Goal: Communication & Community: Answer question/provide support

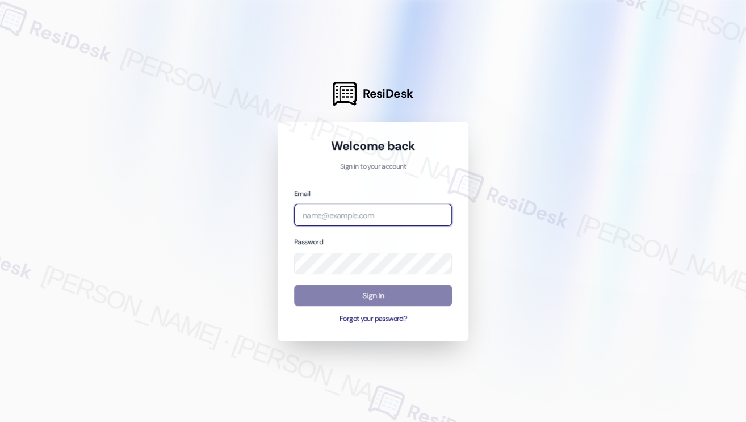
click at [327, 225] on input "email" at bounding box center [373, 215] width 158 height 22
type input "automated-surveys-tdc_management-[PERSON_NAME].[PERSON_NAME]@tdc_[DOMAIN_NAME]"
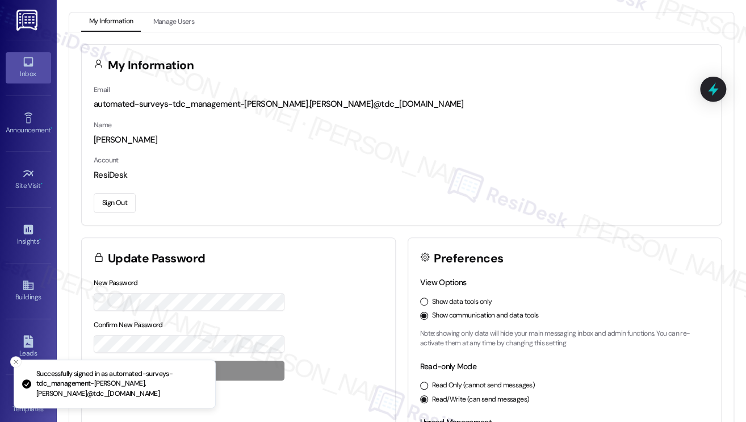
click at [20, 73] on div "Inbox" at bounding box center [28, 73] width 57 height 11
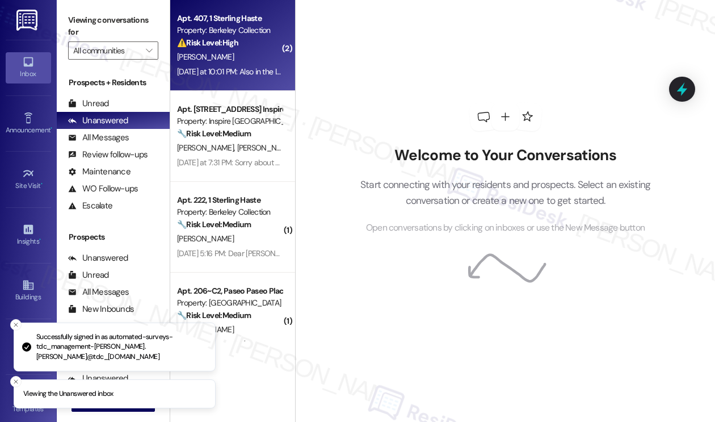
click at [256, 66] on div "[DATE] at 10:01 PM: Also in the late rent email it said if the rent is not rece…" at bounding box center [415, 71] width 477 height 10
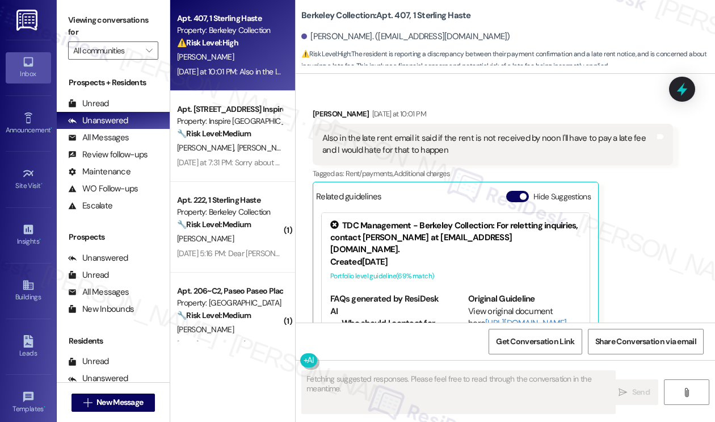
scroll to position [3037, 0]
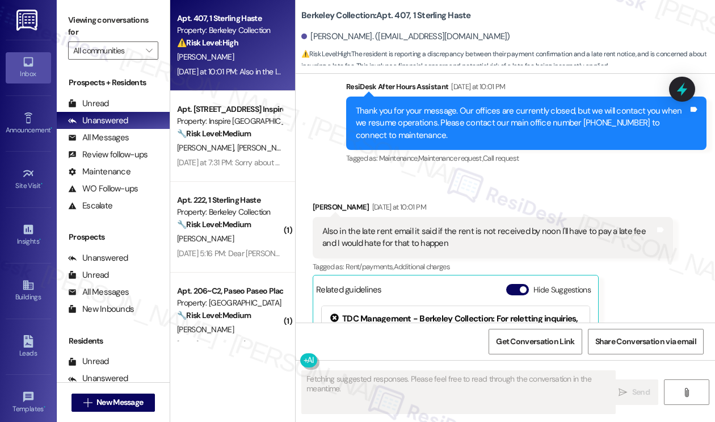
click at [359, 242] on div "Also in the late rent email it said if the rent is not received by noon I'll ha…" at bounding box center [489, 237] width 333 height 24
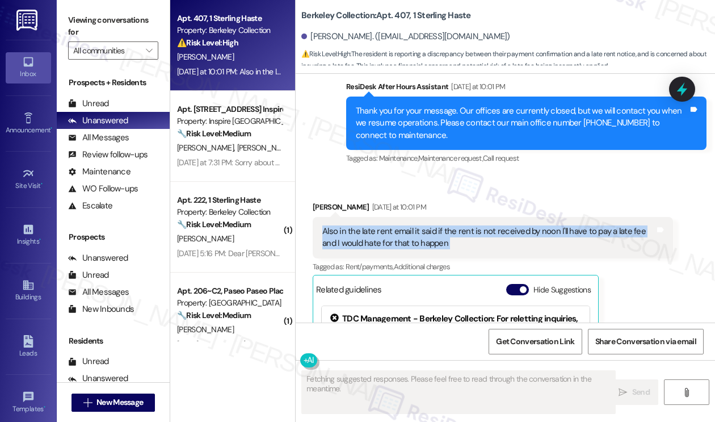
click at [359, 242] on div "Also in the late rent email it said if the rent is not received by noon I'll ha…" at bounding box center [489, 237] width 333 height 24
click at [457, 238] on div "Also in the late rent email it said if the rent is not received by noon I'll ha…" at bounding box center [489, 237] width 333 height 24
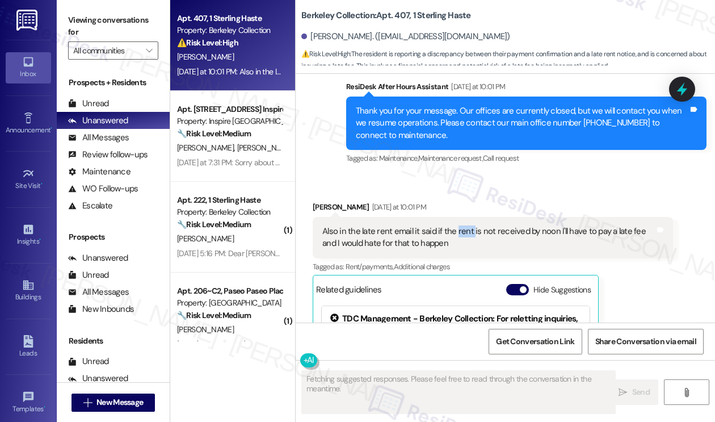
click at [457, 238] on div "Also in the late rent email it said if the rent is not received by noon I'll ha…" at bounding box center [489, 237] width 333 height 24
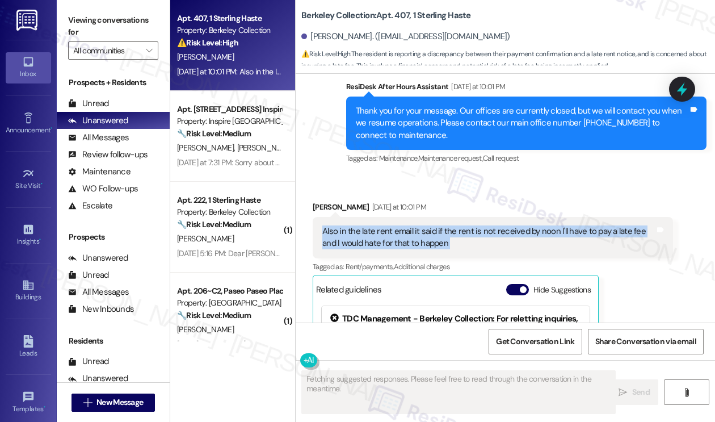
click at [457, 238] on div "Also in the late rent email it said if the rent is not received by noon I'll ha…" at bounding box center [489, 237] width 333 height 24
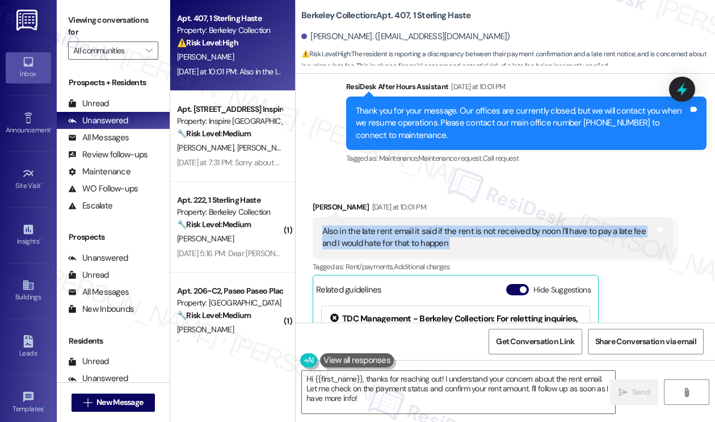
click at [379, 244] on div "Also in the late rent email it said if the rent is not received by noon I'll ha…" at bounding box center [489, 237] width 333 height 24
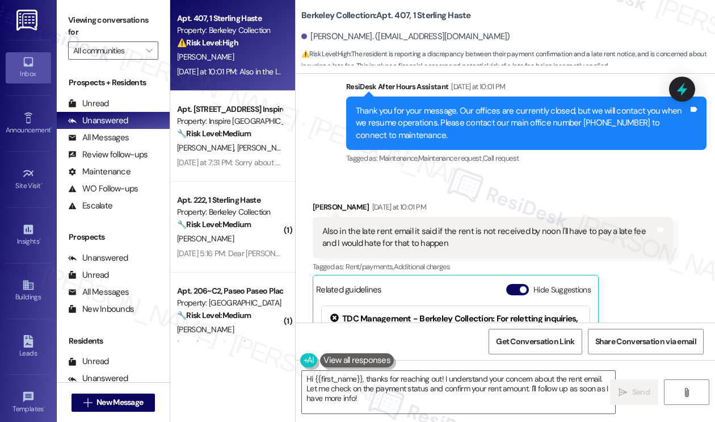
click at [416, 141] on div "Thank you for your message. Our offices are currently closed, but we will conta…" at bounding box center [522, 123] width 333 height 36
click at [390, 258] on div "Also in the late rent email it said if the rent is not received by noon I'll ha…" at bounding box center [493, 237] width 361 height 41
click at [409, 250] on div "Also in the late rent email it said if the rent is not received by noon I'll ha…" at bounding box center [489, 237] width 333 height 24
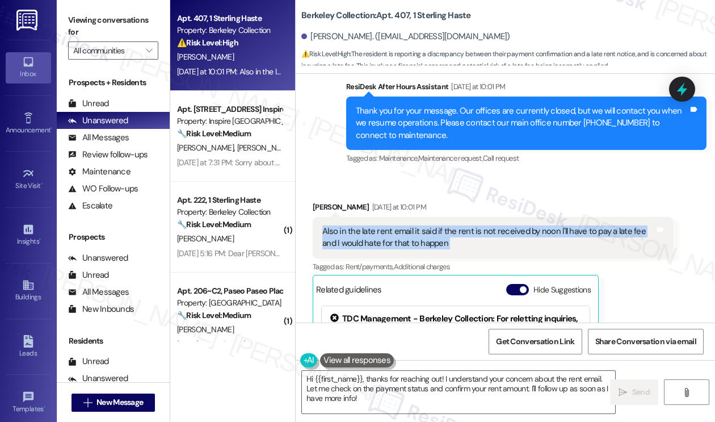
click at [409, 250] on div "Also in the late rent email it said if the rent is not received by noon I'll ha…" at bounding box center [489, 237] width 333 height 24
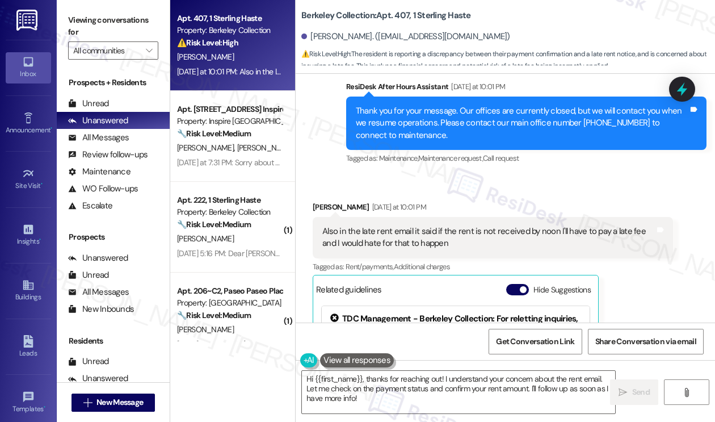
click at [541, 115] on div "Thank you for your message. Our offices are currently closed, but we will conta…" at bounding box center [526, 123] width 361 height 53
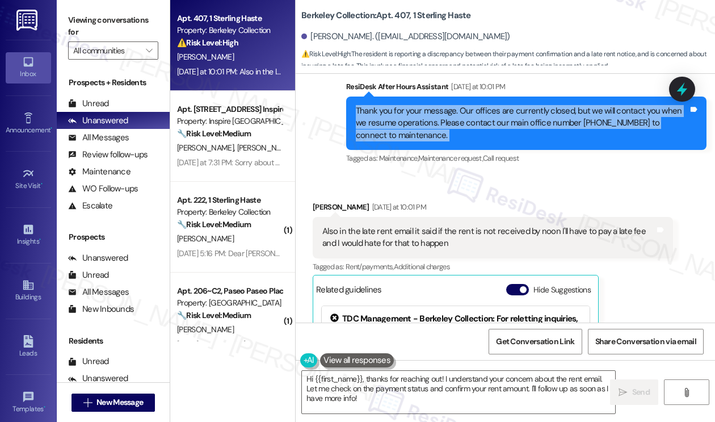
click at [541, 115] on div "Thank you for your message. Our offices are currently closed, but we will conta…" at bounding box center [526, 123] width 361 height 53
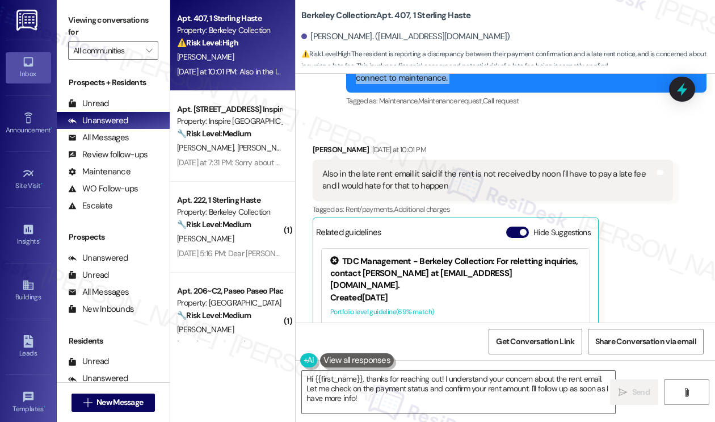
scroll to position [3094, 0]
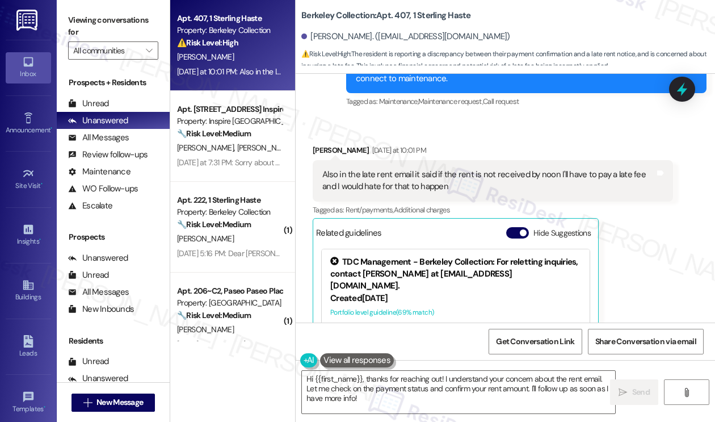
click at [414, 183] on div "Also in the late rent email it said if the rent is not received by noon I'll ha…" at bounding box center [489, 181] width 333 height 24
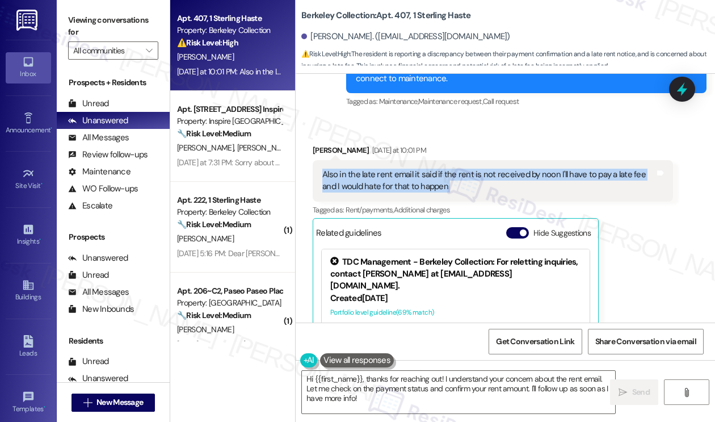
click at [414, 183] on div "Also in the late rent email it said if the rent is not received by noon I'll ha…" at bounding box center [489, 181] width 333 height 24
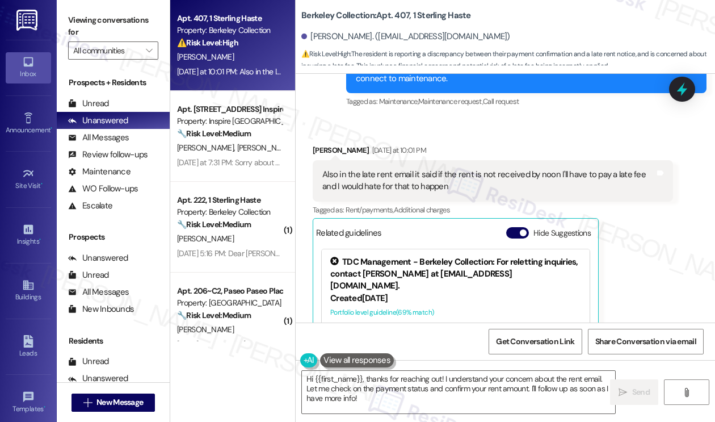
click at [444, 135] on div "Received via SMS Tersina Jones Yesterday at 10:01 PM Also in the late rent emai…" at bounding box center [506, 272] width 420 height 306
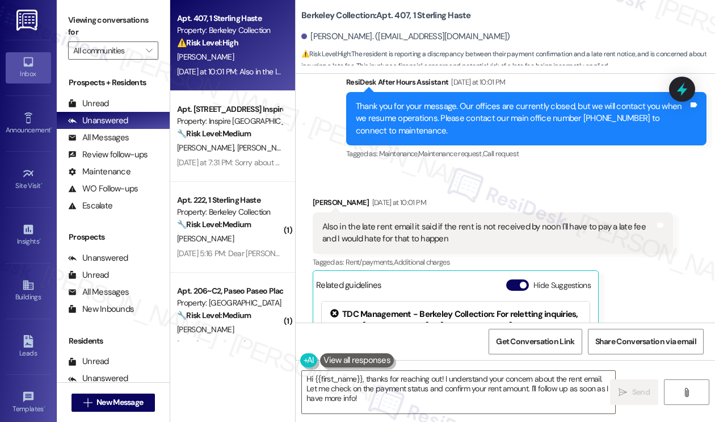
scroll to position [2980, 0]
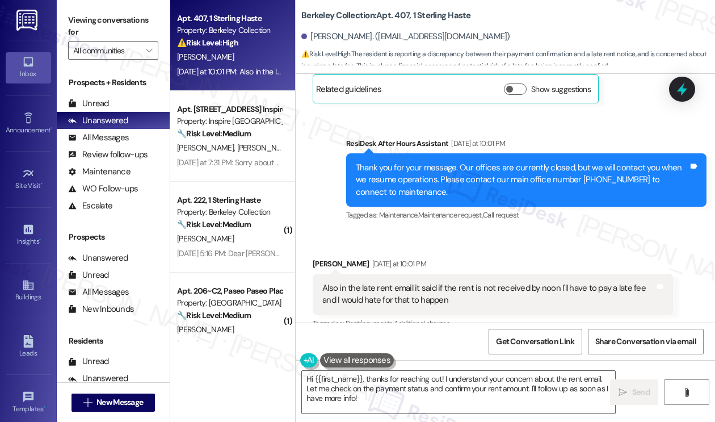
click at [450, 186] on div "Thank you for your message. Our offices are currently closed, but we will conta…" at bounding box center [522, 180] width 333 height 36
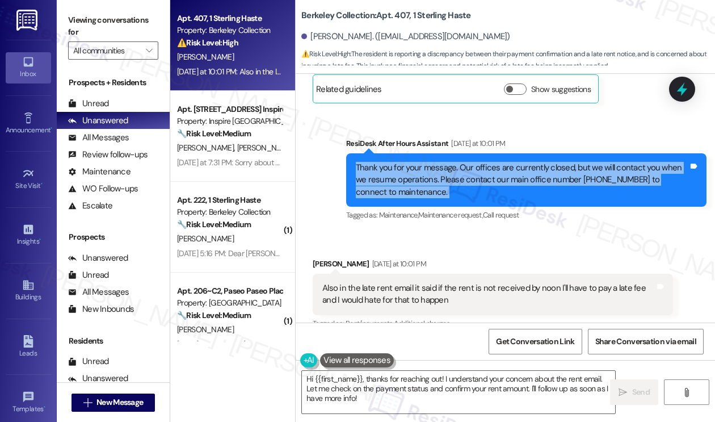
click at [450, 186] on div "Thank you for your message. Our offices are currently closed, but we will conta…" at bounding box center [522, 180] width 333 height 36
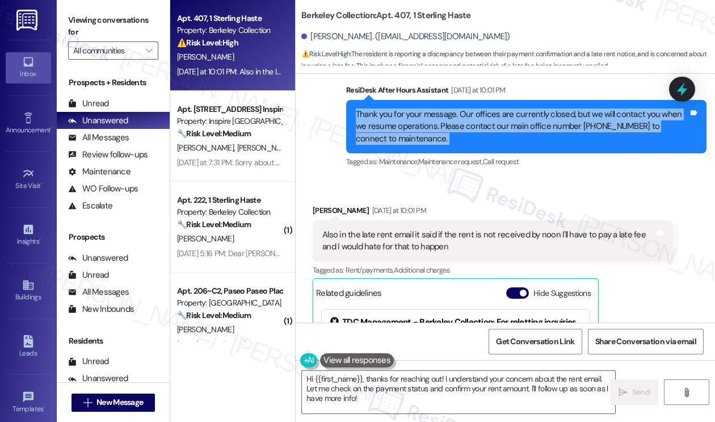
scroll to position [3150, 0]
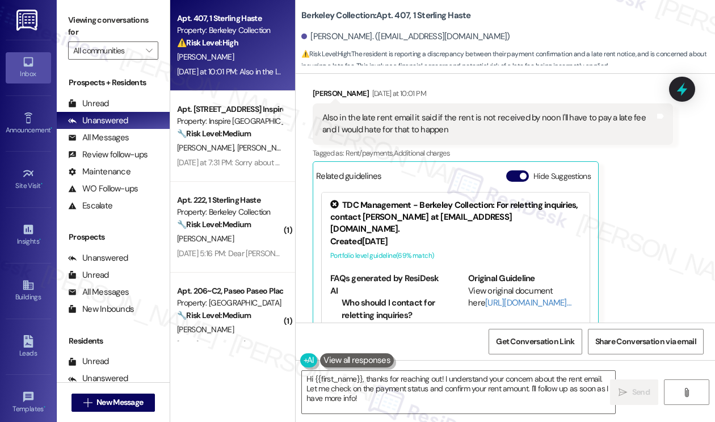
click at [436, 120] on div "Also in the late rent email it said if the rent is not received by noon I'll ha…" at bounding box center [493, 123] width 361 height 41
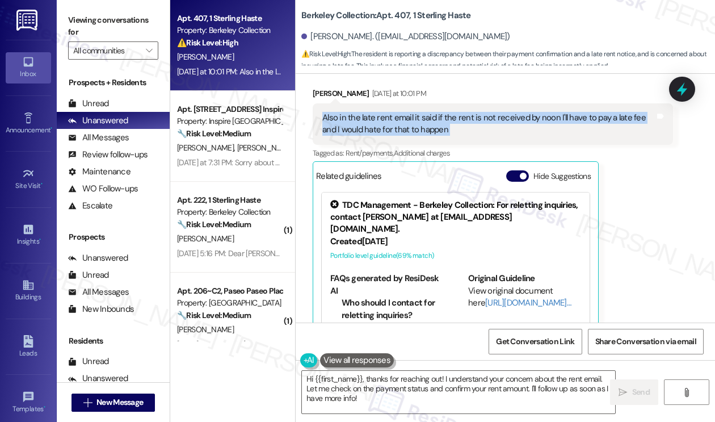
click at [436, 120] on div "Also in the late rent email it said if the rent is not received by noon I'll ha…" at bounding box center [493, 123] width 361 height 41
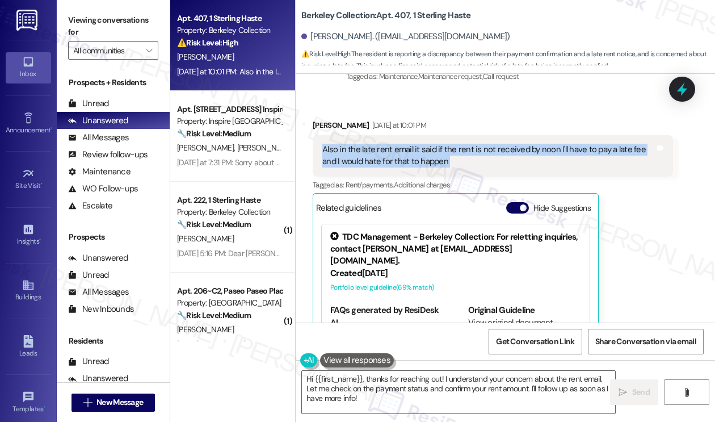
scroll to position [3094, 0]
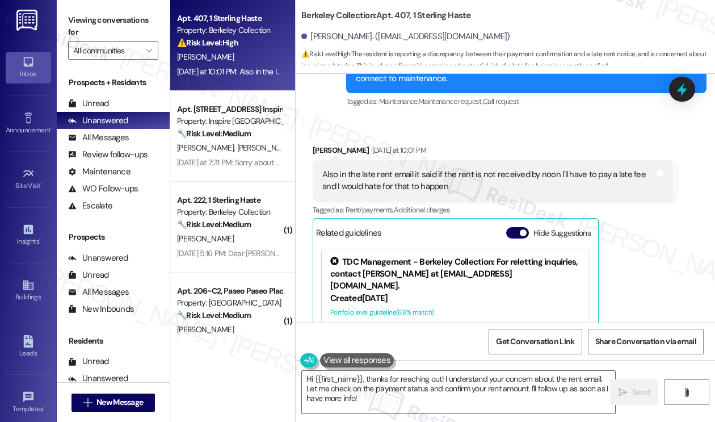
click at [454, 144] on div "Received via SMS Tersina Jones Yesterday at 10:01 PM Also in the late rent emai…" at bounding box center [506, 272] width 420 height 306
click at [442, 187] on div "Also in the late rent email it said if the rent is not received by noon I'll ha…" at bounding box center [489, 181] width 333 height 24
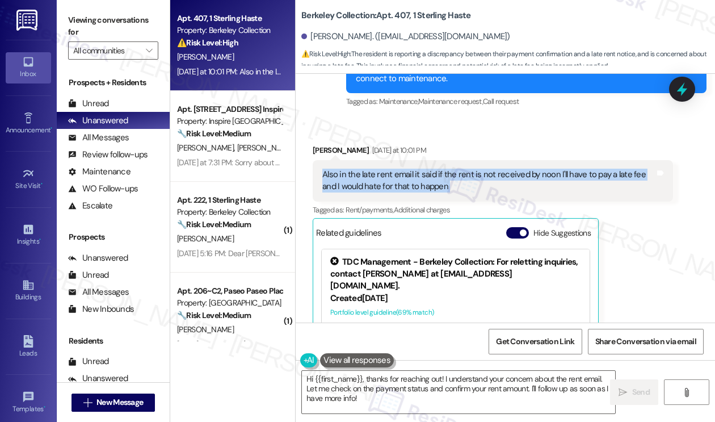
click at [442, 187] on div "Also in the late rent email it said if the rent is not received by noon I'll ha…" at bounding box center [489, 181] width 333 height 24
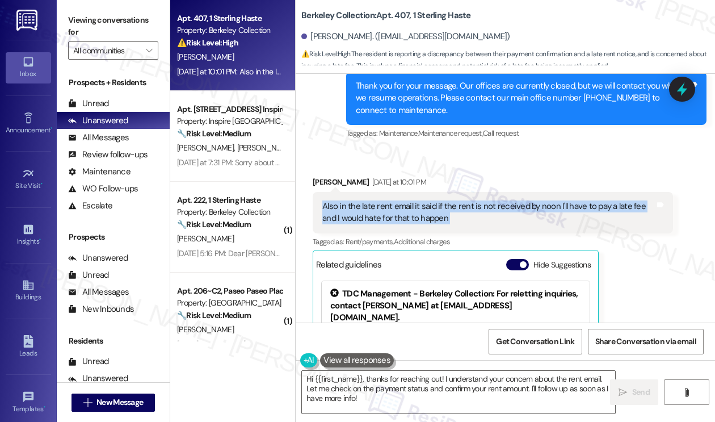
scroll to position [3037, 0]
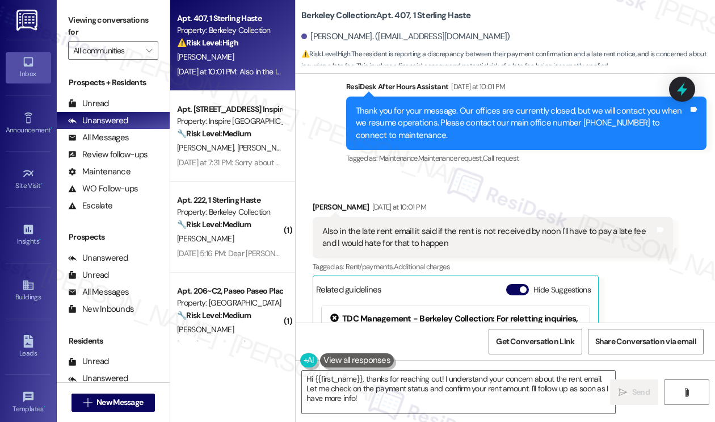
click at [440, 140] on div "Thank you for your message. Our offices are currently closed, but we will conta…" at bounding box center [522, 123] width 333 height 36
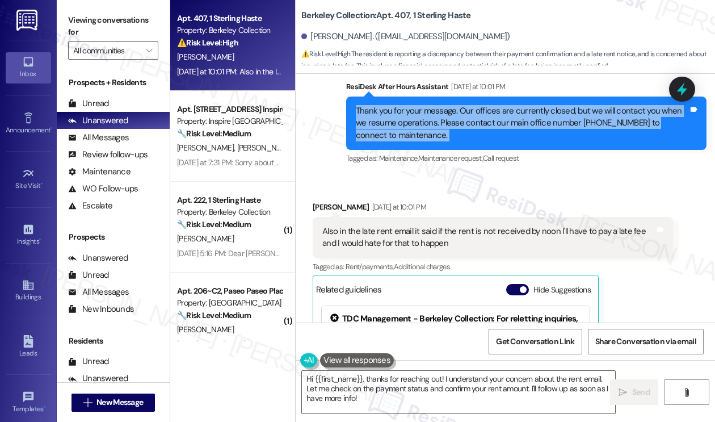
click at [440, 140] on div "Thank you for your message. Our offices are currently closed, but we will conta…" at bounding box center [522, 123] width 333 height 36
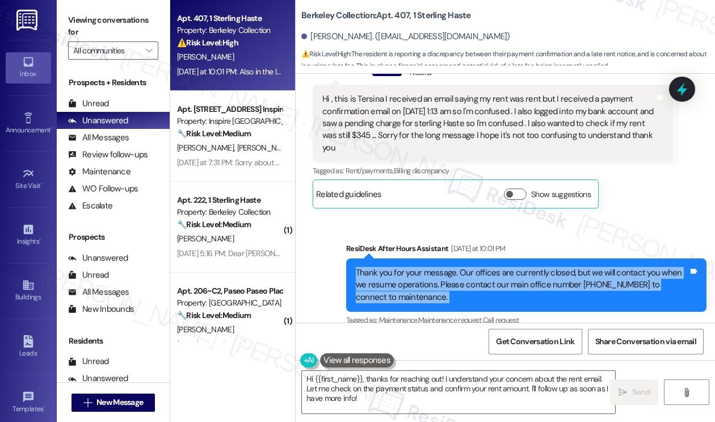
scroll to position [2810, 0]
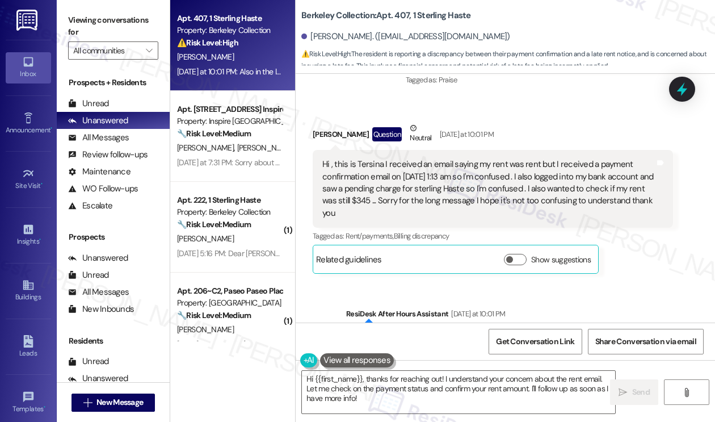
click at [424, 187] on div "Hi , this is Tersina I received an email saying my rent was rent but I received…" at bounding box center [489, 188] width 333 height 61
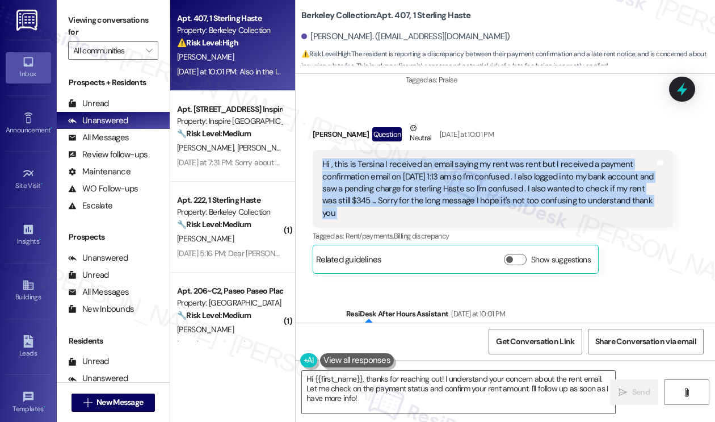
click at [424, 187] on div "Hi , this is Tersina I received an email saying my rent was rent but I received…" at bounding box center [489, 188] width 333 height 61
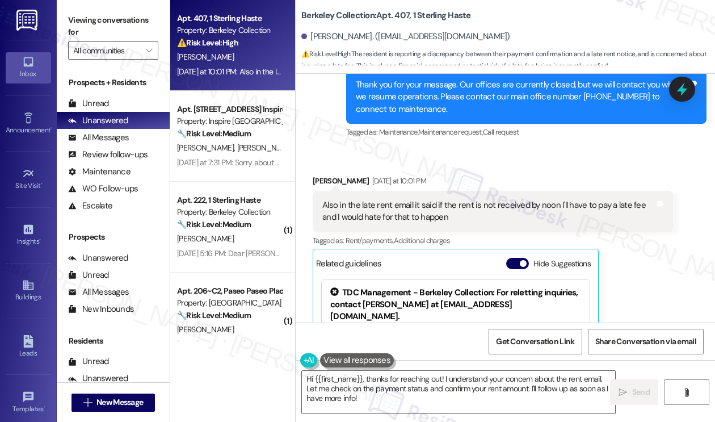
scroll to position [3037, 0]
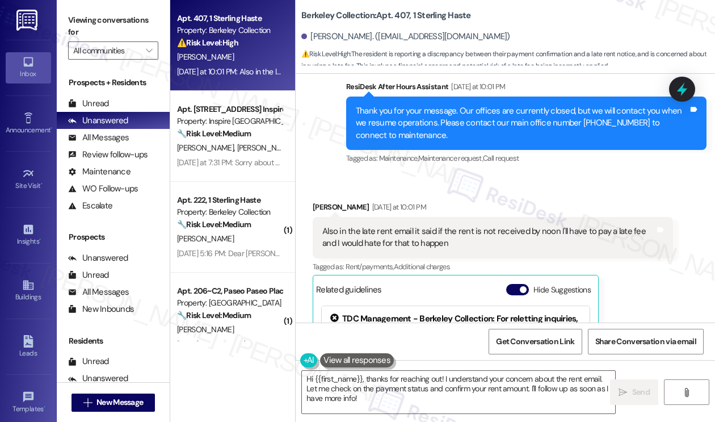
click at [358, 250] on div "Also in the late rent email it said if the rent is not received by noon I'll ha…" at bounding box center [489, 237] width 333 height 24
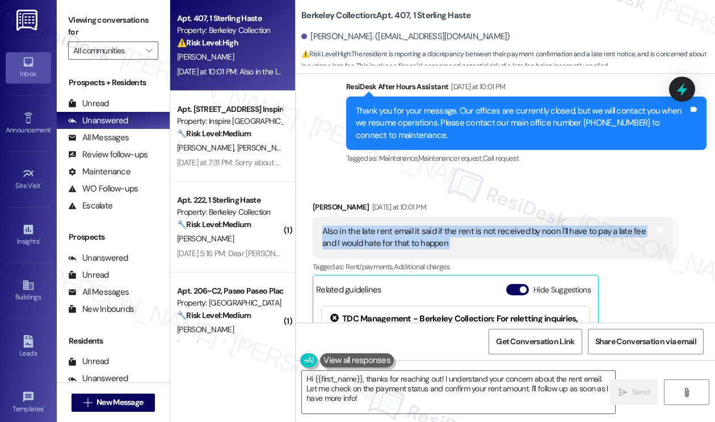
click at [358, 250] on div "Also in the late rent email it said if the rent is not received by noon I'll ha…" at bounding box center [489, 237] width 333 height 24
click at [497, 246] on div "Also in the late rent email it said if the rent is not received by noon I'll ha…" at bounding box center [489, 237] width 333 height 24
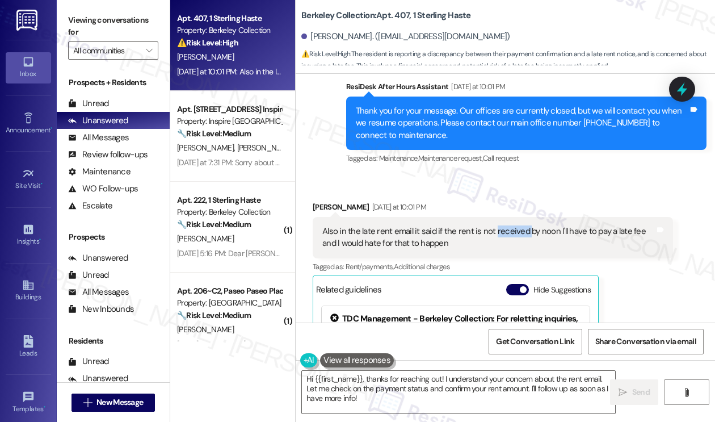
click at [497, 246] on div "Also in the late rent email it said if the rent is not received by noon I'll ha…" at bounding box center [489, 237] width 333 height 24
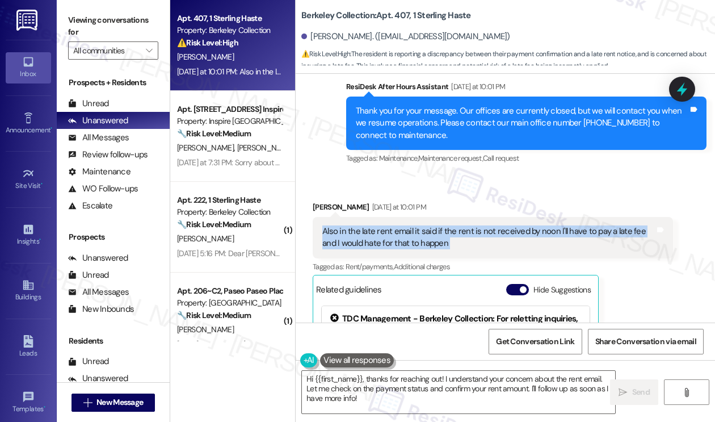
click at [497, 246] on div "Also in the late rent email it said if the rent is not received by noon I'll ha…" at bounding box center [489, 237] width 333 height 24
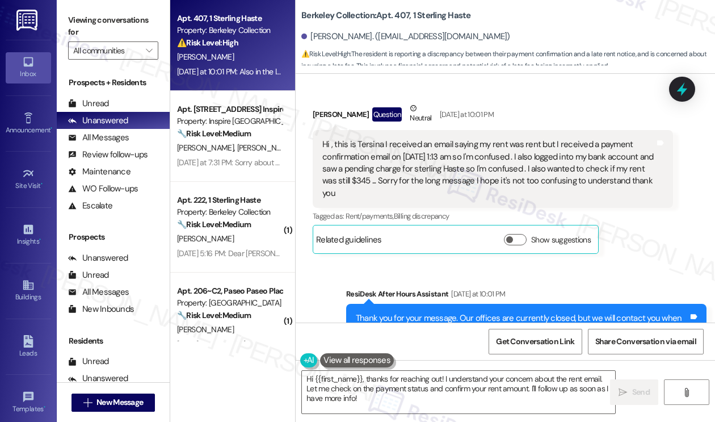
scroll to position [2810, 0]
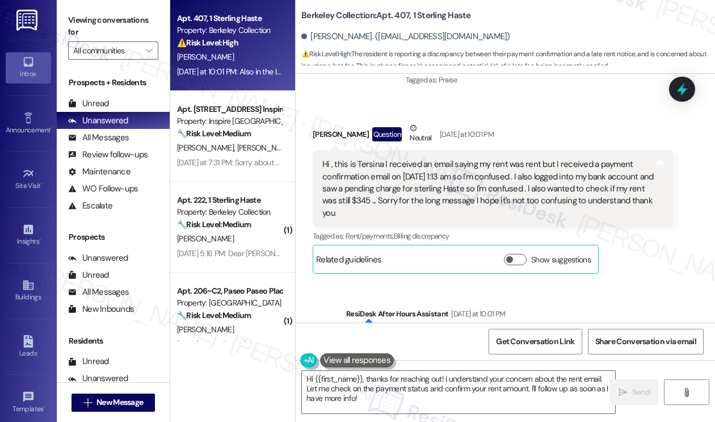
click at [393, 175] on div "Hi , this is Tersina I received an email saying my rent was rent but I received…" at bounding box center [489, 188] width 333 height 61
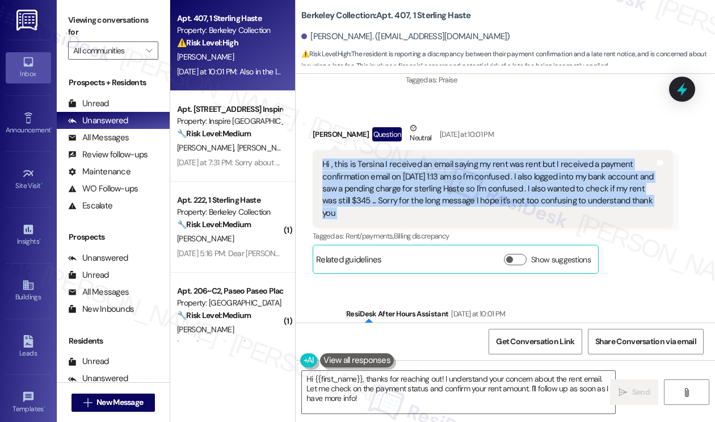
click at [393, 175] on div "Hi , this is Tersina I received an email saying my rent was rent but I received…" at bounding box center [489, 188] width 333 height 61
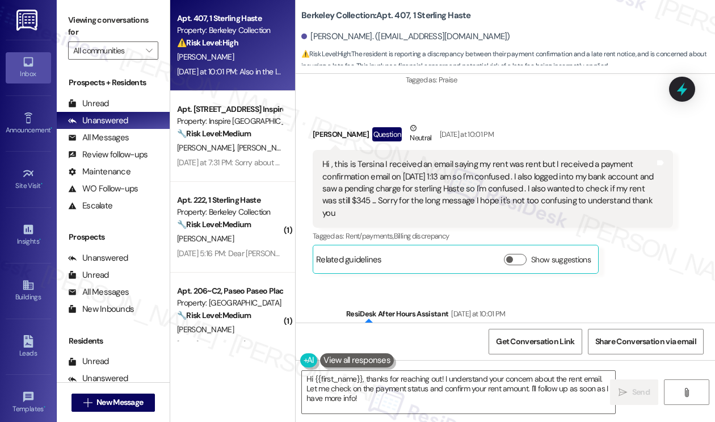
drag, startPoint x: 410, startPoint y: 195, endPoint x: 413, endPoint y: 158, distance: 36.5
click at [413, 150] on div "Tersina Jones Question Neutral Yesterday at 10:01 PM" at bounding box center [493, 136] width 361 height 28
click at [498, 183] on div "Hi , this is Tersina I received an email saying my rent was rent but I received…" at bounding box center [489, 188] width 333 height 61
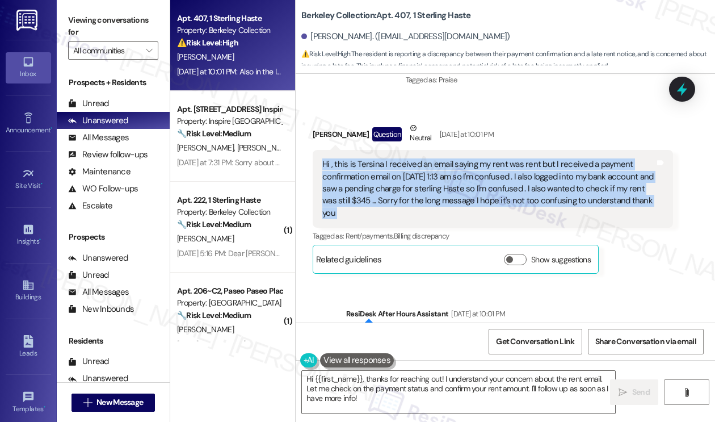
click at [498, 183] on div "Hi , this is Tersina I received an email saying my rent was rent but I received…" at bounding box center [489, 188] width 333 height 61
click at [453, 195] on div "Hi , this is Tersina I received an email saying my rent was rent but I received…" at bounding box center [489, 188] width 333 height 61
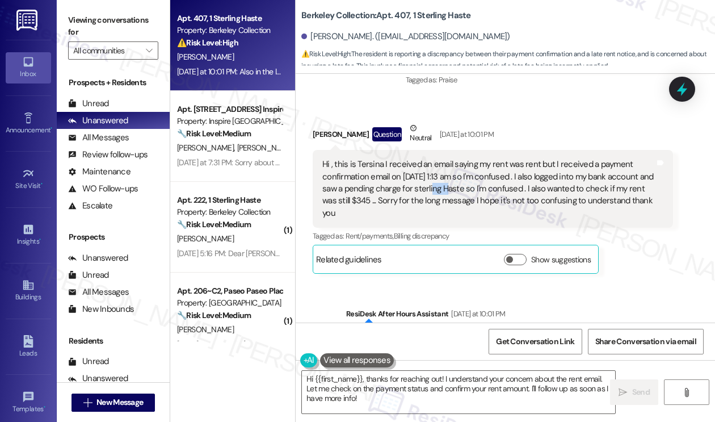
click at [453, 195] on div "Hi , this is Tersina I received an email saying my rent was rent but I received…" at bounding box center [489, 188] width 333 height 61
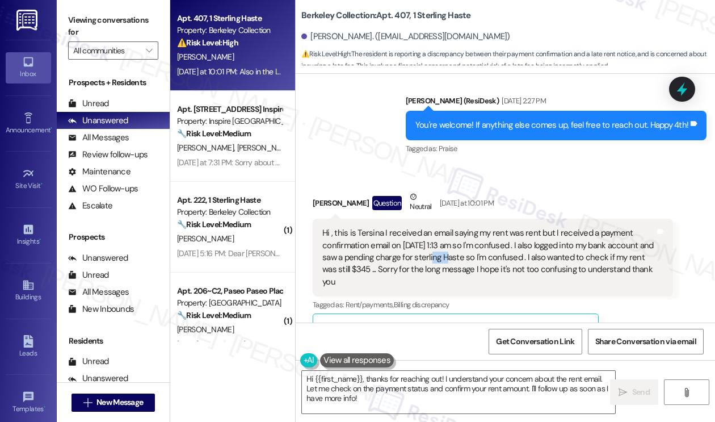
scroll to position [2639, 0]
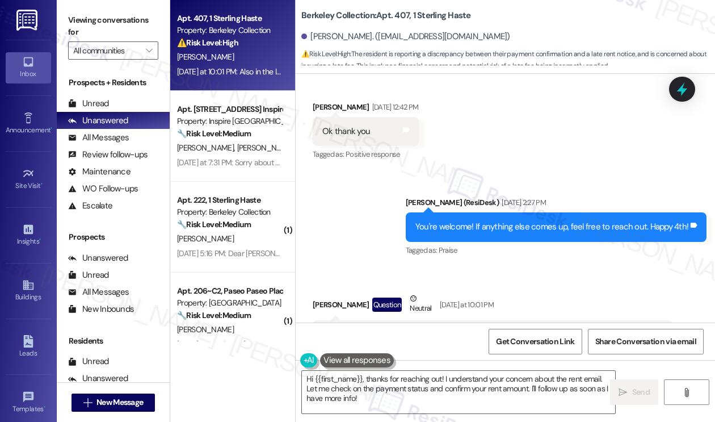
click at [499, 233] on div "You're welcome! If anything else comes up, feel free to reach out. Happy 4th!" at bounding box center [552, 227] width 273 height 12
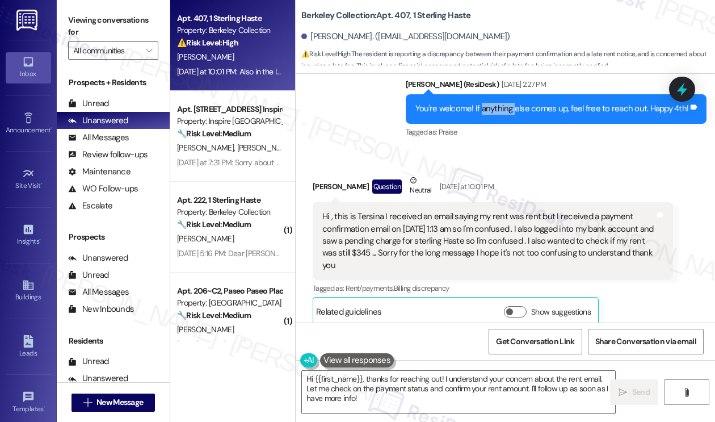
scroll to position [2810, 0]
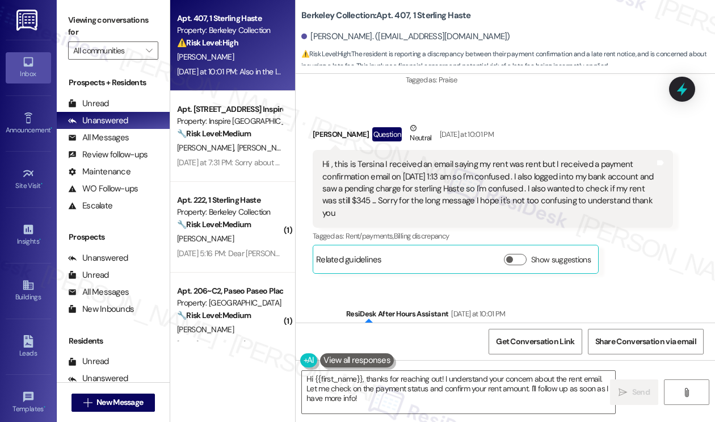
click at [489, 190] on div "Hi , this is Tersina I received an email saying my rent was rent but I received…" at bounding box center [489, 188] width 333 height 61
click at [488, 190] on div "Hi , this is Tersina I received an email saying my rent was rent but I received…" at bounding box center [489, 188] width 333 height 61
click at [487, 190] on div "Hi , this is Tersina I received an email saying my rent was rent but I received…" at bounding box center [489, 188] width 333 height 61
click at [563, 189] on div "Hi , this is Tersina I received an email saying my rent was rent but I received…" at bounding box center [489, 188] width 333 height 61
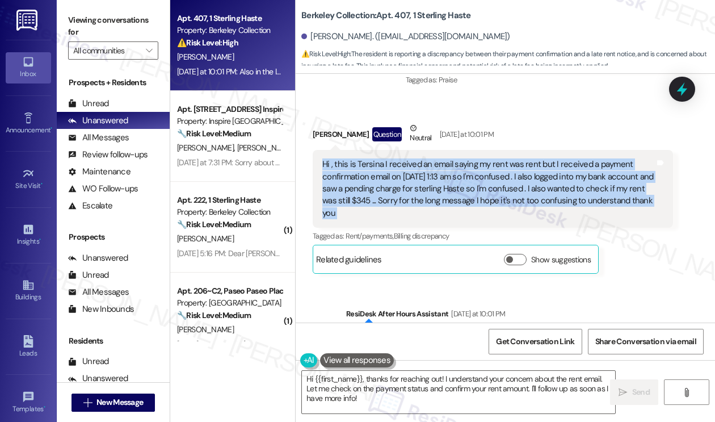
click at [562, 189] on div "Hi , this is Tersina I received an email saying my rent was rent but I received…" at bounding box center [489, 188] width 333 height 61
click at [454, 206] on div "Hi , this is Tersina I received an email saying my rent was rent but I received…" at bounding box center [489, 188] width 333 height 61
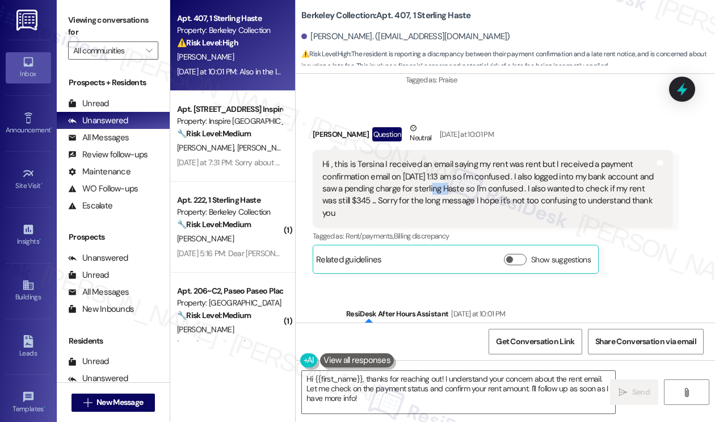
click at [454, 206] on div "Hi , this is Tersina I received an email saying my rent was rent but I received…" at bounding box center [489, 188] width 333 height 61
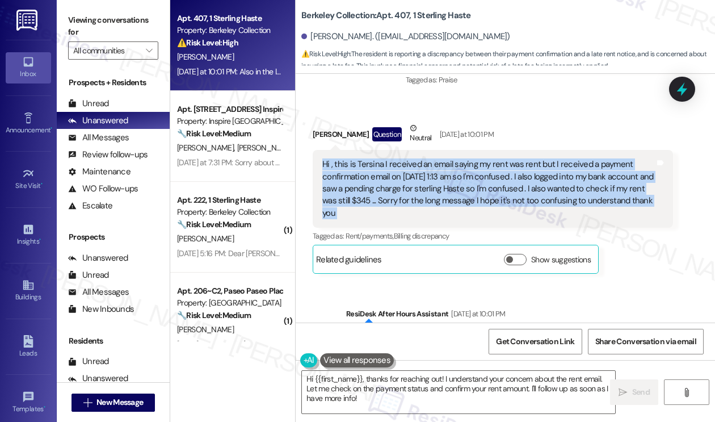
click at [454, 206] on div "Hi , this is Tersina I received an email saying my rent was rent but I received…" at bounding box center [489, 188] width 333 height 61
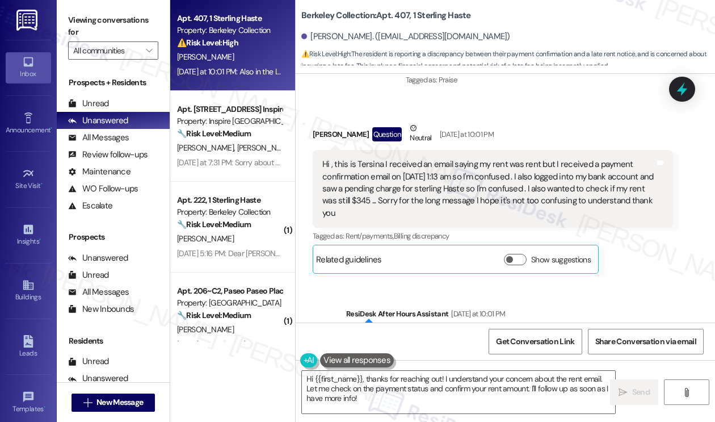
drag, startPoint x: 75, startPoint y: 14, endPoint x: 117, endPoint y: 10, distance: 42.2
click at [76, 13] on label "Viewing conversations for" at bounding box center [113, 26] width 90 height 30
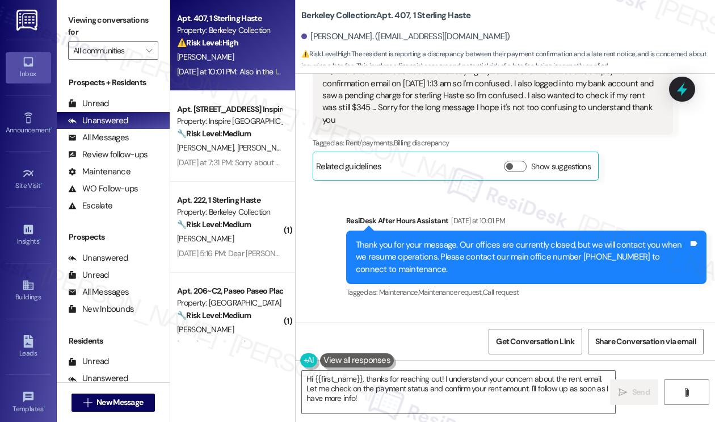
scroll to position [3150, 0]
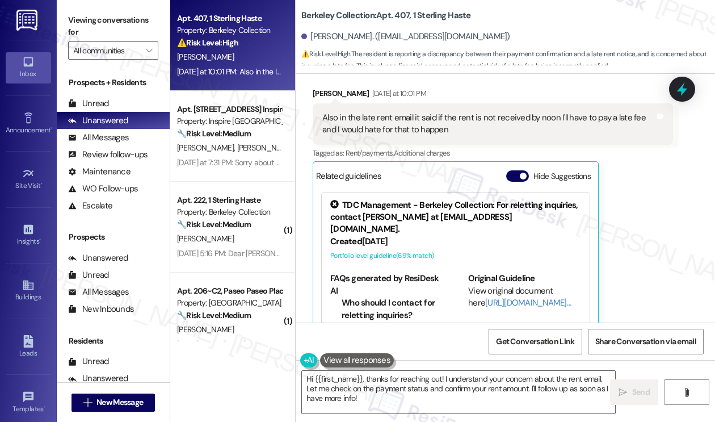
click at [409, 136] on div "Also in the late rent email it said if the rent is not received by noon I'll ha…" at bounding box center [489, 124] width 333 height 24
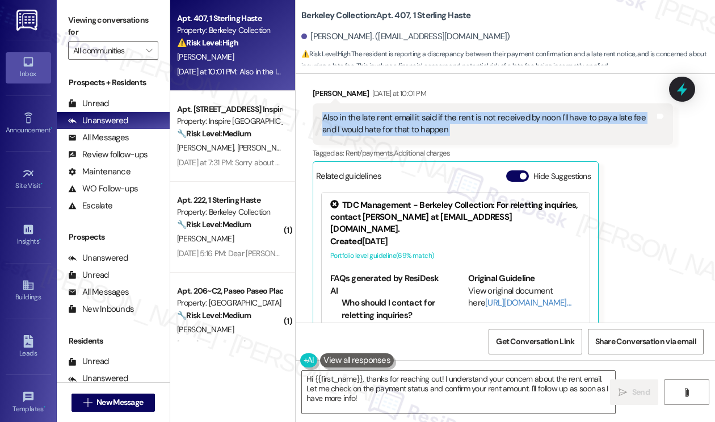
click at [409, 136] on div "Also in the late rent email it said if the rent is not received by noon I'll ha…" at bounding box center [489, 124] width 333 height 24
copy div "Also in the late rent email it said if the rent is not received by noon I'll ha…"
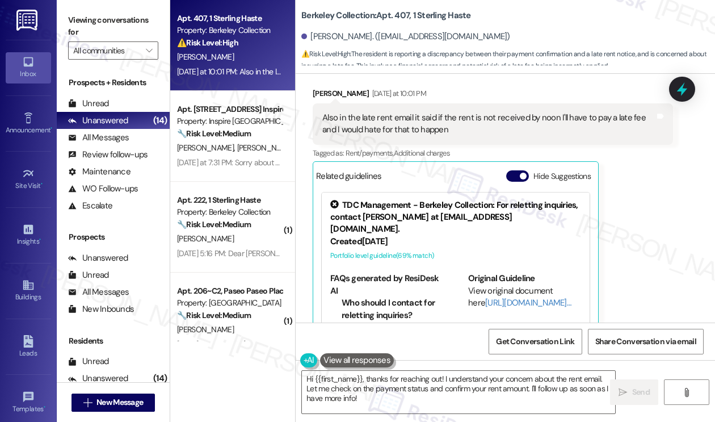
click at [91, 24] on label "Viewing conversations for" at bounding box center [113, 26] width 90 height 30
click at [82, 18] on label "Viewing conversations for" at bounding box center [113, 26] width 90 height 30
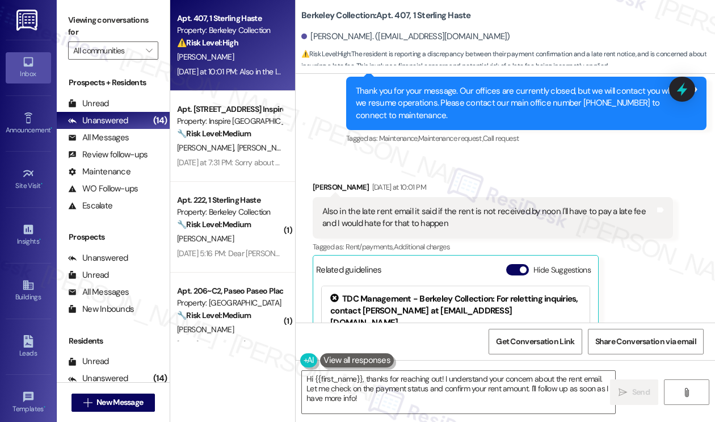
scroll to position [3037, 0]
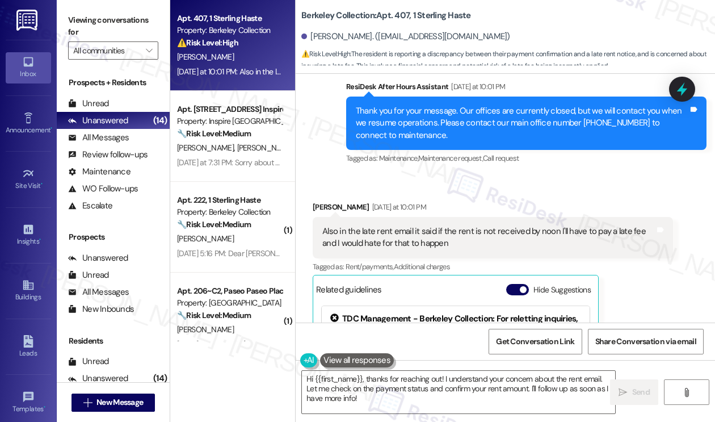
click at [375, 250] on div "Also in the late rent email it said if the rent is not received by noon I'll ha…" at bounding box center [489, 237] width 333 height 24
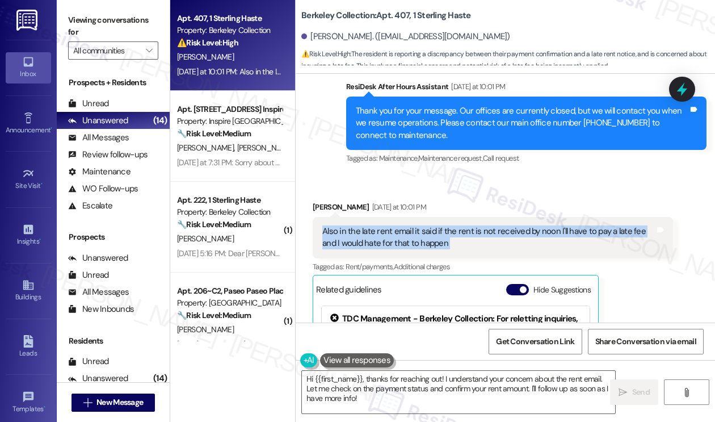
click at [375, 250] on div "Also in the late rent email it said if the rent is not received by noon I'll ha…" at bounding box center [489, 237] width 333 height 24
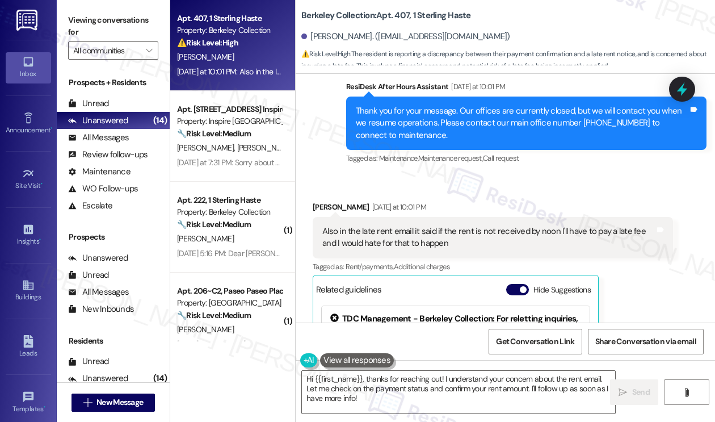
click at [534, 165] on div "Tagged as: Maintenance , Click to highlight conversations about Maintenance Mai…" at bounding box center [526, 158] width 361 height 16
click at [549, 131] on div "Thank you for your message. Our offices are currently closed, but we will conta…" at bounding box center [522, 123] width 333 height 36
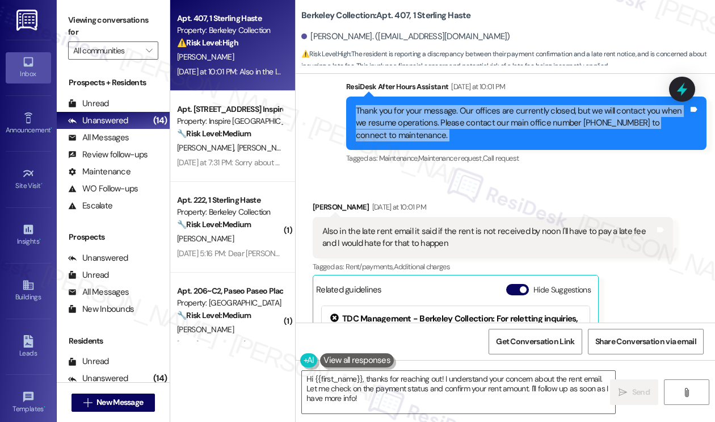
click at [549, 131] on div "Thank you for your message. Our offices are currently closed, but we will conta…" at bounding box center [522, 123] width 333 height 36
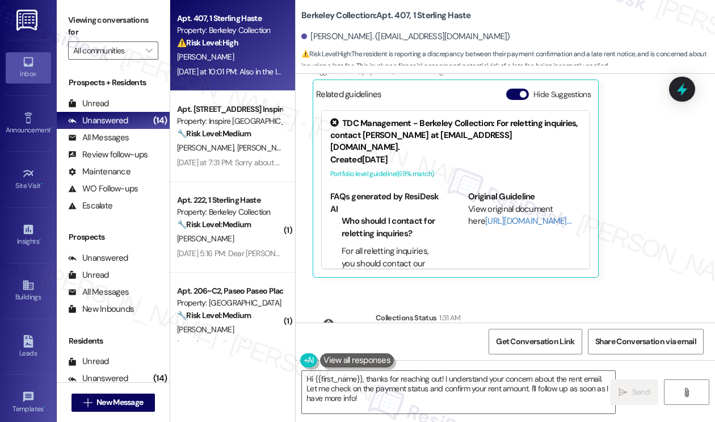
scroll to position [3150, 0]
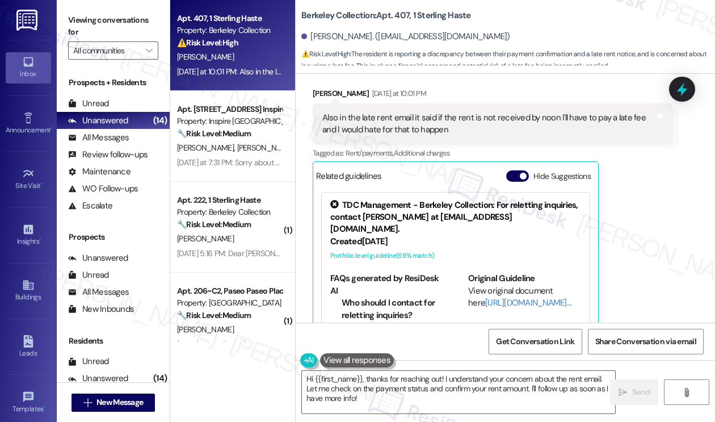
click at [390, 136] on div "Also in the late rent email it said if the rent is not received by noon I'll ha…" at bounding box center [489, 124] width 333 height 24
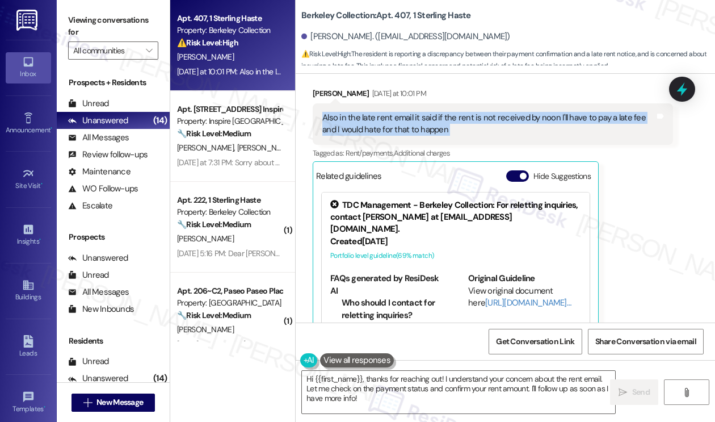
click at [390, 136] on div "Also in the late rent email it said if the rent is not received by noon I'll ha…" at bounding box center [489, 124] width 333 height 24
click at [409, 133] on div "Also in the late rent email it said if the rent is not received by noon I'll ha…" at bounding box center [489, 124] width 333 height 24
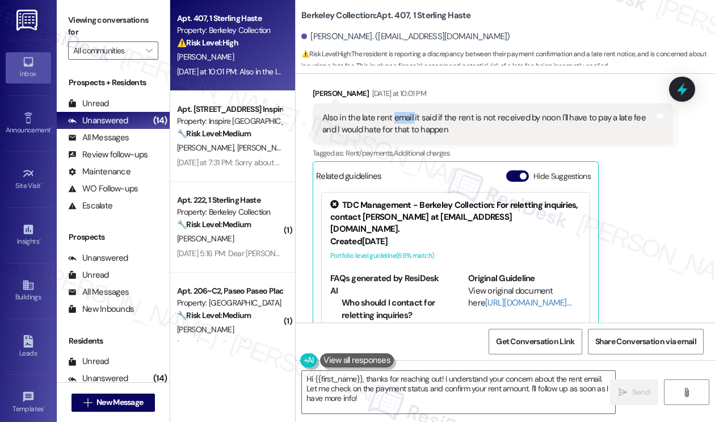
click at [409, 133] on div "Also in the late rent email it said if the rent is not received by noon I'll ha…" at bounding box center [489, 124] width 333 height 24
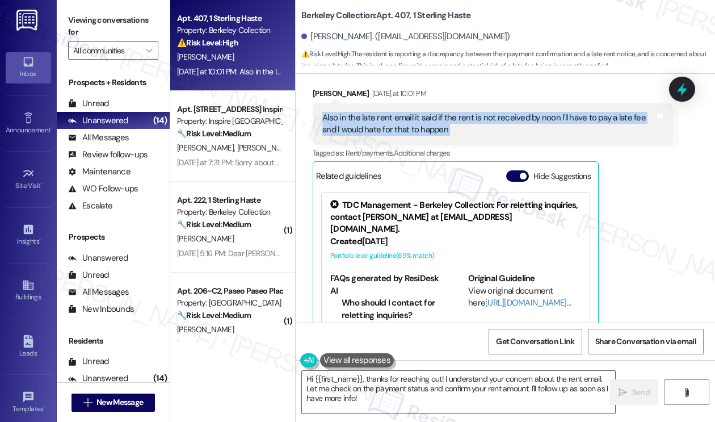
click at [409, 133] on div "Also in the late rent email it said if the rent is not received by noon I'll ha…" at bounding box center [489, 124] width 333 height 24
click at [400, 380] on textarea "Hi {{first_name}}, thanks for reaching out! I understand your concern about the…" at bounding box center [458, 392] width 313 height 43
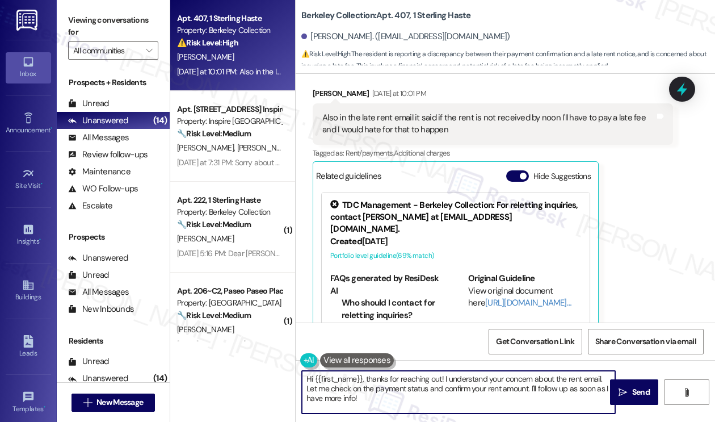
click at [400, 380] on textarea "Hi {{first_name}}, thanks for reaching out! I understand your concern about the…" at bounding box center [458, 392] width 313 height 43
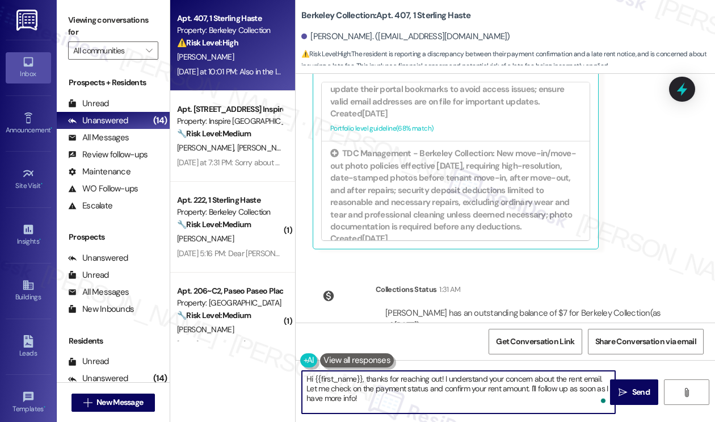
scroll to position [3324, 0]
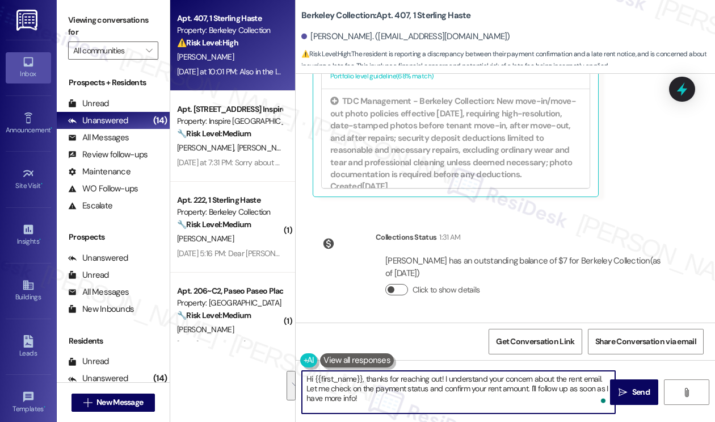
click at [393, 292] on button "Click to show details" at bounding box center [397, 289] width 23 height 11
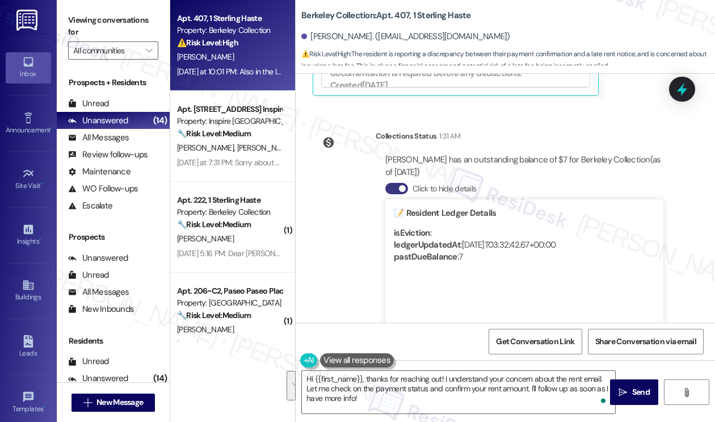
scroll to position [3494, 0]
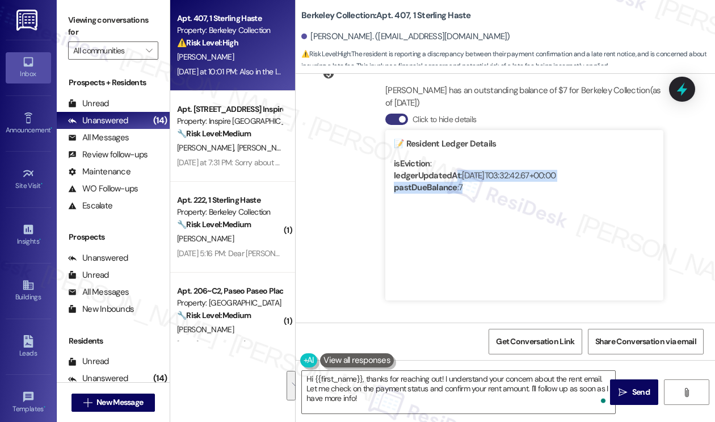
drag, startPoint x: 456, startPoint y: 179, endPoint x: 477, endPoint y: 186, distance: 21.9
click at [477, 186] on div "📝 Resident Ledger Details isEviction : ledgerUpdatedAt : 2025-09-05T03:32:42.67…" at bounding box center [525, 215] width 278 height 170
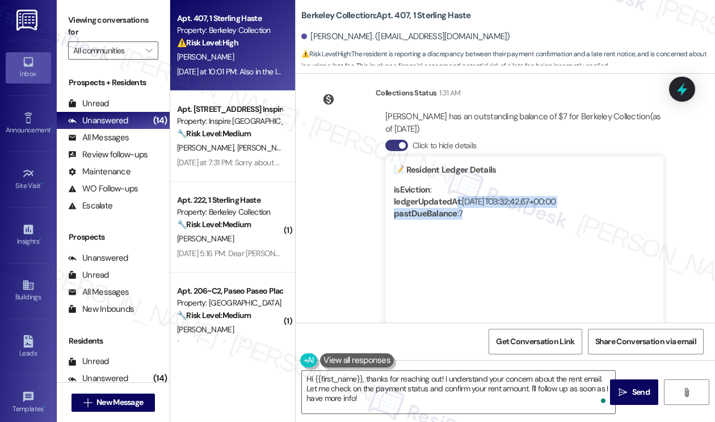
scroll to position [3437, 0]
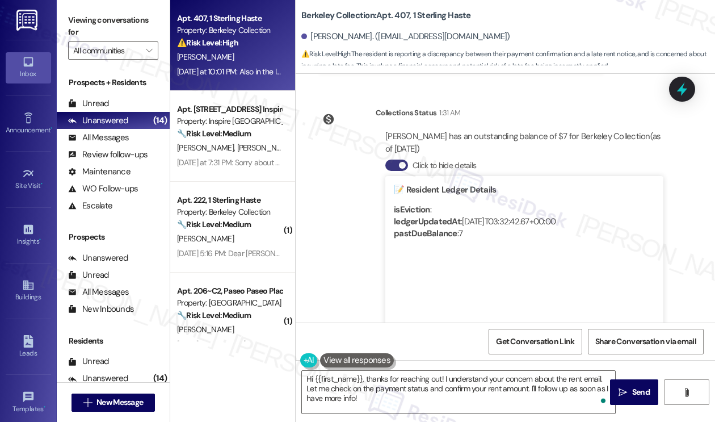
click at [511, 155] on div "Tersina Jones has an outstanding balance of $7 for Berkeley Collection (as of S…" at bounding box center [525, 143] width 278 height 24
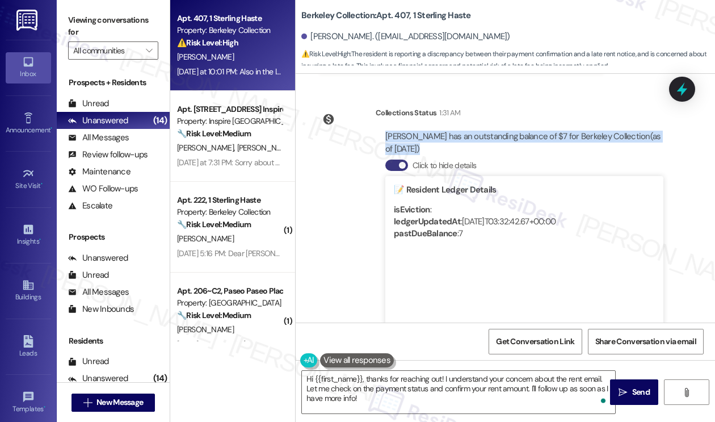
click at [511, 155] on div "Tersina Jones has an outstanding balance of $7 for Berkeley Collection (as of S…" at bounding box center [525, 143] width 278 height 24
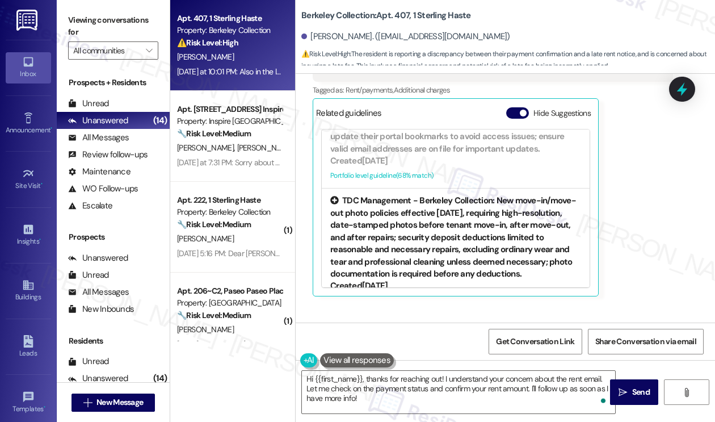
scroll to position [3210, 0]
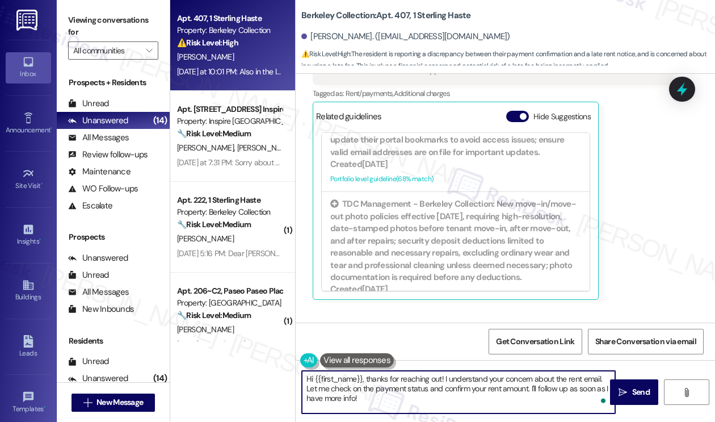
click at [395, 386] on textarea "Hi {{first_name}}, thanks for reaching out! I understand your concern about the…" at bounding box center [458, 392] width 313 height 43
click at [482, 387] on textarea "Hi {{first_name}}, thanks for reaching out! I understand your concern about the…" at bounding box center [458, 392] width 313 height 43
click at [363, 389] on textarea "Hi {{first_name}}, thanks for reaching out! I understand your concern about the…" at bounding box center [458, 392] width 313 height 43
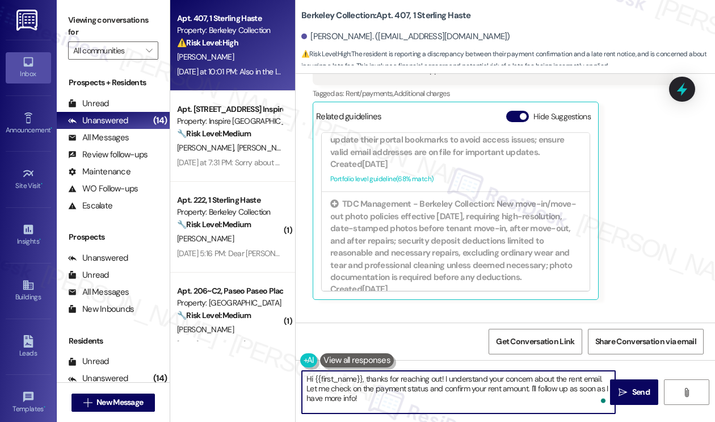
click at [363, 389] on textarea "Hi {{first_name}}, thanks for reaching out! I understand your concern about the…" at bounding box center [458, 392] width 313 height 43
click at [387, 395] on textarea "Hi {{first_name}}, thanks for reaching out! I understand your concern about the…" at bounding box center [458, 392] width 313 height 43
click at [420, 393] on textarea "Hi {{first_name}}, thanks for reaching out! I understand your concern about the…" at bounding box center [458, 392] width 313 height 43
click at [419, 401] on textarea "Hi {{first_name}}, thanks for reaching out! I understand your concern about the…" at bounding box center [458, 392] width 313 height 43
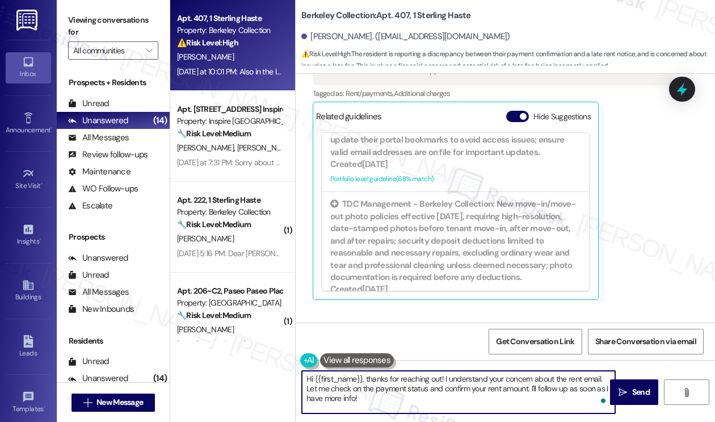
click at [386, 388] on textarea "Hi {{first_name}}, thanks for reaching out! I understand your concern about the…" at bounding box center [458, 392] width 313 height 43
click at [529, 388] on textarea "Hi {{first_name}}, thanks for reaching out! I understand your concern about the…" at bounding box center [458, 392] width 313 height 43
drag, startPoint x: 304, startPoint y: 388, endPoint x: 529, endPoint y: 390, distance: 224.9
click at [529, 390] on textarea "Hi {{first_name}}, thanks for reaching out! I understand your concern about the…" at bounding box center [458, 392] width 313 height 43
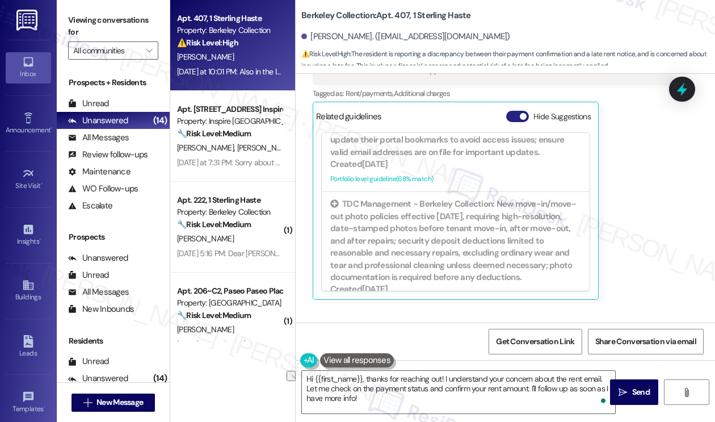
drag, startPoint x: 519, startPoint y: 124, endPoint x: 525, endPoint y: 127, distance: 6.1
click at [519, 122] on button "Hide Suggestions" at bounding box center [518, 116] width 23 height 11
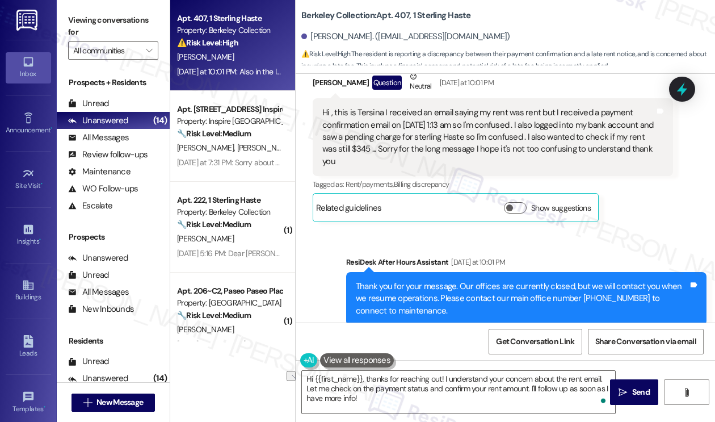
scroll to position [2756, 0]
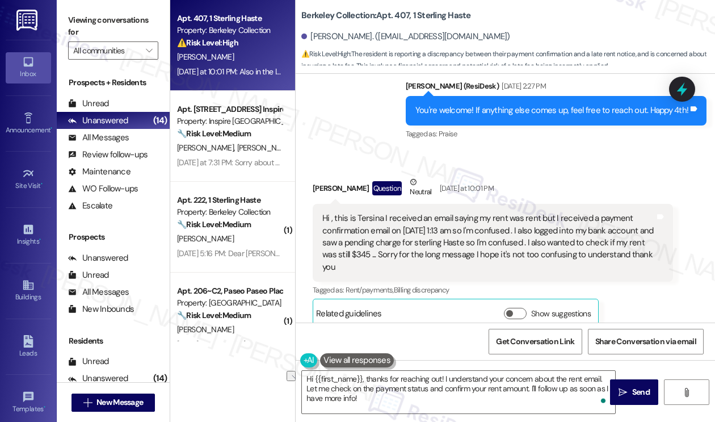
click at [341, 227] on div "Hi , this is Tersina I received an email saying my rent was rent but I received…" at bounding box center [489, 242] width 333 height 61
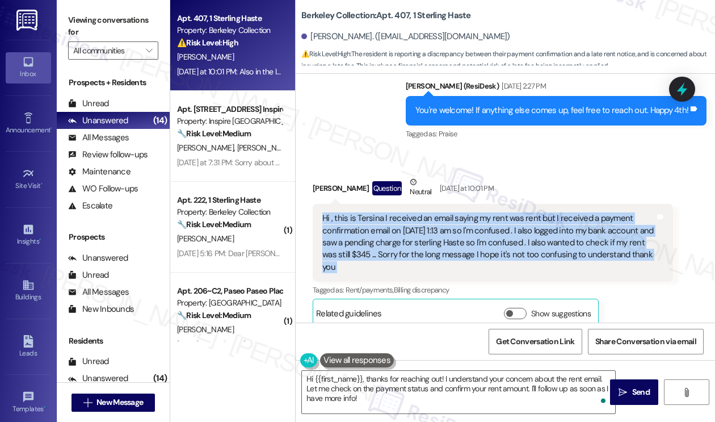
click at [341, 227] on div "Hi , this is Tersina I received an email saying my rent was rent but I received…" at bounding box center [489, 242] width 333 height 61
copy div "Hi , this is Tersina I received an email saying my rent was rent but I received…"
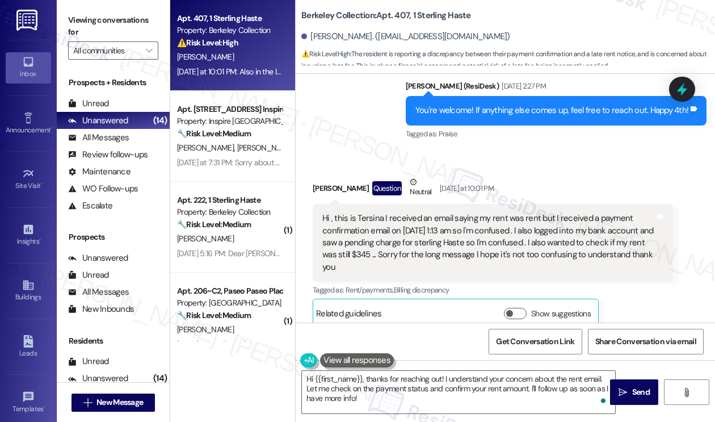
click at [74, 16] on label "Viewing conversations for" at bounding box center [113, 26] width 90 height 30
click at [76, 20] on label "Viewing conversations for" at bounding box center [113, 26] width 90 height 30
click at [104, 22] on label "Viewing conversations for" at bounding box center [113, 26] width 90 height 30
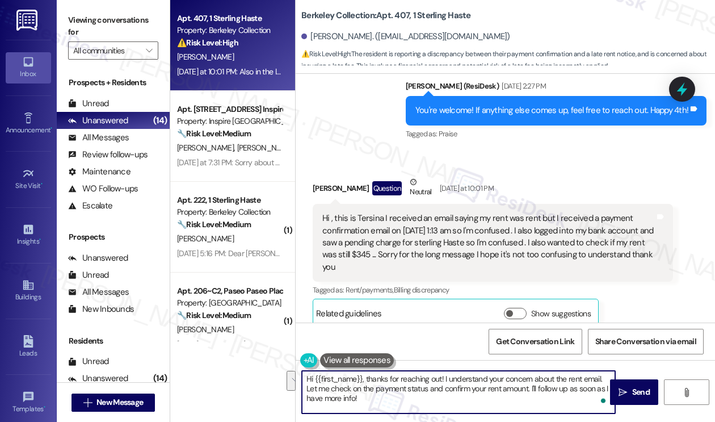
drag, startPoint x: 452, startPoint y: 396, endPoint x: 307, endPoint y: 393, distance: 144.8
click at [307, 393] on textarea "Hi {{first_name}}, thanks for reaching out! I understand your concern about the…" at bounding box center [458, 392] width 313 height 43
paste textarea "I’ll check with the site team to review your payment status and confirm your cu…"
click at [492, 384] on textarea "Hi {{first_name}}, thanks for reaching out! I understand your concern about the…" at bounding box center [458, 392] width 313 height 43
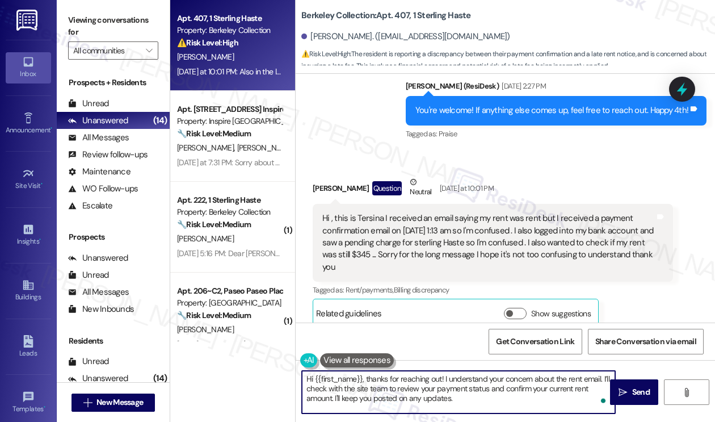
click at [492, 384] on textarea "Hi {{first_name}}, thanks for reaching out! I understand your concern about the…" at bounding box center [458, 392] width 313 height 43
click at [503, 392] on textarea "Hi {{first_name}}, thanks for reaching out! I understand your concern about the…" at bounding box center [458, 392] width 313 height 43
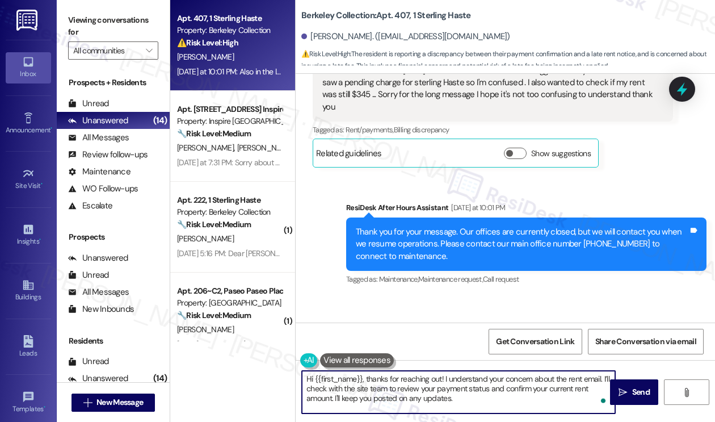
scroll to position [3096, 0]
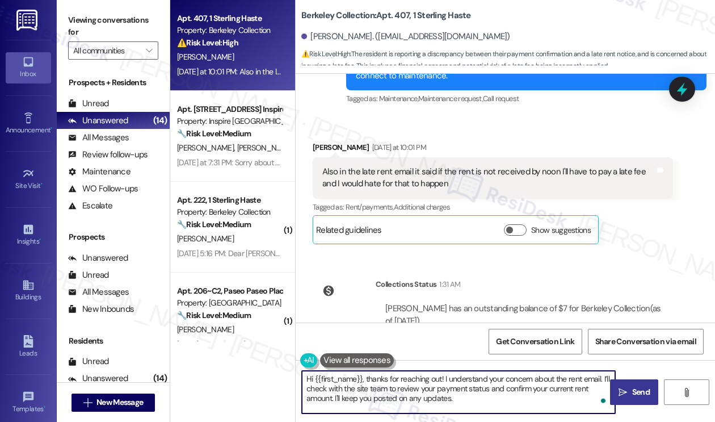
type textarea "Hi {{first_name}}, thanks for reaching out! I understand your concern about the…"
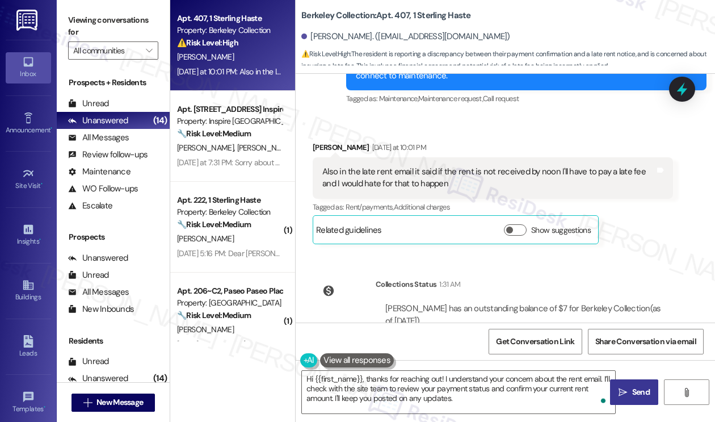
click at [619, 384] on button " Send" at bounding box center [634, 392] width 48 height 26
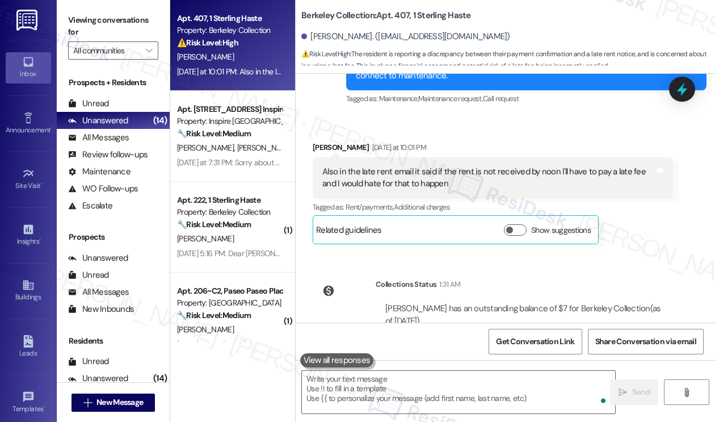
scroll to position [3038, 0]
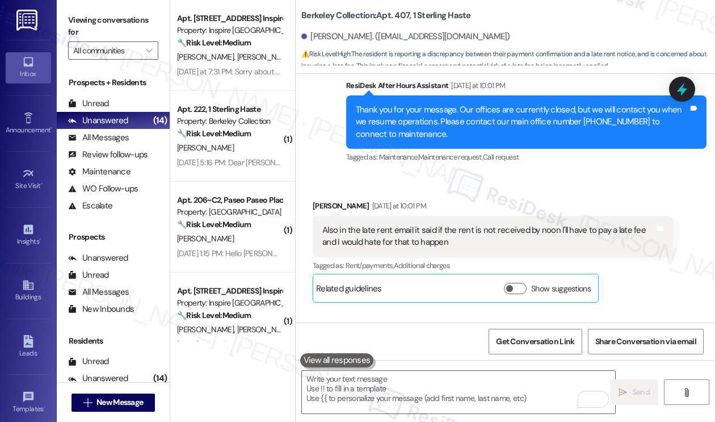
click at [97, 29] on label "Viewing conversations for" at bounding box center [113, 26] width 90 height 30
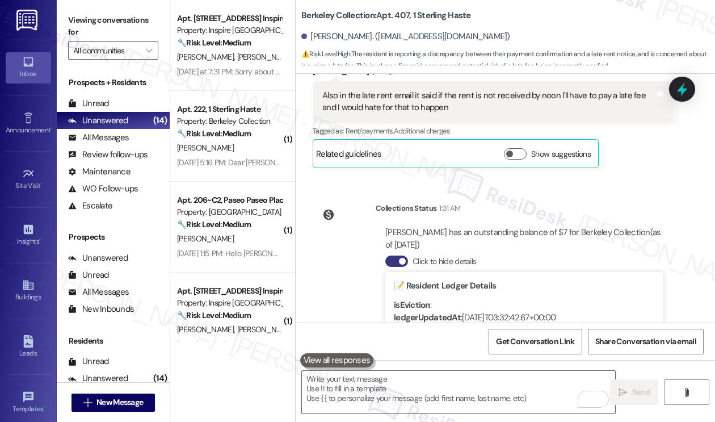
scroll to position [3145, 0]
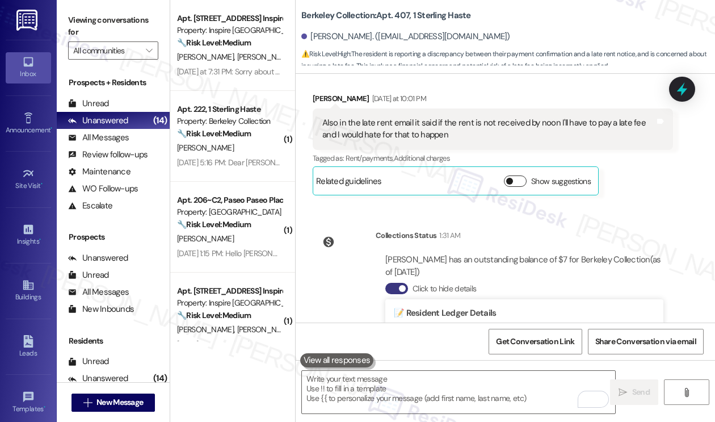
click at [516, 187] on button "Show suggestions" at bounding box center [515, 180] width 23 height 11
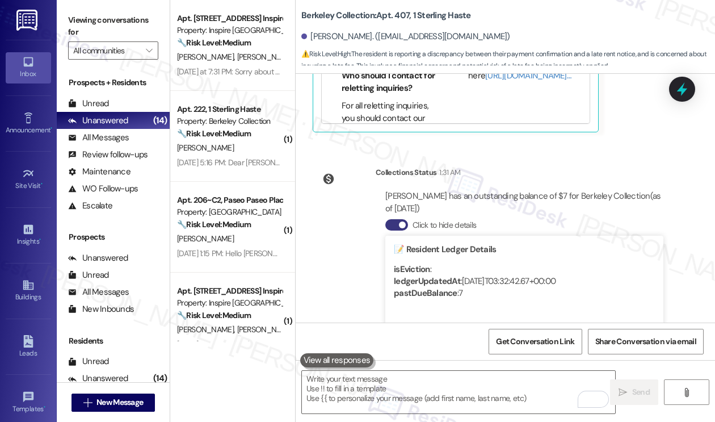
scroll to position [3372, 0]
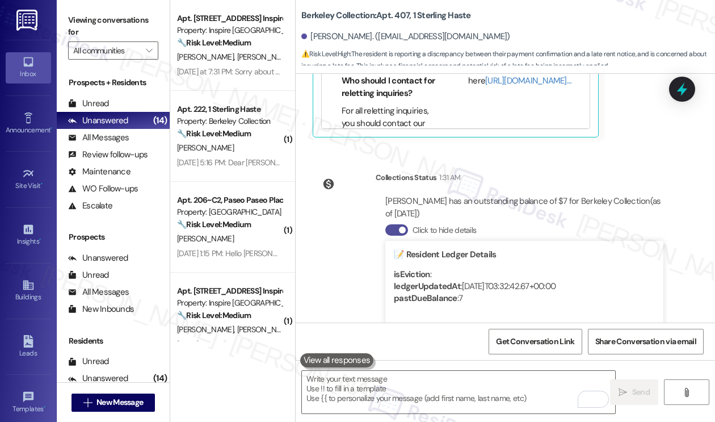
click at [397, 236] on button "Click to hide details" at bounding box center [397, 229] width 23 height 11
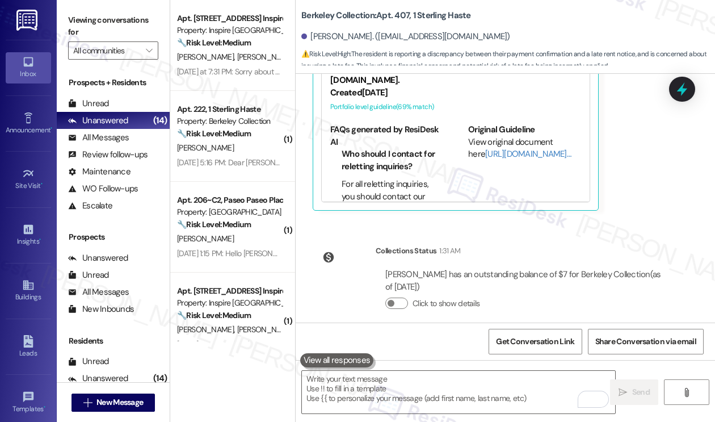
scroll to position [3145, 0]
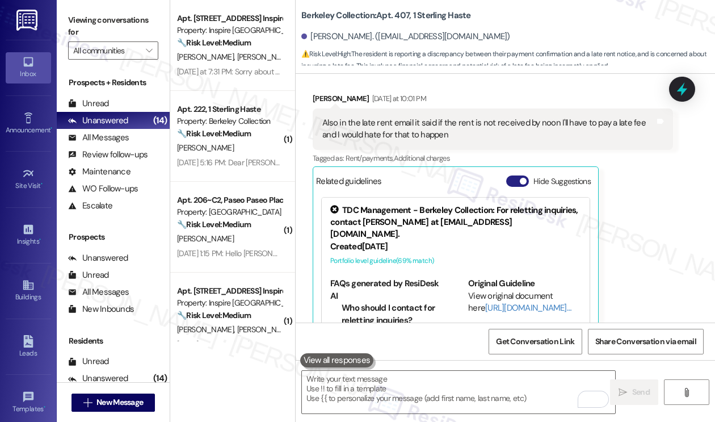
click at [521, 187] on button "Hide Suggestions" at bounding box center [518, 180] width 23 height 11
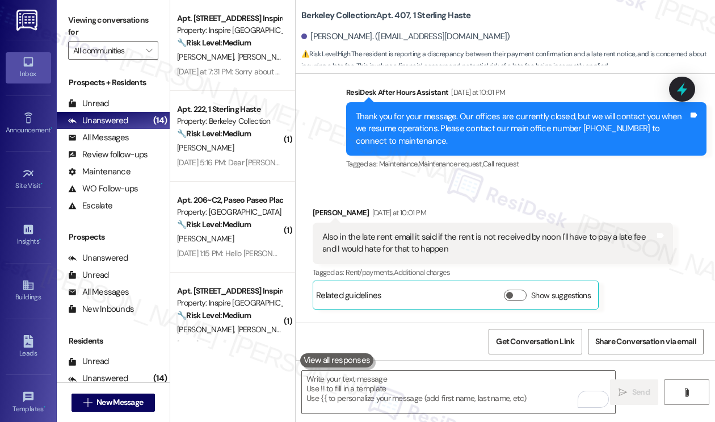
scroll to position [3258, 0]
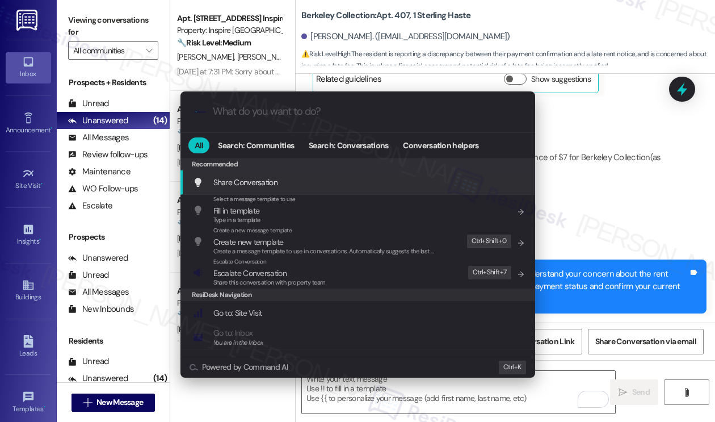
click at [595, 198] on div ".cls-1{fill:#0a055f;}.cls-2{fill:#0cc4c4;} resideskLogoBlueOrange All Search: C…" at bounding box center [357, 211] width 715 height 422
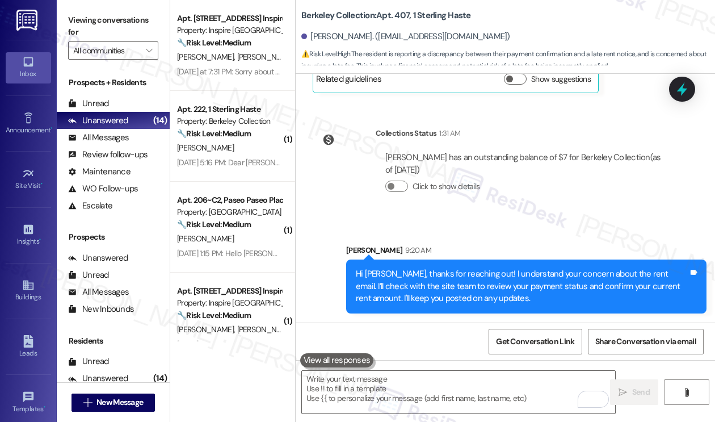
scroll to position [3031, 0]
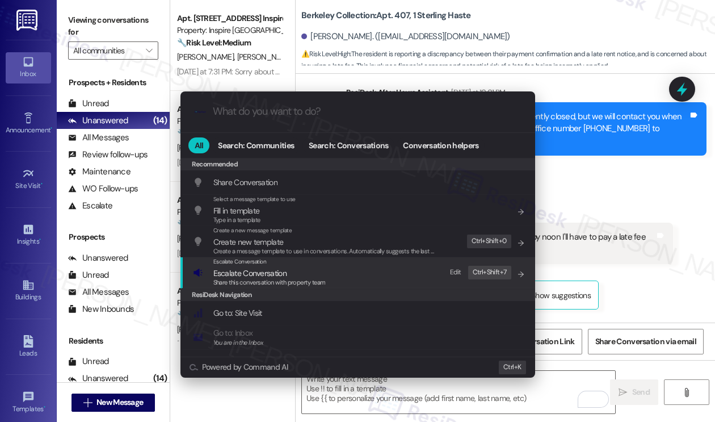
click at [342, 282] on div "Escalate Conversation Escalate Conversation Share this conversation with proper…" at bounding box center [359, 272] width 332 height 31
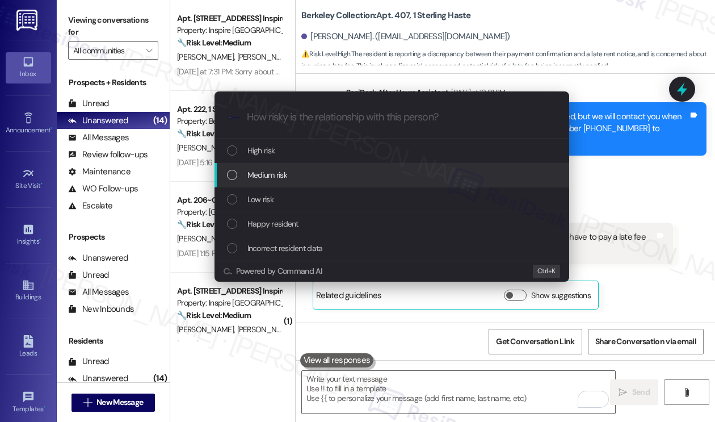
click at [308, 165] on div "Medium risk" at bounding box center [392, 175] width 355 height 24
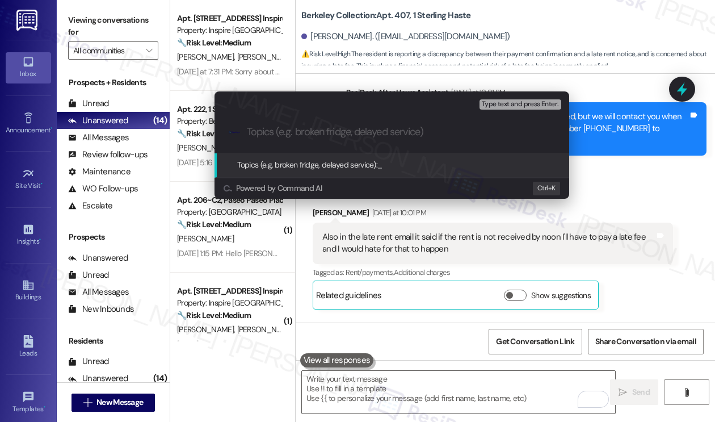
paste input "Rent Payment Confirmation Concern"
type input "Rent Payment Confirmation Concern"
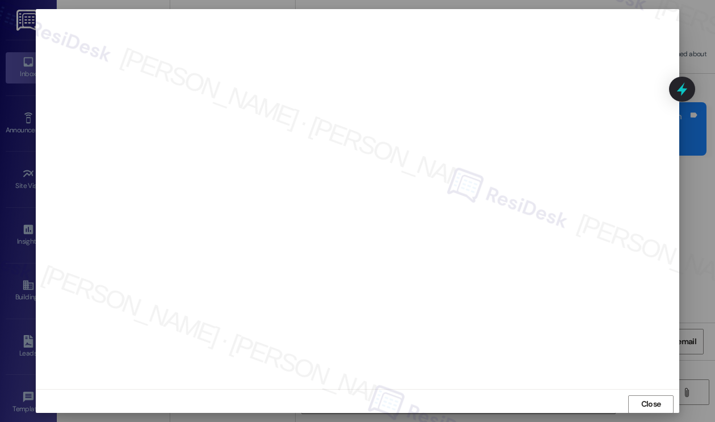
scroll to position [0, 0]
click at [650, 411] on span "Close" at bounding box center [651, 404] width 24 height 17
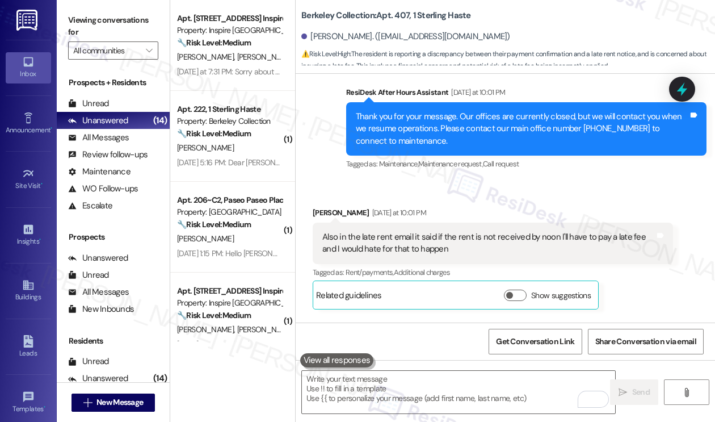
click at [550, 156] on div "Thank you for your message. Our offices are currently closed, but we will conta…" at bounding box center [526, 128] width 361 height 53
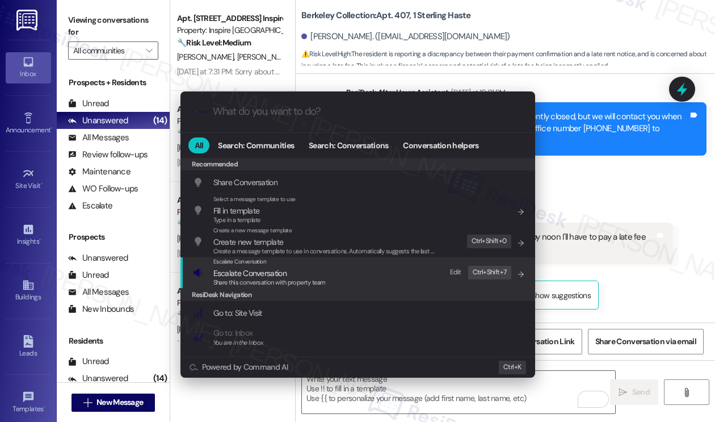
click at [295, 271] on span "Escalate Conversation" at bounding box center [270, 273] width 112 height 12
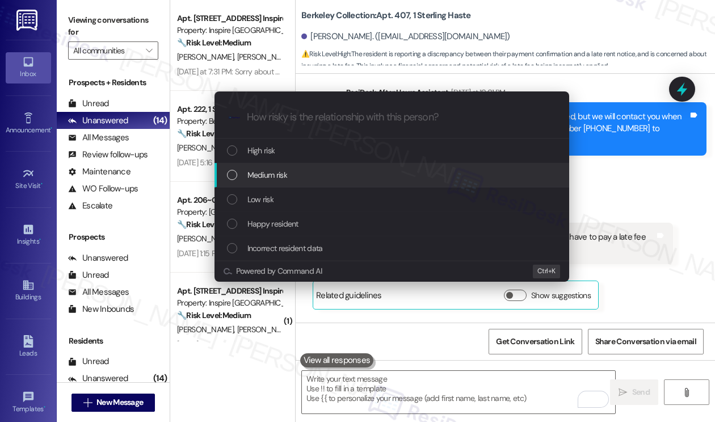
click at [297, 180] on div "Medium risk" at bounding box center [393, 175] width 332 height 12
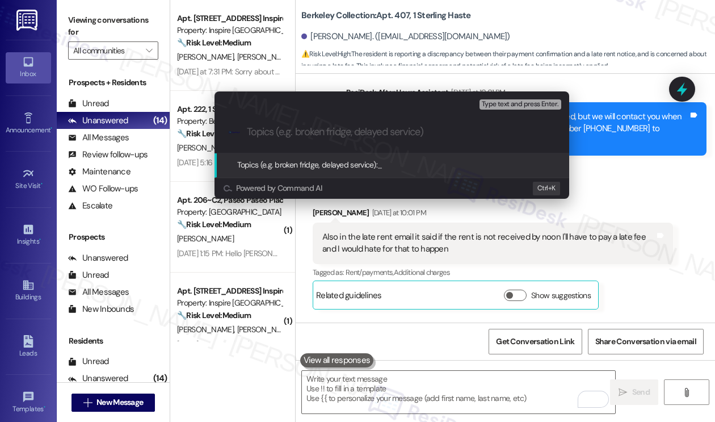
paste input "Rent Payment Confirmation Concern"
type input "Rent Payment Confirmation Concern"
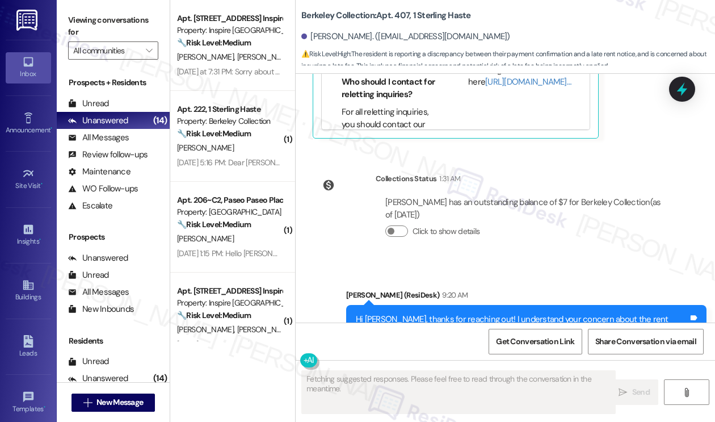
scroll to position [3444, 0]
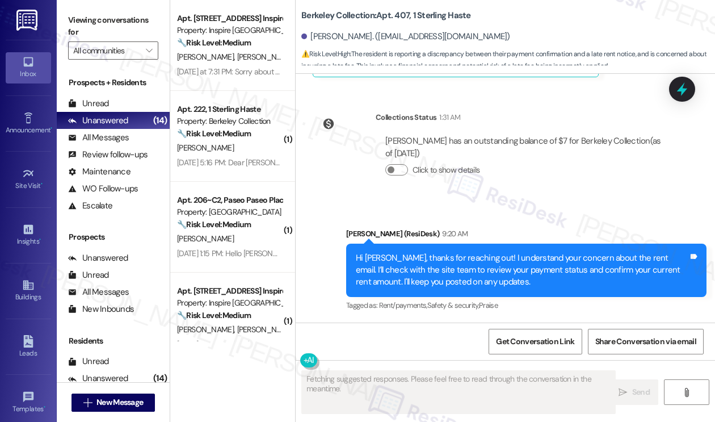
click at [466, 277] on div "Hi Tersina, thanks for reaching out! I understand your concern about the rent e…" at bounding box center [522, 270] width 333 height 36
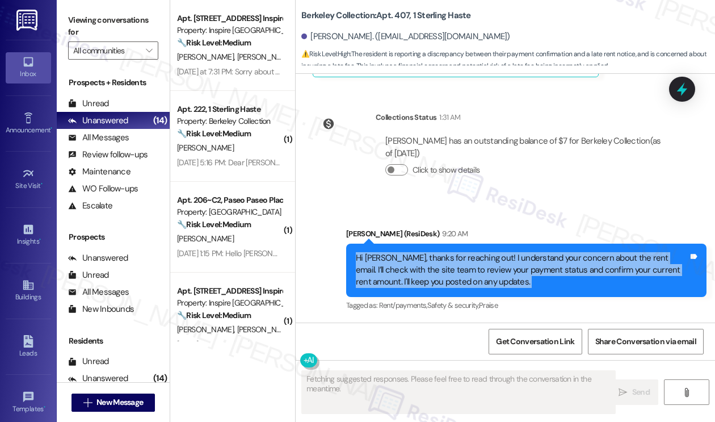
click at [466, 277] on div "Hi Tersina, thanks for reaching out! I understand your concern about the rent e…" at bounding box center [522, 270] width 333 height 36
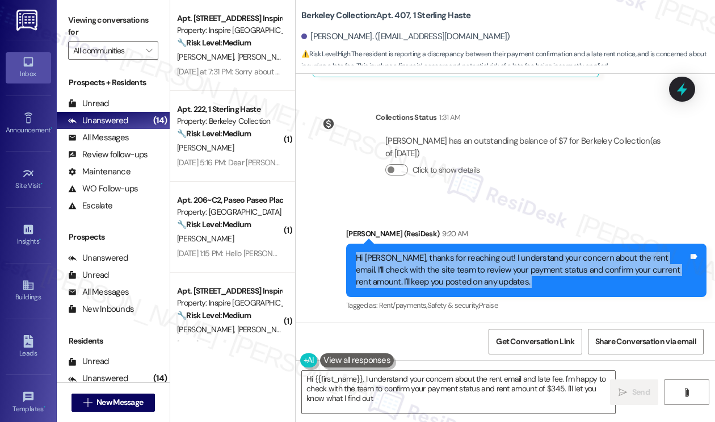
type textarea "Hi {{first_name}}, I understand your concern about the rent email and late fee.…"
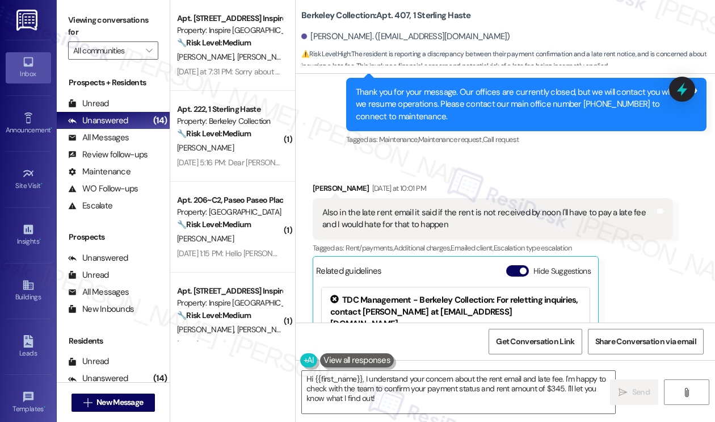
scroll to position [3047, 0]
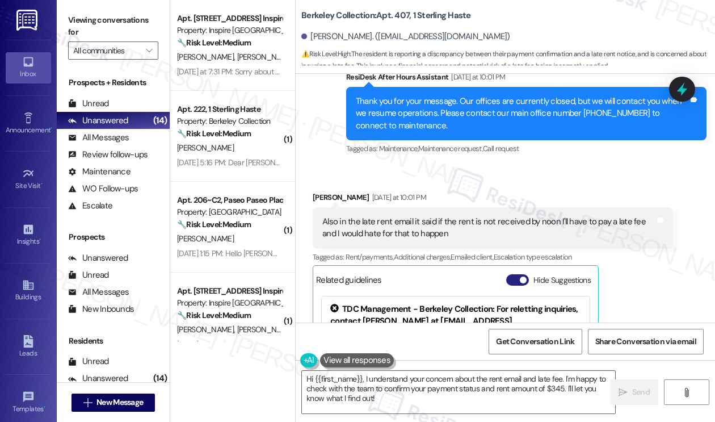
click at [525, 283] on span "button" at bounding box center [523, 280] width 7 height 7
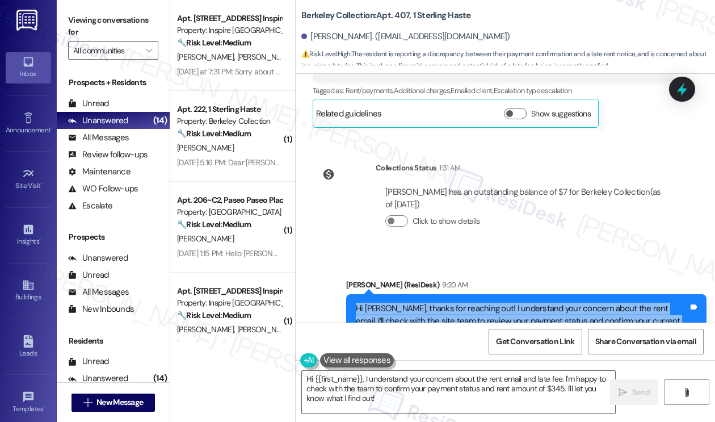
scroll to position [3275, 0]
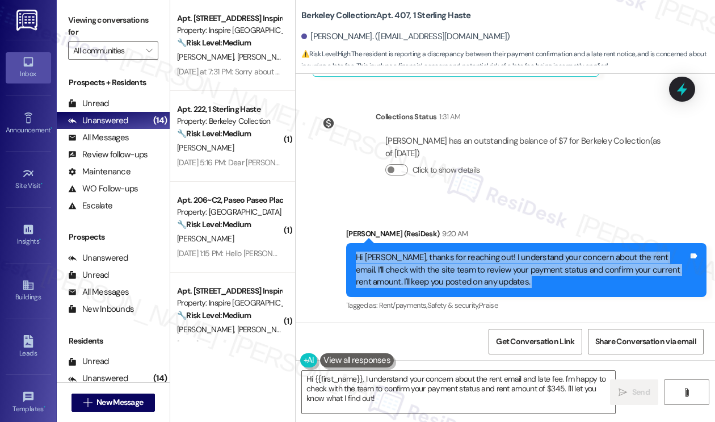
click at [430, 257] on div "Hi Tersina, thanks for reaching out! I understand your concern about the rent e…" at bounding box center [522, 270] width 333 height 36
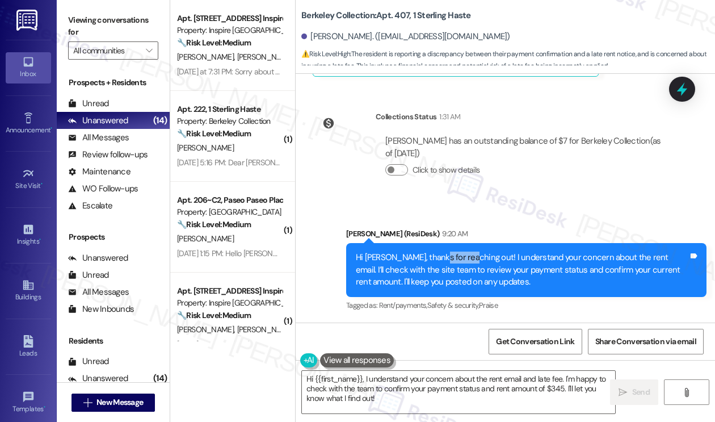
click at [430, 257] on div "Hi Tersina, thanks for reaching out! I understand your concern about the rent e…" at bounding box center [522, 270] width 333 height 36
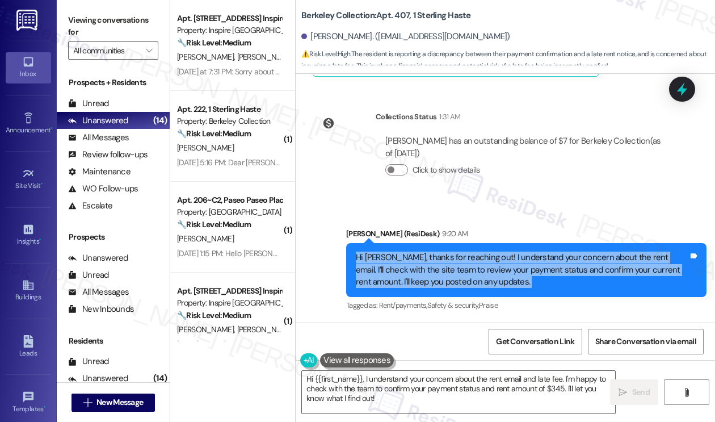
click at [430, 257] on div "Hi Tersina, thanks for reaching out! I understand your concern about the rent e…" at bounding box center [522, 270] width 333 height 36
click at [430, 258] on div "Hi Tersina, thanks for reaching out! I understand your concern about the rent e…" at bounding box center [522, 270] width 333 height 36
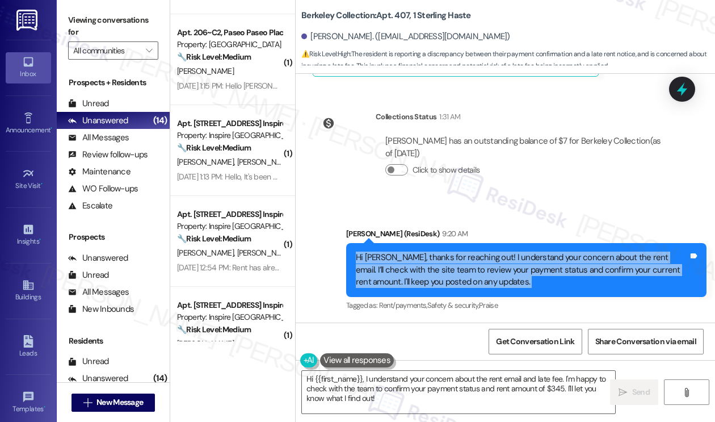
scroll to position [0, 0]
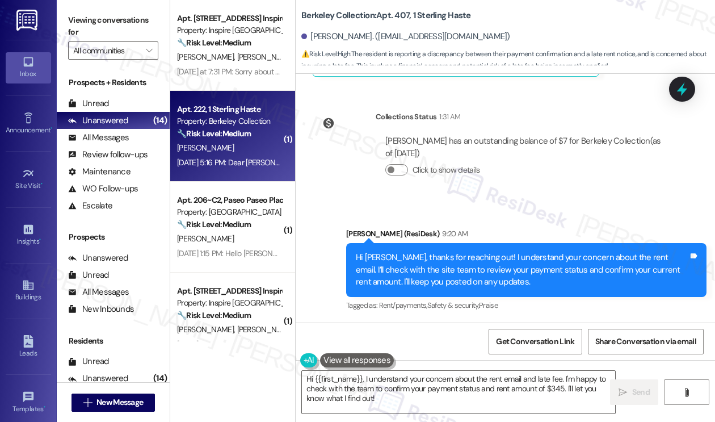
click at [229, 153] on div "Y. Zou" at bounding box center [229, 148] width 107 height 14
type textarea "Fetching suggested responses. Please feel free to read through the conversation…"
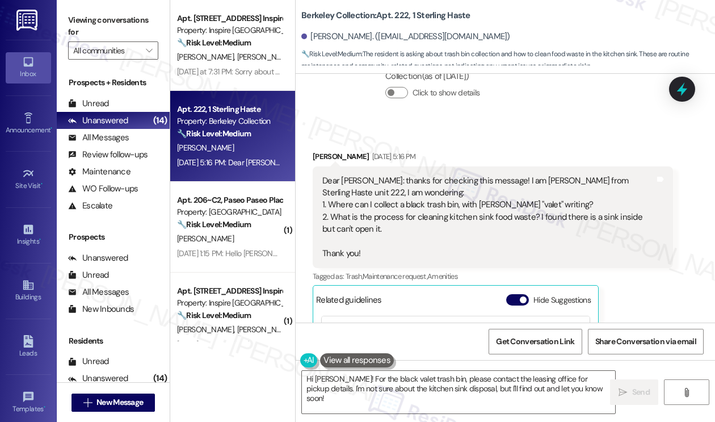
scroll to position [789, 0]
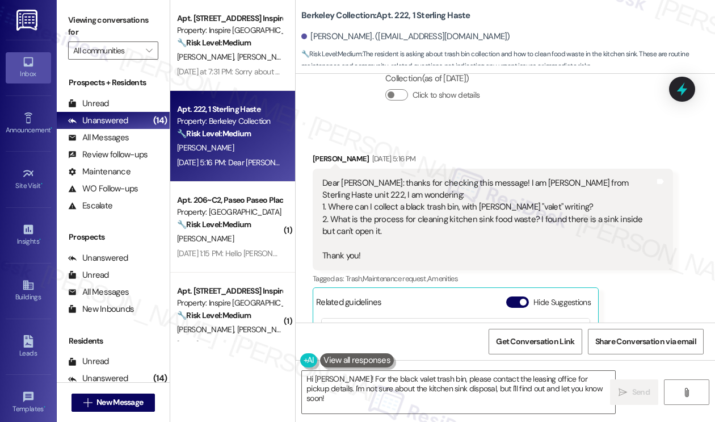
click at [397, 182] on div "Dear Sarah: thanks for checking this message! I am Eliza from Sterling Haste un…" at bounding box center [489, 219] width 333 height 85
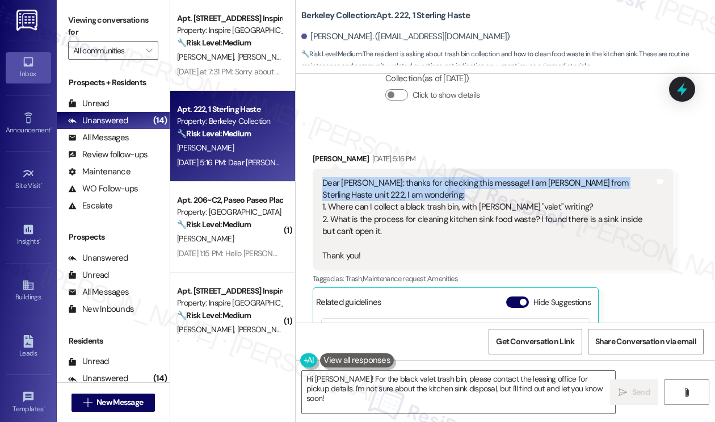
click at [397, 182] on div "Dear Sarah: thanks for checking this message! I am Eliza from Sterling Haste un…" at bounding box center [489, 219] width 333 height 85
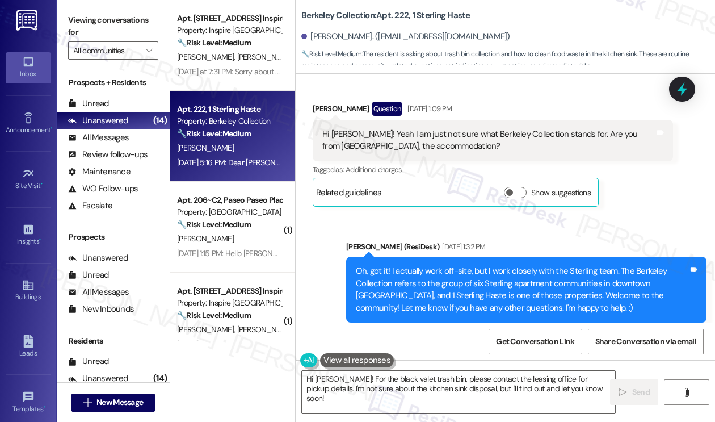
scroll to position [392, 0]
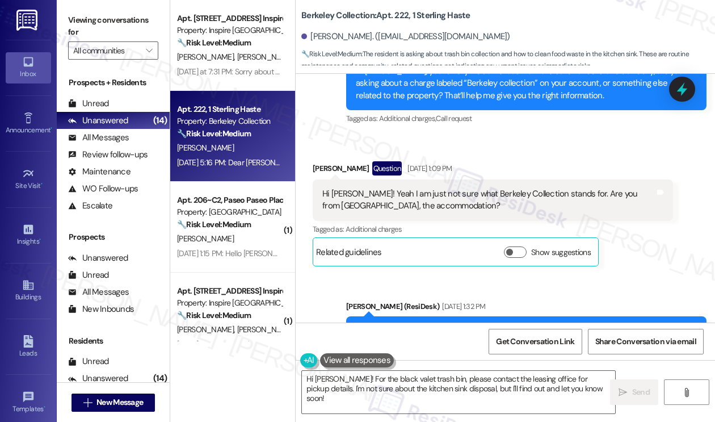
click at [345, 198] on div "Hi Sarah! Yeah I am just not sure what Berkeley Collection stands for. Are you …" at bounding box center [489, 200] width 333 height 24
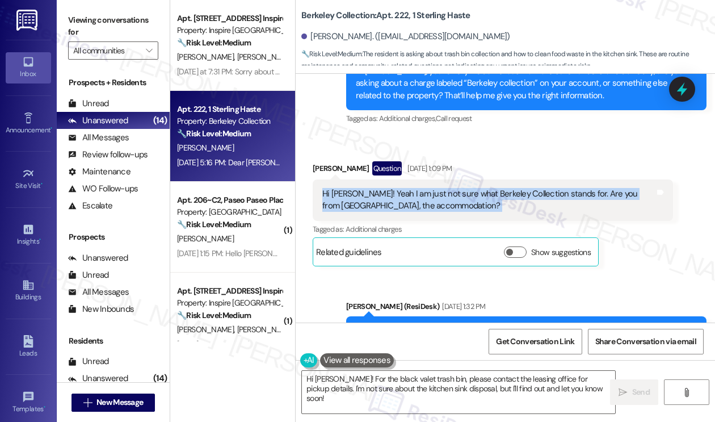
click at [345, 198] on div "Hi Sarah! Yeah I am just not sure what Berkeley Collection stands for. Are you …" at bounding box center [489, 200] width 333 height 24
click at [341, 204] on div "Hi Sarah! Yeah I am just not sure what Berkeley Collection stands for. Are you …" at bounding box center [489, 200] width 333 height 24
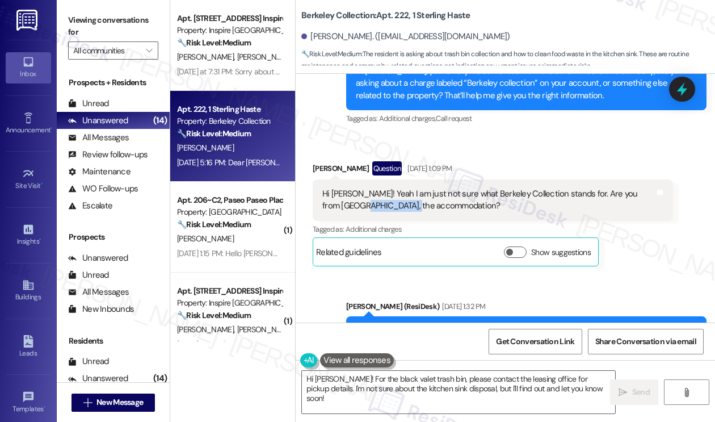
click at [341, 204] on div "Hi Sarah! Yeah I am just not sure what Berkeley Collection stands for. Are you …" at bounding box center [489, 200] width 333 height 24
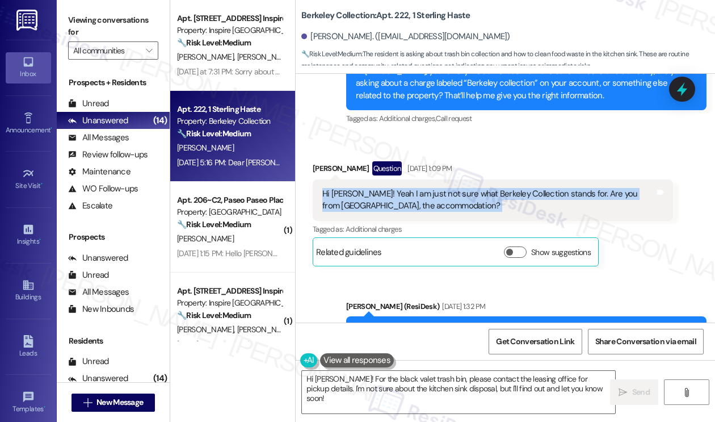
click at [341, 204] on div "Hi Sarah! Yeah I am just not sure what Berkeley Collection stands for. Are you …" at bounding box center [489, 200] width 333 height 24
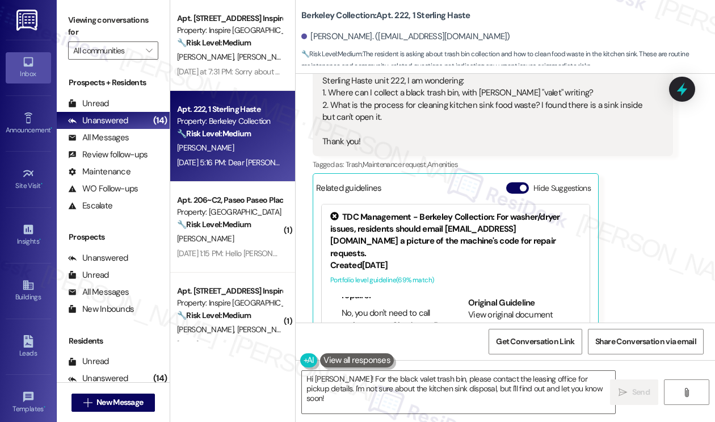
scroll to position [789, 0]
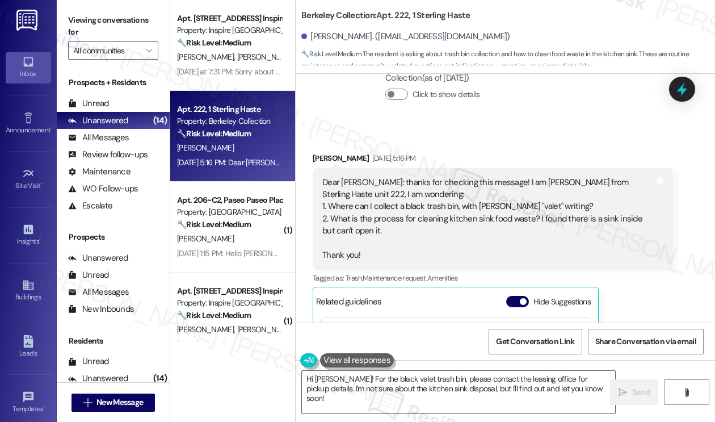
click at [451, 181] on div "Dear Sarah: thanks for checking this message! I am Eliza from Sterling Haste un…" at bounding box center [489, 219] width 333 height 85
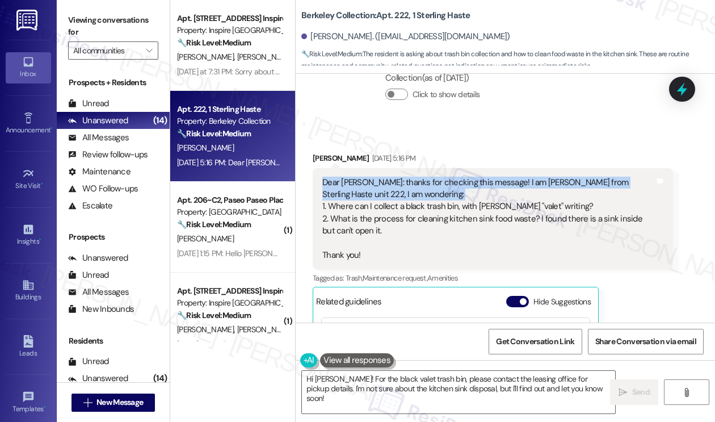
click at [451, 181] on div "Dear Sarah: thanks for checking this message! I am Eliza from Sterling Haste un…" at bounding box center [489, 219] width 333 height 85
click at [396, 199] on div "Dear Sarah: thanks for checking this message! I am Eliza from Sterling Haste un…" at bounding box center [489, 219] width 333 height 85
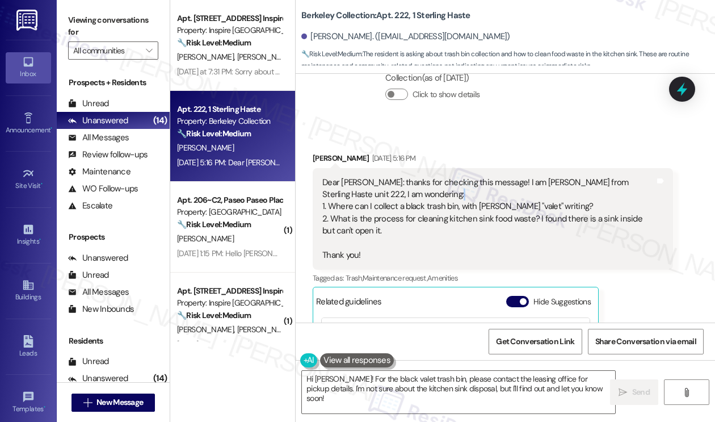
click at [396, 199] on div "Dear Sarah: thanks for checking this message! I am Eliza from Sterling Haste un…" at bounding box center [489, 219] width 333 height 85
click at [383, 211] on div "Dear Sarah: thanks for checking this message! I am Eliza from Sterling Haste un…" at bounding box center [489, 219] width 333 height 85
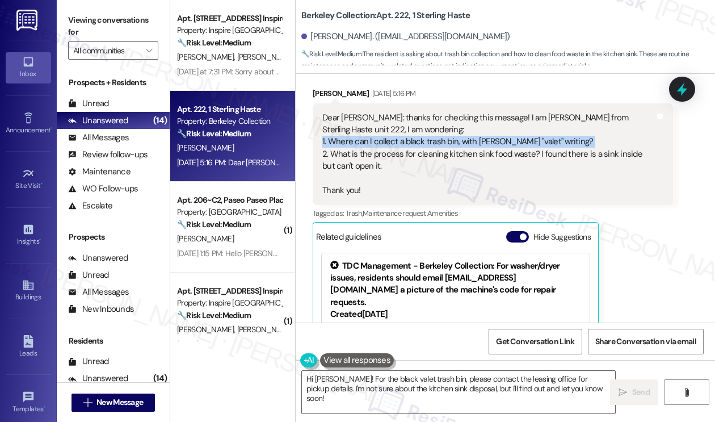
scroll to position [903, 0]
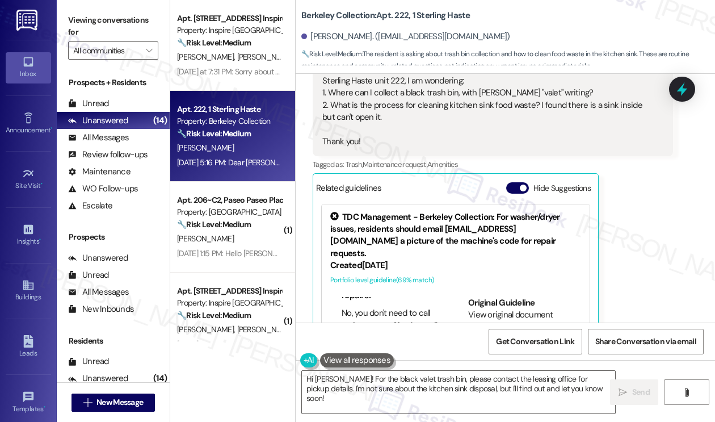
click at [421, 110] on div "Dear Sarah: thanks for checking this message! I am Eliza from Sterling Haste un…" at bounding box center [489, 105] width 333 height 85
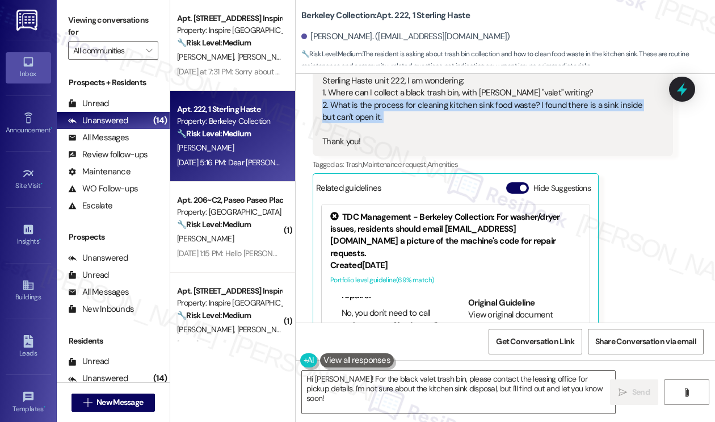
click at [421, 110] on div "Dear Sarah: thanks for checking this message! I am Eliza from Sterling Haste un…" at bounding box center [489, 105] width 333 height 85
click at [379, 111] on div "Dear Sarah: thanks for checking this message! I am Eliza from Sterling Haste un…" at bounding box center [489, 105] width 333 height 85
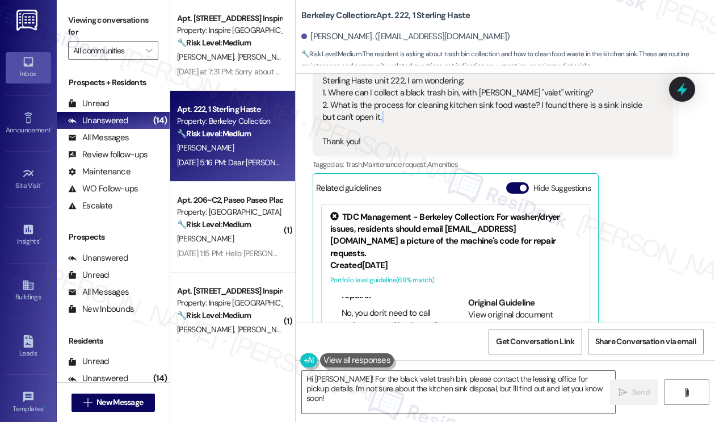
click at [379, 111] on div "Dear Sarah: thanks for checking this message! I am Eliza from Sterling Haste un…" at bounding box center [489, 105] width 333 height 85
click at [379, 98] on div "Dear Sarah: thanks for checking this message! I am Eliza from Sterling Haste un…" at bounding box center [489, 105] width 333 height 85
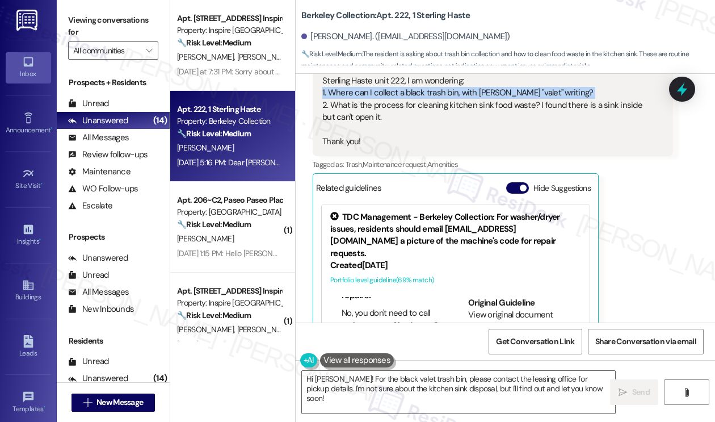
click at [379, 98] on div "Dear Sarah: thanks for checking this message! I am Eliza from Sterling Haste un…" at bounding box center [489, 105] width 333 height 85
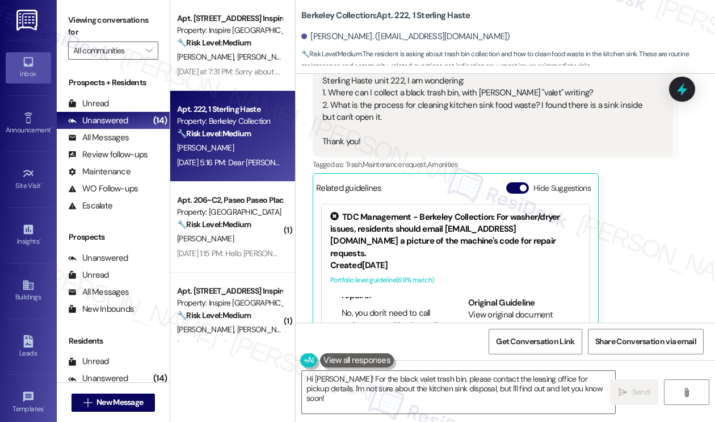
click at [420, 106] on div "Dear Sarah: thanks for checking this message! I am Eliza from Sterling Haste un…" at bounding box center [489, 105] width 333 height 85
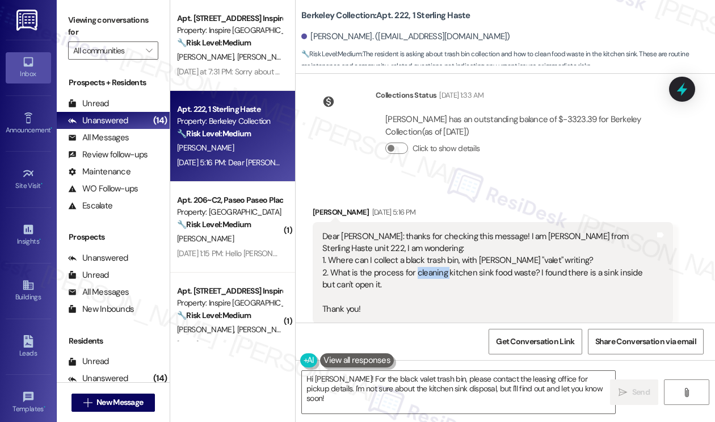
scroll to position [733, 0]
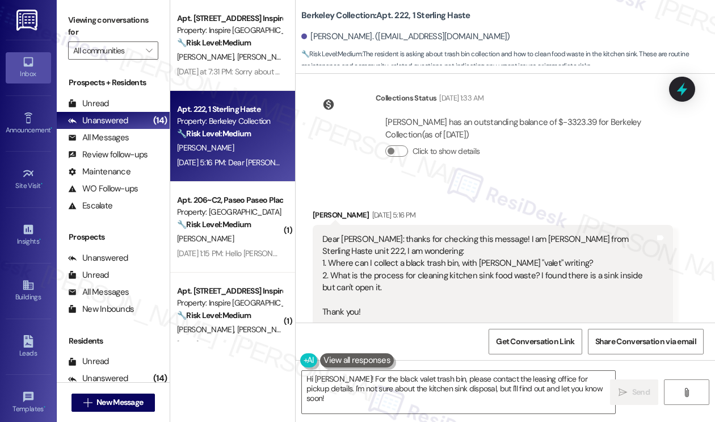
click at [415, 240] on div "Dear Sarah: thanks for checking this message! I am Eliza from Sterling Haste un…" at bounding box center [489, 275] width 333 height 85
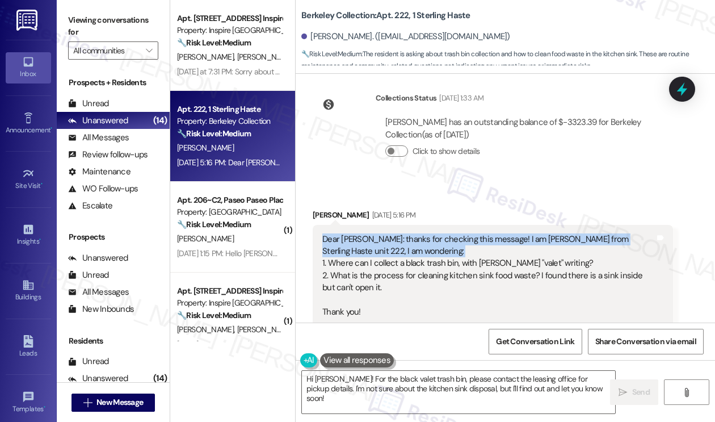
click at [415, 240] on div "Dear Sarah: thanks for checking this message! I am Eliza from Sterling Haste un…" at bounding box center [489, 275] width 333 height 85
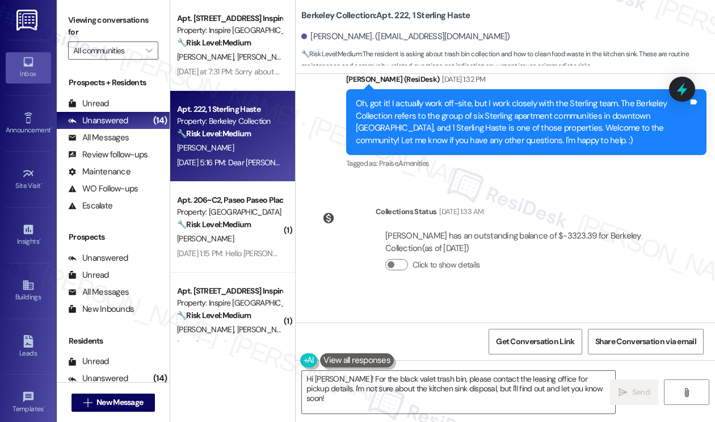
scroll to position [562, 0]
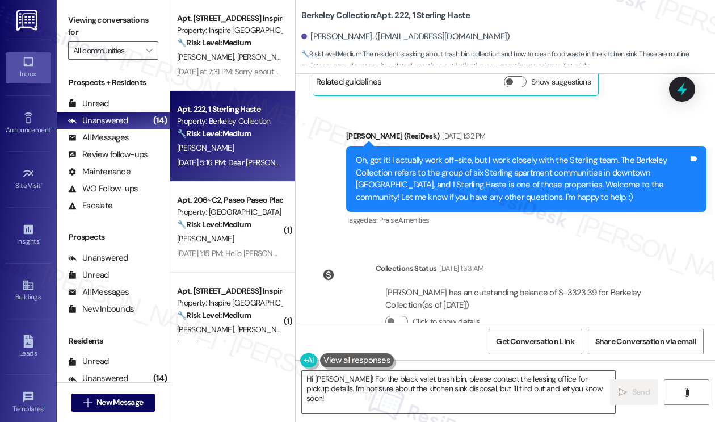
click at [396, 177] on div "Oh, got it! I actually work off-site, but I work closely with the Sterling team…" at bounding box center [522, 178] width 333 height 49
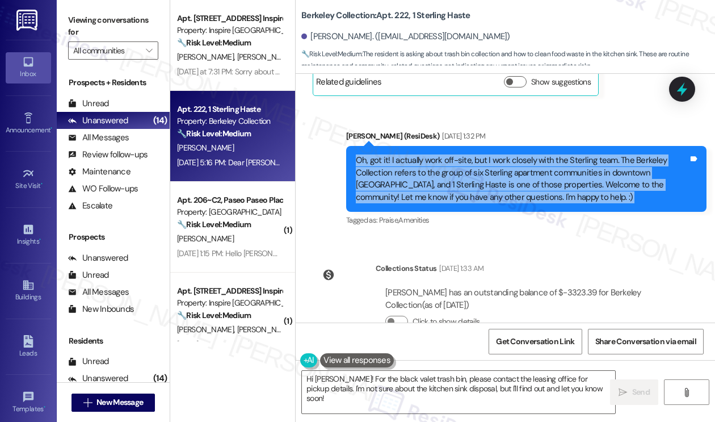
click at [396, 177] on div "Oh, got it! I actually work off-site, but I work closely with the Sterling team…" at bounding box center [522, 178] width 333 height 49
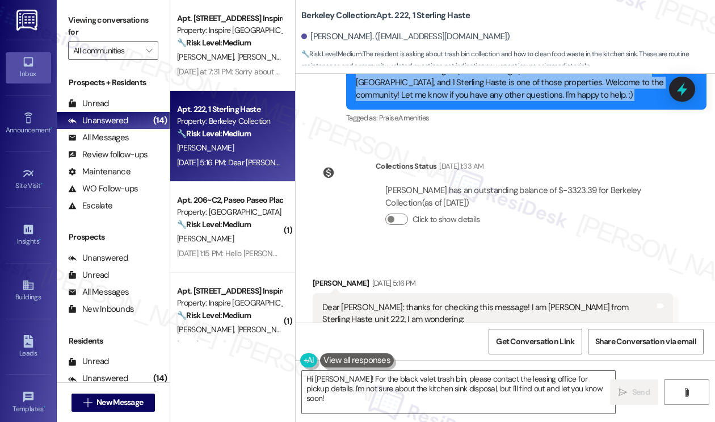
scroll to position [733, 0]
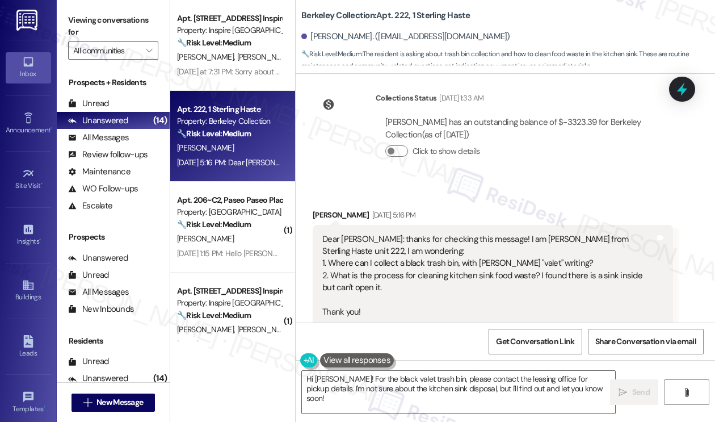
click at [384, 251] on div "Dear Sarah: thanks for checking this message! I am Eliza from Sterling Haste un…" at bounding box center [489, 275] width 333 height 85
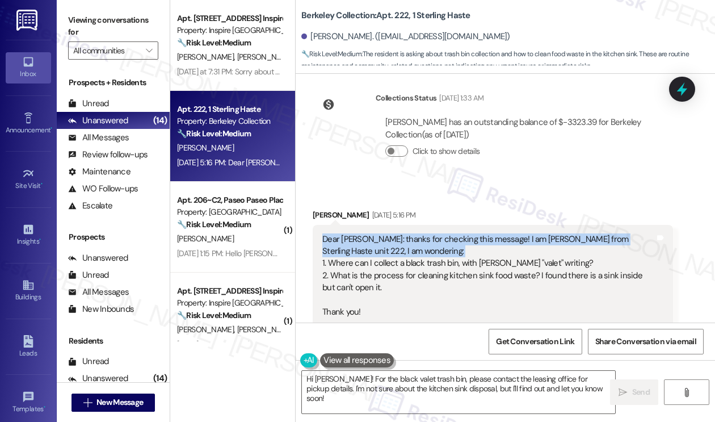
click at [384, 251] on div "Dear Sarah: thanks for checking this message! I am Eliza from Sterling Haste un…" at bounding box center [489, 275] width 333 height 85
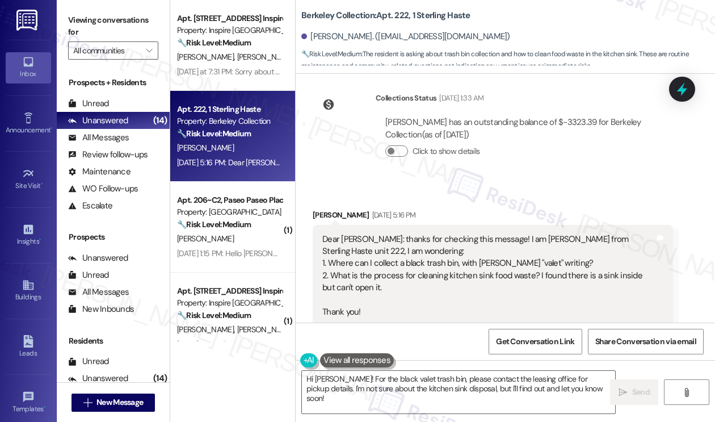
click at [391, 265] on div "Dear Sarah: thanks for checking this message! I am Eliza from Sterling Haste un…" at bounding box center [489, 275] width 333 height 85
click at [391, 266] on div "Dear Sarah: thanks for checking this message! I am Eliza from Sterling Haste un…" at bounding box center [489, 275] width 333 height 85
click at [392, 266] on div "Dear Sarah: thanks for checking this message! I am Eliza from Sterling Haste un…" at bounding box center [489, 275] width 333 height 85
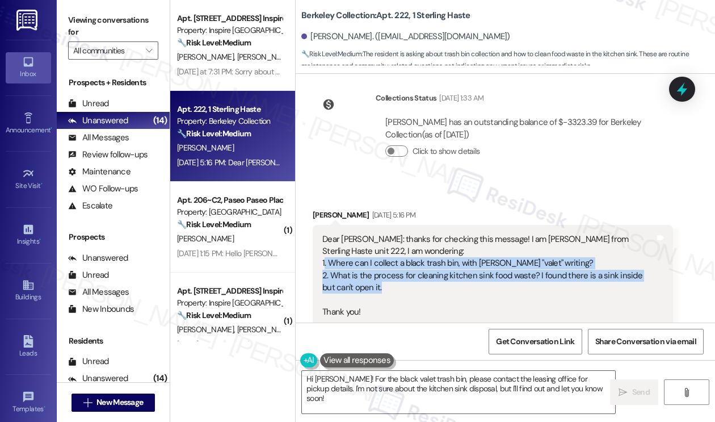
drag, startPoint x: 378, startPoint y: 290, endPoint x: 325, endPoint y: 266, distance: 57.7
click at [325, 266] on div "Dear Sarah: thanks for checking this message! I am Eliza from Sterling Haste un…" at bounding box center [489, 275] width 333 height 85
copy div ". Where can I collect a black trash bin, with white "valet" writing? 2. What is…"
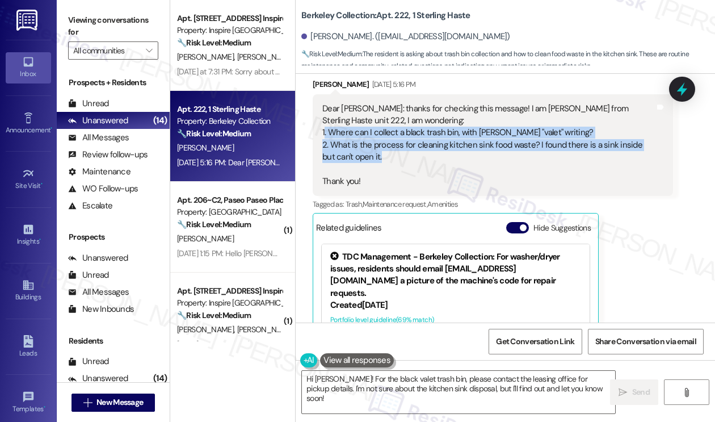
scroll to position [846, 0]
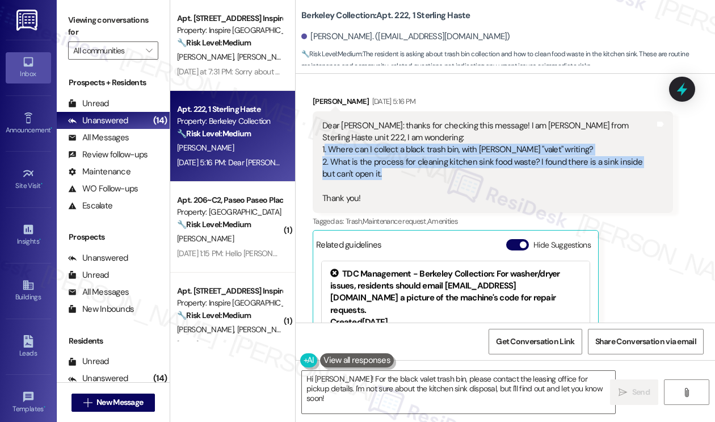
click at [409, 175] on div "Dear Sarah: thanks for checking this message! I am Eliza from Sterling Haste un…" at bounding box center [489, 162] width 333 height 85
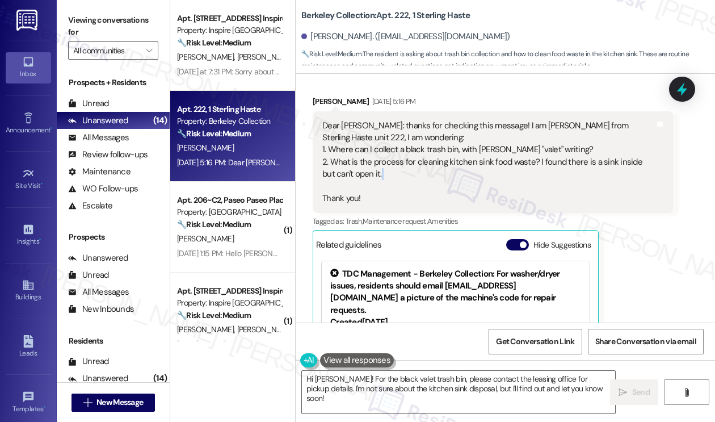
click at [409, 175] on div "Dear Sarah: thanks for checking this message! I am Eliza from Sterling Haste un…" at bounding box center [489, 162] width 333 height 85
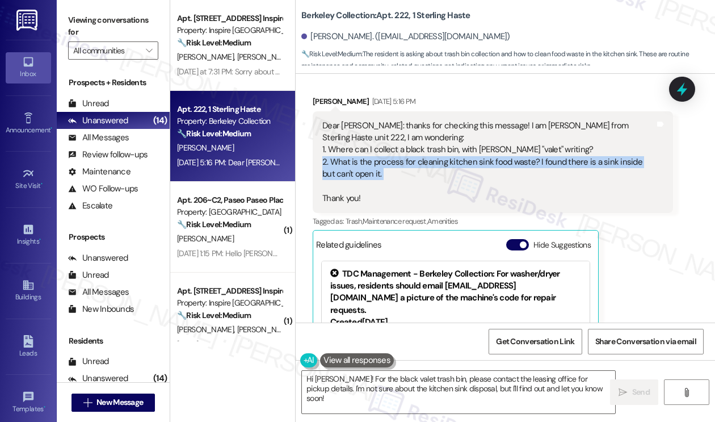
click at [409, 175] on div "Dear Sarah: thanks for checking this message! I am Eliza from Sterling Haste un…" at bounding box center [489, 162] width 333 height 85
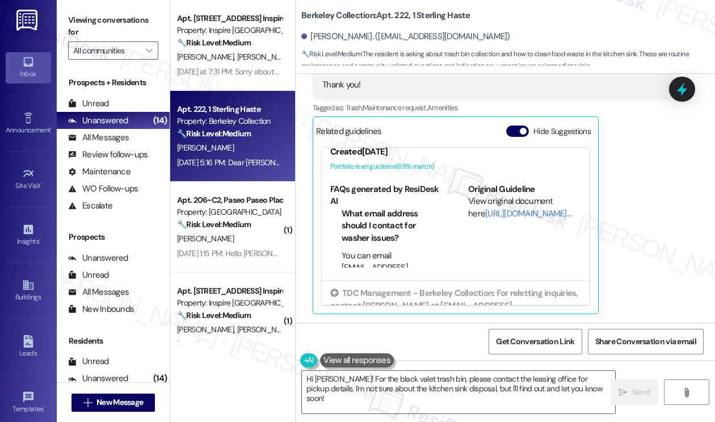
scroll to position [57, 0]
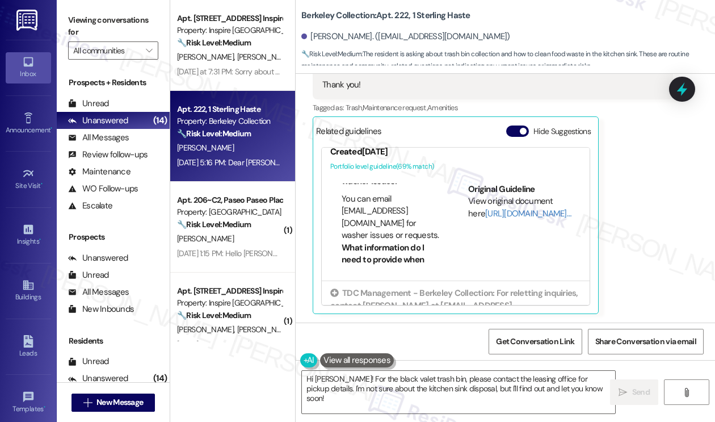
click at [343, 211] on li "You can email info-berkeley@sterlinghousing.com for washer issues or requests." at bounding box center [393, 217] width 102 height 49
click at [379, 218] on li "You can email info-berkeley@sterlinghousing.com for washer issues or requests." at bounding box center [393, 217] width 102 height 49
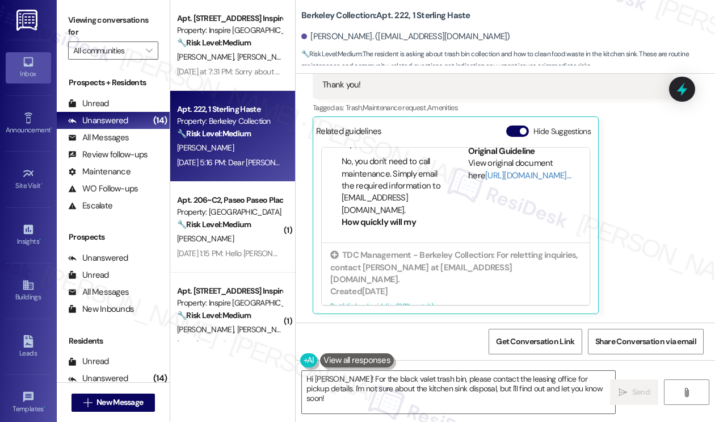
scroll to position [114, 0]
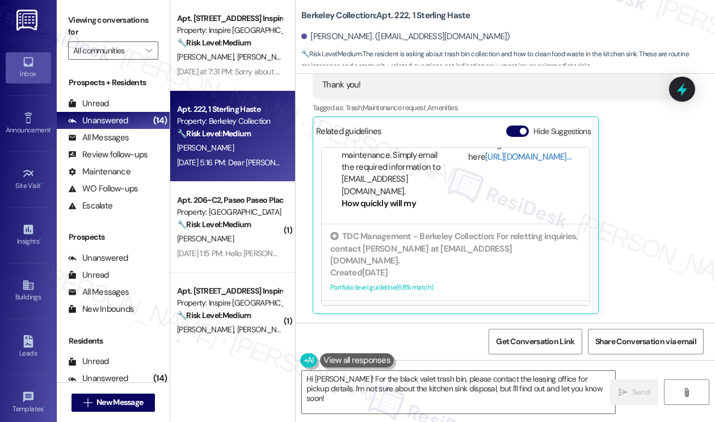
click at [492, 156] on link "[URL][DOMAIN_NAME]…" at bounding box center [529, 156] width 86 height 11
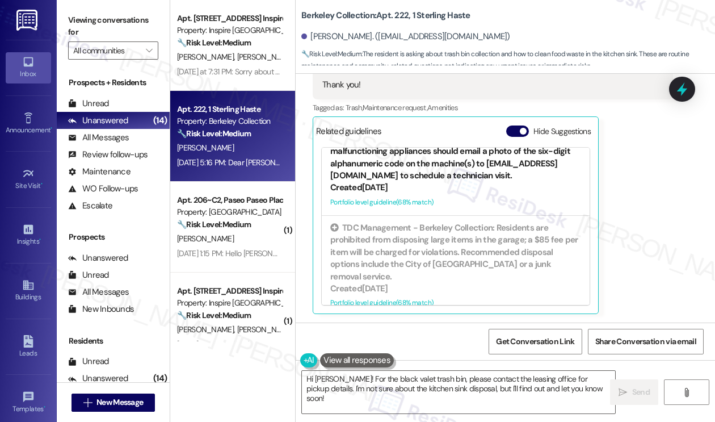
scroll to position [231, 0]
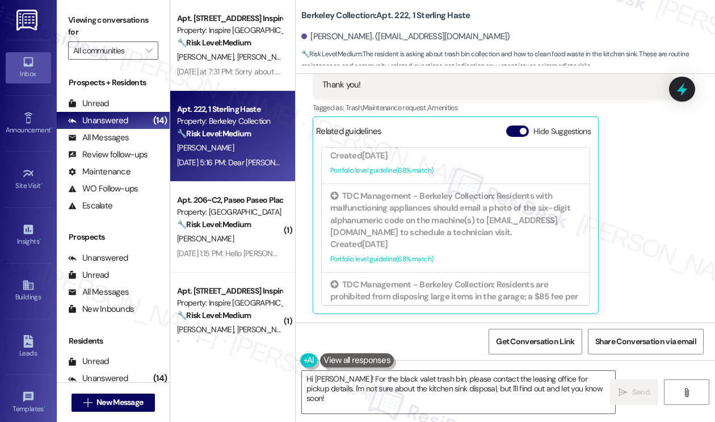
click at [331, 8] on div "Berkeley Collection: Apt. 222, 1 Sterling Haste Yijia Zou. (2829395943@qq.com) …" at bounding box center [509, 34] width 414 height 62
copy b "Berkeley"
drag, startPoint x: 82, startPoint y: 9, endPoint x: 99, endPoint y: 9, distance: 17.0
click at [82, 9] on div "Viewing conversations for All communities " at bounding box center [113, 35] width 113 height 71
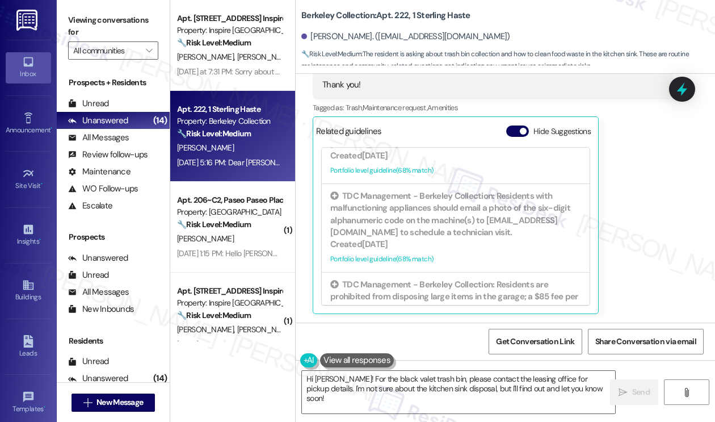
click at [92, 2] on div "Viewing conversations for All communities " at bounding box center [113, 35] width 113 height 71
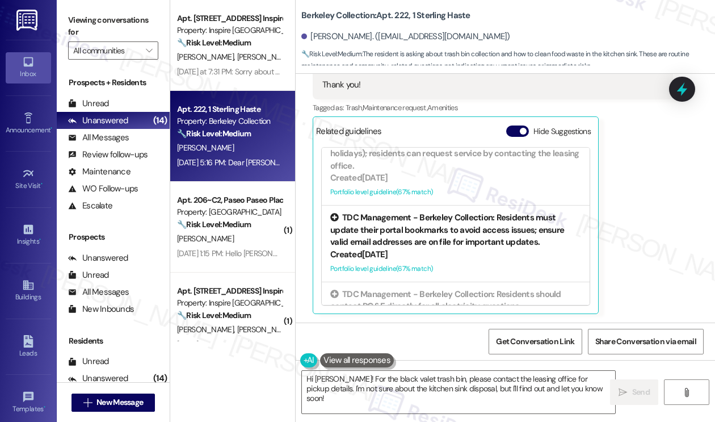
scroll to position [514, 0]
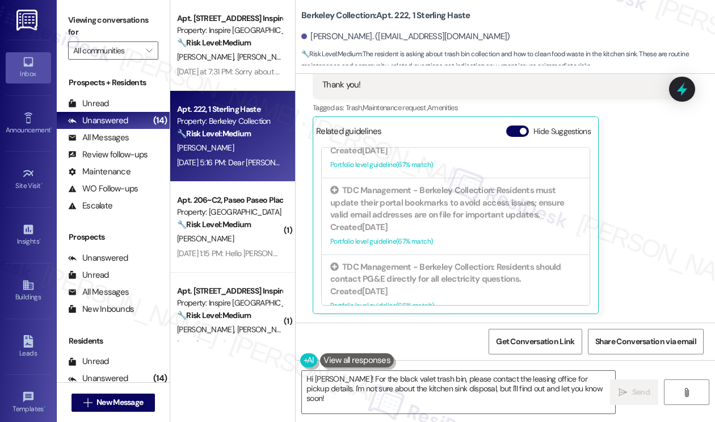
click at [91, 12] on label "Viewing conversations for" at bounding box center [113, 26] width 90 height 30
click at [317, 15] on b "Berkeley Collection: Apt. 222, 1 Sterling Haste" at bounding box center [386, 16] width 169 height 12
copy b "Berkeley"
click at [98, 6] on div "Viewing conversations for All communities " at bounding box center [113, 35] width 113 height 71
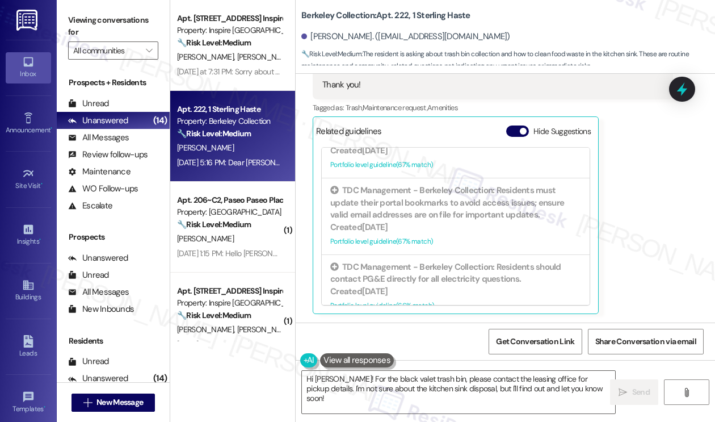
click at [70, 6] on div "Viewing conversations for All communities " at bounding box center [113, 35] width 113 height 71
click at [81, 18] on label "Viewing conversations for" at bounding box center [113, 26] width 90 height 30
click at [93, 18] on label "Viewing conversations for" at bounding box center [113, 26] width 90 height 30
click at [408, 18] on b "Berkeley Collection: Apt. 222, 1 Sterling Haste" at bounding box center [386, 16] width 169 height 12
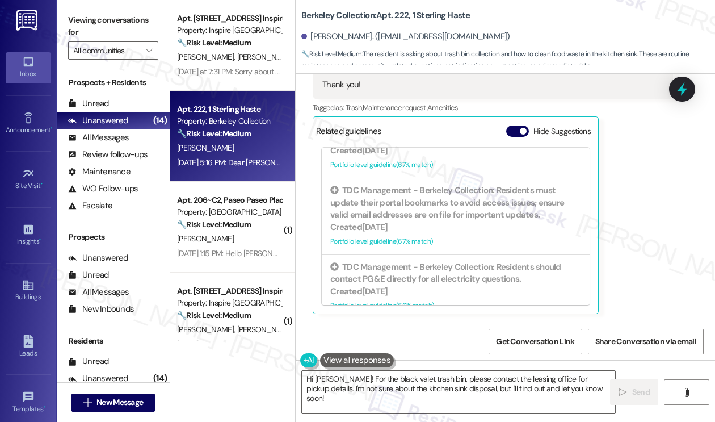
click at [390, 15] on b "Berkeley Collection: Apt. 222, 1 Sterling Haste" at bounding box center [386, 16] width 169 height 12
click at [72, 13] on label "Viewing conversations for" at bounding box center [113, 26] width 90 height 30
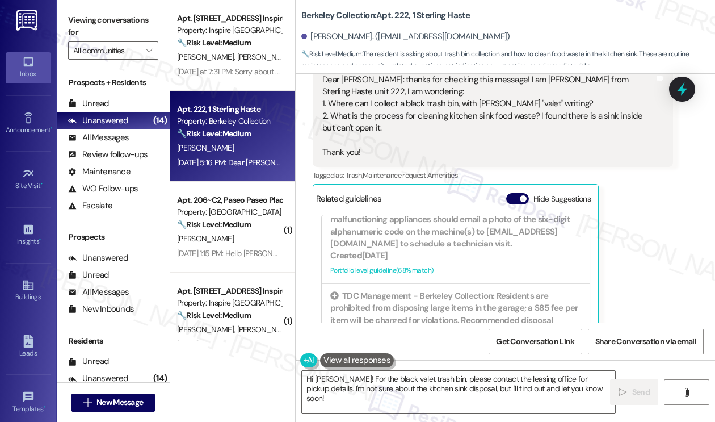
scroll to position [789, 0]
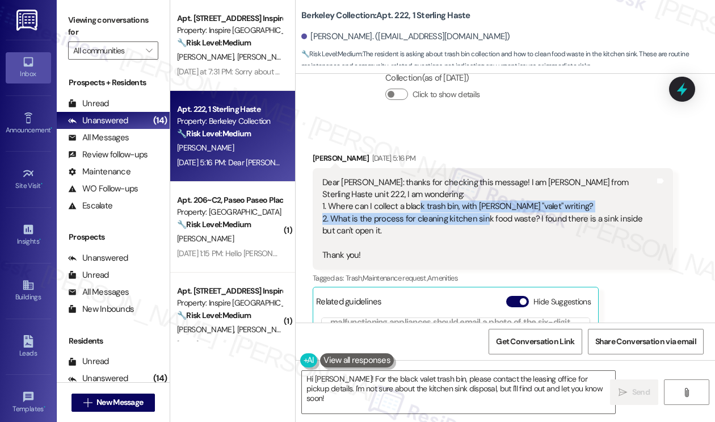
drag, startPoint x: 457, startPoint y: 212, endPoint x: 481, endPoint y: 219, distance: 25.4
click at [481, 219] on div "Dear Sarah: thanks for checking this message! I am Eliza from Sterling Haste un…" at bounding box center [489, 219] width 333 height 85
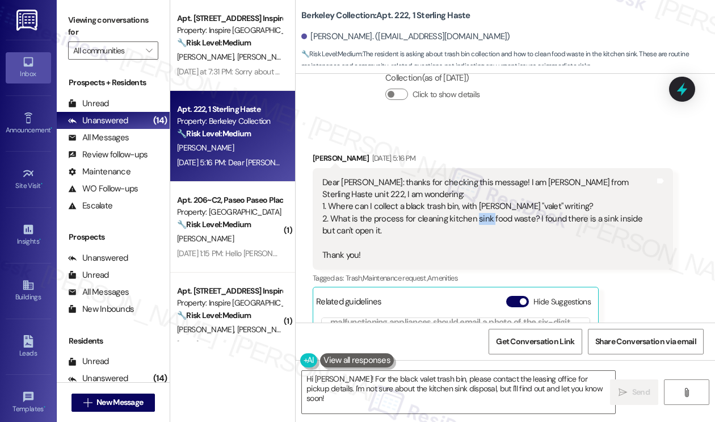
click at [481, 219] on div "Dear Sarah: thanks for checking this message! I am Eliza from Sterling Haste un…" at bounding box center [489, 219] width 333 height 85
click at [431, 210] on div "Dear Sarah: thanks for checking this message! I am Eliza from Sterling Haste un…" at bounding box center [489, 219] width 333 height 85
click at [500, 206] on div "Dear Sarah: thanks for checking this message! I am Eliza from Sterling Haste un…" at bounding box center [489, 219] width 333 height 85
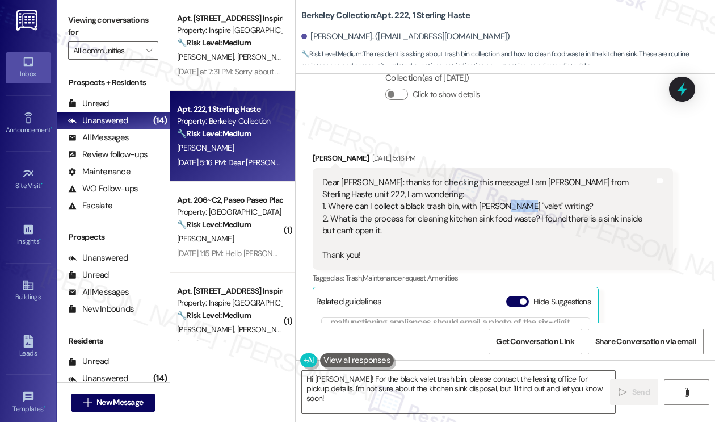
copy div "valet"
click at [97, 18] on label "Viewing conversations for" at bounding box center [113, 26] width 90 height 30
click at [73, 20] on label "Viewing conversations for" at bounding box center [113, 26] width 90 height 30
click at [427, 214] on div "Dear Sarah: thanks for checking this message! I am Eliza from Sterling Haste un…" at bounding box center [489, 219] width 333 height 85
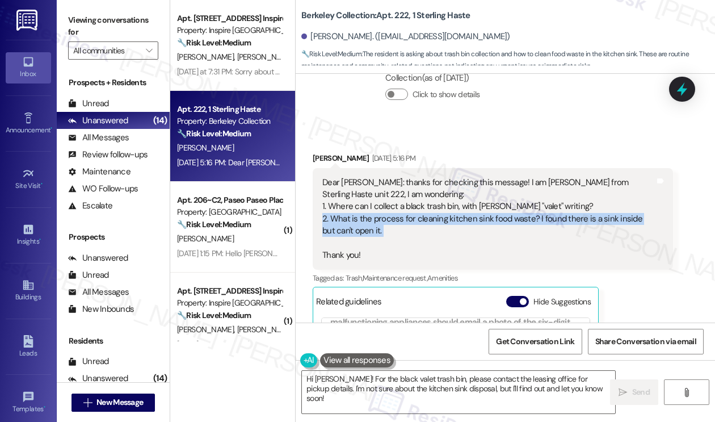
click at [426, 215] on div "Dear Sarah: thanks for checking this message! I am Eliza from Sterling Haste un…" at bounding box center [489, 219] width 333 height 85
click at [416, 238] on div "Dear Sarah: thanks for checking this message! I am Eliza from Sterling Haste un…" at bounding box center [489, 219] width 333 height 85
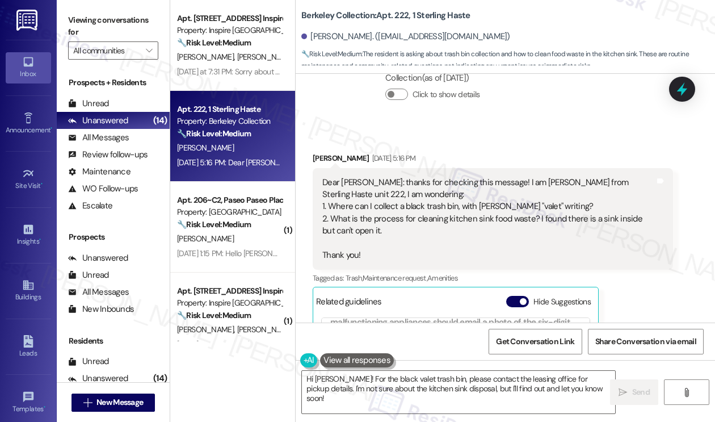
click at [449, 212] on div "Dear Sarah: thanks for checking this message! I am Eliza from Sterling Haste un…" at bounding box center [489, 219] width 333 height 85
drag, startPoint x: 418, startPoint y: 218, endPoint x: 516, endPoint y: 217, distance: 98.2
click at [516, 217] on div "Dear Sarah: thanks for checking this message! I am Eliza from Sterling Haste un…" at bounding box center [489, 219] width 333 height 85
click at [459, 229] on div "Dear Sarah: thanks for checking this message! I am Eliza from Sterling Haste un…" at bounding box center [489, 219] width 333 height 85
click at [468, 219] on div "Dear Sarah: thanks for checking this message! I am Eliza from Sterling Haste un…" at bounding box center [489, 219] width 333 height 85
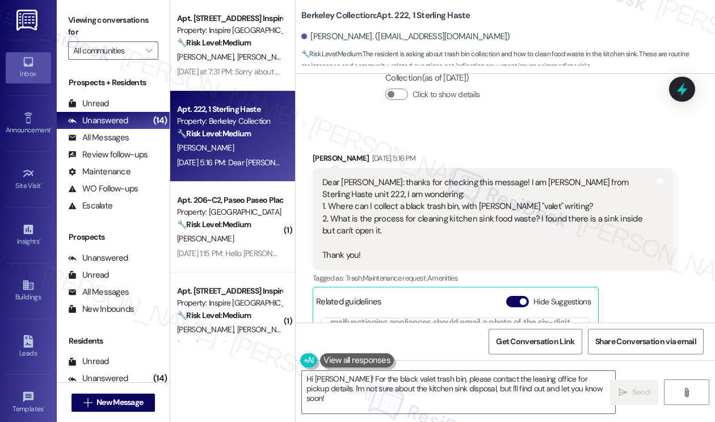
click at [455, 219] on div "Dear Sarah: thanks for checking this message! I am Eliza from Sterling Haste un…" at bounding box center [489, 219] width 333 height 85
click at [434, 220] on div "Dear Sarah: thanks for checking this message! I am Eliza from Sterling Haste un…" at bounding box center [489, 219] width 333 height 85
click at [466, 220] on div "Dear Sarah: thanks for checking this message! I am Eliza from Sterling Haste un…" at bounding box center [489, 219] width 333 height 85
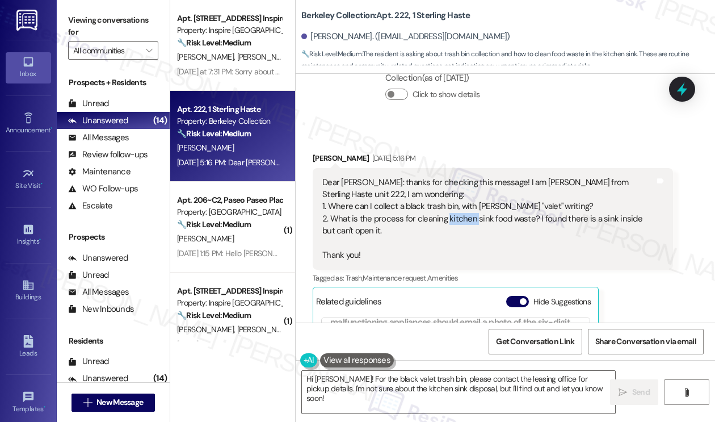
click at [466, 220] on div "Dear Sarah: thanks for checking this message! I am Eliza from Sterling Haste un…" at bounding box center [489, 219] width 333 height 85
click at [80, 14] on label "Viewing conversations for" at bounding box center [113, 26] width 90 height 30
click at [78, 20] on label "Viewing conversations for" at bounding box center [113, 26] width 90 height 30
click at [79, 18] on label "Viewing conversations for" at bounding box center [113, 26] width 90 height 30
click at [421, 220] on div "Dear Sarah: thanks for checking this message! I am Eliza from Sterling Haste un…" at bounding box center [489, 219] width 333 height 85
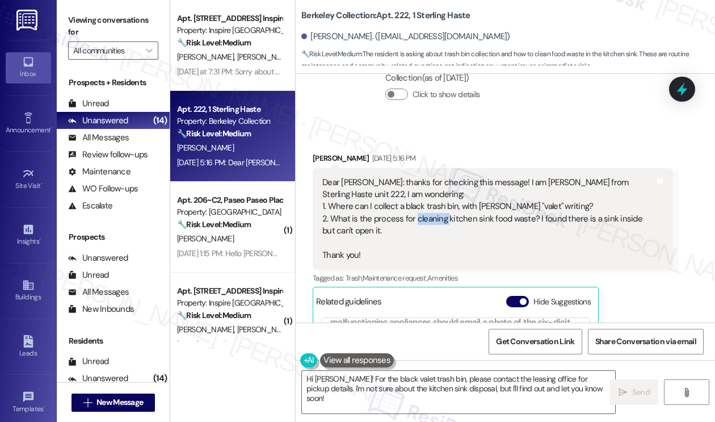
click at [421, 220] on div "Dear Sarah: thanks for checking this message! I am Eliza from Sterling Haste un…" at bounding box center [489, 219] width 333 height 85
click at [454, 218] on div "Dear Sarah: thanks for checking this message! I am Eliza from Sterling Haste un…" at bounding box center [489, 219] width 333 height 85
copy div "kitchen"
click at [71, 19] on label "Viewing conversations for" at bounding box center [113, 26] width 90 height 30
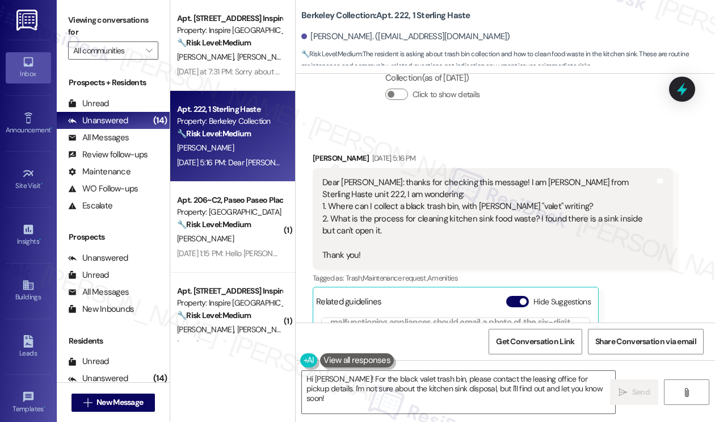
click at [92, 10] on div "Viewing conversations for All communities " at bounding box center [113, 35] width 113 height 71
click at [413, 181] on div "Dear Sarah: thanks for checking this message! I am Eliza from Sterling Haste un…" at bounding box center [489, 219] width 333 height 85
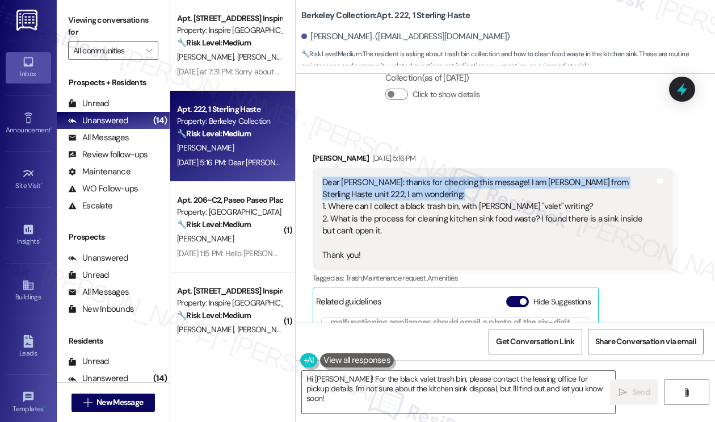
click at [413, 181] on div "Dear Sarah: thanks for checking this message! I am Eliza from Sterling Haste un…" at bounding box center [489, 219] width 333 height 85
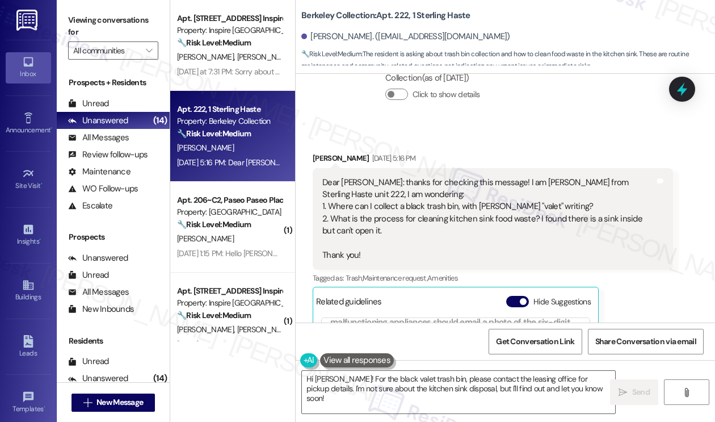
click at [378, 217] on div "Dear Sarah: thanks for checking this message! I am Eliza from Sterling Haste un…" at bounding box center [489, 219] width 333 height 85
click at [522, 384] on textarea "Hi Eliza! For the black valet trash bin, please contact the leasing office for …" at bounding box center [458, 392] width 313 height 43
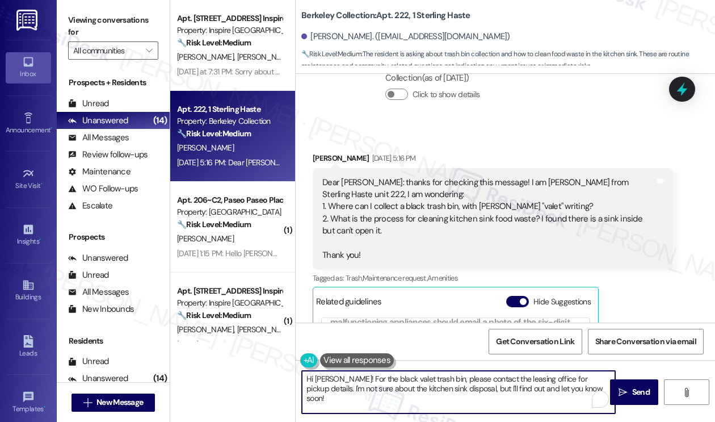
click at [566, 391] on textarea "Hi Eliza! For the black valet trash bin, please contact the leasing office for …" at bounding box center [458, 392] width 313 height 43
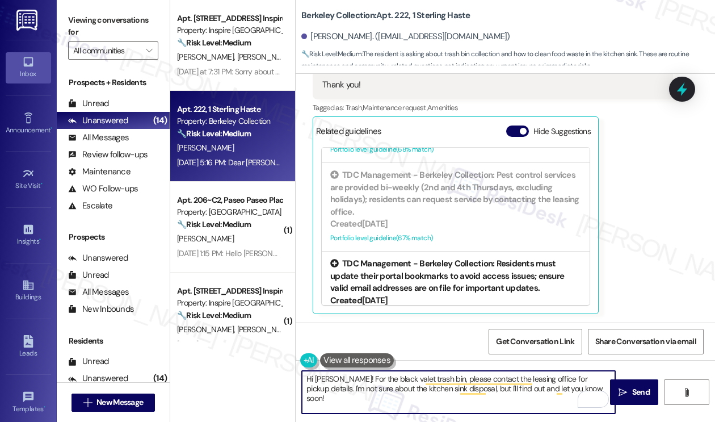
scroll to position [344, 0]
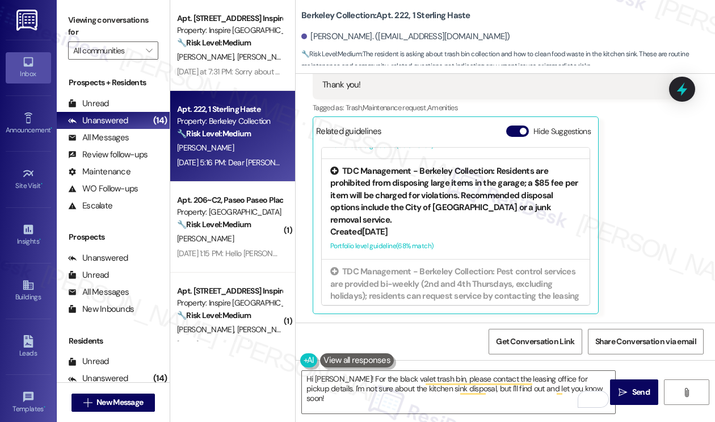
click at [458, 188] on div "TDC Management - Berkeley Collection: Residents are prohibited from disposing l…" at bounding box center [455, 195] width 251 height 61
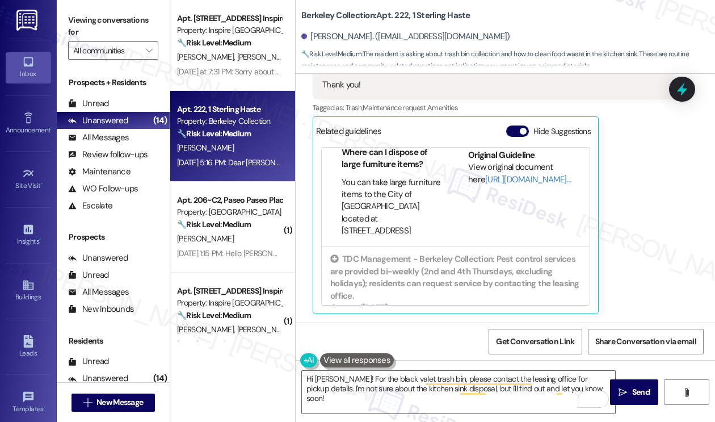
scroll to position [227, 0]
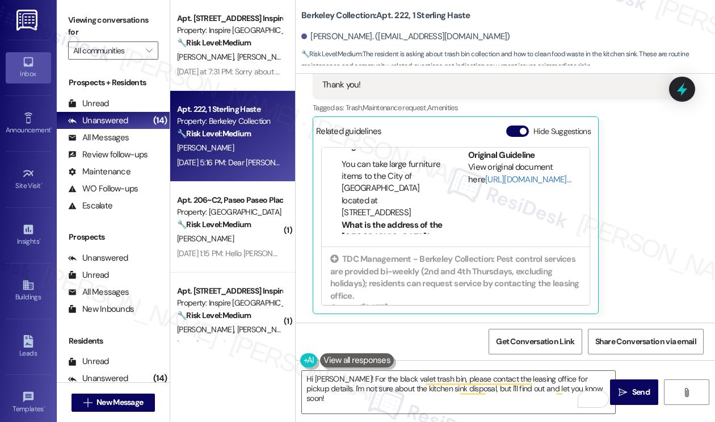
click at [382, 185] on li "You can take large furniture items to the City of Berkeley Transfer Station loc…" at bounding box center [393, 188] width 102 height 61
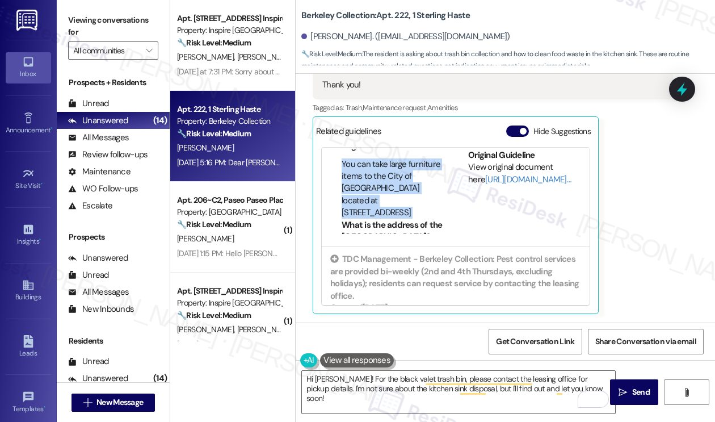
click at [382, 185] on li "You can take large furniture items to the City of Berkeley Transfer Station loc…" at bounding box center [393, 188] width 102 height 61
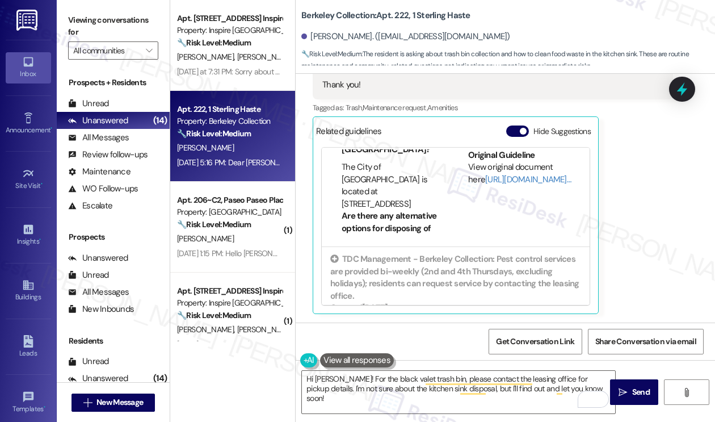
scroll to position [341, 0]
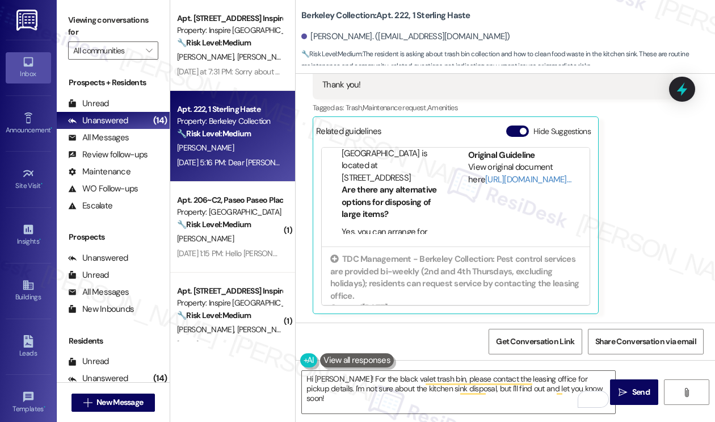
click at [374, 167] on li "The City of Berkeley Transfer Station is located at 1201 Second St." at bounding box center [393, 159] width 102 height 49
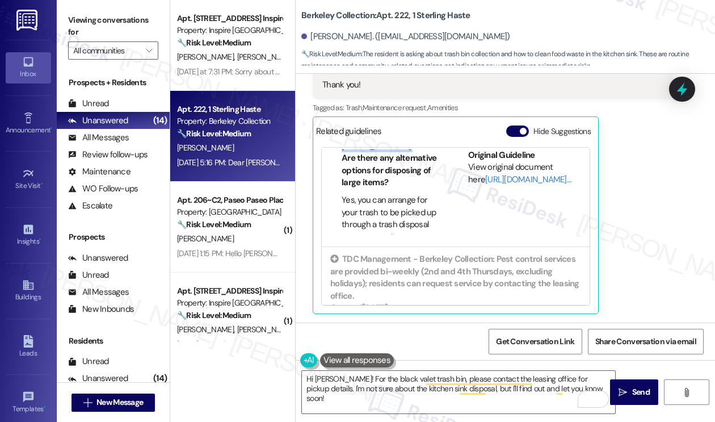
scroll to position [397, 0]
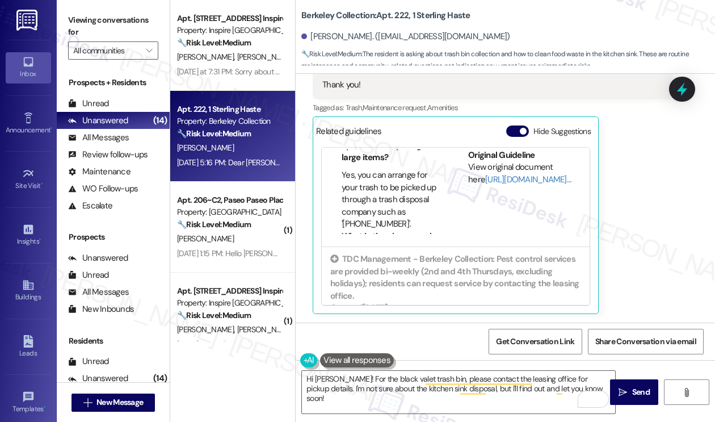
click at [377, 175] on li "Yes, you can arrange for your trash to be picked up through a trash disposal co…" at bounding box center [393, 199] width 102 height 61
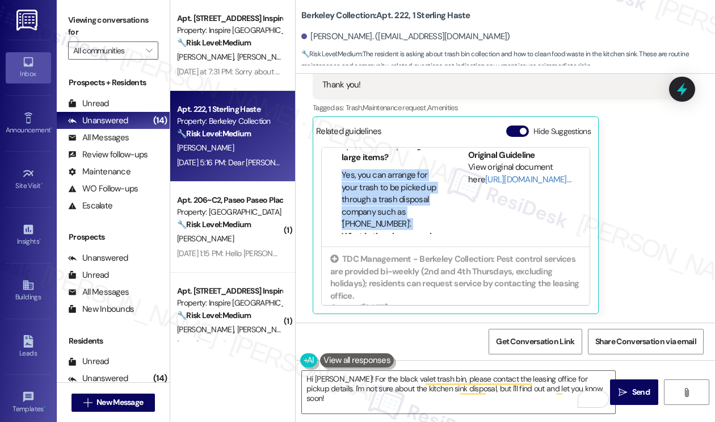
click at [377, 175] on li "Yes, you can arrange for your trash to be picked up through a trash disposal co…" at bounding box center [393, 199] width 102 height 61
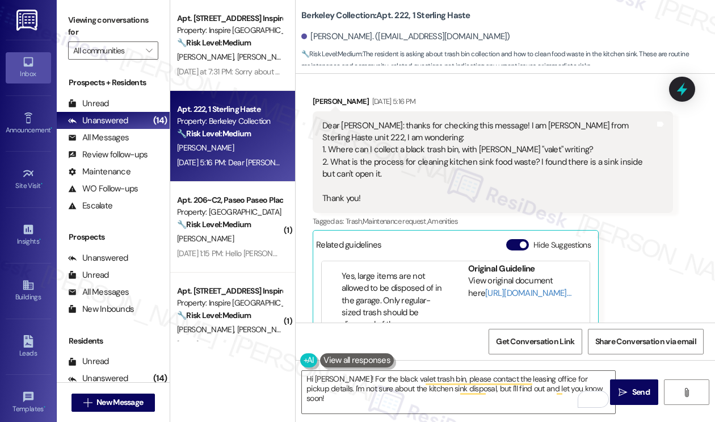
scroll to position [625, 0]
click at [369, 281] on li "Yes, large items are not allowed to be disposed of in the garage. Only regular-…" at bounding box center [393, 280] width 102 height 61
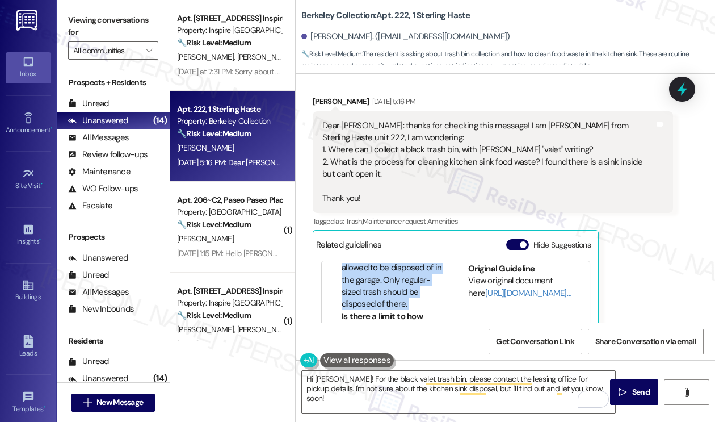
click at [369, 281] on li "Yes, large items are not allowed to be disposed of in the garage. Only regular-…" at bounding box center [393, 280] width 102 height 61
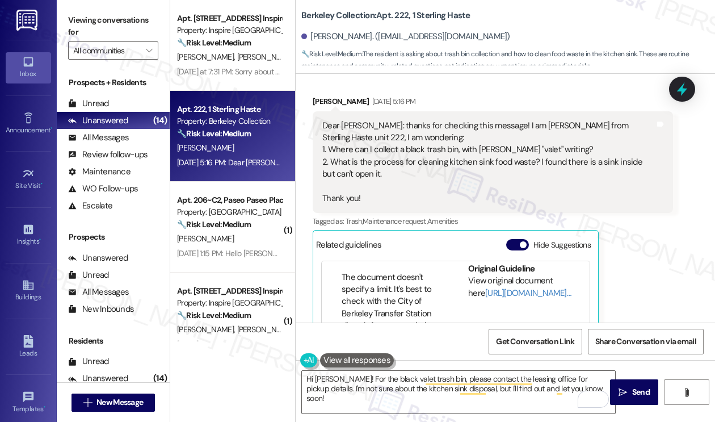
scroll to position [738, 0]
click at [363, 286] on li "The document doesn't specify a limit. It's best to check with the City of Berke…" at bounding box center [393, 282] width 102 height 61
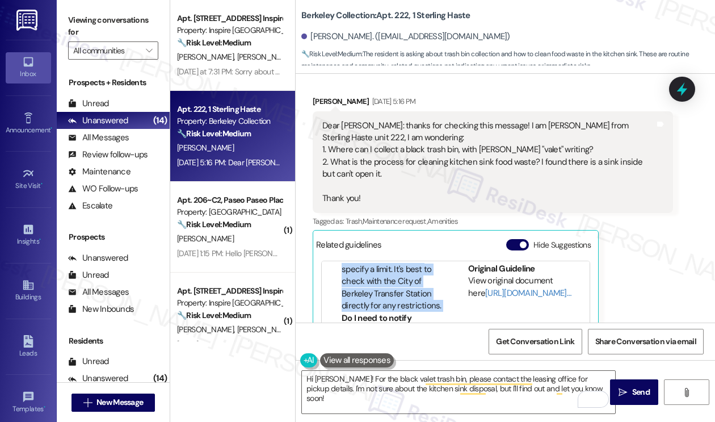
click at [363, 286] on li "The document doesn't specify a limit. It's best to check with the City of Berke…" at bounding box center [393, 282] width 102 height 61
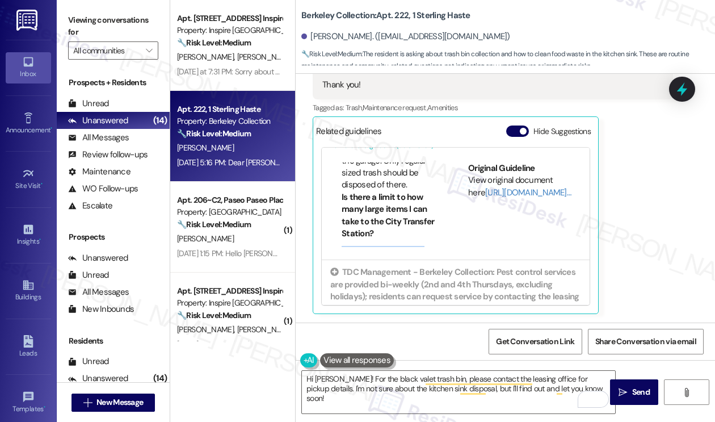
scroll to position [638, 0]
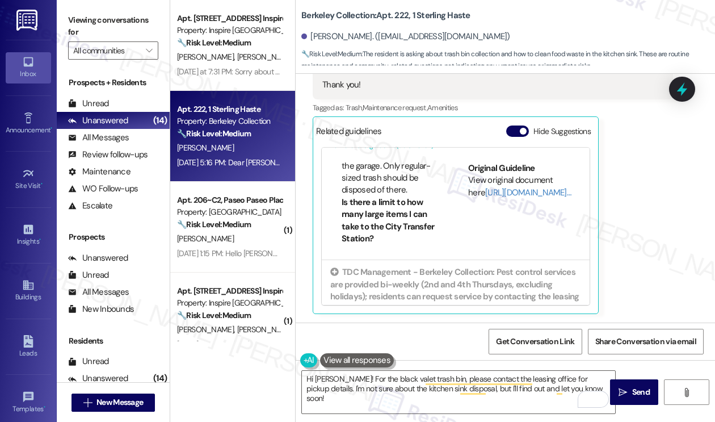
click at [386, 195] on li "Yes, large items are not allowed to be disposed of in the garage. Only regular-…" at bounding box center [393, 166] width 102 height 61
click at [379, 180] on li "The recommended trash disposal company's number is 1-800-GOT-JUNK." at bounding box center [393, 176] width 102 height 36
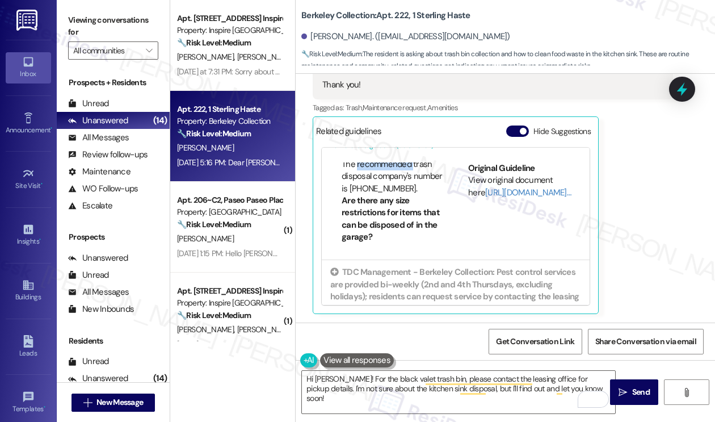
click at [379, 180] on li "The recommended trash disposal company's number is 1-800-GOT-JUNK." at bounding box center [393, 176] width 102 height 36
click at [379, 190] on li "The recommended trash disposal company's number is 1-800-GOT-JUNK." at bounding box center [393, 176] width 102 height 36
click at [378, 190] on li "The recommended trash disposal company's number is 1-800-GOT-JUNK." at bounding box center [393, 176] width 102 height 36
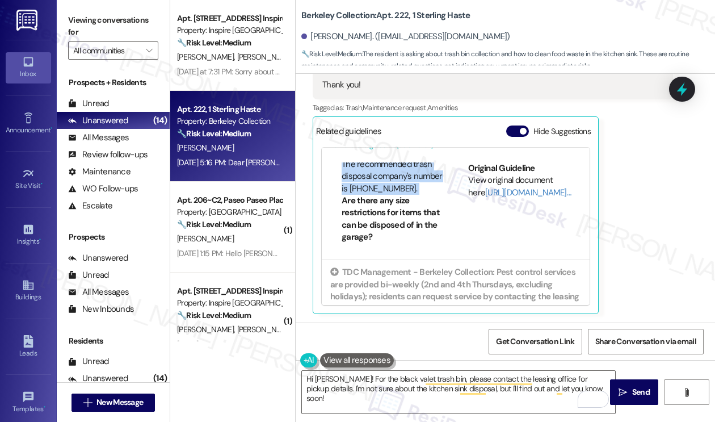
click at [383, 182] on li "The recommended trash disposal company's number is 1-800-GOT-JUNK." at bounding box center [393, 176] width 102 height 36
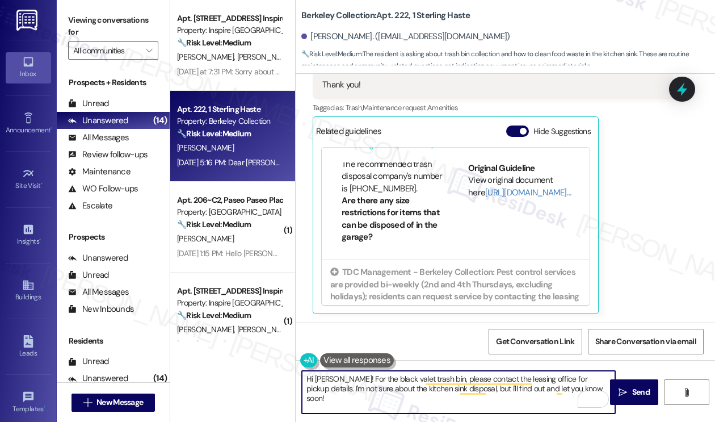
click at [388, 376] on textarea "Hi Eliza! For the black valet trash bin, please contact the leasing office for …" at bounding box center [458, 392] width 313 height 43
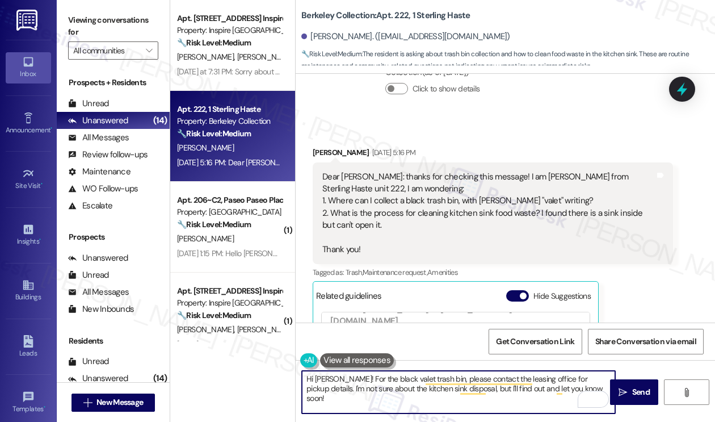
scroll to position [789, 0]
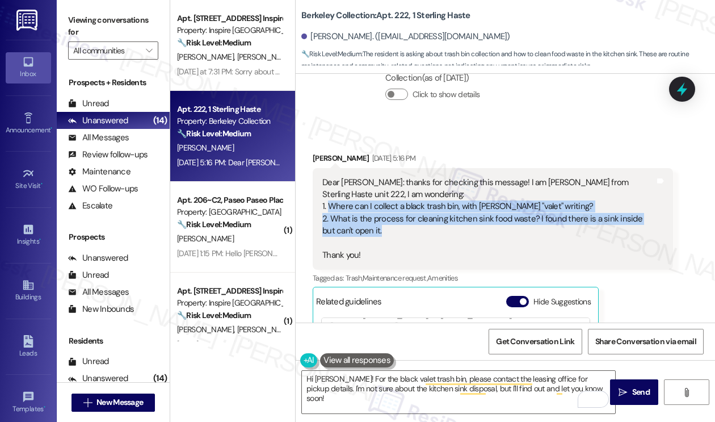
drag, startPoint x: 394, startPoint y: 229, endPoint x: 327, endPoint y: 203, distance: 71.7
click at [327, 203] on div "Dear Sarah: thanks for checking this message! I am Eliza from Sterling Haste un…" at bounding box center [489, 219] width 333 height 85
copy div "Where can I collect a black trash bin, with white "valet" writing? 2. What is t…"
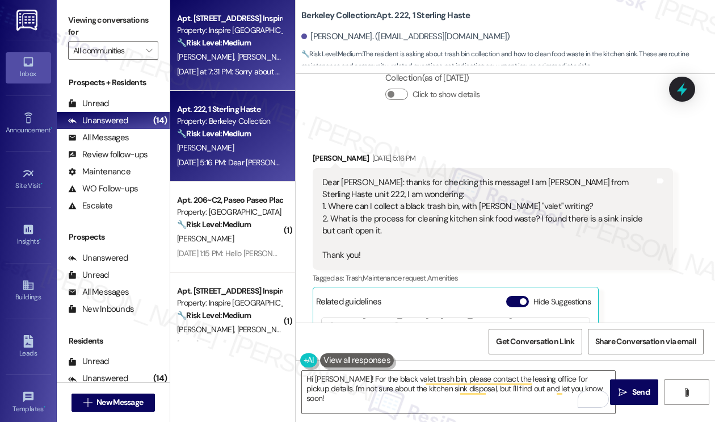
drag, startPoint x: 86, startPoint y: 17, endPoint x: 197, endPoint y: 83, distance: 129.6
click at [86, 17] on label "Viewing conversations for" at bounding box center [113, 26] width 90 height 30
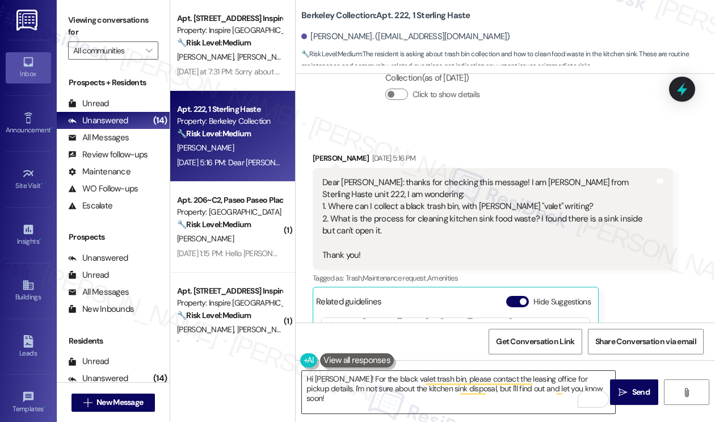
click at [466, 381] on textarea "Hi Eliza! For the black valet trash bin, please contact the leasing office for …" at bounding box center [458, 392] width 313 height 43
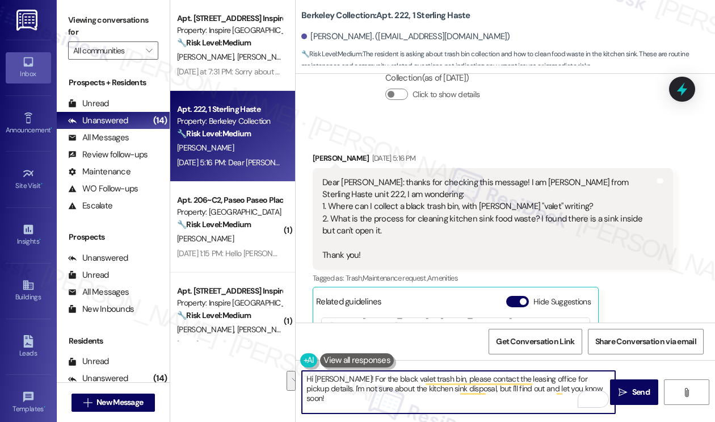
drag, startPoint x: 572, startPoint y: 388, endPoint x: 332, endPoint y: 379, distance: 241.0
click at [332, 379] on textarea "Hi Eliza! For the black valet trash bin, please contact the leasing office for …" at bounding box center [458, 392] width 313 height 43
paste textarea "Thank you for reaching out with your questions. I understand how important it i…"
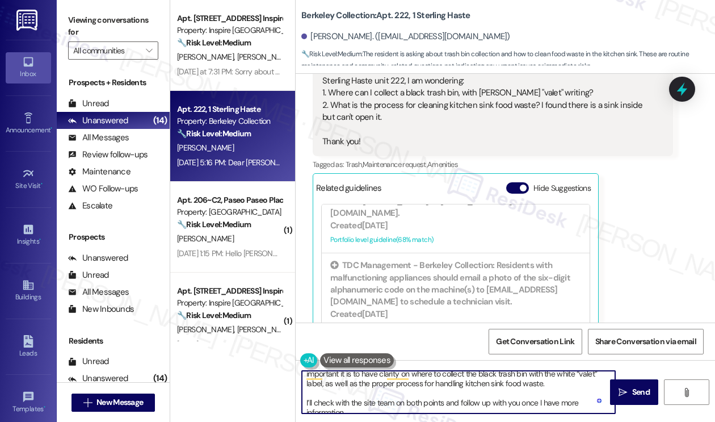
scroll to position [22, 0]
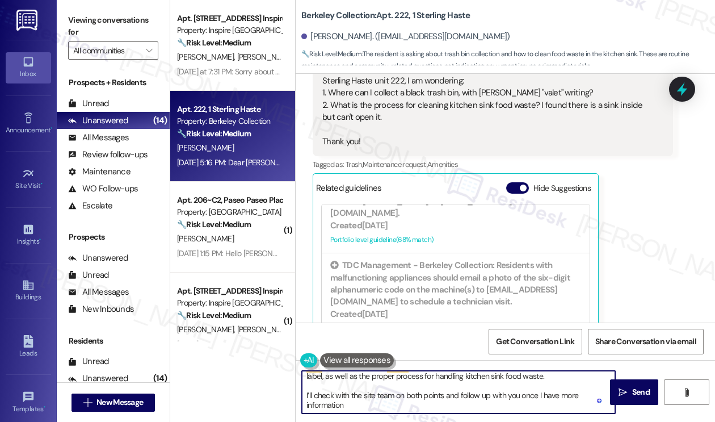
click at [375, 405] on textarea "Hi Eliza! Thank you for reaching out with your questions. I understand how impo…" at bounding box center [458, 392] width 313 height 43
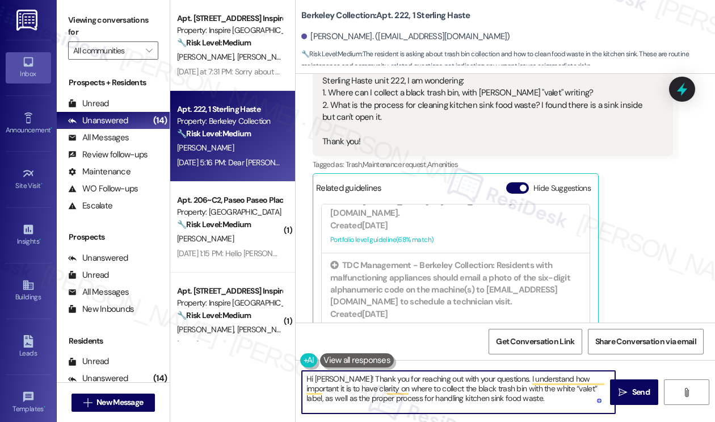
scroll to position [0, 0]
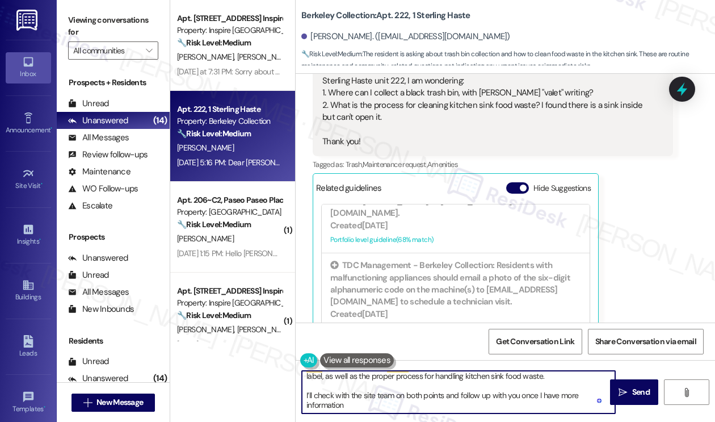
click at [307, 395] on textarea "Hi Eliza! Thank you for reaching out with your questions. I understand how impo…" at bounding box center [458, 392] width 313 height 43
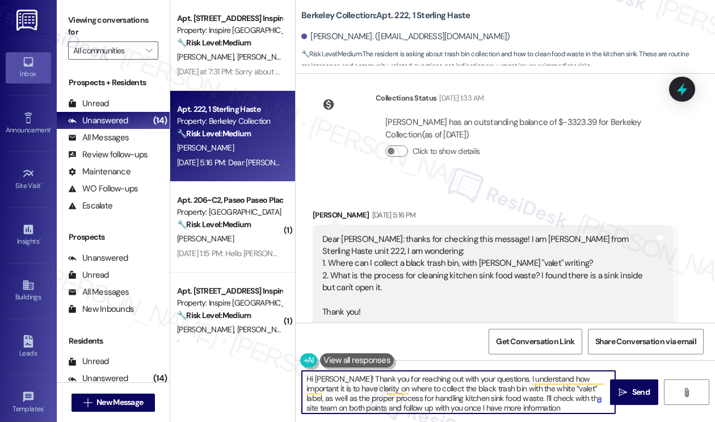
type textarea "Hi Eliza! Thank you for reaching out with your questions. I understand how impo…"
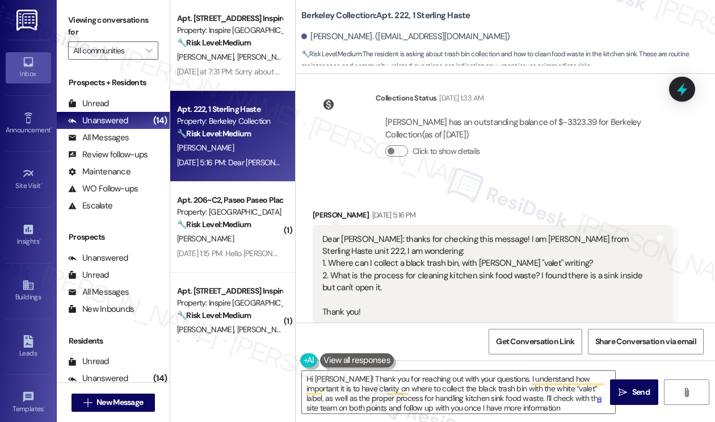
click at [379, 256] on div "Dear Sarah: thanks for checking this message! I am Eliza from Sterling Haste un…" at bounding box center [489, 275] width 333 height 85
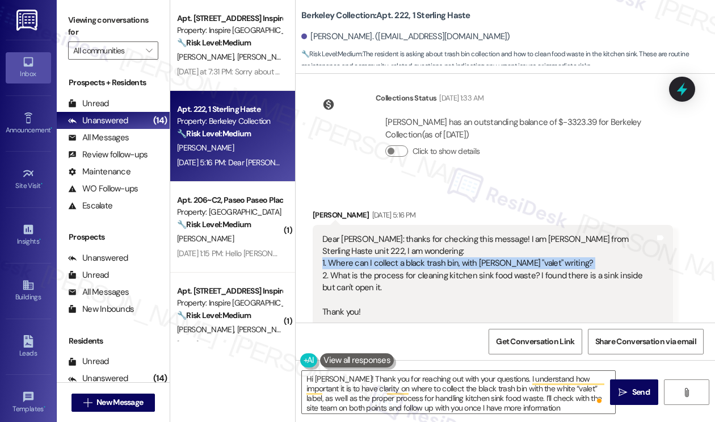
click at [379, 256] on div "Dear Sarah: thanks for checking this message! I am Eliza from Sterling Haste un…" at bounding box center [489, 275] width 333 height 85
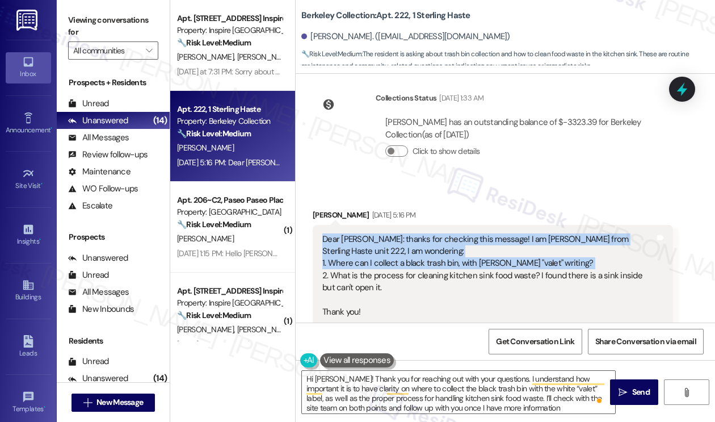
click at [508, 256] on div "Dear Sarah: thanks for checking this message! I am Eliza from Sterling Haste un…" at bounding box center [489, 275] width 333 height 85
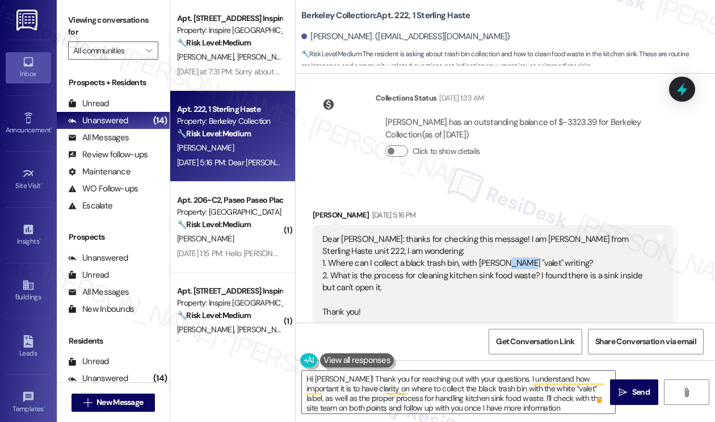
click at [508, 256] on div "Dear Sarah: thanks for checking this message! I am Eliza from Sterling Haste un…" at bounding box center [489, 275] width 333 height 85
click at [426, 256] on div "Dear Sarah: thanks for checking this message! I am Eliza from Sterling Haste un…" at bounding box center [489, 275] width 333 height 85
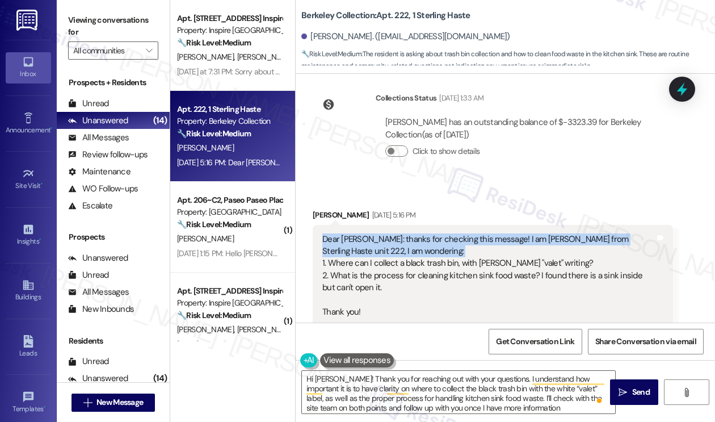
click at [426, 256] on div "Dear Sarah: thanks for checking this message! I am Eliza from Sterling Haste un…" at bounding box center [489, 275] width 333 height 85
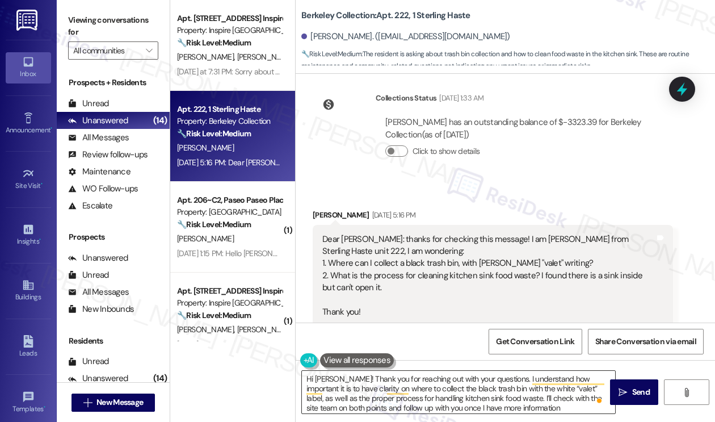
click at [479, 381] on textarea "Hi Eliza! Thank you for reaching out with your questions. I understand how impo…" at bounding box center [458, 392] width 313 height 43
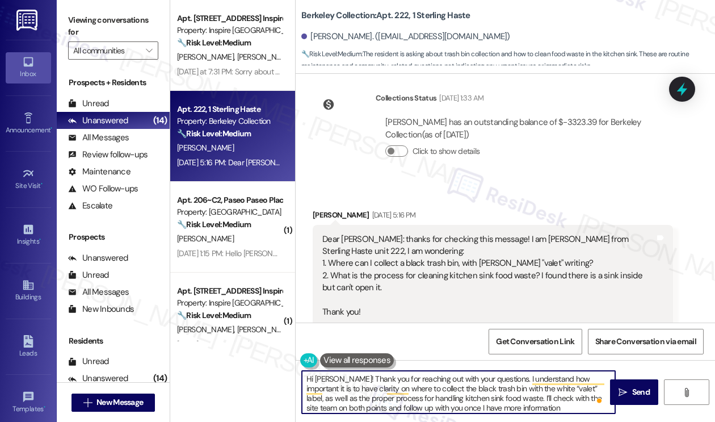
click at [479, 381] on textarea "Hi Eliza! Thank you for reaching out with your questions. I understand how impo…" at bounding box center [458, 392] width 313 height 43
click at [500, 383] on textarea "Hi Eliza! Thank you for reaching out with your questions. I understand how impo…" at bounding box center [458, 392] width 313 height 43
click at [514, 405] on textarea "Hi Eliza! Thank you for reaching out with your questions. I understand how impo…" at bounding box center [458, 392] width 313 height 43
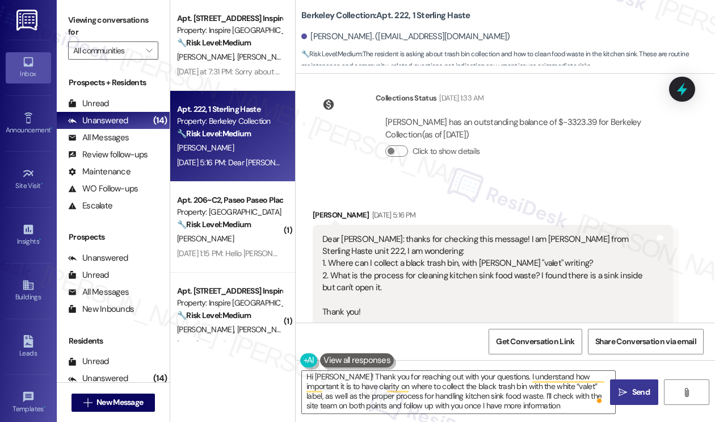
click at [637, 395] on span "Send" at bounding box center [642, 392] width 18 height 12
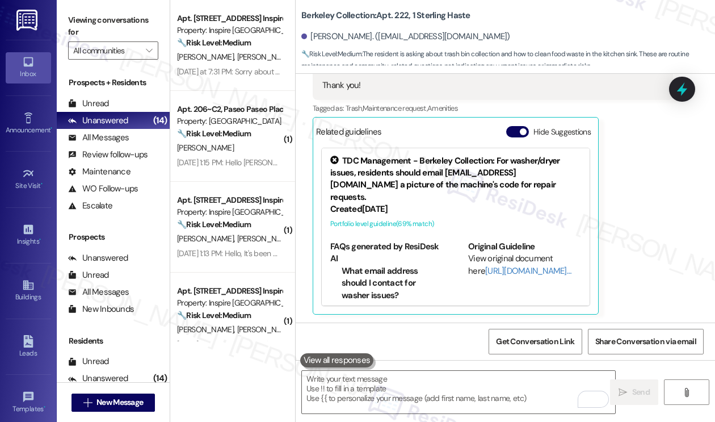
click at [78, 20] on label "Viewing conversations for" at bounding box center [113, 26] width 90 height 30
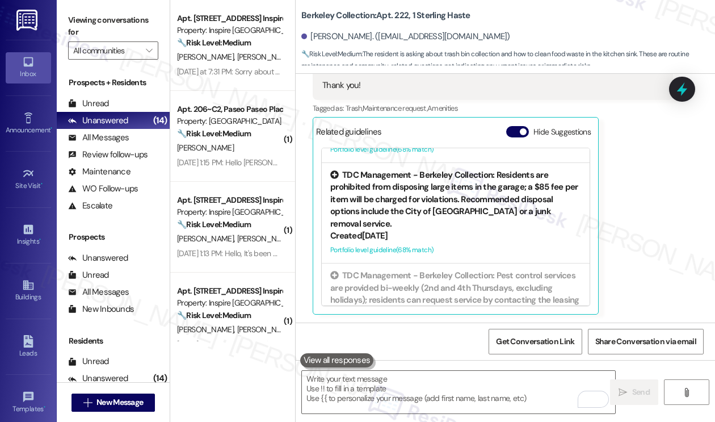
click at [433, 194] on div "TDC Management - Berkeley Collection: Residents are prohibited from disposing l…" at bounding box center [455, 199] width 251 height 61
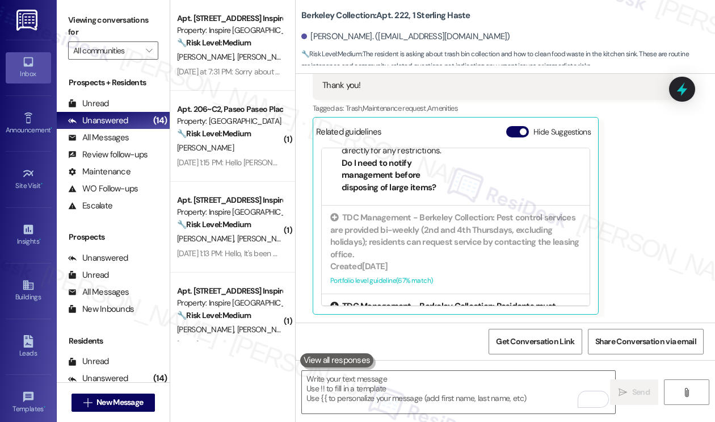
scroll to position [514, 0]
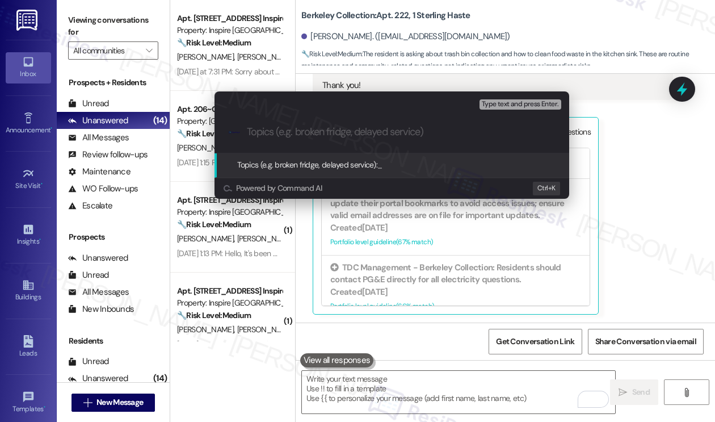
paste input "Questions About Trash Bin and Kitchen Sink Waste"
type input "Questions About Trash Bin and Kitchen Sink Waste"
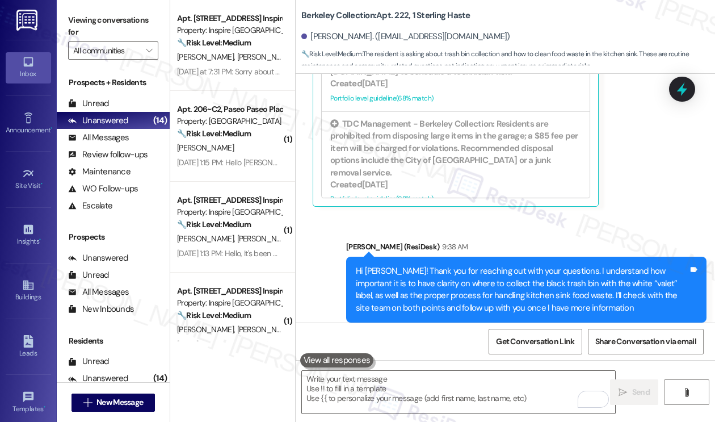
scroll to position [1092, 0]
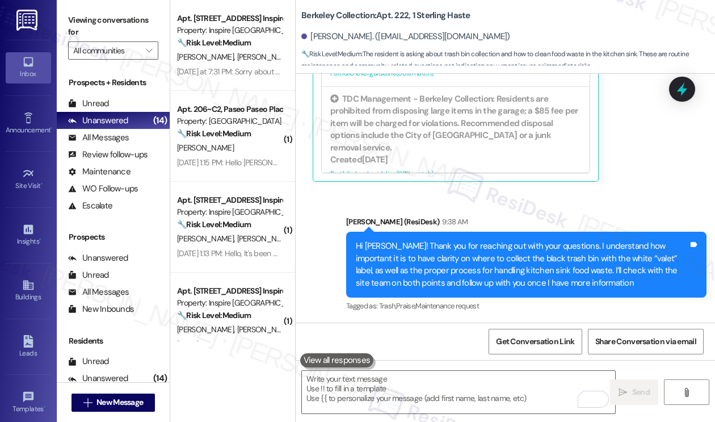
click at [458, 267] on div "Hi Eliza! Thank you for reaching out with your questions. I understand how impo…" at bounding box center [522, 264] width 333 height 49
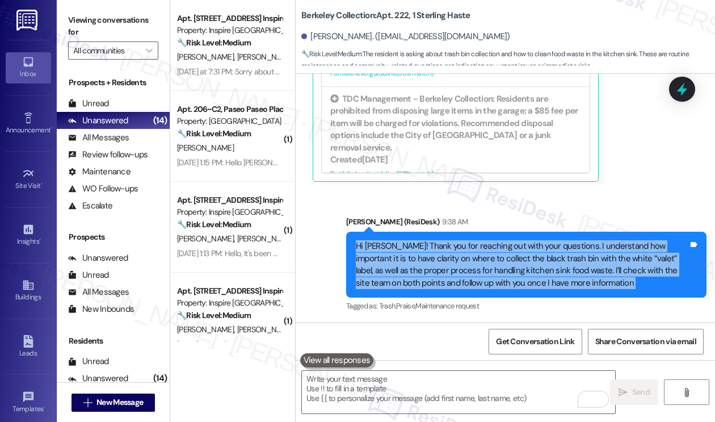
click at [457, 266] on div "Hi Eliza! Thank you for reaching out with your questions. I understand how impo…" at bounding box center [522, 264] width 333 height 49
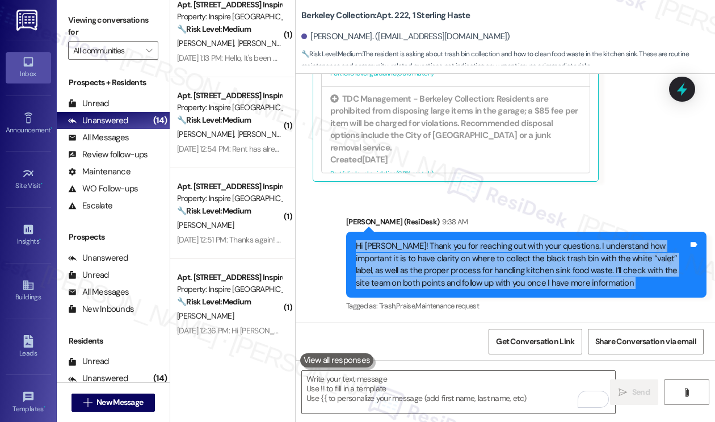
scroll to position [0, 0]
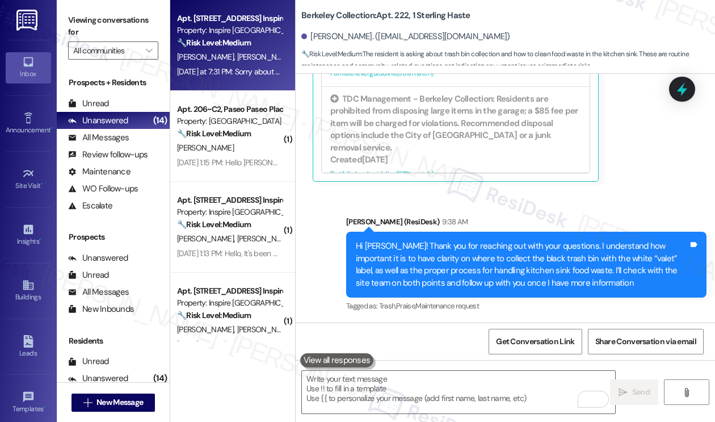
click at [256, 85] on div "Apt. 10131 Magnolia Bend Way, 1 Inspire Homes Bonds Ranch Property: Inspire Bon…" at bounding box center [232, 45] width 125 height 91
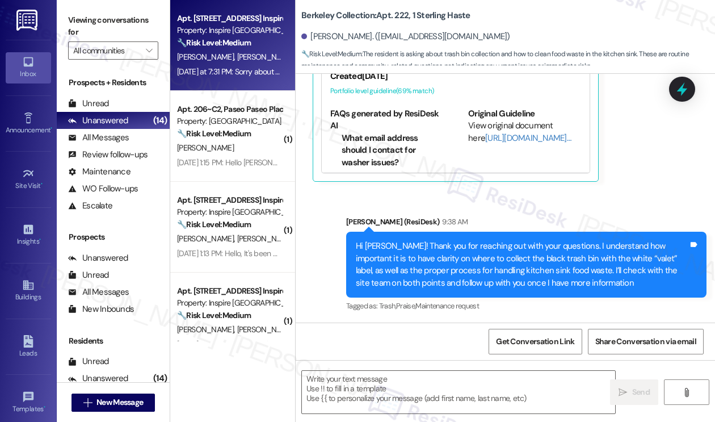
type textarea "Fetching suggested responses. Please feel free to read through the conversation…"
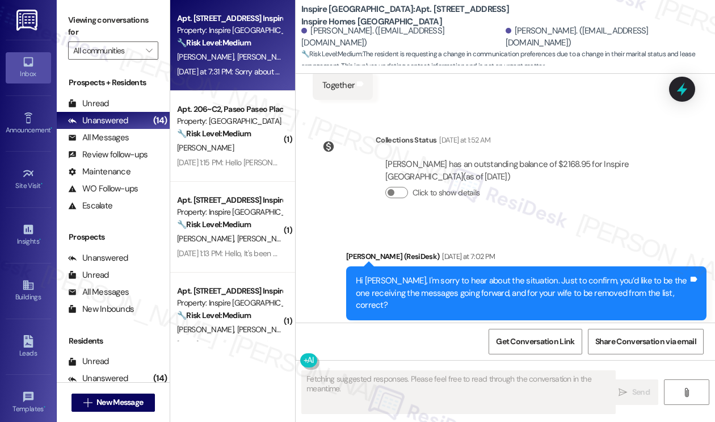
scroll to position [2905, 0]
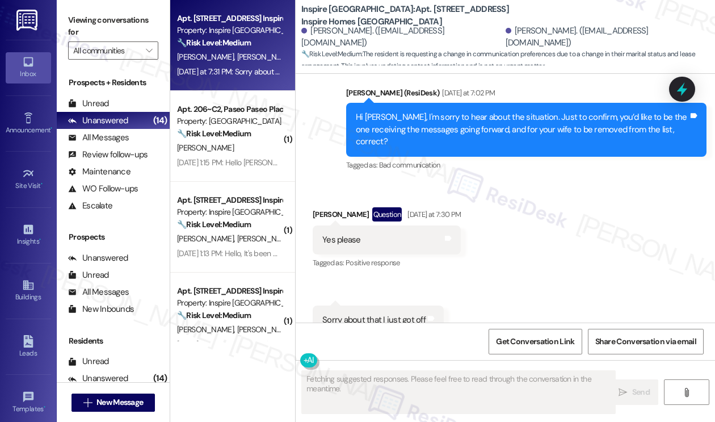
click at [386, 35] on div "Marquin Jackson. (kingjacc011@gmail.com)" at bounding box center [403, 37] width 202 height 24
click at [380, 314] on div "Sorry about that I just got off" at bounding box center [374, 320] width 103 height 12
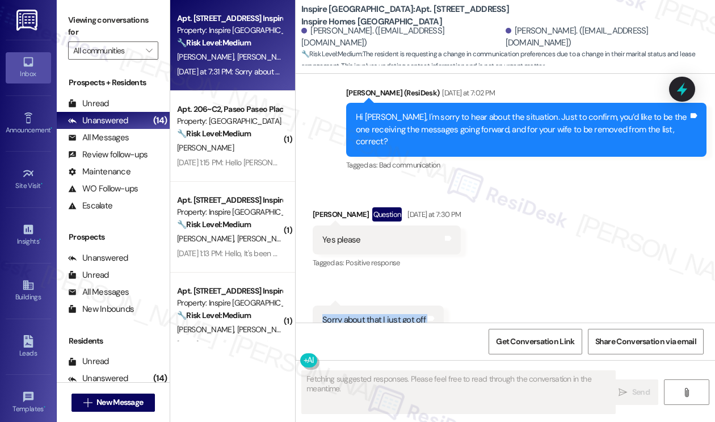
click at [380, 314] on div "Sorry about that I just got off" at bounding box center [374, 320] width 103 height 12
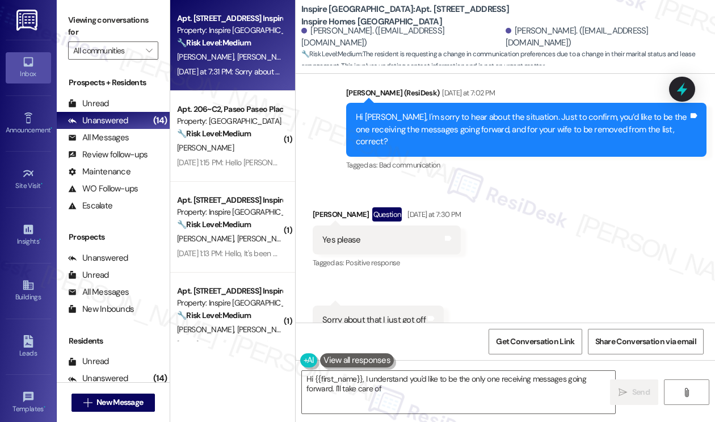
click at [490, 111] on div "Hi Marquin, I'm sorry to hear about the situation. Just to confirm, you’d like …" at bounding box center [522, 129] width 333 height 36
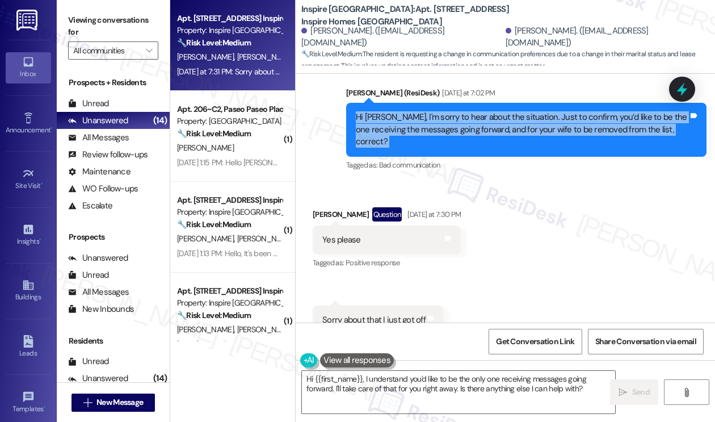
click at [490, 111] on div "Hi Marquin, I'm sorry to hear about the situation. Just to confirm, you’d like …" at bounding box center [522, 129] width 333 height 36
click at [552, 111] on div "Hi Marquin, I'm sorry to hear about the situation. Just to confirm, you’d like …" at bounding box center [522, 129] width 333 height 36
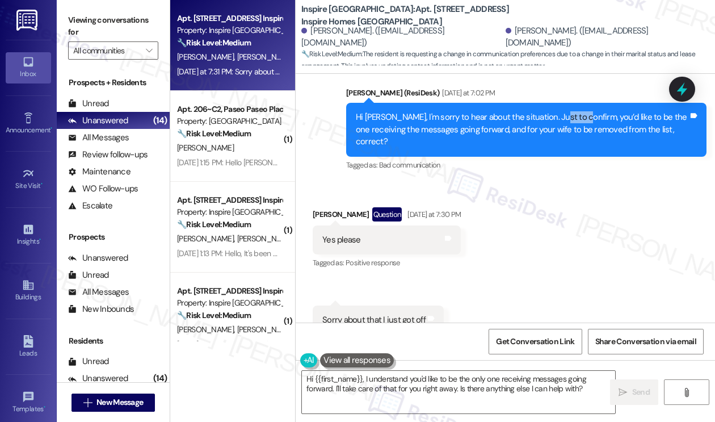
click at [552, 111] on div "Hi Marquin, I'm sorry to hear about the situation. Just to confirm, you’d like …" at bounding box center [522, 129] width 333 height 36
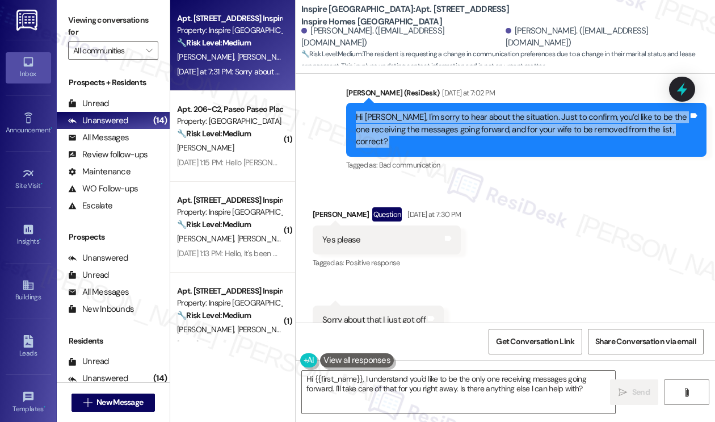
click at [552, 111] on div "Hi Marquin, I'm sorry to hear about the situation. Just to confirm, you’d like …" at bounding box center [522, 129] width 333 height 36
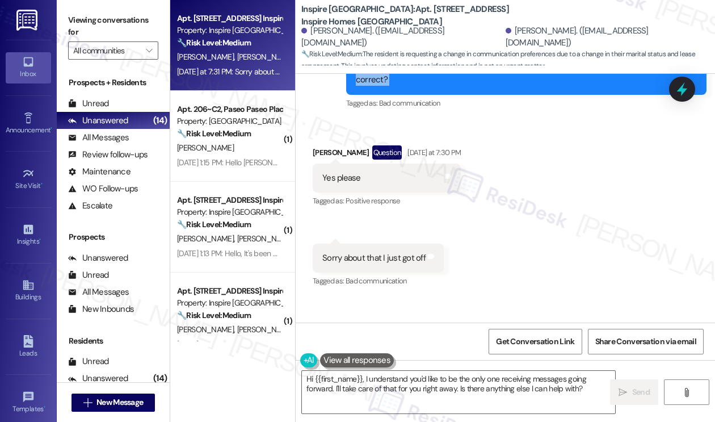
scroll to position [3021, 0]
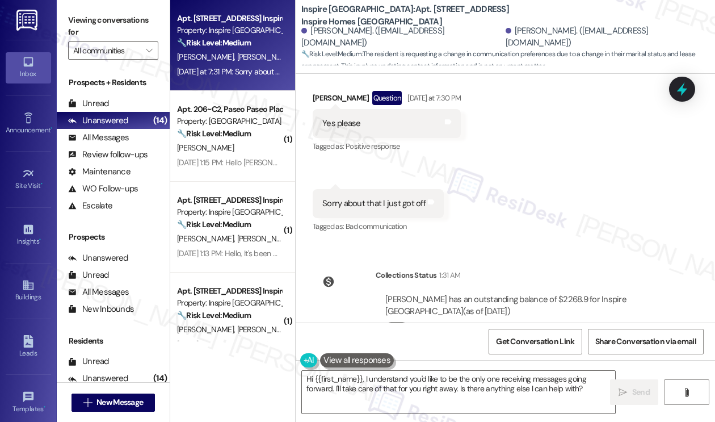
click at [377, 198] on div "Sorry about that I just got off" at bounding box center [374, 204] width 103 height 12
click at [387, 374] on textarea "Hi {{first_name}}, I understand you'd like to be the only one receiving message…" at bounding box center [458, 392] width 313 height 43
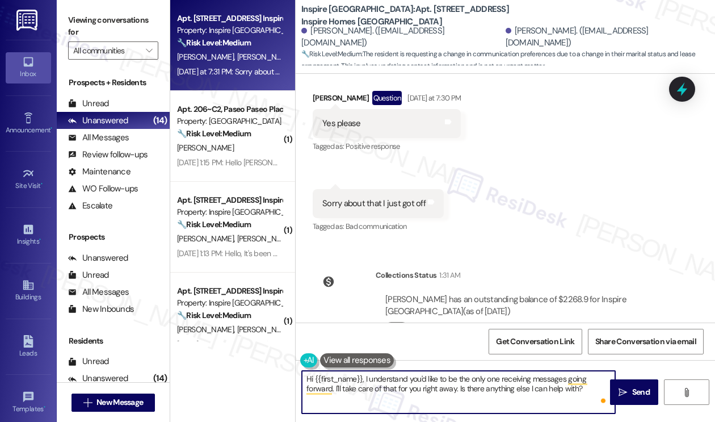
drag, startPoint x: 588, startPoint y: 389, endPoint x: 459, endPoint y: 386, distance: 129.5
click at [459, 386] on textarea "Hi {{first_name}}, I understand you'd like to be the only one receiving message…" at bounding box center [458, 392] width 313 height 43
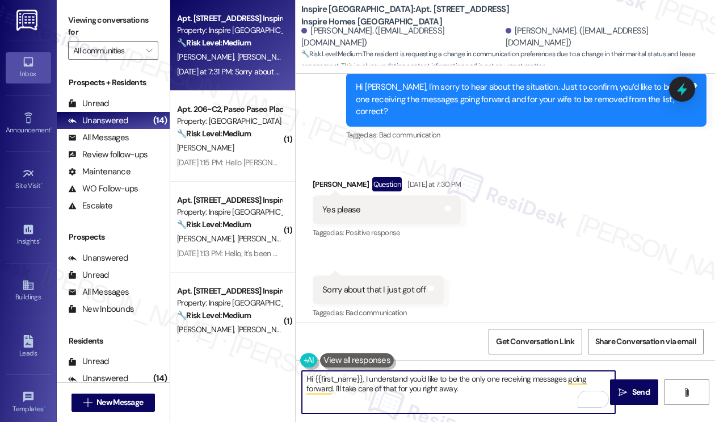
scroll to position [2851, 0]
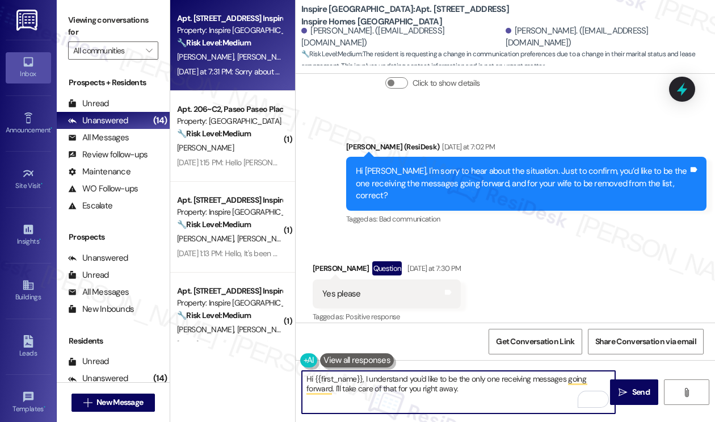
click at [366, 165] on div "Hi Marquin, I'm sorry to hear about the situation. Just to confirm, you’d like …" at bounding box center [522, 183] width 333 height 36
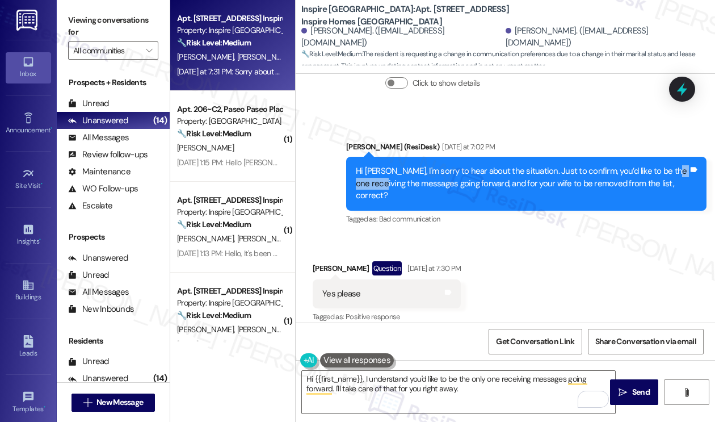
click at [366, 165] on div "Hi Marquin, I'm sorry to hear about the situation. Just to confirm, you’d like …" at bounding box center [522, 183] width 333 height 36
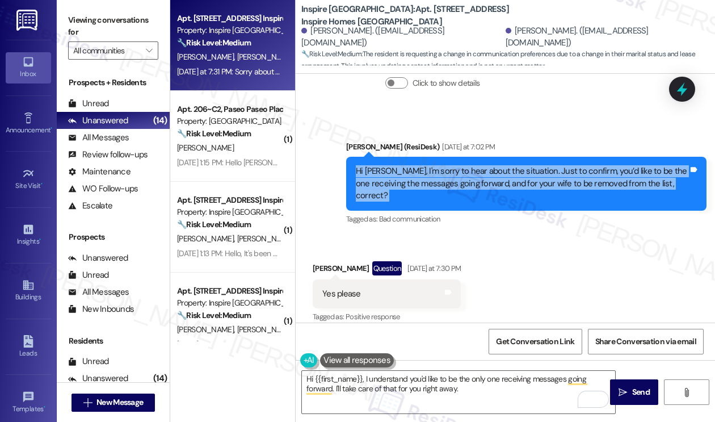
click at [366, 165] on div "Hi Marquin, I'm sorry to hear about the situation. Just to confirm, you’d like …" at bounding box center [522, 183] width 333 height 36
click at [453, 157] on div "Hi Marquin, I'm sorry to hear about the situation. Just to confirm, you’d like …" at bounding box center [526, 183] width 361 height 53
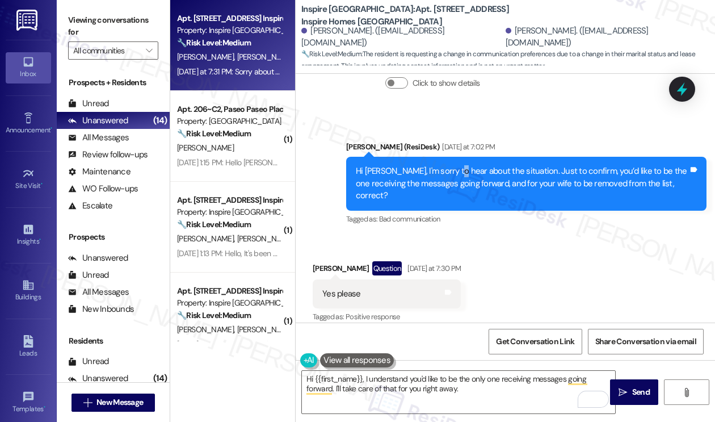
click at [453, 157] on div "Hi Marquin, I'm sorry to hear about the situation. Just to confirm, you’d like …" at bounding box center [526, 183] width 361 height 53
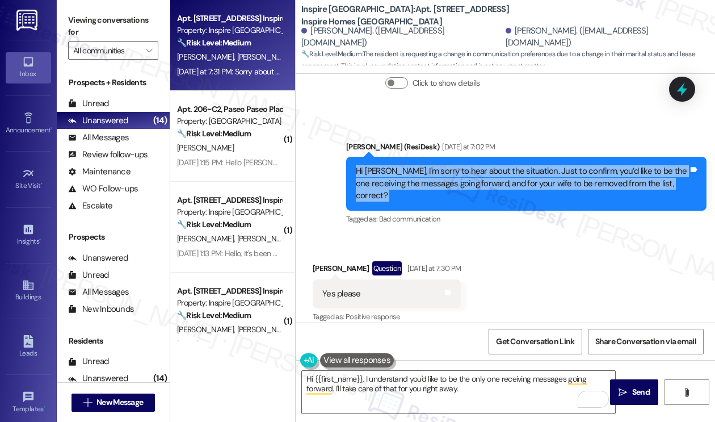
click at [453, 157] on div "Hi Marquin, I'm sorry to hear about the situation. Just to confirm, you’d like …" at bounding box center [526, 183] width 361 height 53
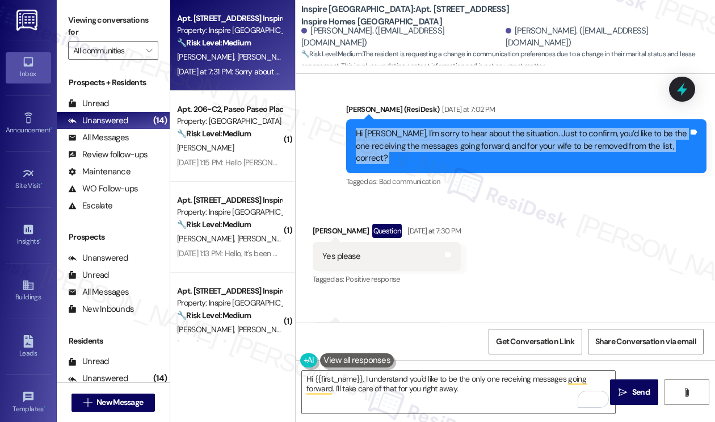
scroll to position [2907, 0]
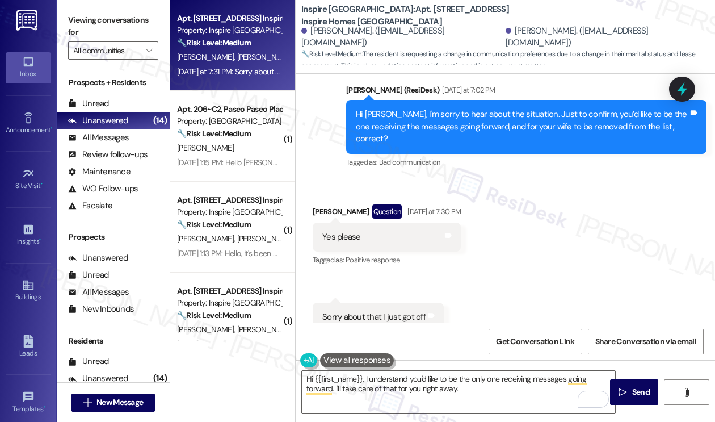
click at [323, 223] on div "Yes please Tags and notes" at bounding box center [387, 237] width 148 height 29
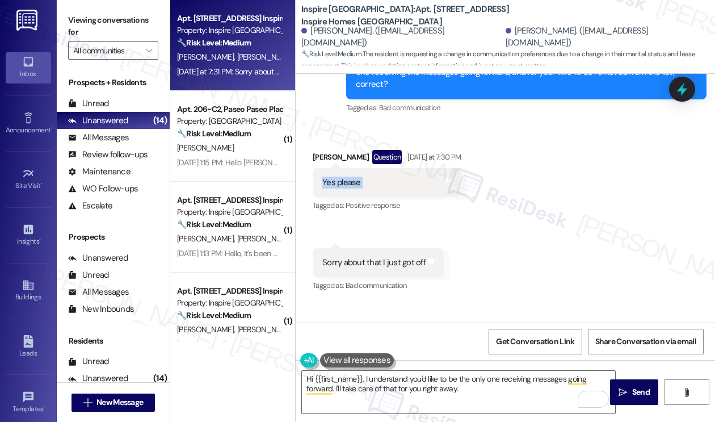
scroll to position [3021, 0]
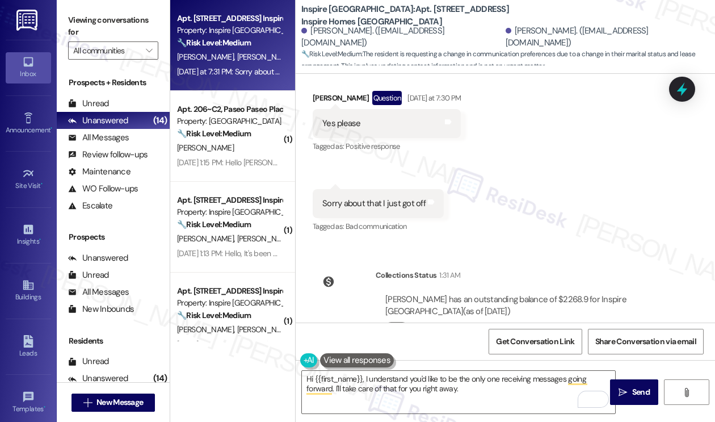
click at [366, 198] on div "Sorry about that I just got off" at bounding box center [374, 204] width 103 height 12
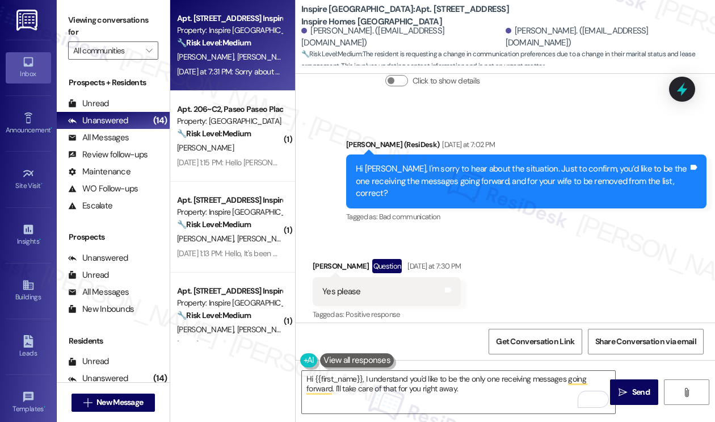
scroll to position [2851, 0]
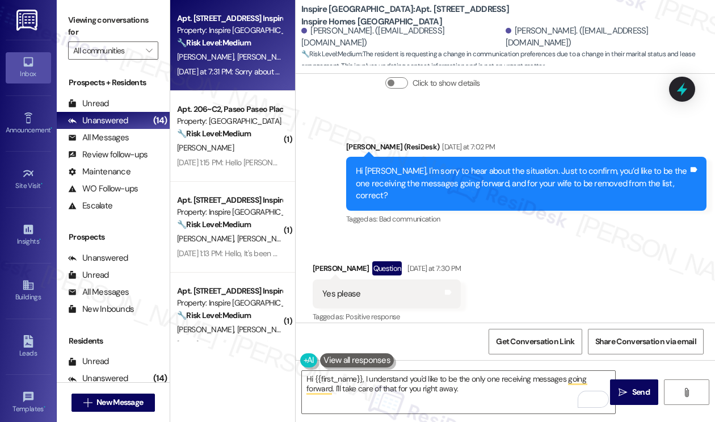
click at [467, 157] on div "Hi Marquin, I'm sorry to hear about the situation. Just to confirm, you’d like …" at bounding box center [526, 183] width 361 height 53
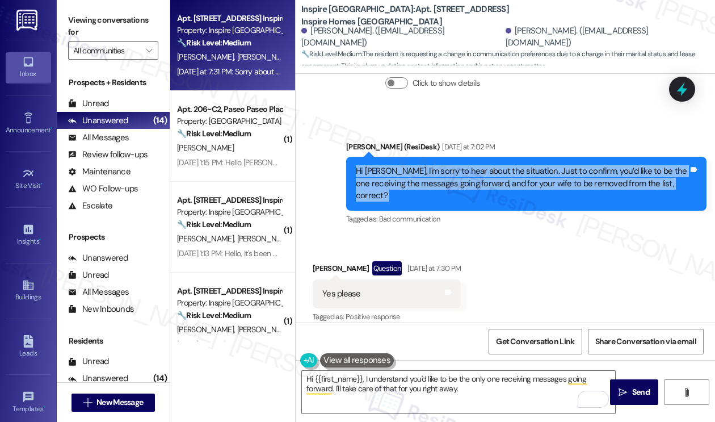
click at [467, 157] on div "Hi Marquin, I'm sorry to hear about the situation. Just to confirm, you’d like …" at bounding box center [526, 183] width 361 height 53
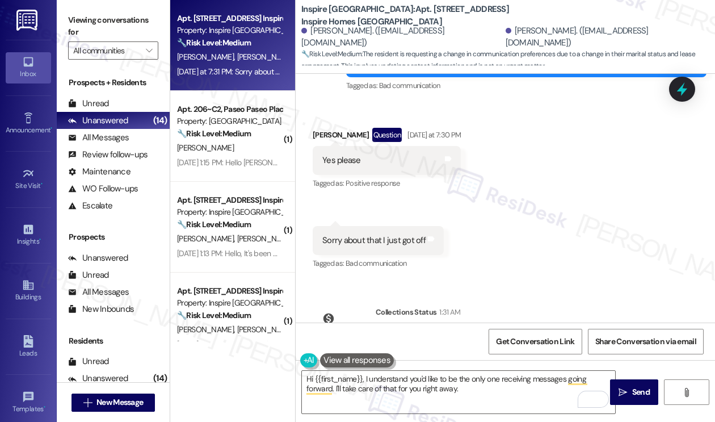
scroll to position [2964, 0]
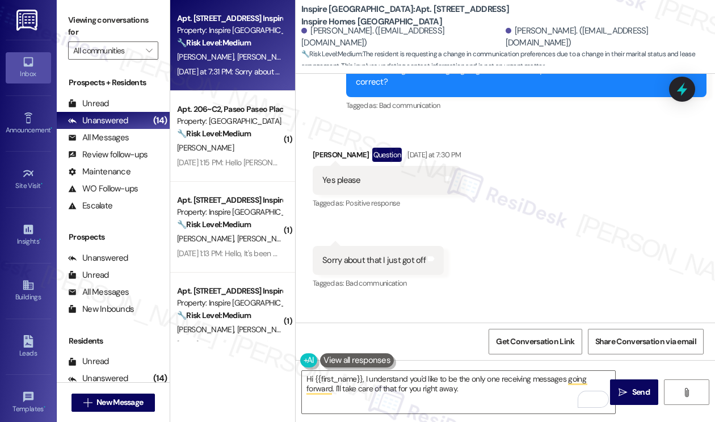
click at [359, 254] on div "Sorry about that I just got off" at bounding box center [374, 260] width 103 height 12
click at [327, 148] on div "Marquin Jackson Question Yesterday at 7:30 PM" at bounding box center [387, 157] width 148 height 18
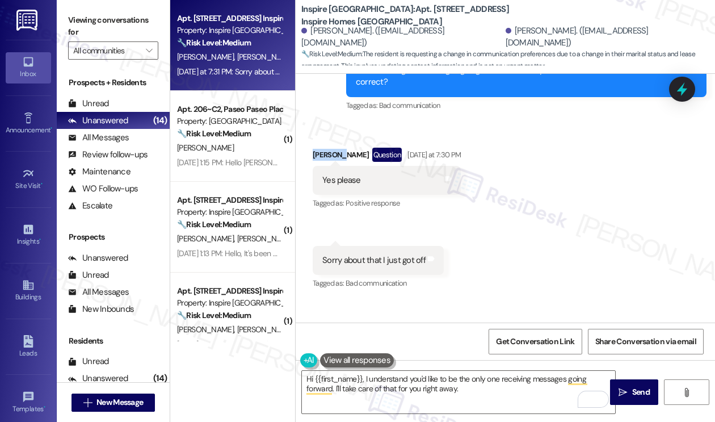
copy div "Marquin"
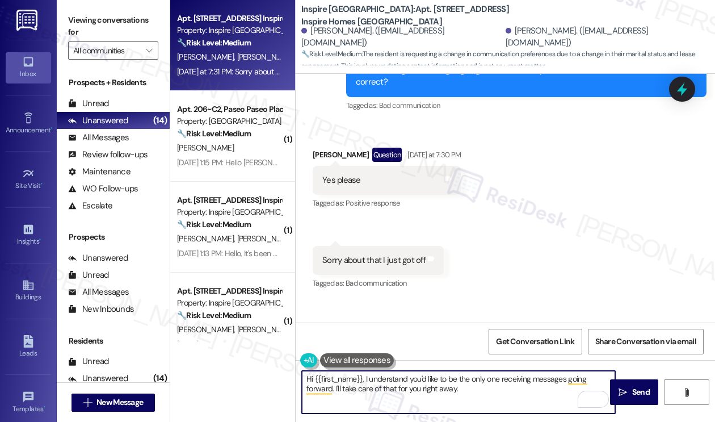
drag, startPoint x: 315, startPoint y: 377, endPoint x: 362, endPoint y: 373, distance: 47.9
click at [362, 373] on textarea "Hi {{first_name}}, I understand you'd like to be the only one receiving message…" at bounding box center [458, 392] width 313 height 43
paste textarea "Marquin"
click at [454, 392] on textarea "Hi Marquin, I understand you'd like to be the only one receiving messages going…" at bounding box center [458, 392] width 313 height 43
click at [506, 35] on div "Titiana Jackson. (tnycolejackson@gmail.com)" at bounding box center [607, 37] width 202 height 24
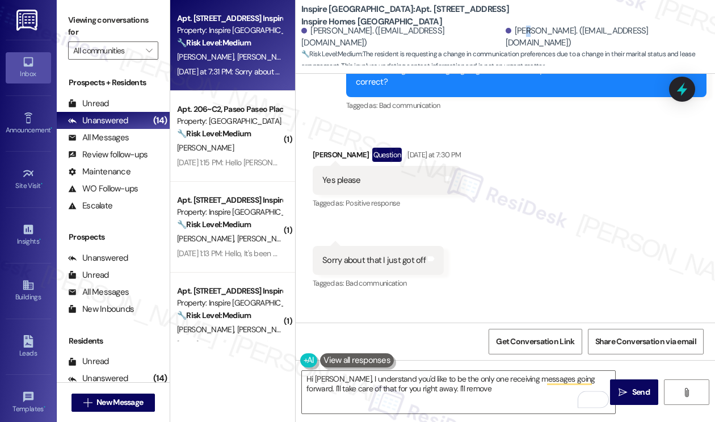
click at [506, 35] on div "Titiana Jackson. (tnycolejackson@gmail.com)" at bounding box center [607, 37] width 202 height 24
copy div "i"
click at [506, 36] on div "Titiana Jackson. (tnycolejackson@gmail.com)" at bounding box center [607, 37] width 202 height 24
click at [462, 399] on textarea "Hi Marquin, I understand you'd like to be the only one receiving messages going…" at bounding box center [458, 392] width 313 height 43
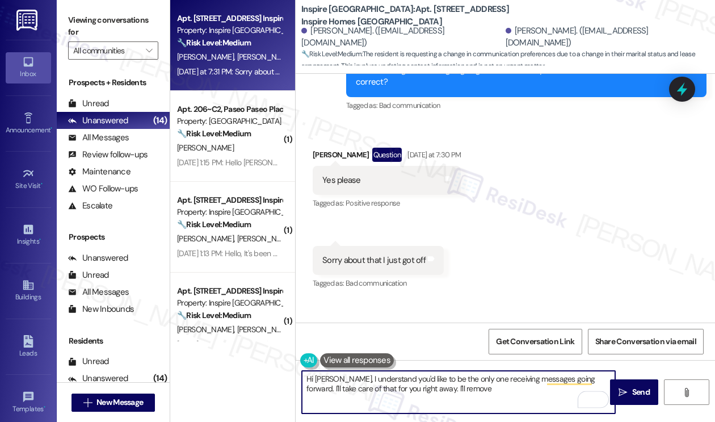
paste textarea "Titiana"
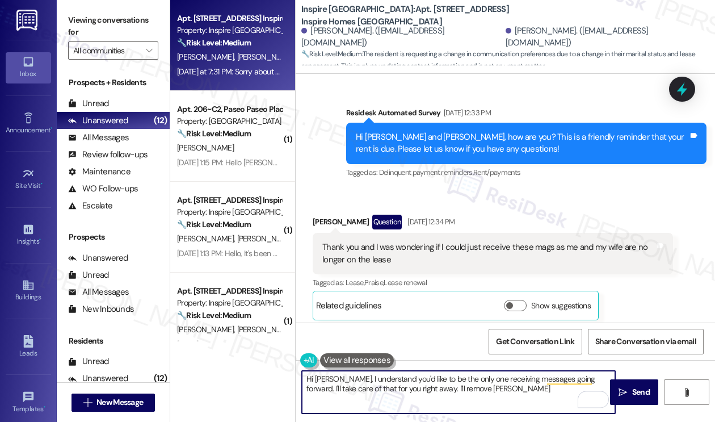
scroll to position [2453, 0]
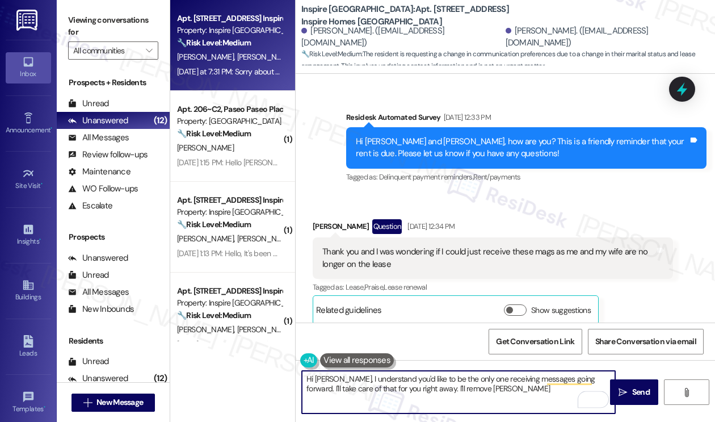
click at [520, 246] on div "Thank you and I was wondering if I could just receive these mags as me and my w…" at bounding box center [489, 258] width 333 height 24
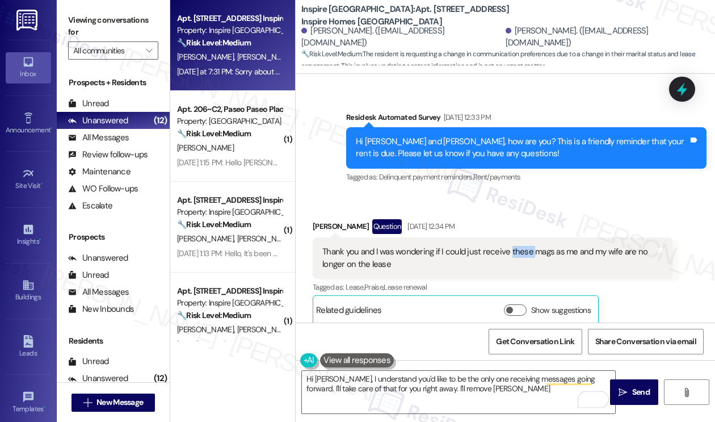
click at [520, 246] on div "Thank you and I was wondering if I could just receive these mags as me and my w…" at bounding box center [489, 258] width 333 height 24
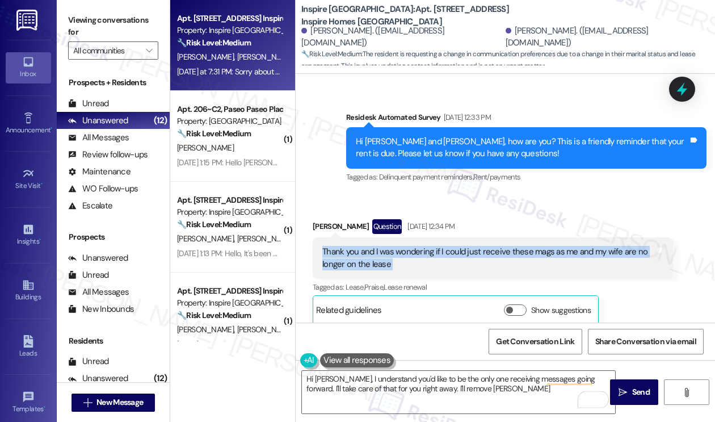
click at [520, 246] on div "Thank you and I was wondering if I could just receive these mags as me and my w…" at bounding box center [489, 258] width 333 height 24
click at [476, 246] on div "Thank you and I was wondering if I could just receive these mags as me and my w…" at bounding box center [489, 258] width 333 height 24
click at [425, 246] on div "Thank you and I was wondering if I could just receive these mags as me and my w…" at bounding box center [489, 258] width 333 height 24
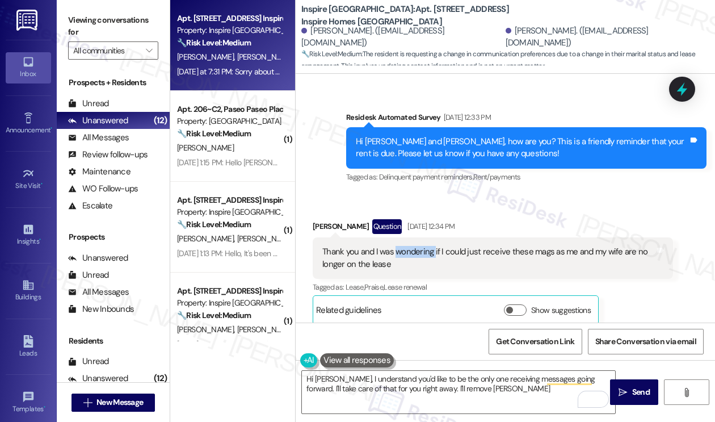
click at [425, 246] on div "Thank you and I was wondering if I could just receive these mags as me and my w…" at bounding box center [489, 258] width 333 height 24
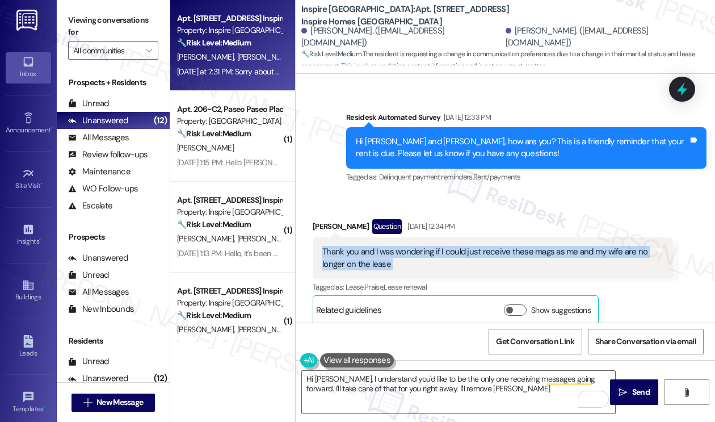
click at [425, 246] on div "Thank you and I was wondering if I could just receive these mags as me and my w…" at bounding box center [489, 258] width 333 height 24
click at [540, 246] on div "Thank you and I was wondering if I could just receive these mags as me and my w…" at bounding box center [489, 258] width 333 height 24
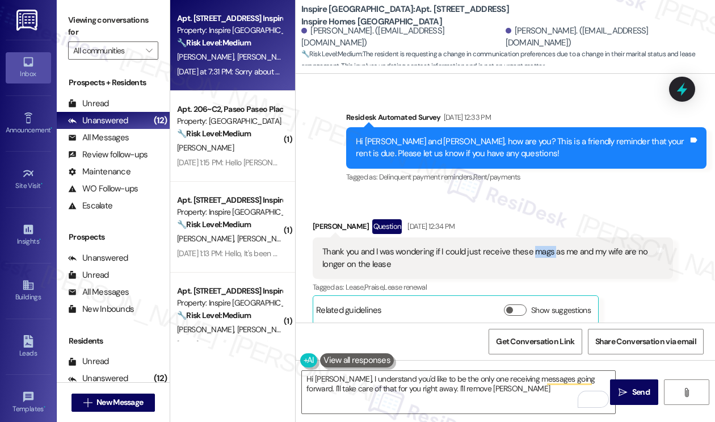
click at [540, 246] on div "Thank you and I was wondering if I could just receive these mags as me and my w…" at bounding box center [489, 258] width 333 height 24
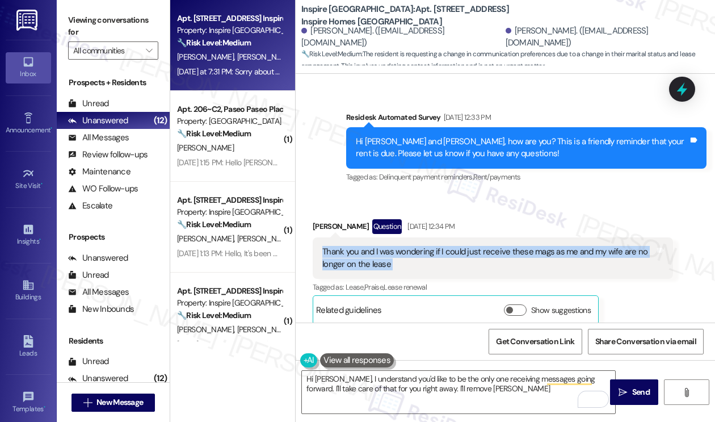
click at [541, 246] on div "Thank you and I was wondering if I could just receive these mags as me and my w…" at bounding box center [489, 258] width 333 height 24
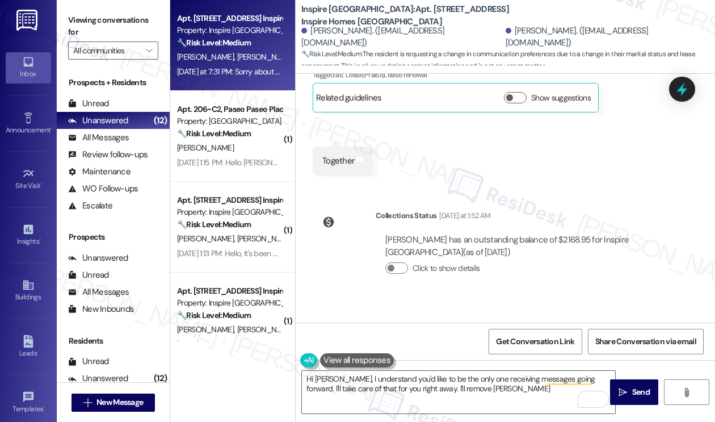
scroll to position [2737, 0]
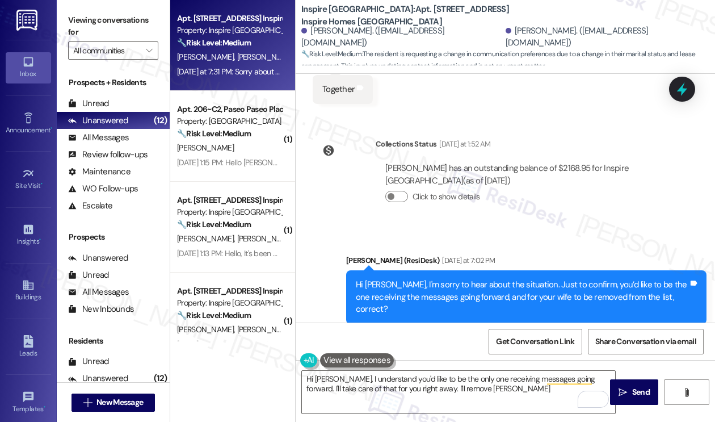
click at [504, 162] on div "Titiana Jackson has an outstanding balance of $2168.95 for Inspire Bond Ranch (…" at bounding box center [525, 174] width 278 height 24
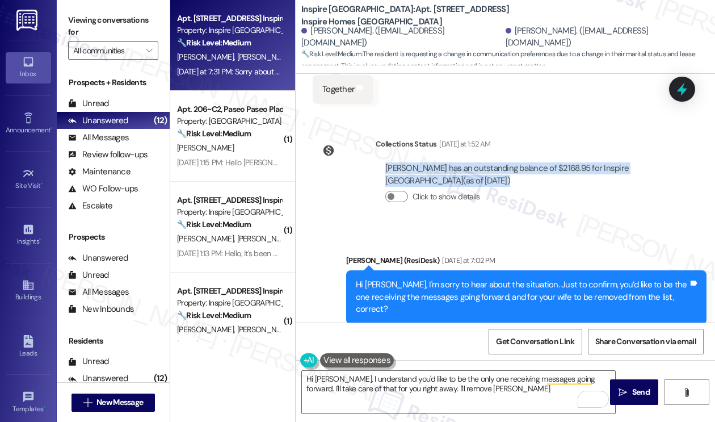
click at [504, 162] on div "Titiana Jackson has an outstanding balance of $2168.95 for Inspire Bond Ranch (…" at bounding box center [525, 174] width 278 height 24
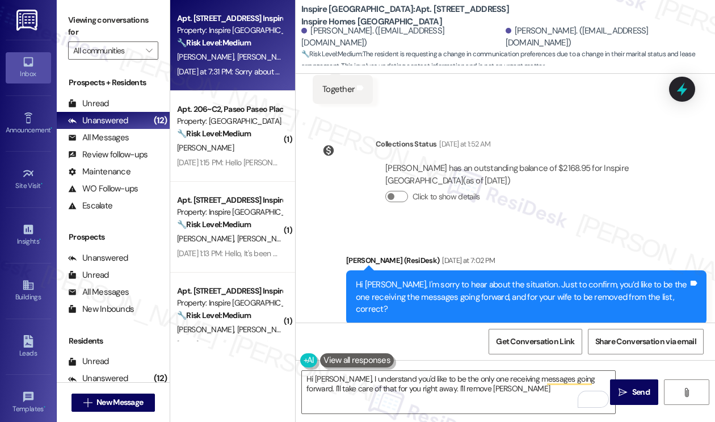
click at [407, 279] on div "Hi Marquin, I'm sorry to hear about the situation. Just to confirm, you’d like …" at bounding box center [522, 297] width 333 height 36
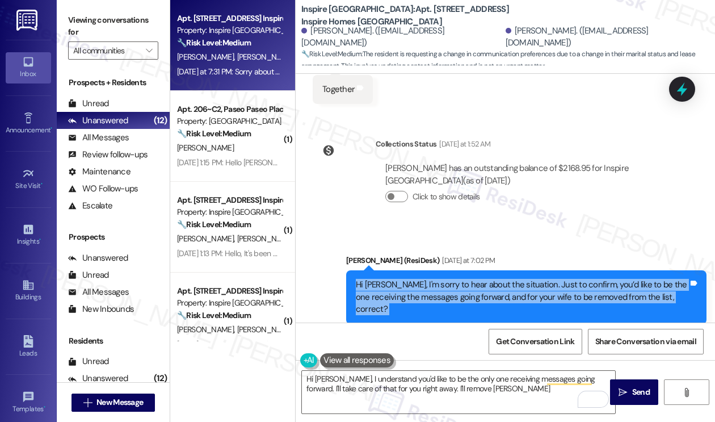
click at [407, 279] on div "Hi Marquin, I'm sorry to hear about the situation. Just to confirm, you’d like …" at bounding box center [522, 297] width 333 height 36
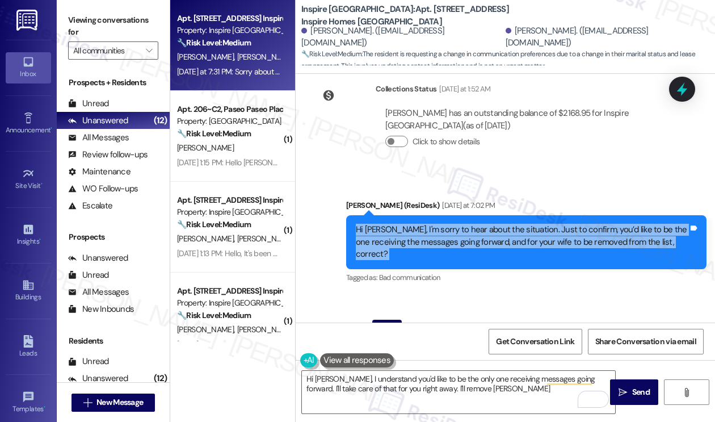
scroll to position [2851, 0]
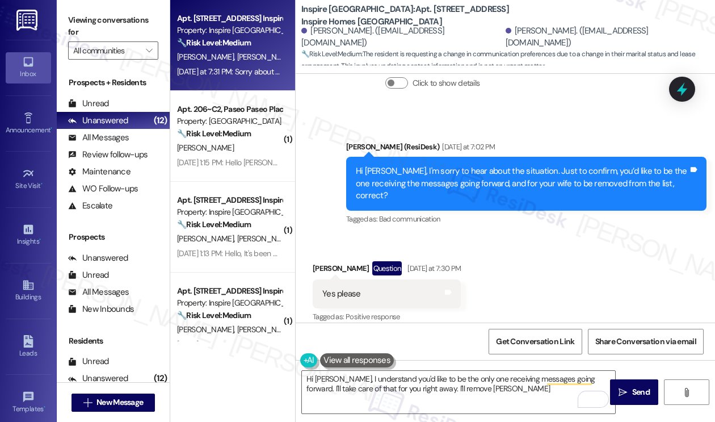
click at [349, 288] on div "Yes please" at bounding box center [342, 294] width 39 height 12
click at [348, 288] on div "Yes please" at bounding box center [342, 294] width 39 height 12
click at [374, 374] on textarea "Hi Marquin, I understand you'd like to be the only one receiving messages going…" at bounding box center [458, 392] width 313 height 43
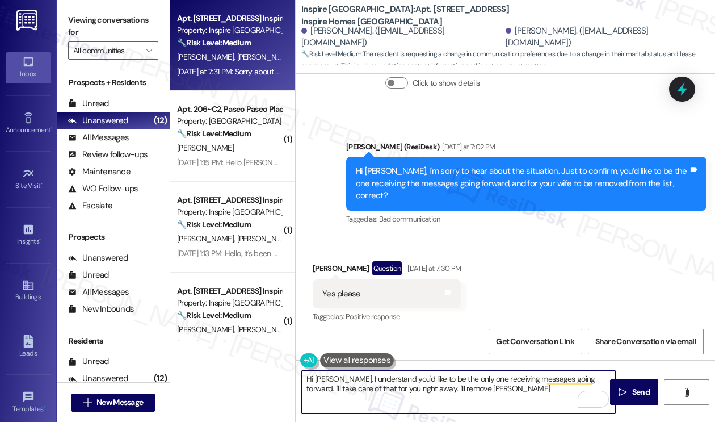
click at [374, 374] on textarea "Hi Marquin, I understand you'd like to be the only one receiving messages going…" at bounding box center [458, 392] width 313 height 43
click at [489, 374] on textarea "Hi Marquin, I understand you'd like to be the only one receiving messages going…" at bounding box center [458, 392] width 313 height 43
click at [491, 374] on textarea "Hi Marquin, I understand you'd like to be the only one receiving messages going…" at bounding box center [458, 392] width 313 height 43
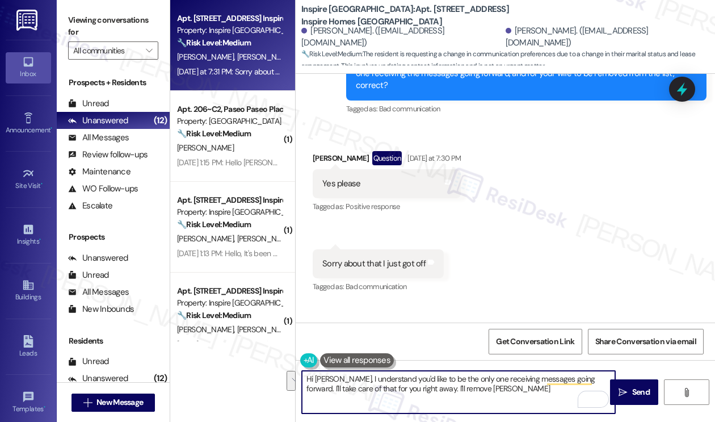
scroll to position [3021, 0]
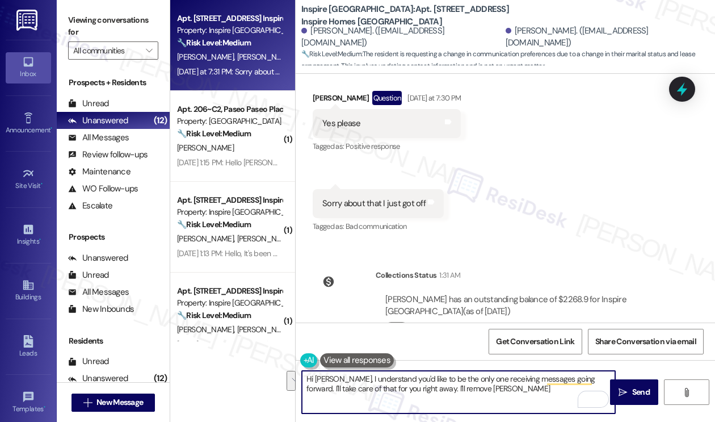
click at [380, 198] on div "Sorry about that I just got off" at bounding box center [374, 204] width 103 height 12
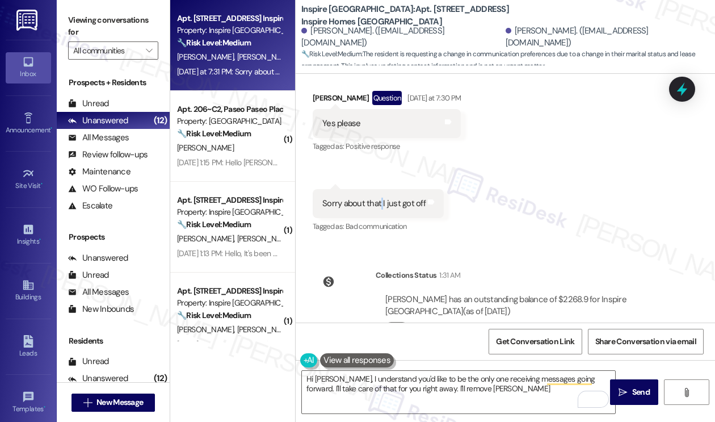
click at [380, 198] on div "Sorry about that I just got off" at bounding box center [374, 204] width 103 height 12
click at [493, 269] on div "Collections Status 1:31 AM" at bounding box center [525, 277] width 298 height 16
click at [474, 294] on div "Marquin Jackson has an outstanding balance of $2268.9 for Inspire Bond Ranch (a…" at bounding box center [525, 306] width 278 height 24
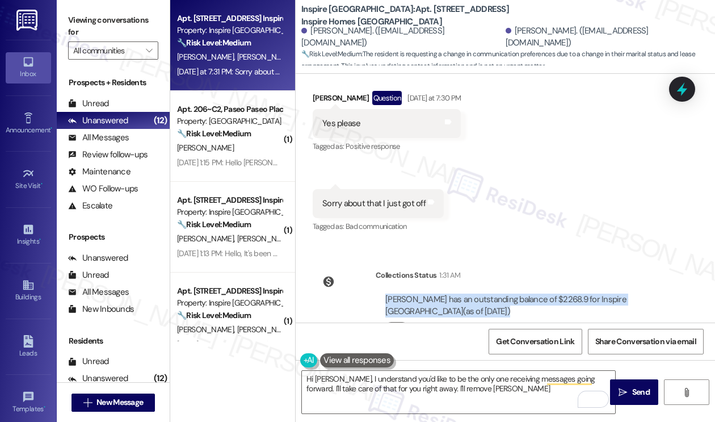
click at [474, 294] on div "Marquin Jackson has an outstanding balance of $2268.9 for Inspire Bond Ranch (a…" at bounding box center [525, 306] width 278 height 24
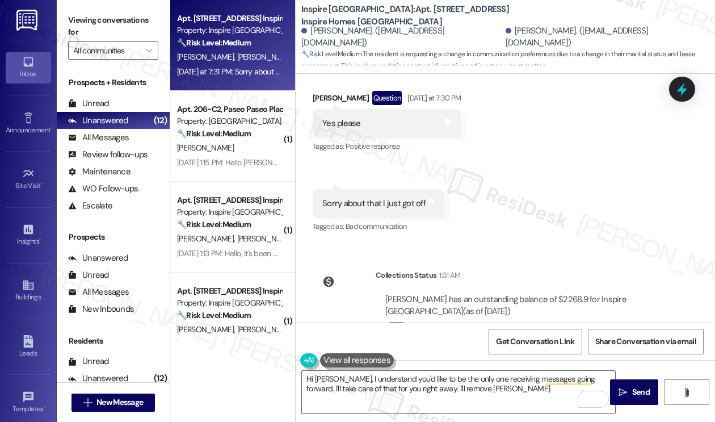
click at [353, 198] on div "Sorry about that I just got off" at bounding box center [374, 204] width 103 height 12
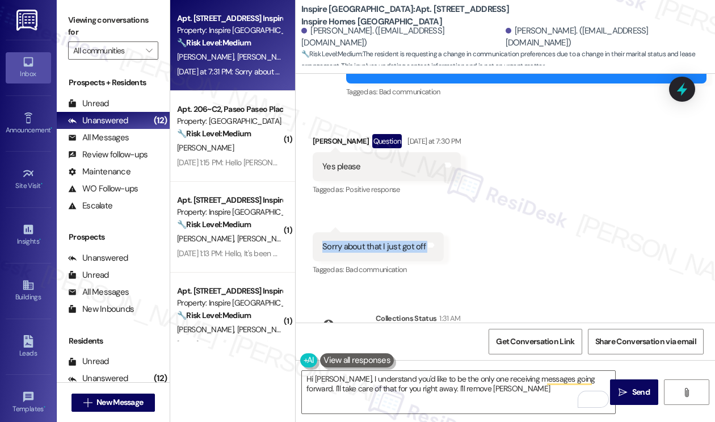
scroll to position [2907, 0]
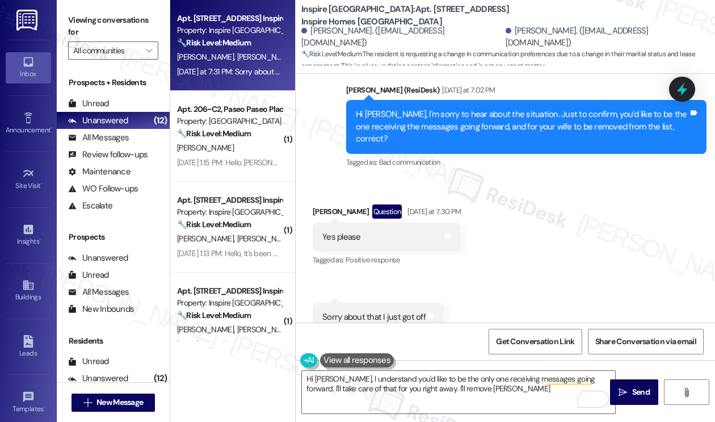
click at [352, 231] on div "Yes please" at bounding box center [342, 237] width 39 height 12
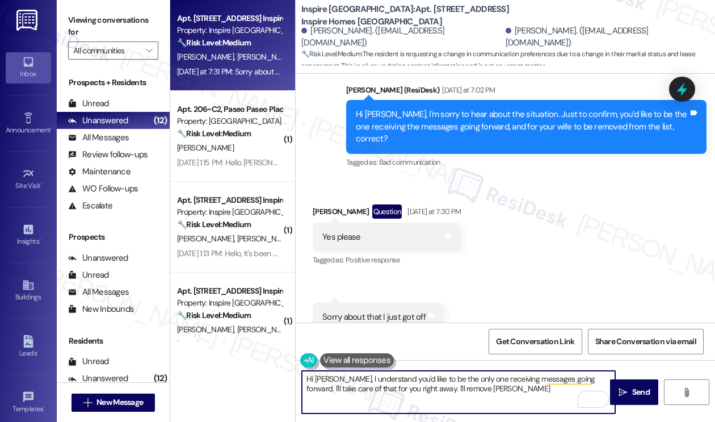
click at [416, 380] on textarea "Hi Marquin, I understand you'd like to be the only one receiving messages going…" at bounding box center [458, 392] width 313 height 43
click at [416, 381] on textarea "Hi Marquin, I understand you'd like to be the only one receiving messages going…" at bounding box center [458, 392] width 313 height 43
click at [507, 390] on textarea "Hi Marquin, I understand you'd like to be the only one receiving messages going…" at bounding box center [458, 392] width 313 height 43
click at [446, 374] on textarea "Hi Marquin, I understand you'd like to be the only one receiving messages going…" at bounding box center [458, 392] width 313 height 43
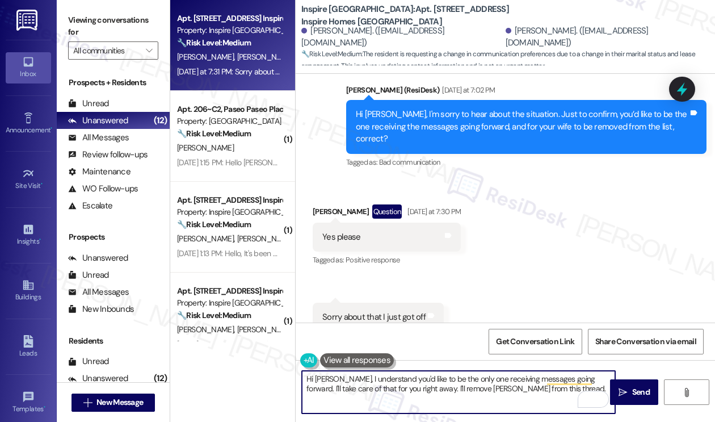
click at [446, 374] on textarea "Hi Marquin, I understand you'd like to be the only one receiving messages going…" at bounding box center [458, 392] width 313 height 43
click at [526, 380] on textarea "Hi Marquin, I understand you'd like to be the only one receiving messages going…" at bounding box center [458, 392] width 313 height 43
drag, startPoint x: 550, startPoint y: 391, endPoint x: 388, endPoint y: 383, distance: 162.0
click at [388, 383] on textarea "Hi Marquin, I understand you'd like to be the only one receiving messages going…" at bounding box center [458, 392] width 313 height 43
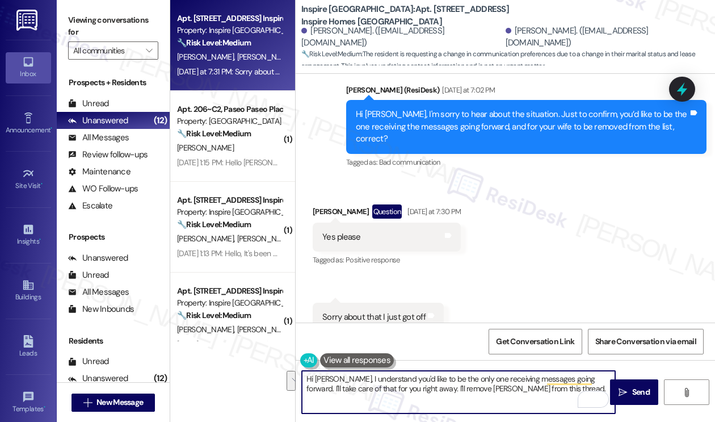
click at [388, 383] on textarea "Hi Marquin, I understand you'd like to be the only one receiving messages going…" at bounding box center [458, 392] width 313 height 43
click at [531, 390] on textarea "Hi Marquin, I understand you'd like to be the only one receiving messages going…" at bounding box center [458, 392] width 313 height 43
click at [545, 392] on textarea "Hi Marquin, I understand you'd like to be the only one receiving messages going…" at bounding box center [458, 392] width 313 height 43
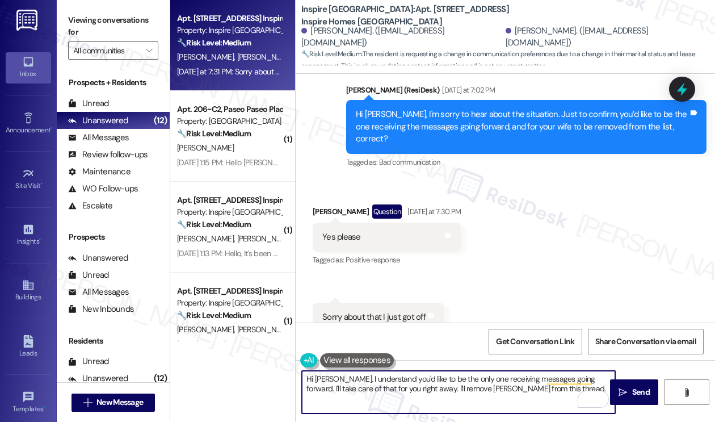
click at [524, 357] on div "Get Conversation Link Share Conversation via email" at bounding box center [506, 341] width 420 height 37
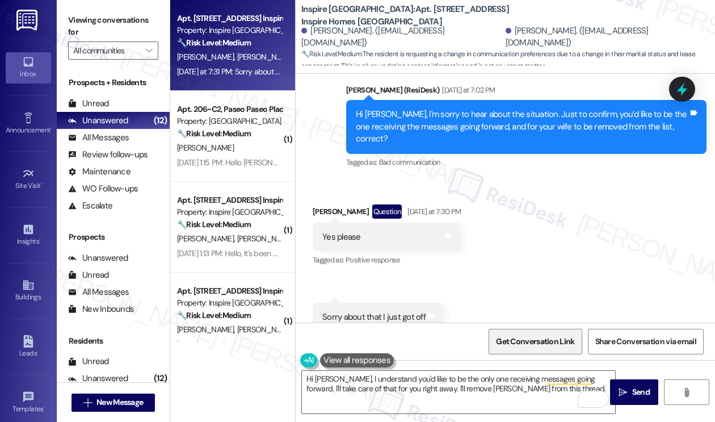
click at [525, 346] on span "Get Conversation Link" at bounding box center [535, 342] width 78 height 12
click at [511, 108] on div "Hi Marquin, I'm sorry to hear about the situation. Just to confirm, you’d like …" at bounding box center [522, 126] width 333 height 36
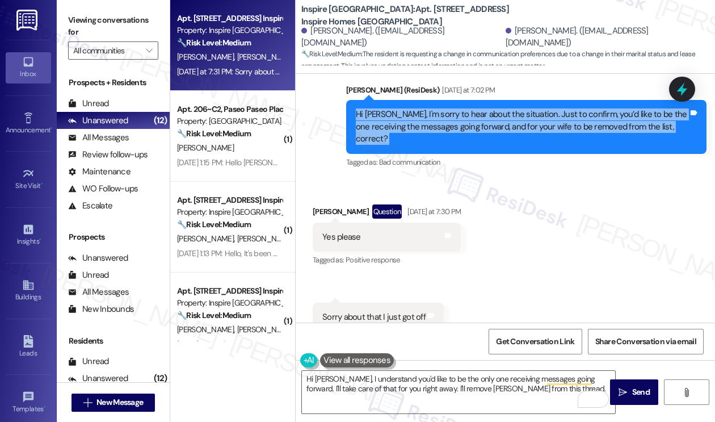
click at [511, 108] on div "Hi Marquin, I'm sorry to hear about the situation. Just to confirm, you’d like …" at bounding box center [522, 126] width 333 height 36
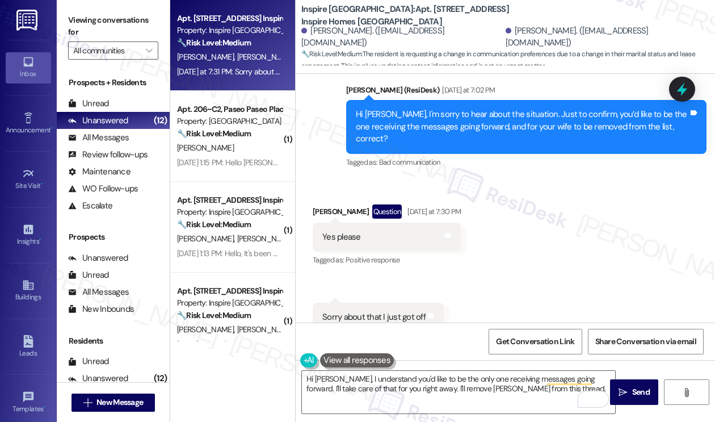
click at [584, 154] on div "Tagged as: Bad communication Click to highlight conversations about Bad communi…" at bounding box center [526, 162] width 361 height 16
click at [542, 110] on div "Hi Marquin, I'm sorry to hear about the situation. Just to confirm, you’d like …" at bounding box center [526, 126] width 361 height 53
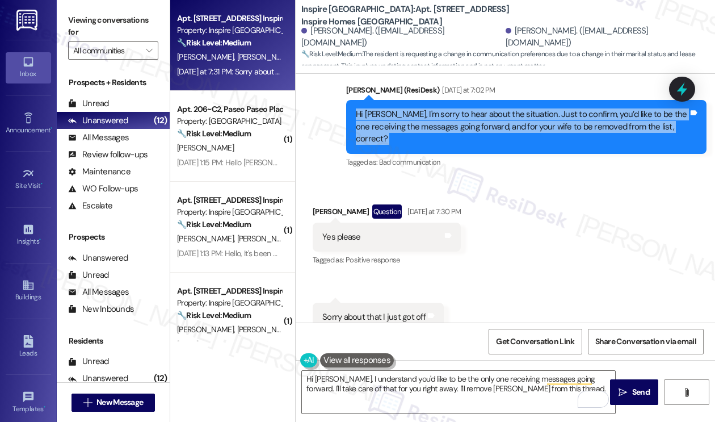
click at [542, 110] on div "Hi Marquin, I'm sorry to hear about the situation. Just to confirm, you’d like …" at bounding box center [526, 126] width 361 height 53
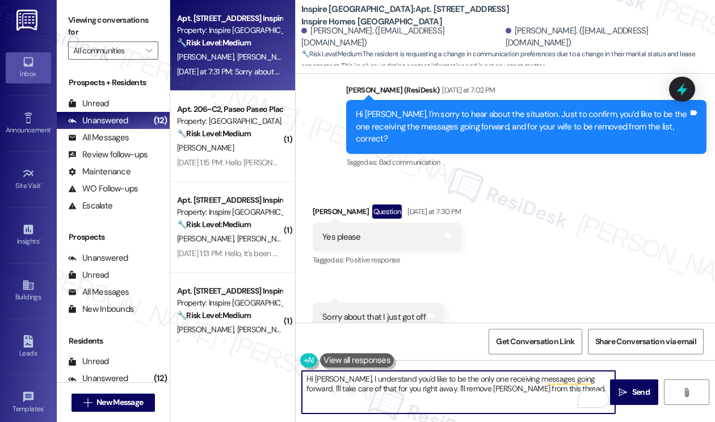
click at [543, 390] on textarea "Hi Marquin, I understand you'd like to be the only one receiving messages going…" at bounding box center [458, 392] width 313 height 43
type textarea "Hi Marquin, I understand you'd like to be the only one receiving messages going…"
click at [361, 366] on button at bounding box center [357, 360] width 74 height 14
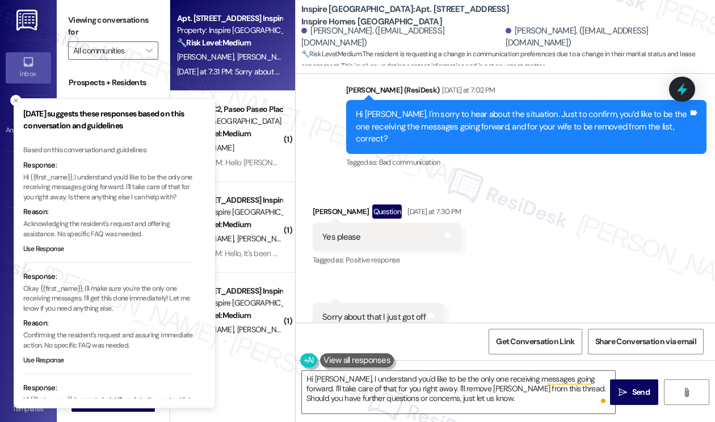
click at [361, 366] on button at bounding box center [357, 360] width 74 height 14
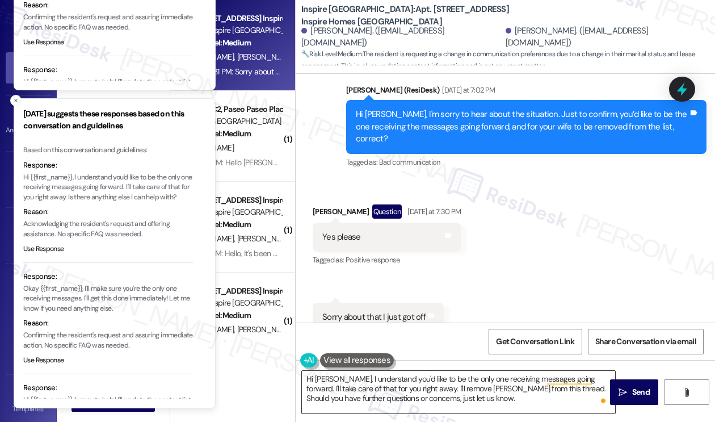
click at [497, 380] on textarea "Hi Marquin, I understand you'd like to be the only one receiving messages going…" at bounding box center [458, 392] width 313 height 43
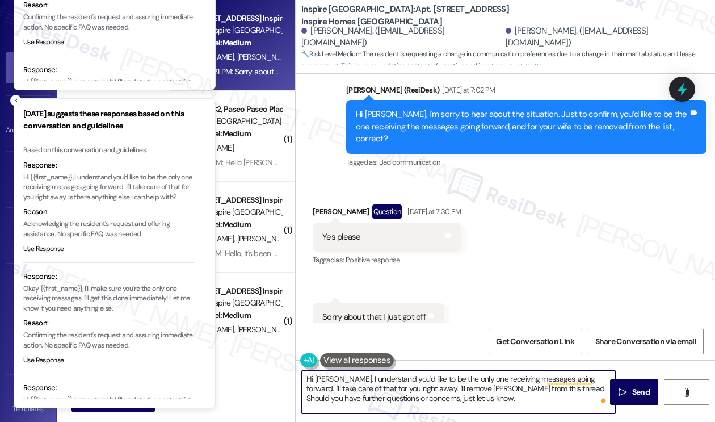
click at [497, 381] on textarea "Hi Marquin, I understand you'd like to be the only one receiving messages going…" at bounding box center [458, 392] width 313 height 43
click at [503, 388] on textarea "Hi Marquin, I understand you'd like to be the only one receiving messages going…" at bounding box center [458, 392] width 313 height 43
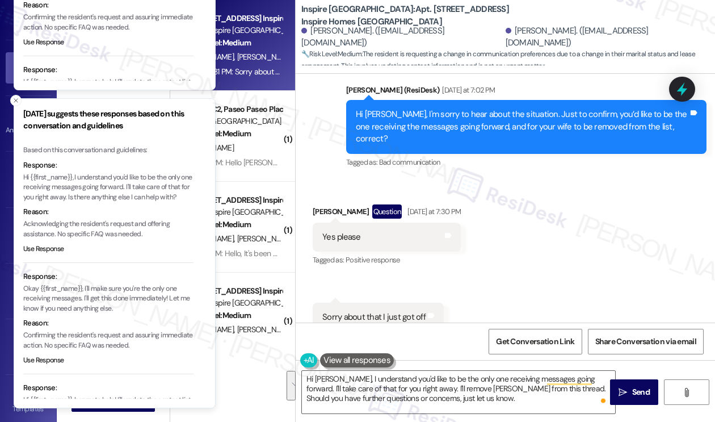
click at [568, 308] on div "Received via SMS Marquin Jackson Question Yesterday at 7:30 PM Yes please Tags …" at bounding box center [506, 268] width 420 height 178
click at [551, 395] on textarea "Hi Marquin, I understand you'd like to be the only one receiving messages going…" at bounding box center [458, 392] width 313 height 43
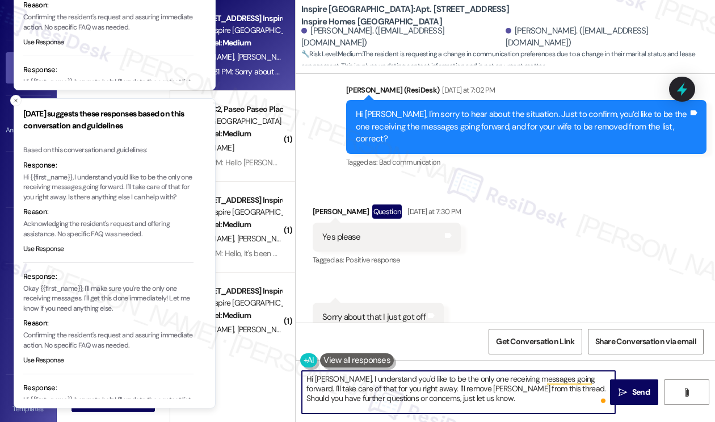
click at [551, 395] on textarea "Hi Marquin, I understand you'd like to be the only one receiving messages going…" at bounding box center [458, 392] width 313 height 43
click at [634, 395] on span "Send" at bounding box center [642, 392] width 18 height 12
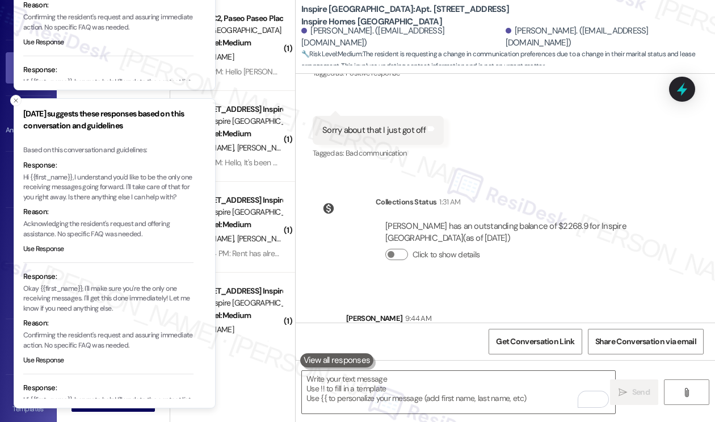
scroll to position [3125, 0]
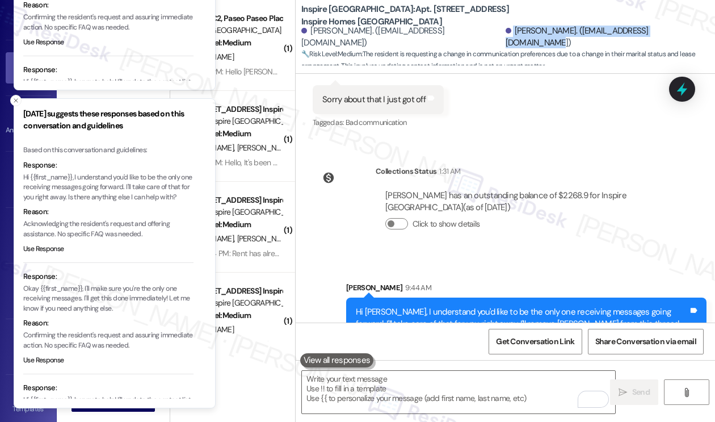
drag, startPoint x: 472, startPoint y: 36, endPoint x: 647, endPoint y: 37, distance: 174.9
click at [647, 37] on div "Marquin Jackson. (kingjacc011@gmail.com) Titiana Jackson. (tnycolejackson@gmail…" at bounding box center [509, 37] width 414 height 23
click at [70, 32] on p "Confirming the resident's request and assuring immediate action. No specific FA…" at bounding box center [108, 22] width 170 height 20
click at [89, 23] on p "Confirming the resident's request and assuring immediate action. No specific FA…" at bounding box center [108, 22] width 170 height 20
drag, startPoint x: 475, startPoint y: 36, endPoint x: 667, endPoint y: 43, distance: 192.0
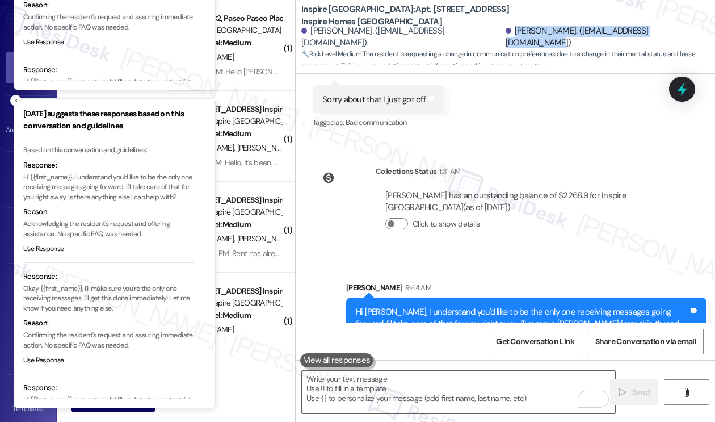
click at [667, 43] on div "Marquin Jackson. (kingjacc011@gmail.com) Titiana Jackson. (tnycolejackson@gmail…" at bounding box center [509, 37] width 414 height 23
click at [103, 11] on div "Reason:" at bounding box center [108, 4] width 170 height 11
drag, startPoint x: 301, startPoint y: 8, endPoint x: 514, endPoint y: 22, distance: 213.4
click at [514, 22] on b "Inspire Bond Ranch: Apt. 10131 Magnolia Bend Way, 1 Inspire Homes Bonds Ranch" at bounding box center [415, 15] width 227 height 24
click at [75, 21] on li "Response: Okay {{first_name}}, I'll make sure you're the only one receiving mes…" at bounding box center [108, 4] width 170 height 103
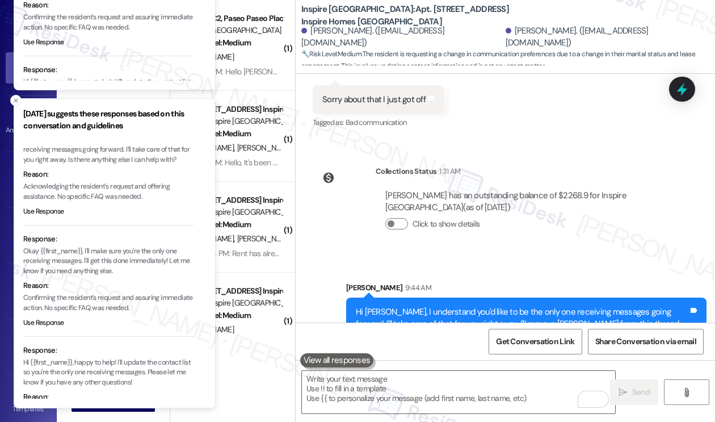
scroll to position [95, 0]
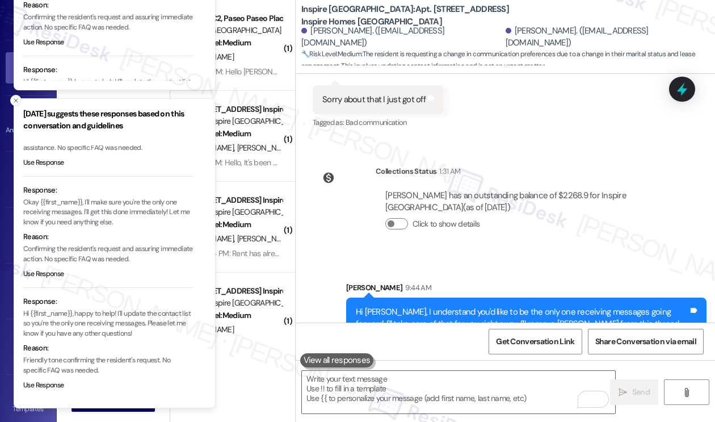
click at [16, 103] on icon "Close toast" at bounding box center [15, 100] width 7 height 7
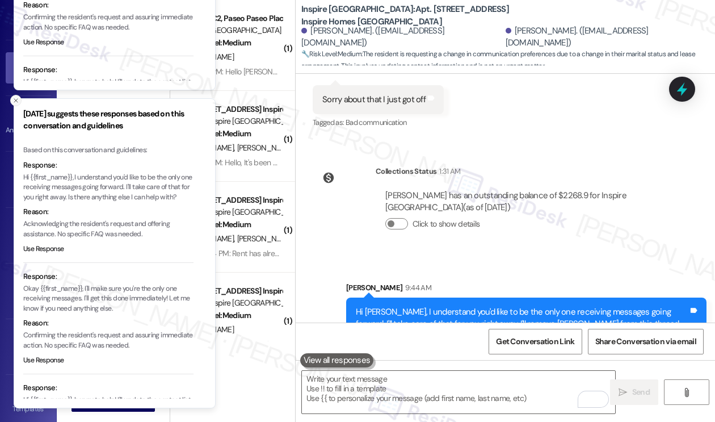
click at [17, 100] on icon "Close toast" at bounding box center [15, 100] width 7 height 7
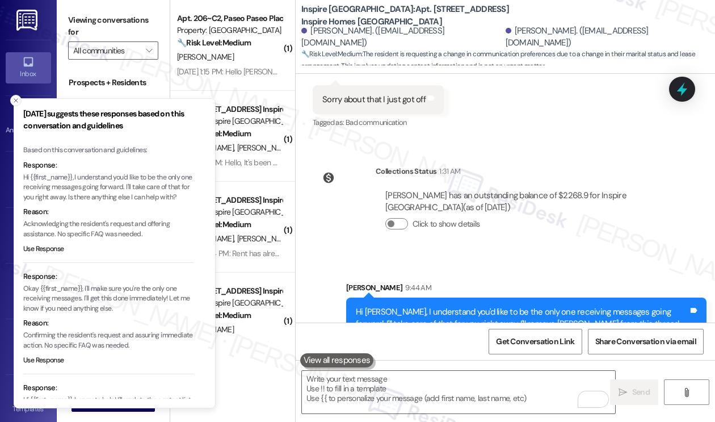
click at [15, 99] on icon "Close toast" at bounding box center [15, 100] width 7 height 7
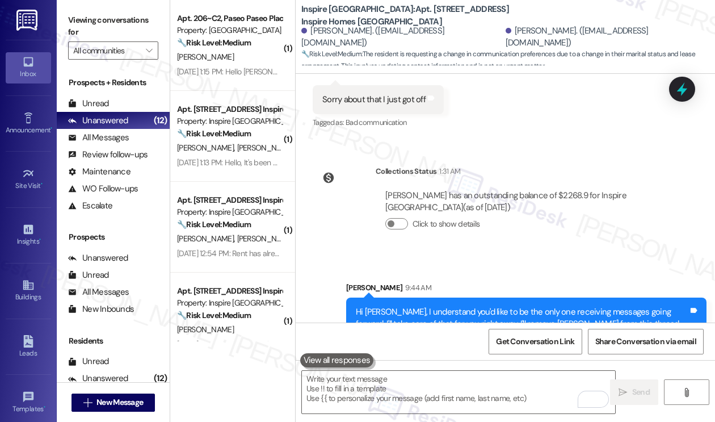
drag, startPoint x: 86, startPoint y: 16, endPoint x: 353, endPoint y: 141, distance: 295.2
click at [86, 16] on label "Viewing conversations for" at bounding box center [113, 26] width 90 height 30
click at [542, 342] on span "Get Conversation Link" at bounding box center [535, 342] width 78 height 12
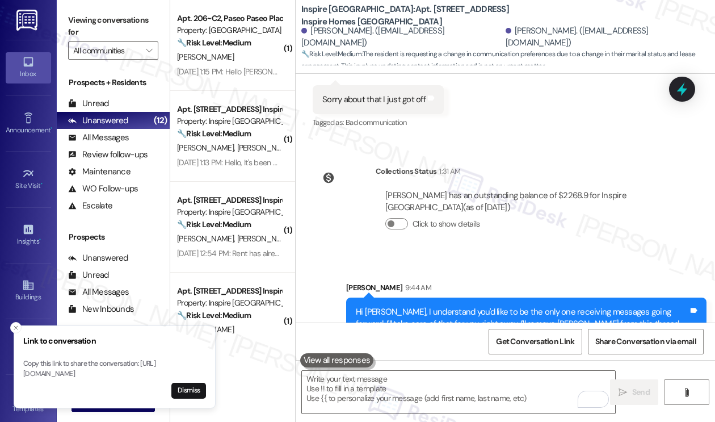
click at [97, 7] on div "Viewing conversations for All communities " at bounding box center [113, 35] width 113 height 71
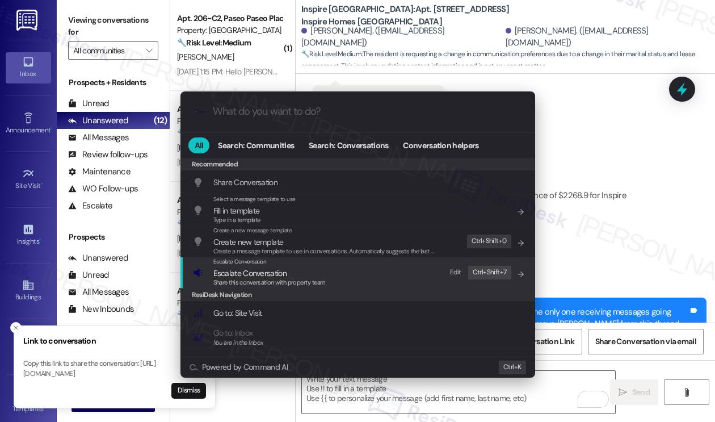
click at [254, 274] on span "Escalate Conversation" at bounding box center [250, 273] width 73 height 10
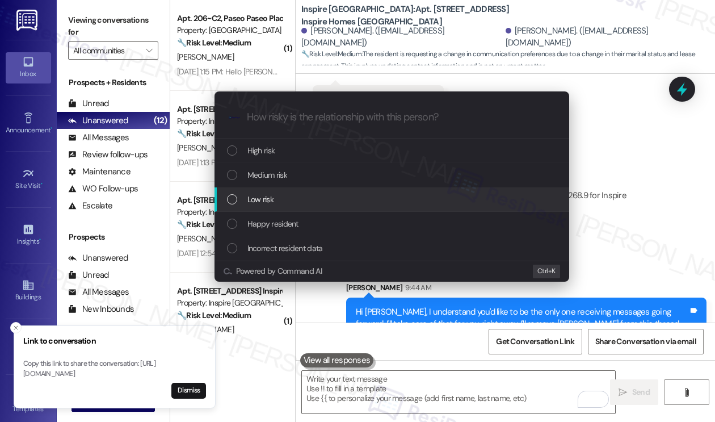
click at [268, 196] on span "Low risk" at bounding box center [261, 199] width 26 height 12
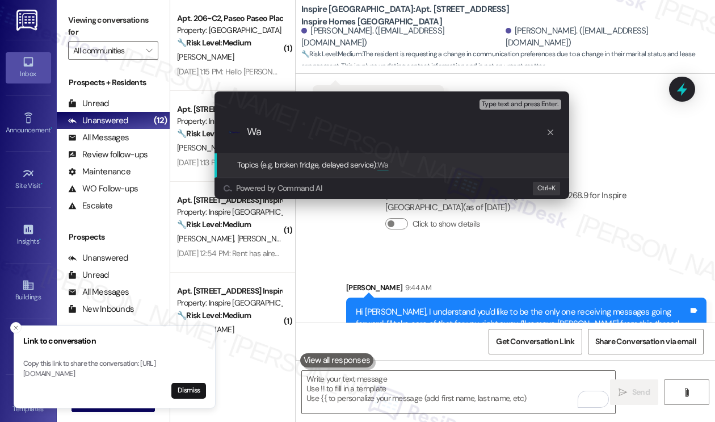
type input "W"
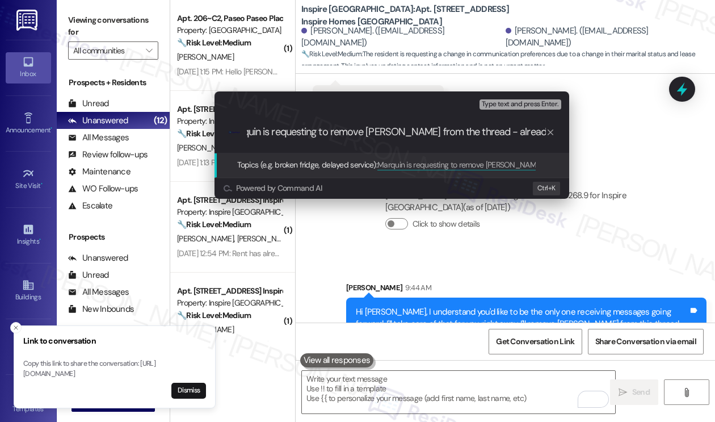
type input "Marquin is requesting to remove Titiana from the thread - already separated"
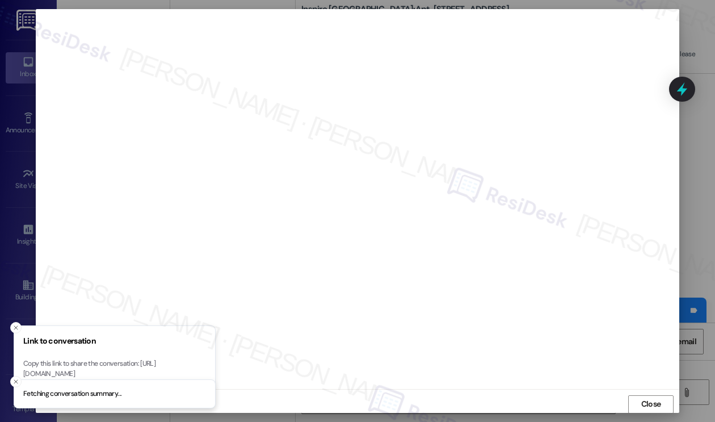
scroll to position [0, 0]
click at [189, 386] on button "Dismiss" at bounding box center [188, 391] width 35 height 16
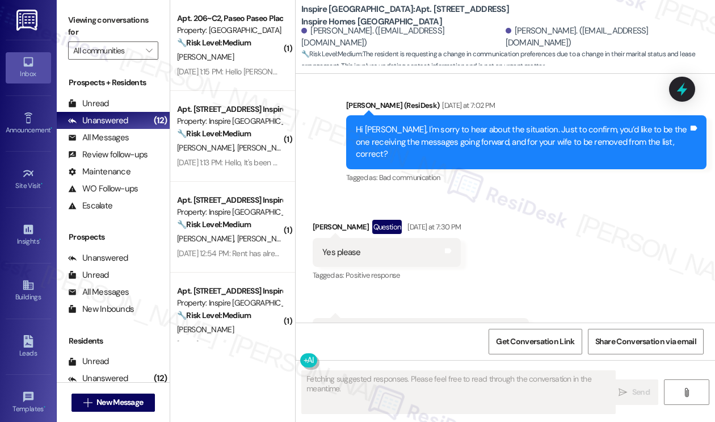
scroll to position [3141, 0]
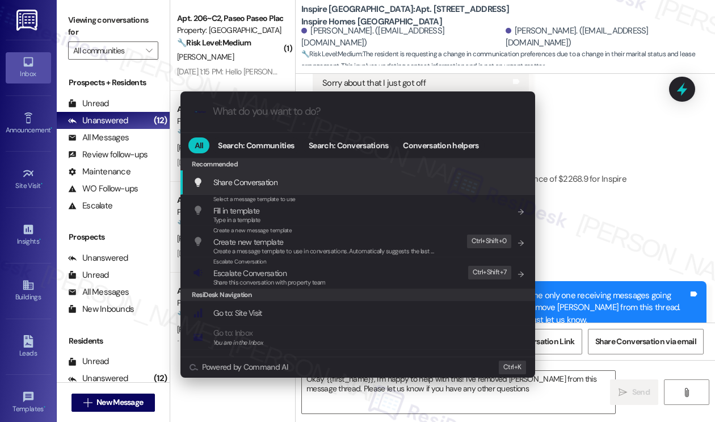
type textarea "Okay {{first_name}}, I'm happy to help with this! I've removed Titiana from thi…"
click at [607, 112] on div ".cls-1{fill:#0a055f;}.cls-2{fill:#0cc4c4;} resideskLogoBlueOrange All Search: C…" at bounding box center [357, 211] width 715 height 422
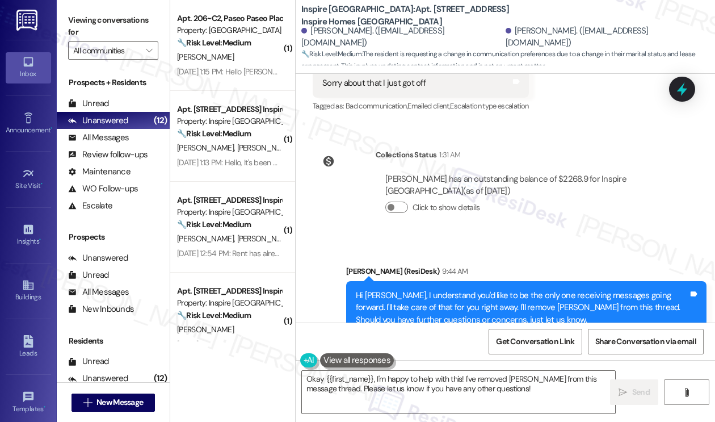
click at [572, 173] on div "Marquin Jackson has an outstanding balance of $2268.9 for Inspire Bond Ranch (a…" at bounding box center [525, 185] width 278 height 24
click at [97, 35] on label "Viewing conversations for" at bounding box center [113, 26] width 90 height 30
drag, startPoint x: 95, startPoint y: 23, endPoint x: 155, endPoint y: 44, distance: 63.2
click at [95, 23] on label "Viewing conversations for" at bounding box center [113, 26] width 90 height 30
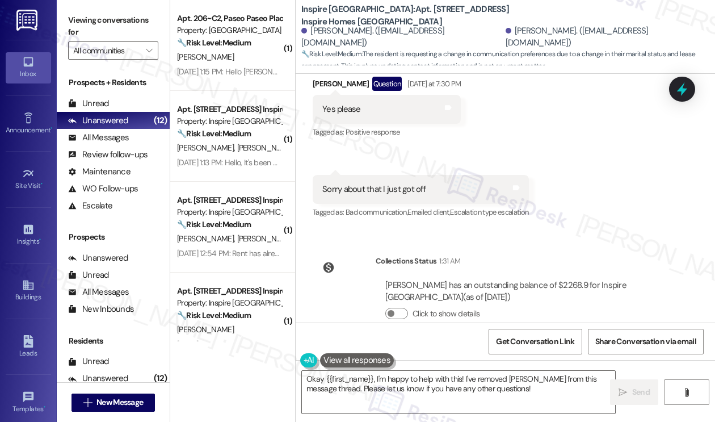
scroll to position [3028, 0]
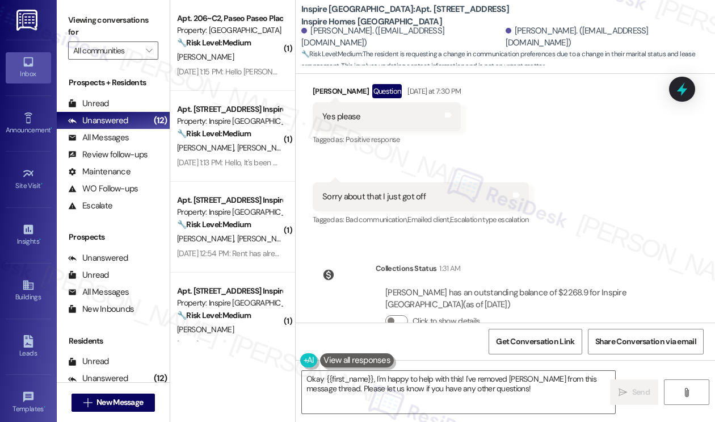
click at [87, 36] on label "Viewing conversations for" at bounding box center [113, 26] width 90 height 30
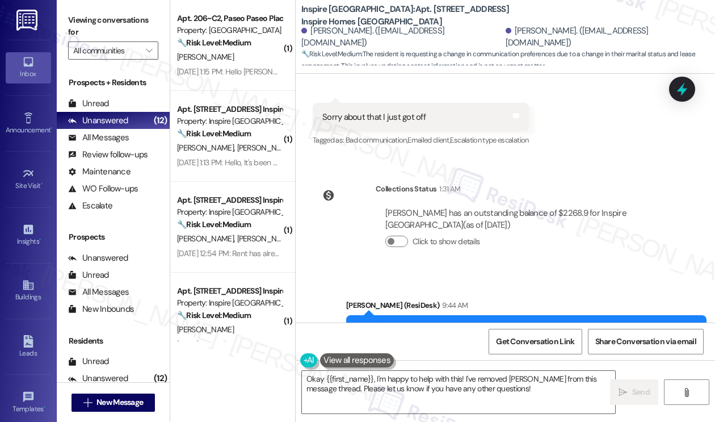
scroll to position [3141, 0]
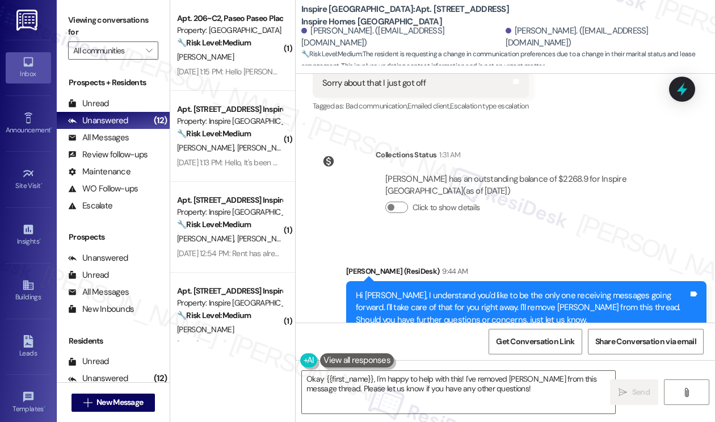
drag, startPoint x: 82, startPoint y: 14, endPoint x: 106, endPoint y: 28, distance: 27.8
click at [82, 14] on label "Viewing conversations for" at bounding box center [113, 26] width 90 height 30
click at [547, 340] on span "Get Conversation Link" at bounding box center [535, 342] width 78 height 12
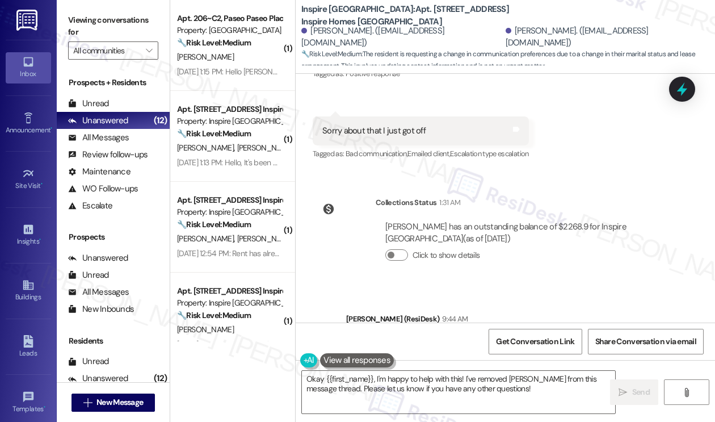
scroll to position [2971, 0]
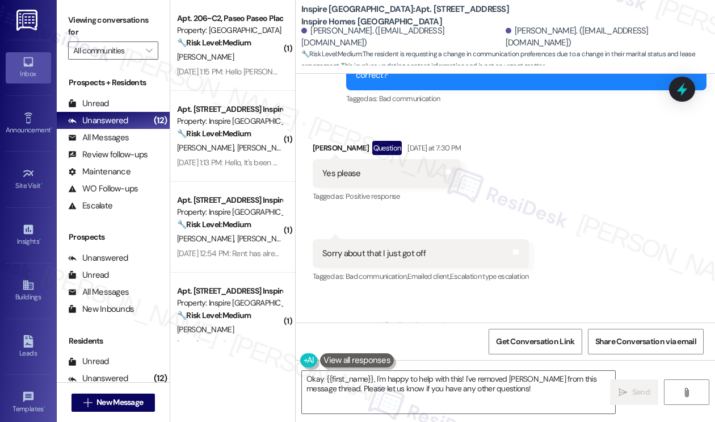
click at [101, 20] on label "Viewing conversations for" at bounding box center [113, 26] width 90 height 30
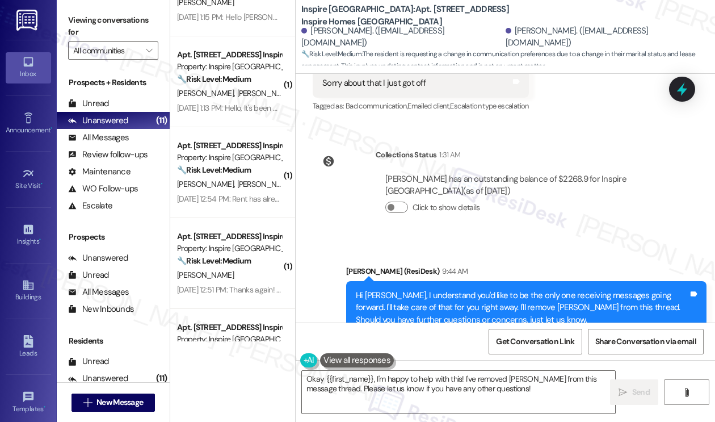
scroll to position [0, 0]
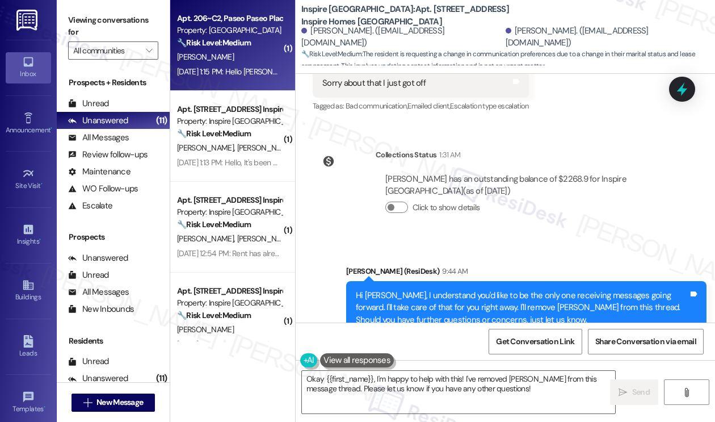
click at [251, 45] on strong "🔧 Risk Level: Medium" at bounding box center [214, 42] width 74 height 10
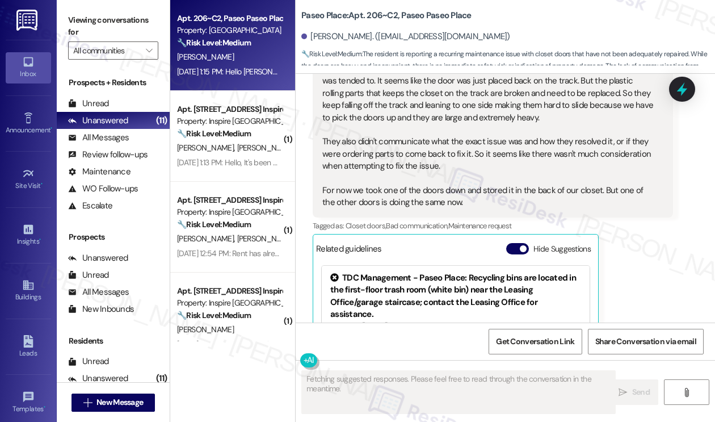
scroll to position [386, 0]
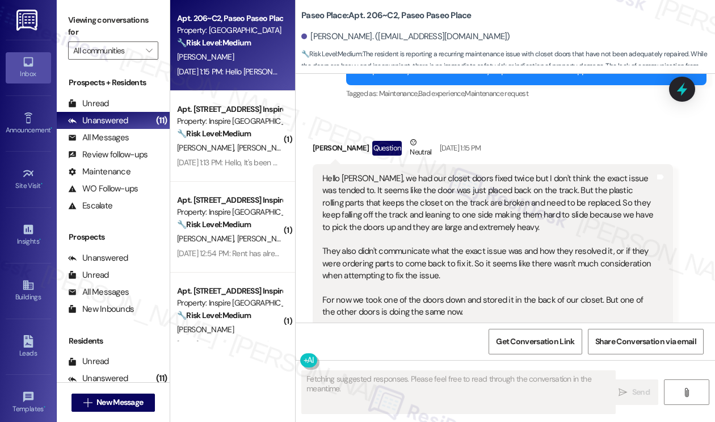
click at [366, 181] on div "Hello Sarah, we had our closet doors fixed twice but I don't think the exact is…" at bounding box center [489, 246] width 333 height 146
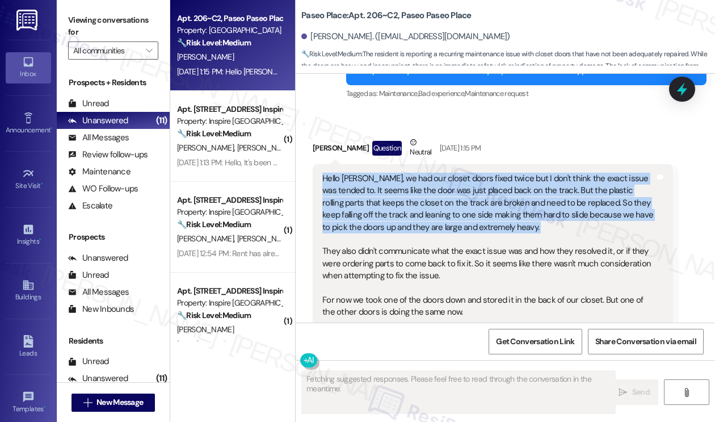
click at [366, 181] on div "Hello Sarah, we had our closet doors fixed twice but I don't think the exact is…" at bounding box center [489, 246] width 333 height 146
click at [426, 196] on div "Hello Sarah, we had our closet doors fixed twice but I don't think the exact is…" at bounding box center [489, 246] width 333 height 146
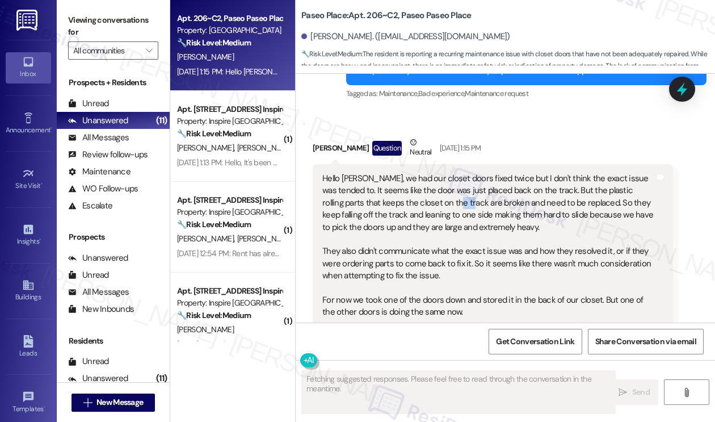
click at [426, 196] on div "Hello Sarah, we had our closet doors fixed twice but I don't think the exact is…" at bounding box center [489, 246] width 333 height 146
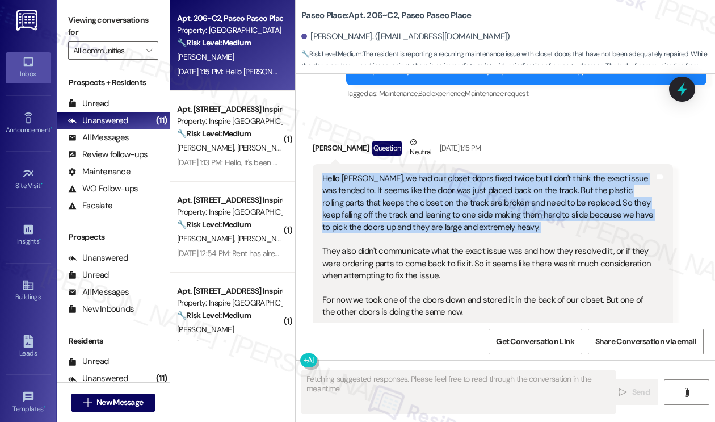
click at [426, 196] on div "Hello Sarah, we had our closet doors fixed twice but I don't think the exact is…" at bounding box center [489, 246] width 333 height 146
click at [472, 199] on div "Hello Sarah, we had our closet doors fixed twice but I don't think the exact is…" at bounding box center [489, 246] width 333 height 146
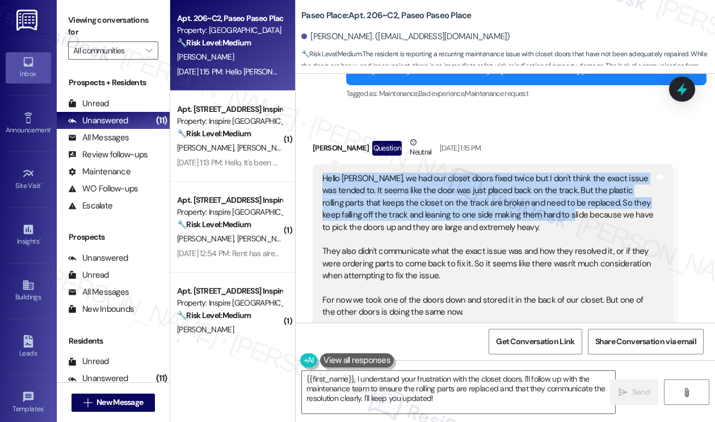
drag, startPoint x: 319, startPoint y: 176, endPoint x: 532, endPoint y: 213, distance: 215.6
click at [532, 213] on div "Hello Sarah, we had our closet doors fixed twice but I don't think the exact is…" at bounding box center [493, 245] width 361 height 163
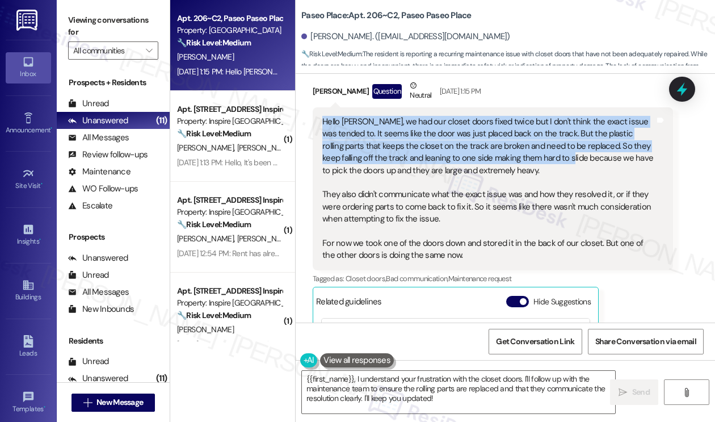
click at [358, 135] on div "Hello Sarah, we had our closet doors fixed twice but I don't think the exact is…" at bounding box center [489, 189] width 333 height 146
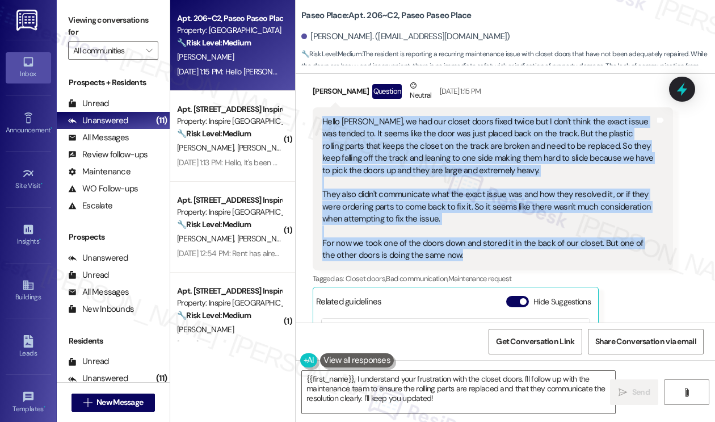
drag, startPoint x: 348, startPoint y: 124, endPoint x: 478, endPoint y: 261, distance: 189.2
click at [478, 261] on div "Hello Sarah, we had our closet doors fixed twice but I don't think the exact is…" at bounding box center [493, 188] width 361 height 163
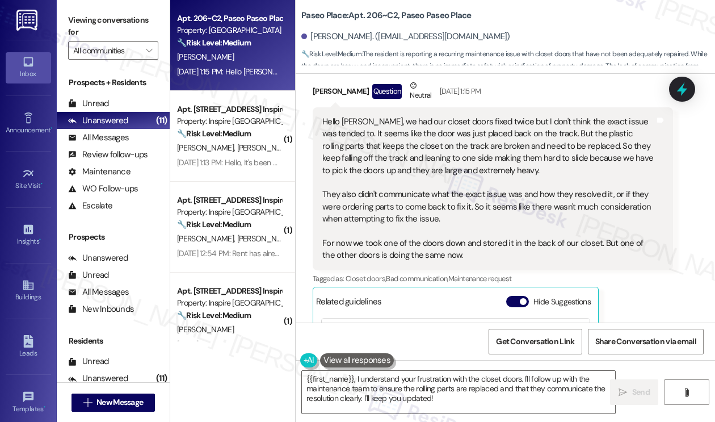
click at [81, 11] on div "Viewing conversations for All communities " at bounding box center [113, 35] width 113 height 71
click at [411, 123] on div "Hello Sarah, we had our closet doors fixed twice but I don't think the exact is…" at bounding box center [489, 189] width 333 height 146
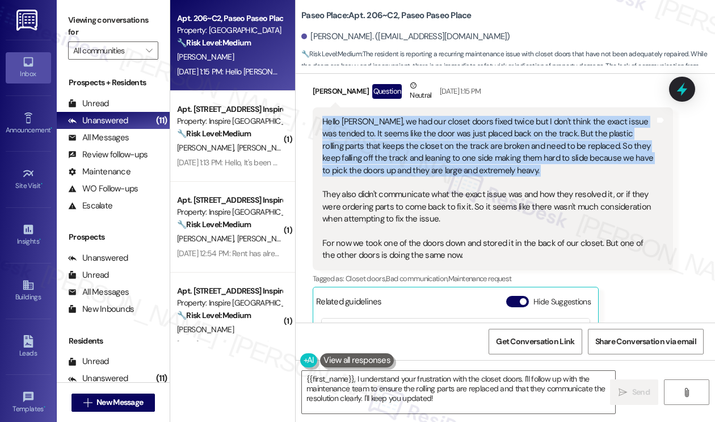
click at [411, 123] on div "Hello Sarah, we had our closet doors fixed twice but I don't think the exact is…" at bounding box center [489, 189] width 333 height 146
click at [418, 128] on div "Hello Sarah, we had our closet doors fixed twice but I don't think the exact is…" at bounding box center [489, 189] width 333 height 146
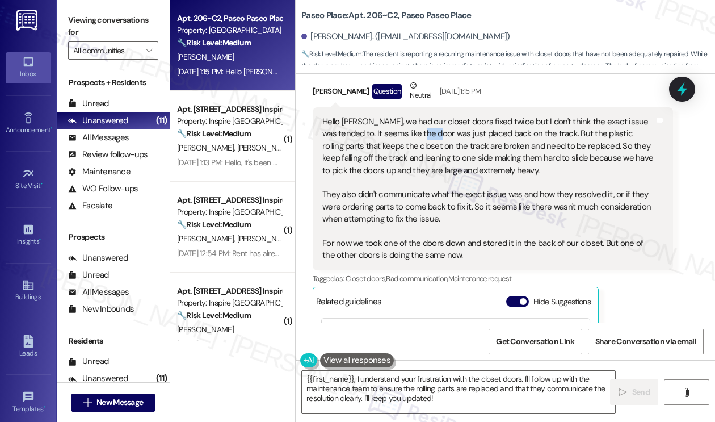
click at [418, 128] on div "Hello Sarah, we had our closet doors fixed twice but I don't think the exact is…" at bounding box center [489, 189] width 333 height 146
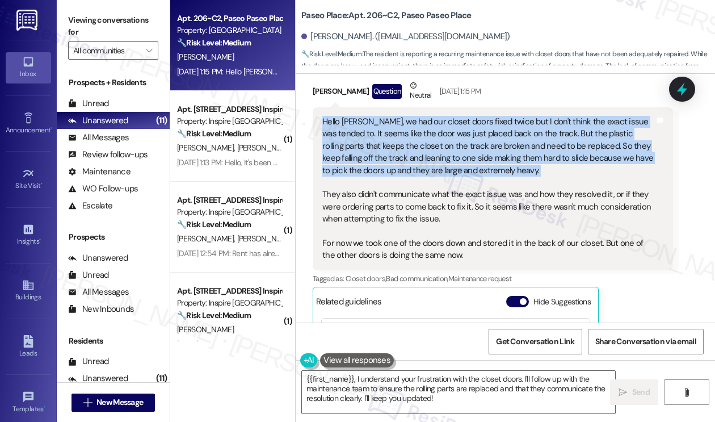
click at [418, 128] on div "Hello Sarah, we had our closet doors fixed twice but I don't think the exact is…" at bounding box center [489, 189] width 333 height 146
click at [408, 139] on div "Hello Sarah, we had our closet doors fixed twice but I don't think the exact is…" at bounding box center [489, 189] width 333 height 146
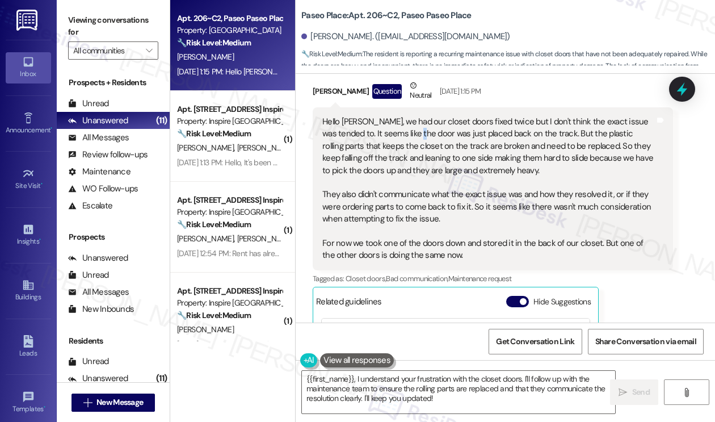
click at [408, 139] on div "Hello Sarah, we had our closet doors fixed twice but I don't think the exact is…" at bounding box center [489, 189] width 333 height 146
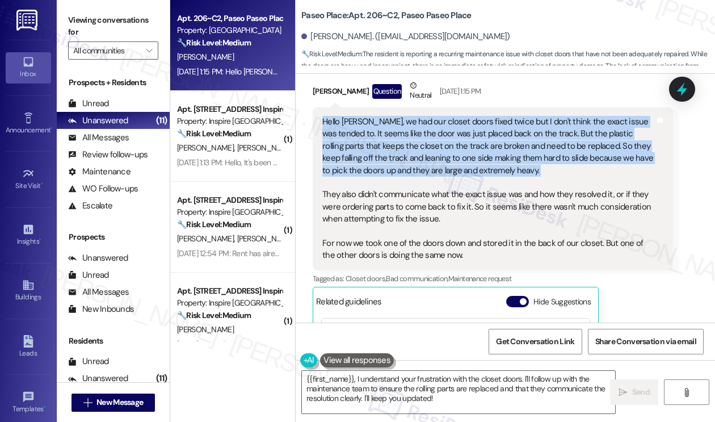
click at [408, 139] on div "Hello Sarah, we had our closet doors fixed twice but I don't think the exact is…" at bounding box center [489, 189] width 333 height 146
click at [493, 172] on div "Hello Sarah, we had our closet doors fixed twice but I don't think the exact is…" at bounding box center [489, 189] width 333 height 146
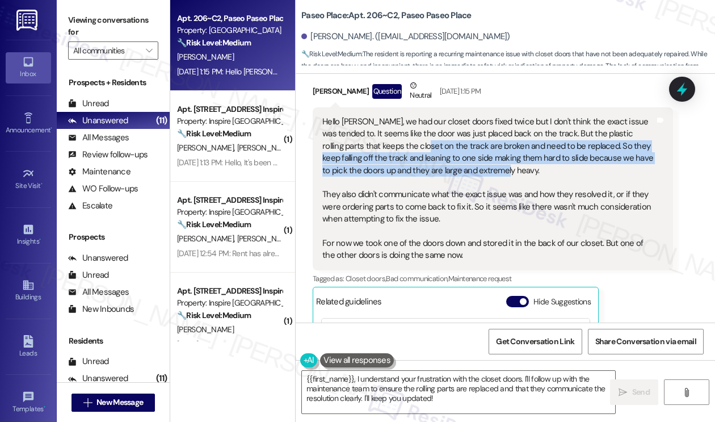
drag, startPoint x: 504, startPoint y: 174, endPoint x: 395, endPoint y: 145, distance: 112.8
click at [395, 145] on div "Hello Sarah, we had our closet doors fixed twice but I don't think the exact is…" at bounding box center [489, 189] width 333 height 146
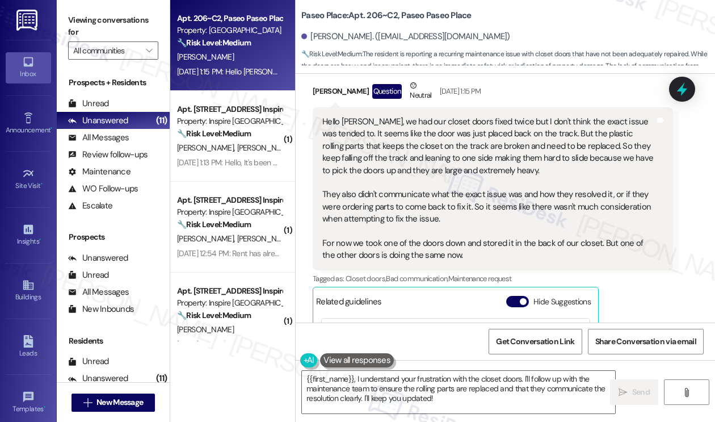
click at [408, 198] on div "Hello Sarah, we had our closet doors fixed twice but I don't think the exact is…" at bounding box center [489, 189] width 333 height 146
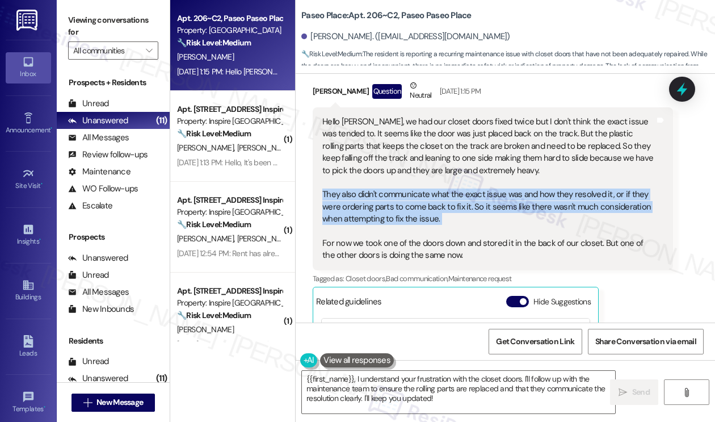
click at [408, 198] on div "Hello Sarah, we had our closet doors fixed twice but I don't think the exact is…" at bounding box center [489, 189] width 333 height 146
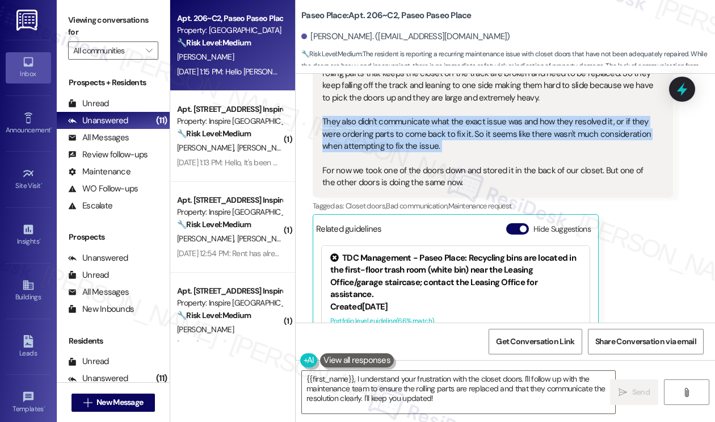
scroll to position [613, 0]
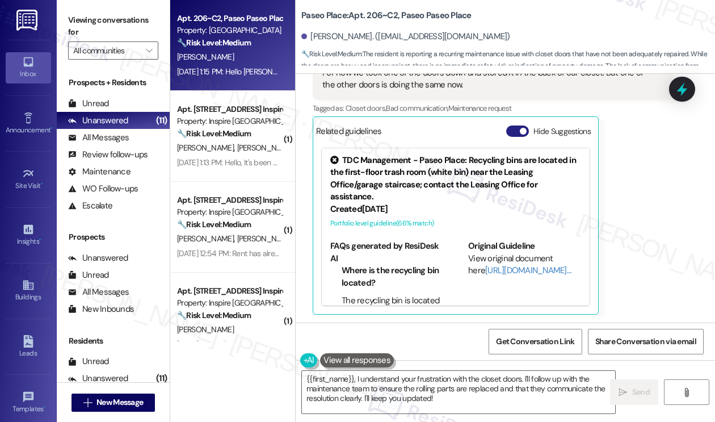
click at [517, 132] on button "Hide Suggestions" at bounding box center [518, 130] width 23 height 11
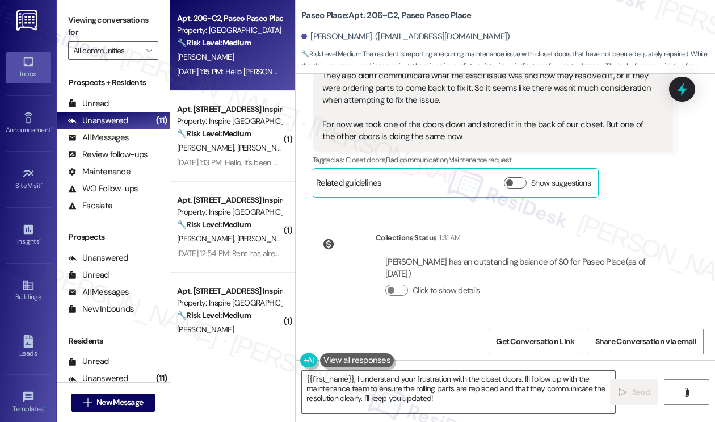
click at [92, 28] on label "Viewing conversations for" at bounding box center [113, 26] width 90 height 30
click at [429, 382] on textarea "{{first_name}}, I understand your frustration with the closet doors. I'll follo…" at bounding box center [458, 392] width 313 height 43
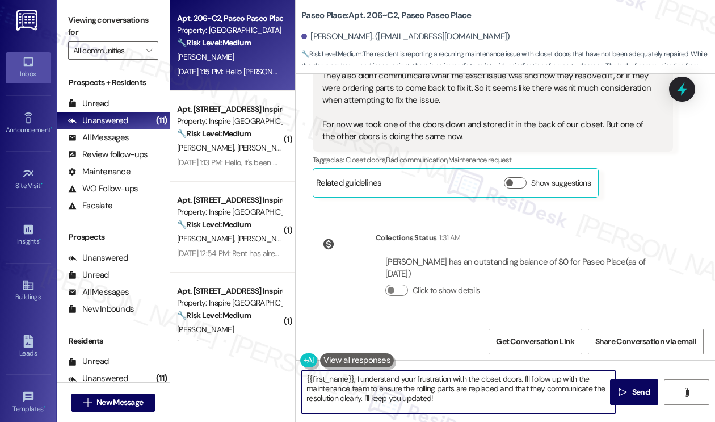
click at [429, 382] on textarea "{{first_name}}, I understand your frustration with the closet doors. I'll follo…" at bounding box center [458, 392] width 313 height 43
paste textarea "Thank you for sharing this update. I’m very sorry to hear that the closet door …"
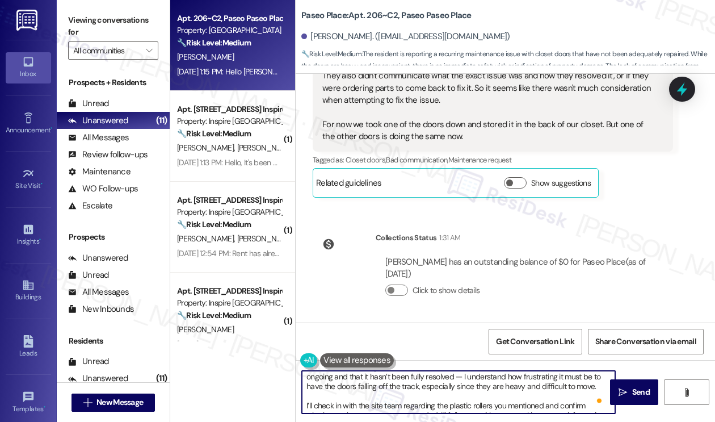
scroll to position [0, 0]
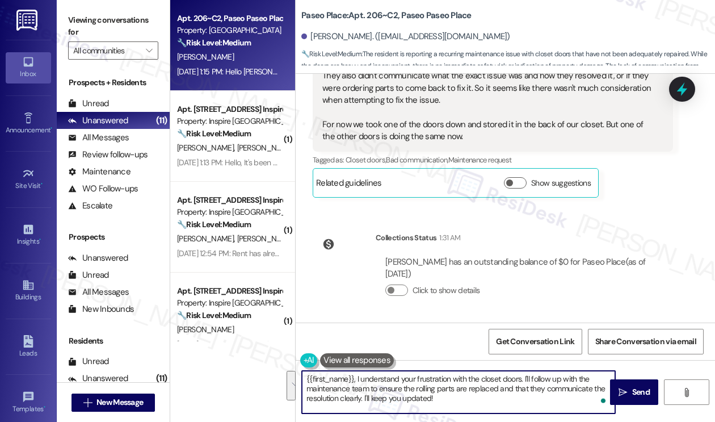
click at [346, 379] on textarea "{{first_name}}, I understand your frustration with the closet doors. I'll follo…" at bounding box center [458, 392] width 313 height 43
drag, startPoint x: 304, startPoint y: 380, endPoint x: 324, endPoint y: 376, distance: 20.3
click at [304, 380] on textarea "{{first_name}}, I understand your frustration with the closet doors. I'll follo…" at bounding box center [458, 392] width 313 height 43
click at [419, 386] on textarea "Hi {{first_name}}, I understand your frustration with the closet doors. I'll fo…" at bounding box center [458, 392] width 313 height 43
drag, startPoint x: 457, startPoint y: 401, endPoint x: 365, endPoint y: 377, distance: 95.2
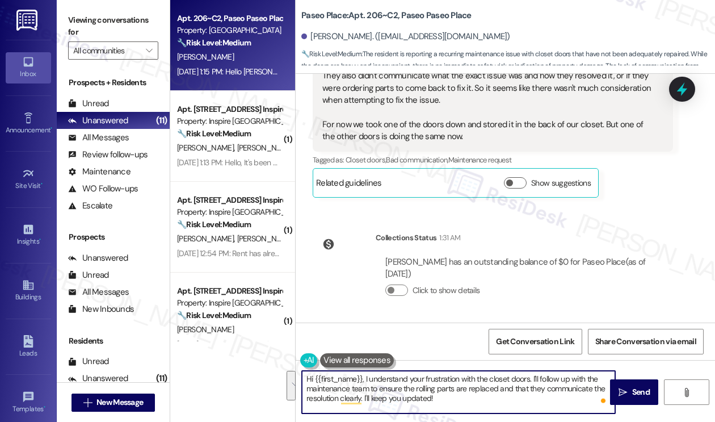
click at [365, 377] on textarea "Hi {{first_name}}, I understand your frustration with the closet doors. I'll fo…" at bounding box center [458, 392] width 313 height 43
paste textarea "Thank you for sharing this update. I’m very sorry to hear that the closet door …"
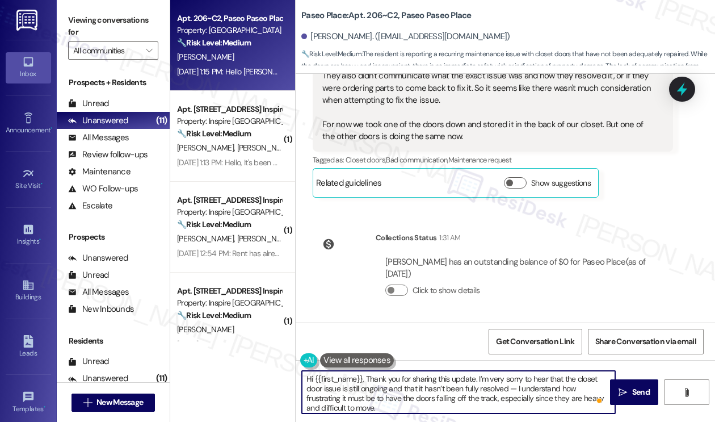
click at [367, 378] on textarea "Hi {{first_name}}, Thank you for sharing this update. I’m very sorry to hear th…" at bounding box center [458, 392] width 313 height 43
type textarea "Hi {{first_name}}, thank you for sharing this update. I’m very sorry to hear th…"
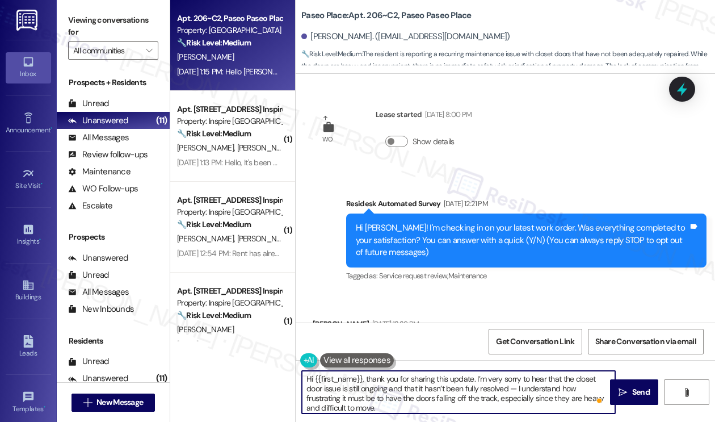
scroll to position [561, 0]
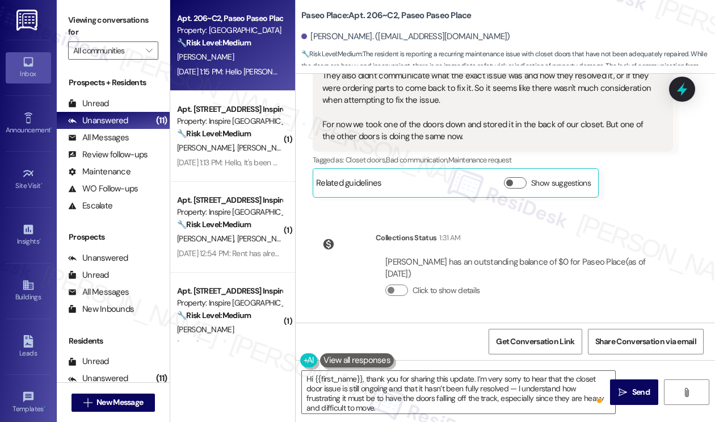
click at [359, 119] on div "Hello [PERSON_NAME], we had our closet doors fixed twice but I don't think the …" at bounding box center [489, 70] width 333 height 146
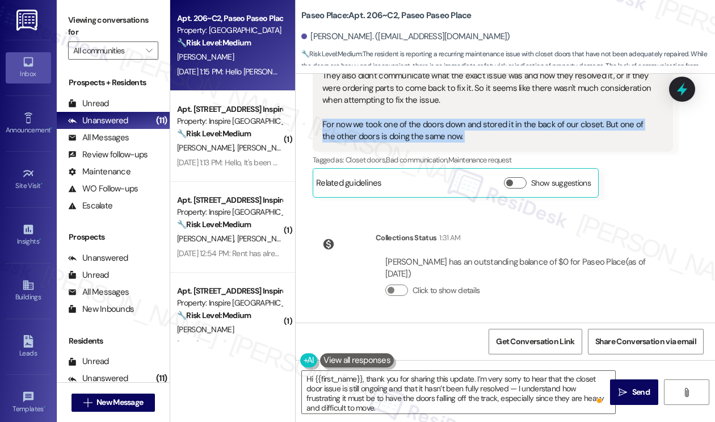
drag, startPoint x: 359, startPoint y: 119, endPoint x: 390, endPoint y: 126, distance: 31.4
click at [359, 119] on div "Hello [PERSON_NAME], we had our closet doors fixed twice but I don't think the …" at bounding box center [489, 70] width 333 height 146
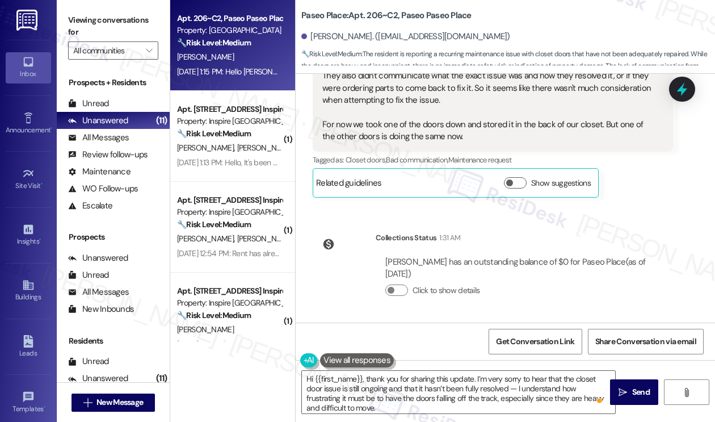
click at [73, 18] on label "Viewing conversations for" at bounding box center [113, 26] width 90 height 30
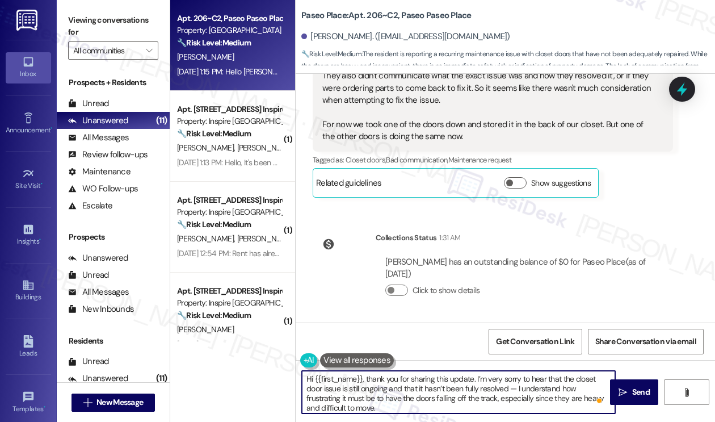
click at [416, 396] on textarea "Hi {{first_name}}, thank you for sharing this update. I’m very sorry to hear th…" at bounding box center [458, 392] width 313 height 43
click at [413, 383] on textarea "Hi {{first_name}}, thank you for sharing this update. I’m very sorry to hear th…" at bounding box center [458, 392] width 313 height 43
drag, startPoint x: 516, startPoint y: 386, endPoint x: 509, endPoint y: 386, distance: 6.8
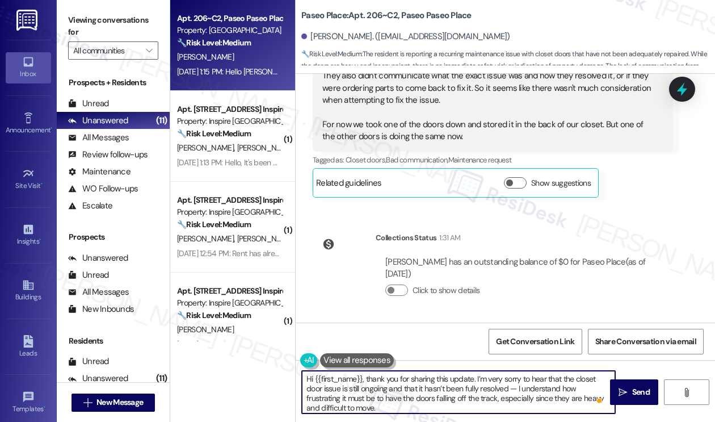
click at [509, 386] on textarea "Hi {{first_name}}, thank you for sharing this update. I’m very sorry to hear th…" at bounding box center [458, 392] width 313 height 43
click at [532, 380] on textarea "Hi {{first_name}}, thank you for sharing this update. I’m very sorry to hear th…" at bounding box center [458, 392] width 313 height 43
click at [445, 380] on textarea "Hi {{first_name}}, thank you for sharing this update. I’m very sorry to hear th…" at bounding box center [458, 392] width 313 height 43
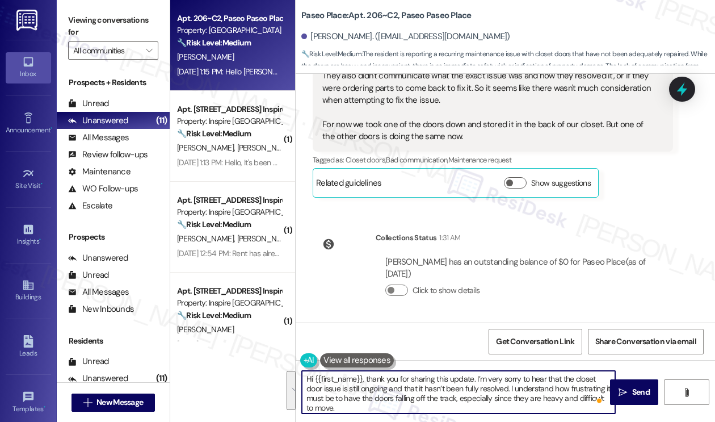
click at [445, 381] on textarea "Hi {{first_name}}, thank you for sharing this update. I’m very sorry to hear th…" at bounding box center [458, 392] width 313 height 43
click at [429, 378] on textarea "Hi {{first_name}}, thank you for sharing this update. I’m very sorry to hear th…" at bounding box center [458, 392] width 313 height 43
click at [575, 387] on textarea "Hi {{first_name}}, thank you for sharing this update. I’m very sorry to hear th…" at bounding box center [458, 392] width 313 height 43
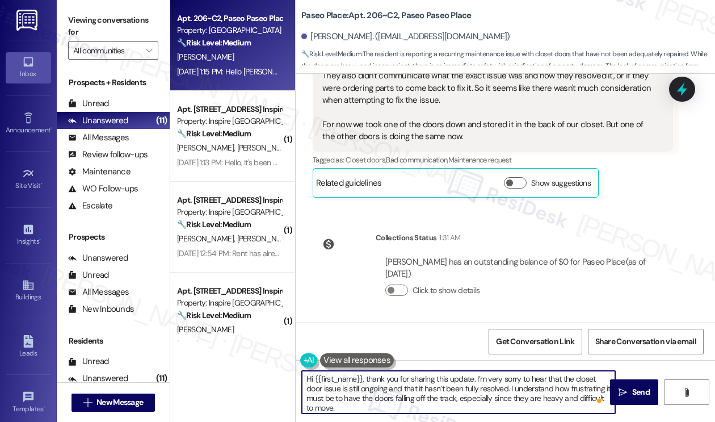
click at [541, 404] on textarea "Hi {{first_name}}, thank you for sharing this update. I’m very sorry to hear th…" at bounding box center [458, 392] width 313 height 43
drag, startPoint x: 503, startPoint y: 404, endPoint x: 510, endPoint y: 390, distance: 16.5
click at [510, 390] on textarea "Hi {{first_name}}, thank you for sharing this update. I’m very sorry to hear th…" at bounding box center [458, 392] width 313 height 43
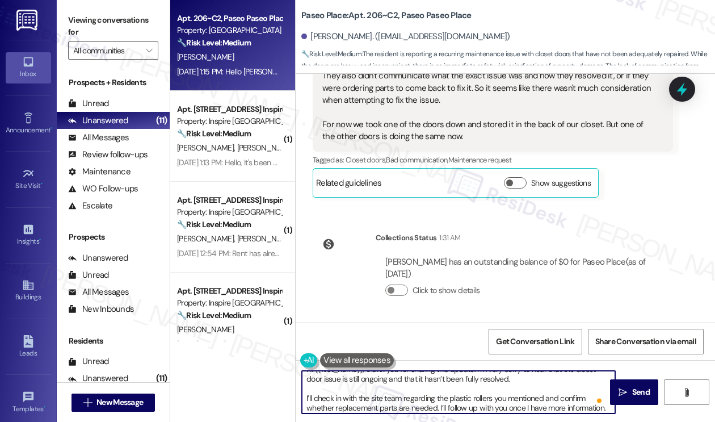
scroll to position [12, 0]
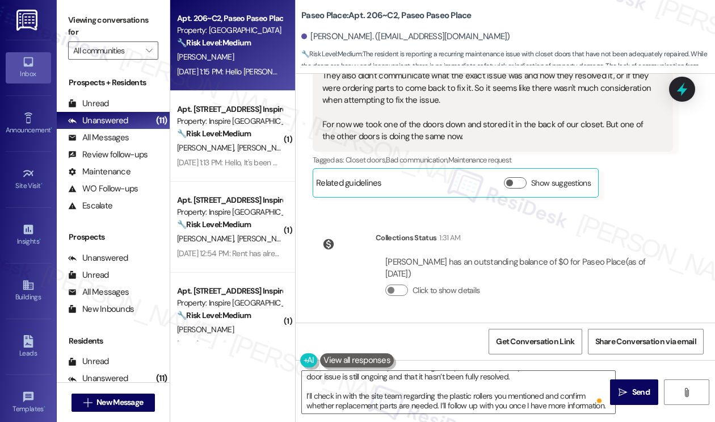
drag, startPoint x: 79, startPoint y: 24, endPoint x: 102, endPoint y: 39, distance: 26.8
click at [79, 24] on label "Viewing conversations for" at bounding box center [113, 26] width 90 height 30
click at [538, 379] on textarea "Hi {{first_name}}, thank you for sharing this update. I’m very sorry to hear th…" at bounding box center [458, 392] width 313 height 43
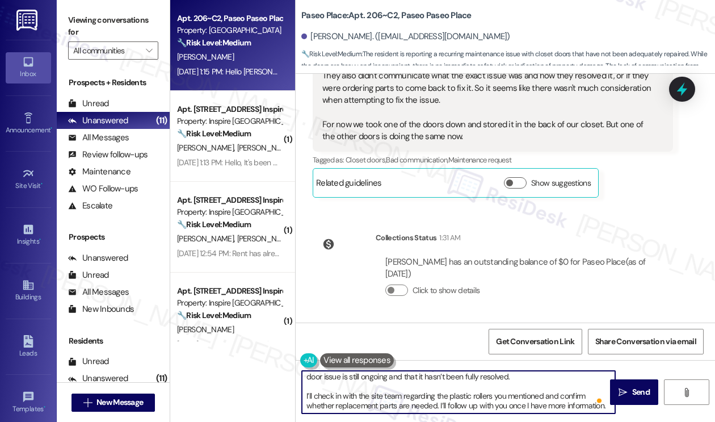
paste textarea "Did the maintenance team share if they planned to order replacement rollers or …"
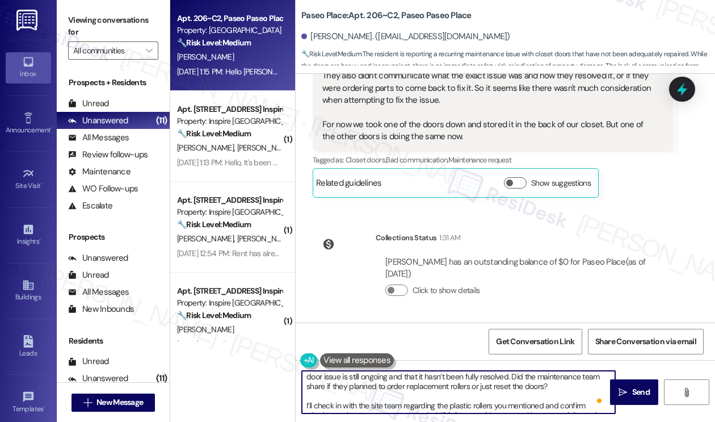
click at [536, 380] on textarea "Hi {{first_name}}, thank you for sharing this update. I’m very sorry to hear th…" at bounding box center [458, 392] width 313 height 43
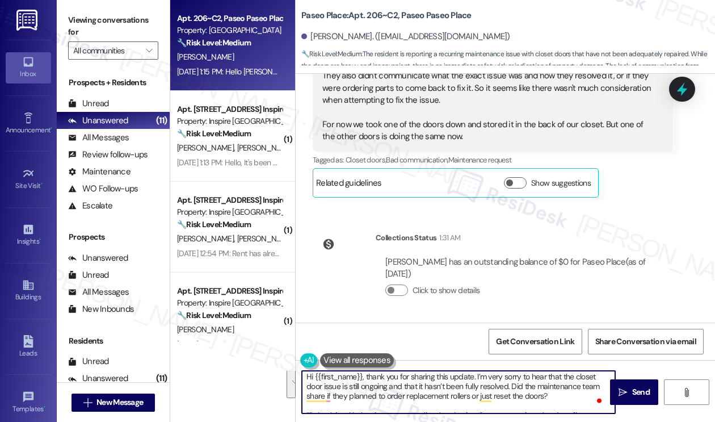
scroll to position [0, 0]
click at [404, 388] on textarea "Hi {{first_name}}, thank you for sharing this update. I’m very sorry to hear th…" at bounding box center [458, 392] width 313 height 43
click at [452, 211] on div "WO Lease started Aug 13, 2025 at 8:00 PM Show details Survey, sent via SMS Resi…" at bounding box center [506, 198] width 420 height 249
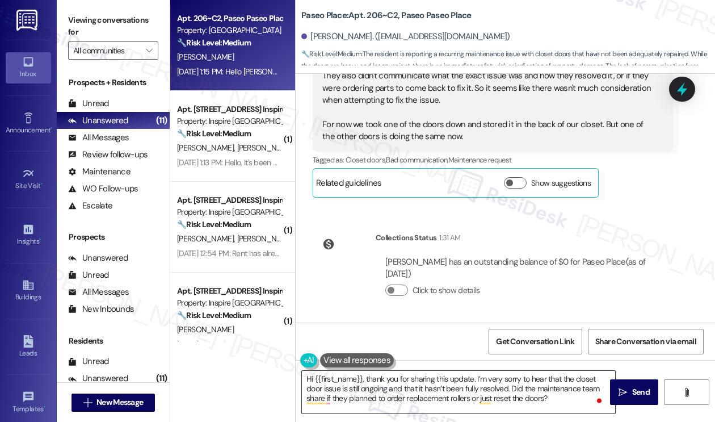
click at [465, 384] on textarea "Hi {{first_name}}, thank you for sharing this update. I’m very sorry to hear th…" at bounding box center [458, 392] width 313 height 43
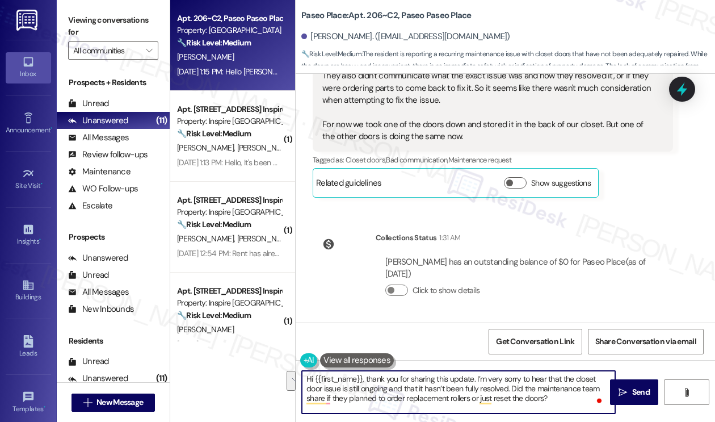
click at [465, 384] on textarea "Hi {{first_name}}, thank you for sharing this update. I’m very sorry to hear th…" at bounding box center [458, 392] width 313 height 43
click at [416, 374] on textarea "Hi {{first_name}}, thank you for sharing this update. I’m very sorry to hear th…" at bounding box center [458, 392] width 313 height 43
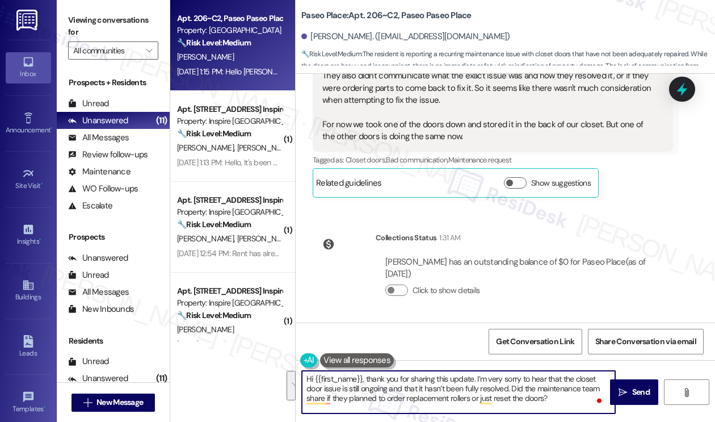
click at [504, 381] on textarea "Hi {{first_name}}, thank you for sharing this update. I’m very sorry to hear th…" at bounding box center [458, 392] width 313 height 43
click at [405, 383] on textarea "Hi {{first_name}}, thank you for sharing this update. I’m very sorry to hear th…" at bounding box center [458, 392] width 313 height 43
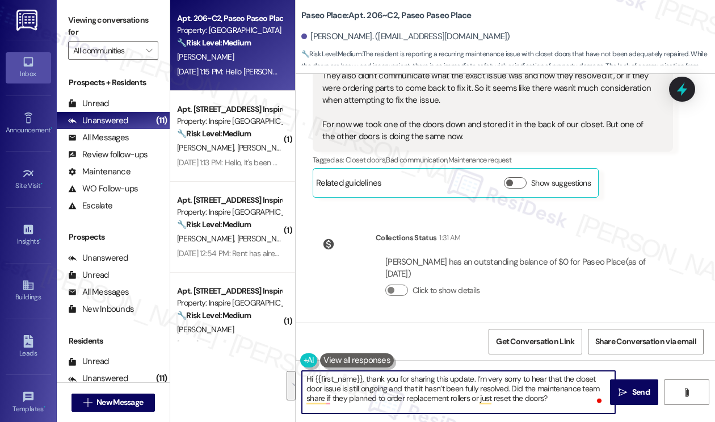
click at [405, 383] on textarea "Hi {{first_name}}, thank you for sharing this update. I’m very sorry to hear th…" at bounding box center [458, 392] width 313 height 43
click at [491, 391] on textarea "Hi {{first_name}}, thank you for sharing this update. I’m very sorry to hear th…" at bounding box center [458, 392] width 313 height 43
click at [541, 401] on textarea "Hi {{first_name}}, thank you for sharing this update. I’m very sorry to hear th…" at bounding box center [458, 392] width 313 height 43
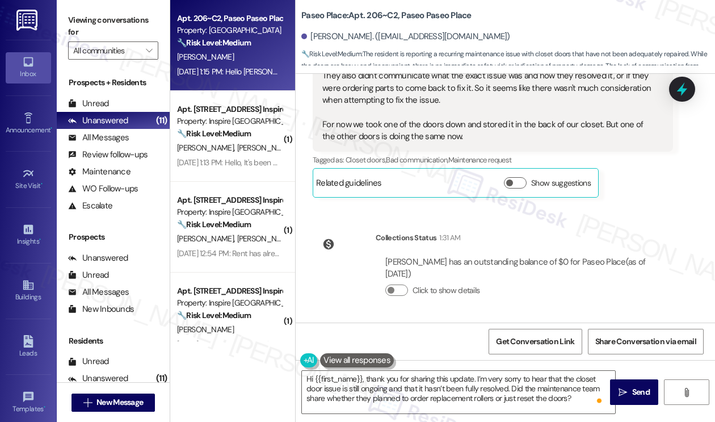
click at [91, 32] on label "Viewing conversations for" at bounding box center [113, 26] width 90 height 30
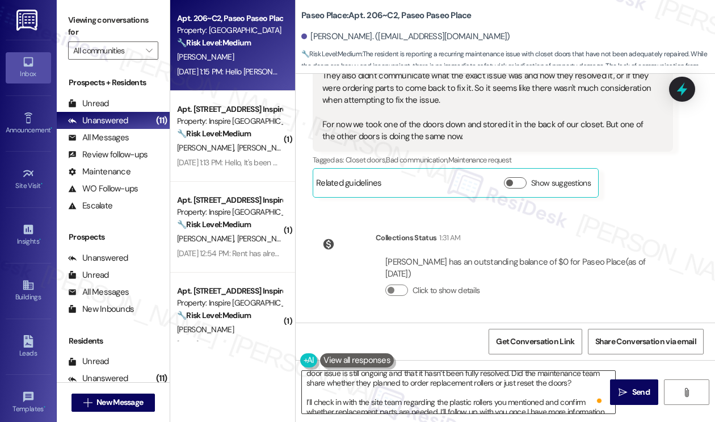
scroll to position [22, 0]
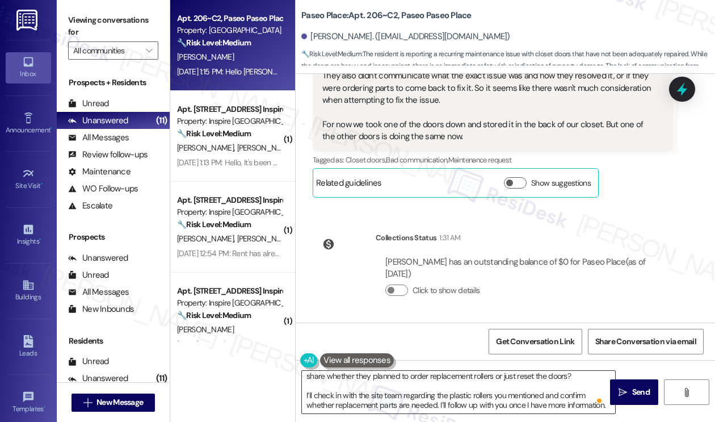
drag, startPoint x: 573, startPoint y: 380, endPoint x: 579, endPoint y: 381, distance: 6.3
click at [574, 380] on textarea "Hi {{first_name}}, thank you for sharing this update. I’m very sorry to hear th…" at bounding box center [458, 392] width 313 height 43
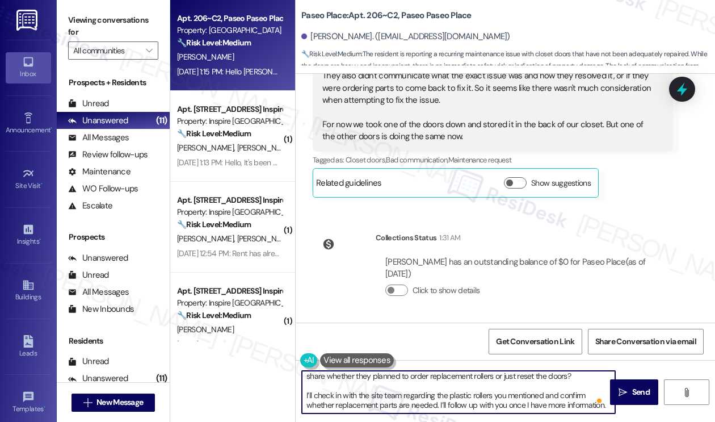
paste textarea "Are both closet doors affected now, or is the second one just beginning to show…"
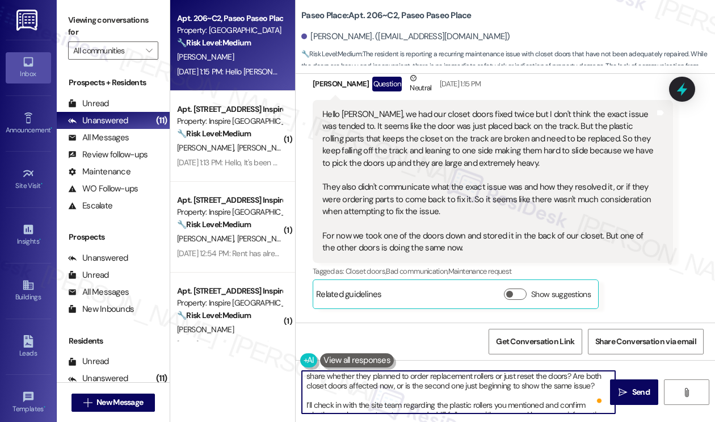
scroll to position [447, 0]
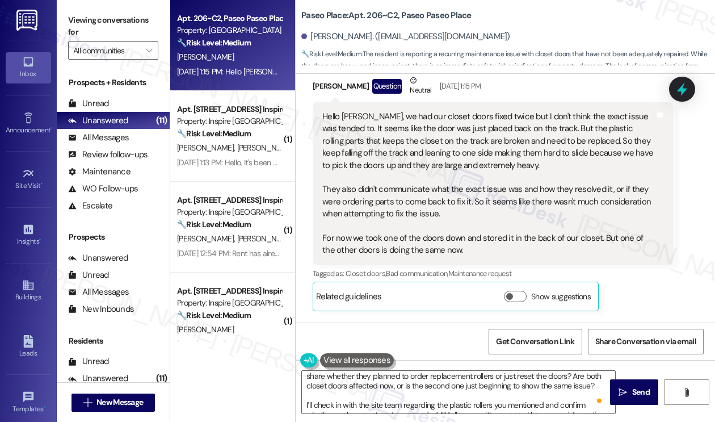
click at [415, 190] on div "Hello Sarah, we had our closet doors fixed twice but I don't think the exact is…" at bounding box center [489, 184] width 333 height 146
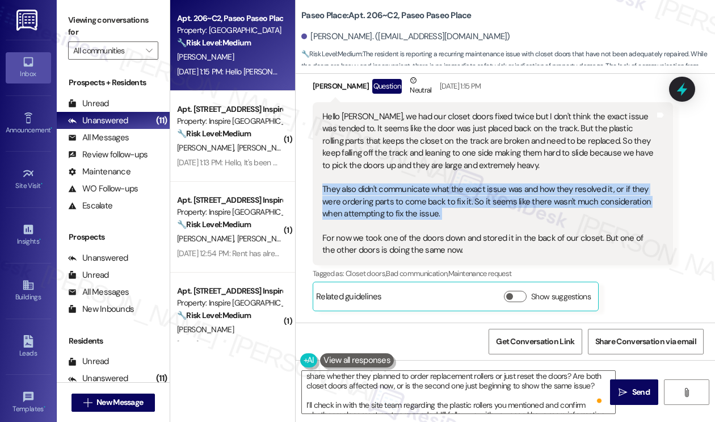
click at [415, 190] on div "Hello Sarah, we had our closet doors fixed twice but I don't think the exact is…" at bounding box center [489, 184] width 333 height 146
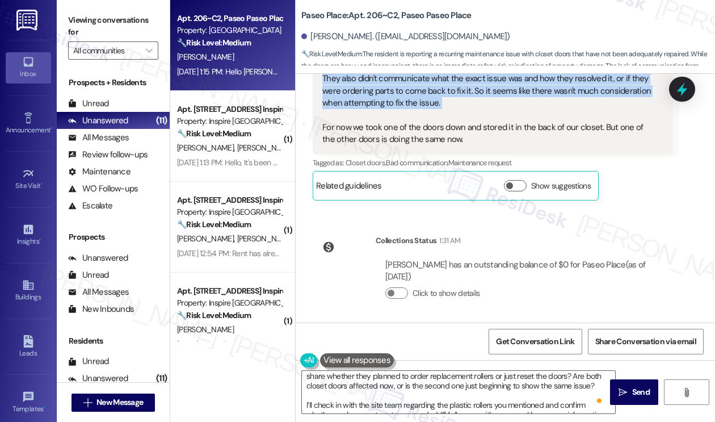
scroll to position [561, 0]
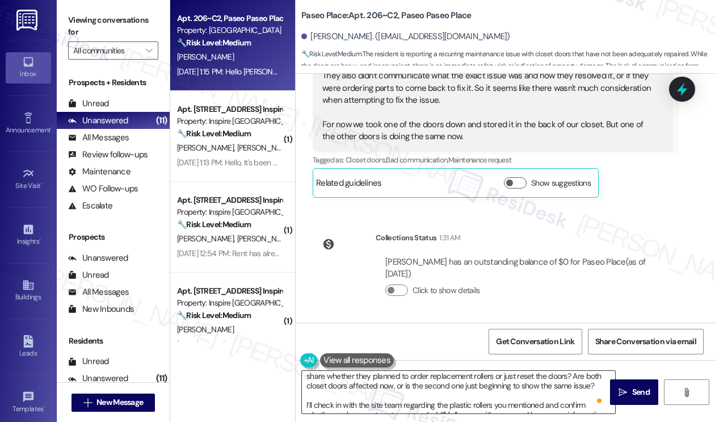
click at [468, 387] on textarea "Hi {{first_name}}, thank you for sharing this update. I’m very sorry to hear th…" at bounding box center [458, 392] width 313 height 43
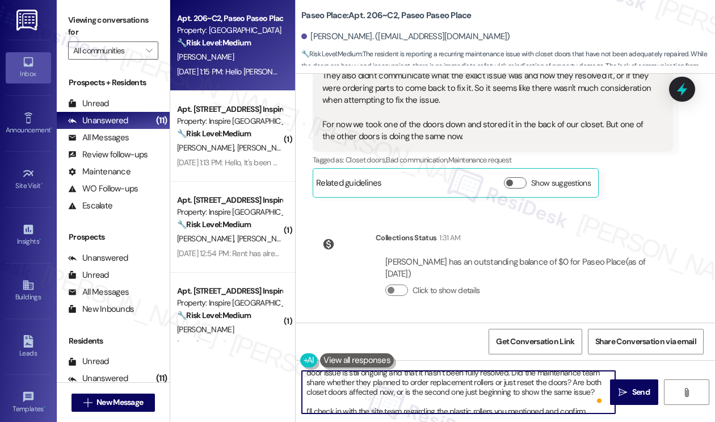
scroll to position [0, 0]
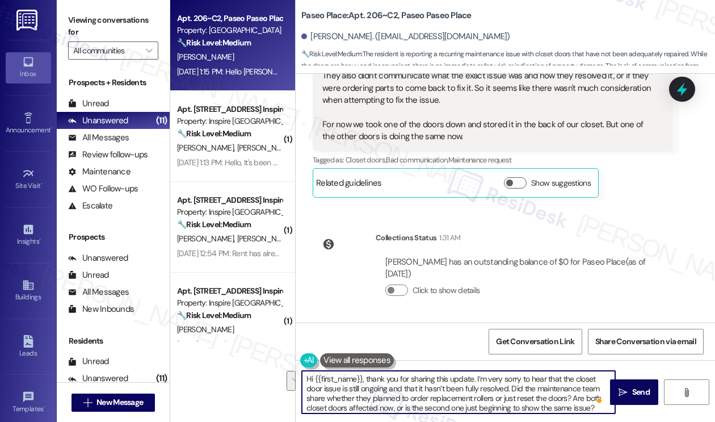
drag, startPoint x: 513, startPoint y: 390, endPoint x: 570, endPoint y: 395, distance: 57.6
click at [570, 396] on textarea "Hi {{first_name}}, thank you for sharing this update. I’m very sorry to hear th…" at bounding box center [458, 392] width 313 height 43
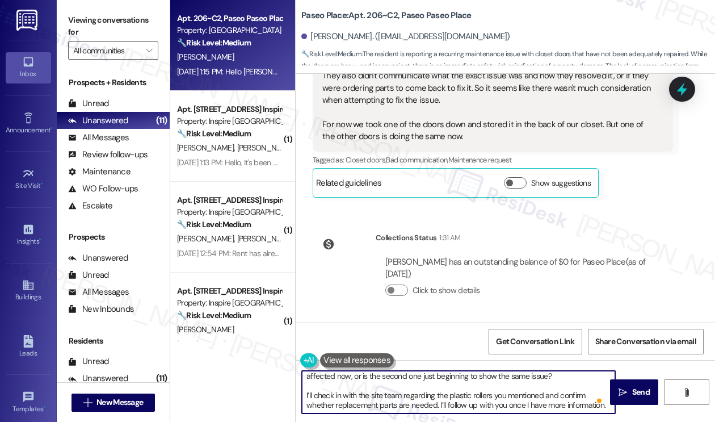
click at [565, 381] on textarea "Hi {{first_name}}, thank you for sharing this update. I’m very sorry to hear th…" at bounding box center [458, 392] width 313 height 43
drag, startPoint x: 563, startPoint y: 381, endPoint x: 569, endPoint y: 375, distance: 8.0
click at [564, 380] on textarea "Hi {{first_name}}, thank you for sharing this update. I’m very sorry to hear th…" at bounding box center [458, 392] width 313 height 43
click at [570, 374] on textarea "Hi {{first_name}}, thank you for sharing this update. I’m very sorry to hear th…" at bounding box center [458, 392] width 313 height 43
click at [410, 404] on textarea "Hi {{first_name}}, thank you for sharing this update. I’m very sorry to hear th…" at bounding box center [458, 392] width 313 height 43
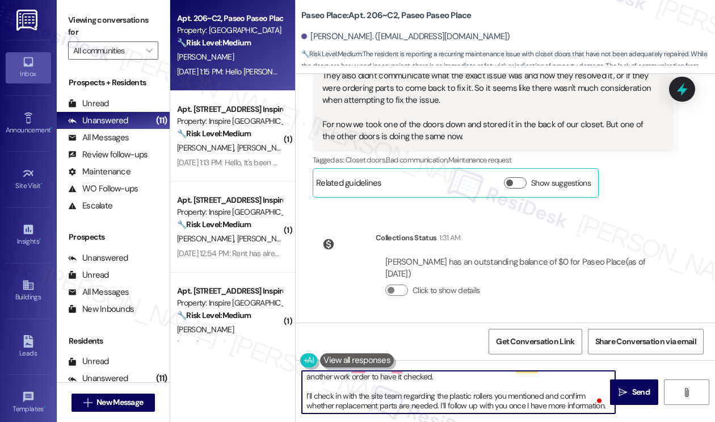
click at [410, 404] on textarea "Hi {{first_name}}, thank you for sharing this update. I’m very sorry to hear th…" at bounding box center [458, 392] width 313 height 43
type textarea "Hi {{first_name}}, thank you for sharing this update. I’m very sorry to hear th…"
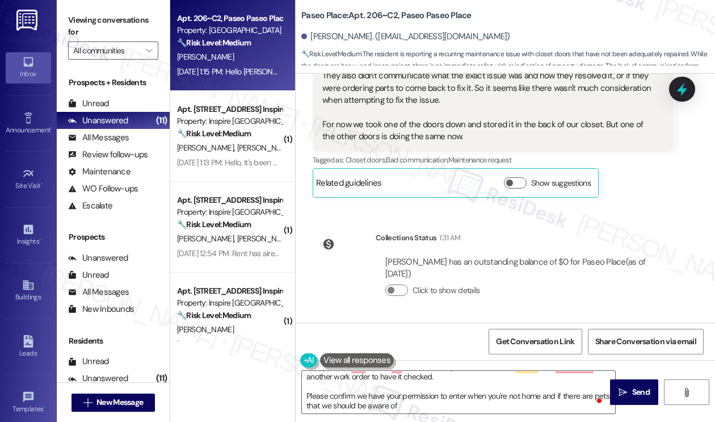
click at [409, 131] on div "Hello Sarah, we had our closet doors fixed twice but I don't think the exact is…" at bounding box center [489, 70] width 333 height 146
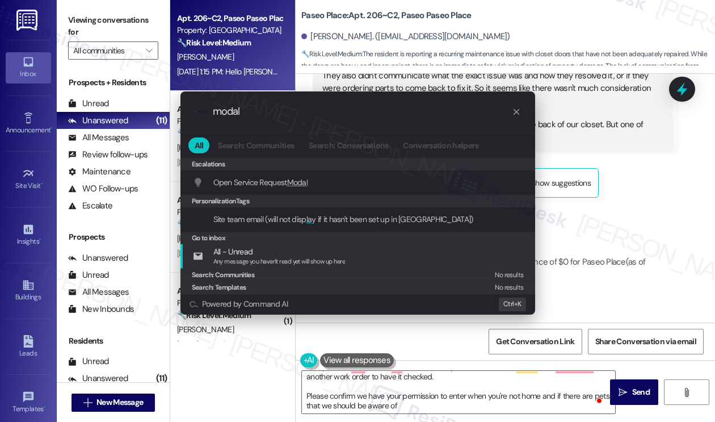
click at [378, 383] on div ".cls-1{fill:#0a055f;}.cls-2{fill:#0cc4c4;} resideskLogoBlueOrange modal All Sea…" at bounding box center [357, 211] width 715 height 422
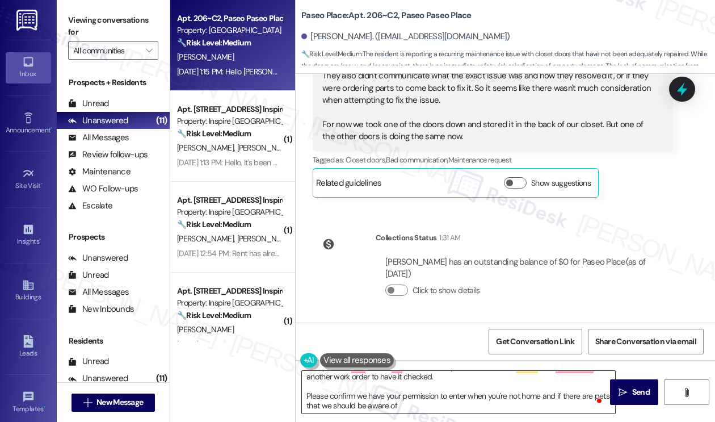
click at [375, 388] on textarea "Hi {{first_name}}, thank you for sharing this update. I’m very sorry to hear th…" at bounding box center [458, 392] width 313 height 43
click at [93, 34] on label "Viewing conversations for" at bounding box center [113, 26] width 90 height 30
click at [375, 116] on div "Hello Sarah, we had our closet doors fixed twice but I don't think the exact is…" at bounding box center [489, 70] width 333 height 146
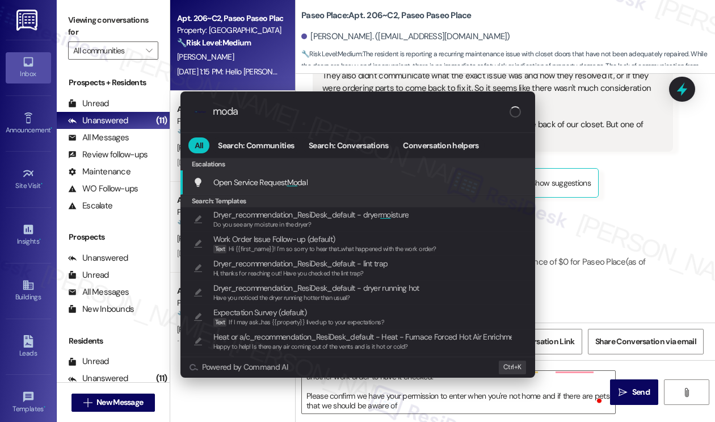
type input "modal"
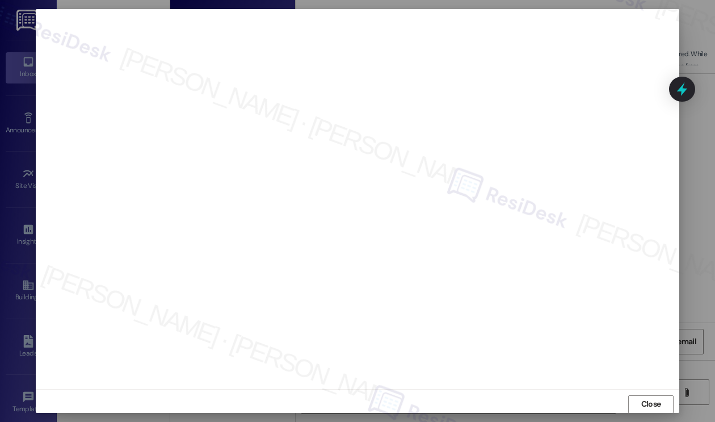
scroll to position [41, 0]
click at [639, 400] on span "Close" at bounding box center [651, 404] width 24 height 12
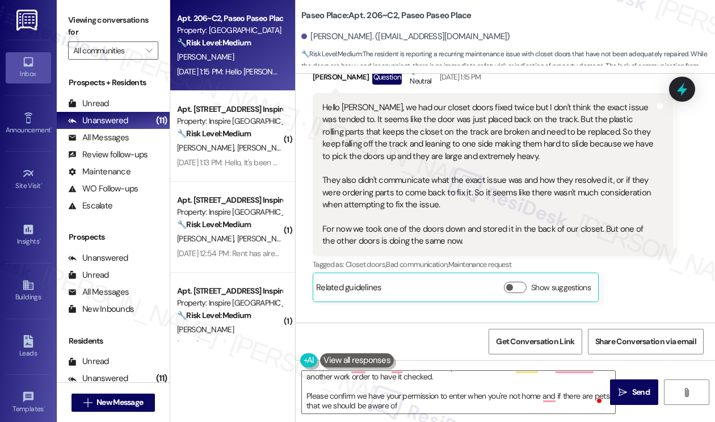
scroll to position [391, 0]
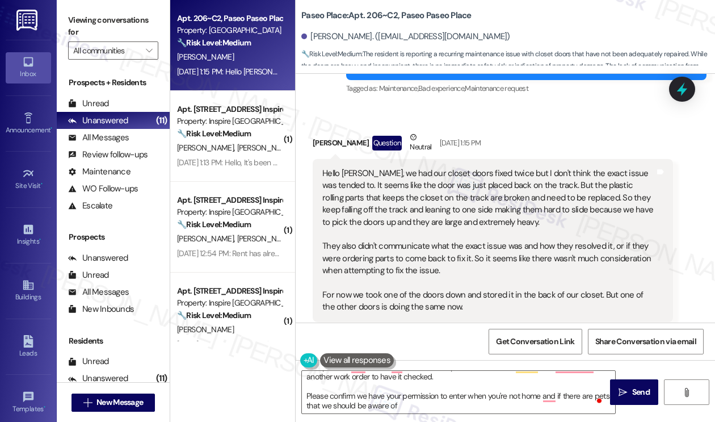
click at [383, 202] on div "Hello Sarah, we had our closet doors fixed twice but I don't think the exact is…" at bounding box center [489, 241] width 333 height 146
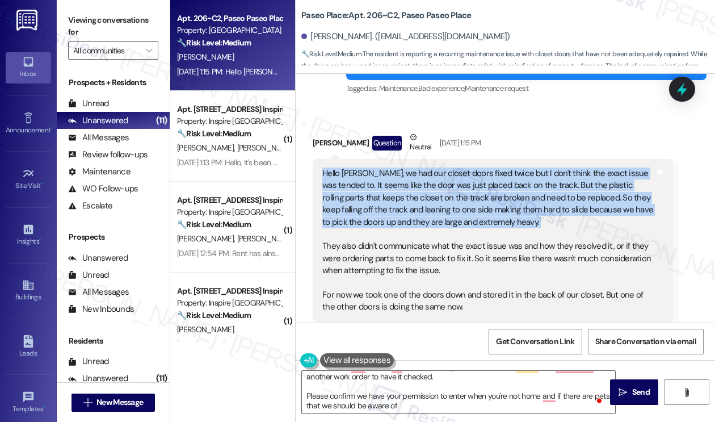
click at [383, 202] on div "Hello Sarah, we had our closet doors fixed twice but I don't think the exact is…" at bounding box center [489, 241] width 333 height 146
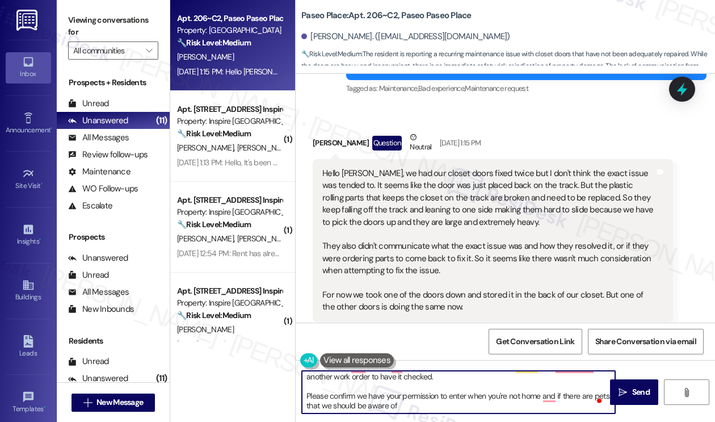
click at [422, 385] on textarea "Hi {{first_name}}, thank you for sharing this update. I’m very sorry to hear th…" at bounding box center [458, 392] width 313 height 43
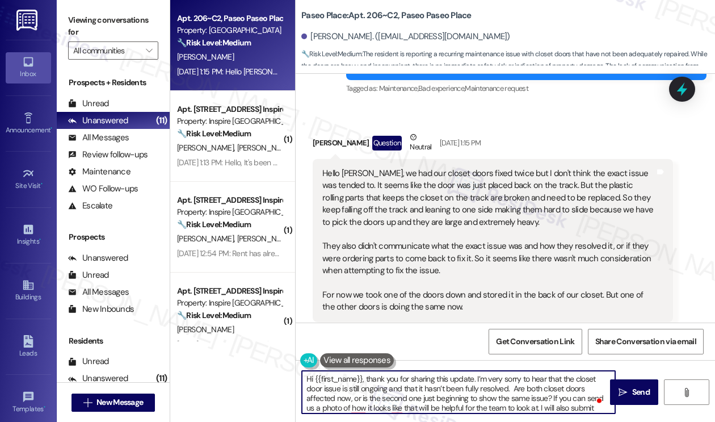
click at [344, 204] on div "Hello Sarah, we had our closet doors fixed twice but I don't think the exact is…" at bounding box center [489, 241] width 333 height 146
click at [344, 203] on div "Hello Sarah, we had our closet doors fixed twice but I don't think the exact is…" at bounding box center [489, 241] width 333 height 146
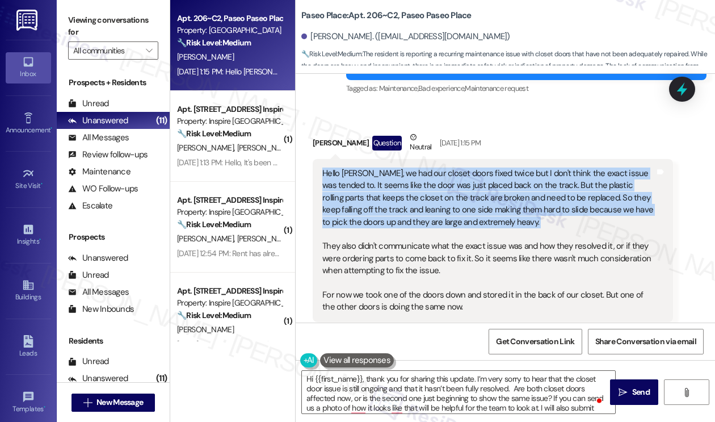
click at [344, 203] on div "Hello Sarah, we had our closet doors fixed twice but I don't think the exact is…" at bounding box center [489, 241] width 333 height 146
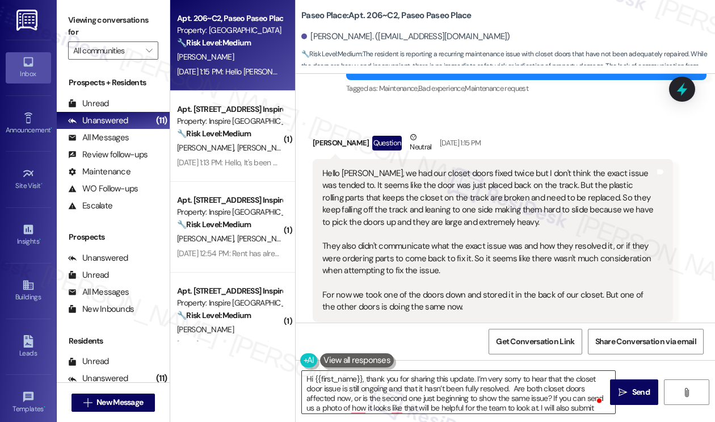
click at [327, 373] on textarea "Hi {{first_name}}, thank you for sharing this update. I’m very sorry to hear th…" at bounding box center [458, 392] width 313 height 43
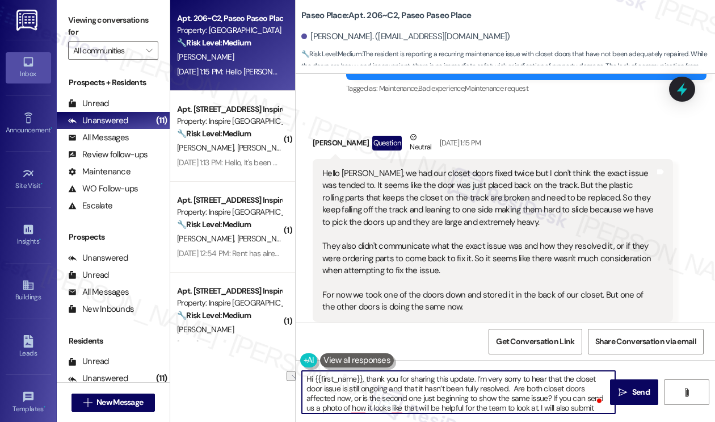
drag, startPoint x: 315, startPoint y: 376, endPoint x: 370, endPoint y: 378, distance: 54.5
click at [370, 378] on textarea "Hi {{first_name}}, thank you for sharing this update. I’m very sorry to hear th…" at bounding box center [458, 392] width 313 height 43
click at [329, 145] on div "Monique Greer Question Neutral Sep 03, 2025 at 1:15 PM" at bounding box center [493, 145] width 361 height 28
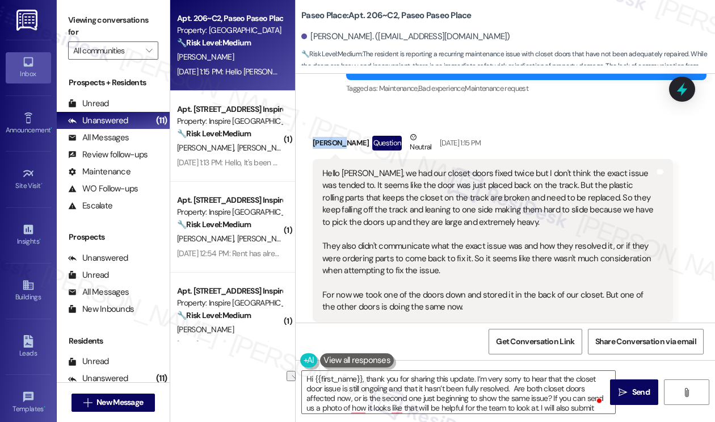
click at [329, 145] on div "Monique Greer Question Neutral Sep 03, 2025 at 1:15 PM" at bounding box center [493, 145] width 361 height 28
click at [387, 217] on div "Hello Sarah, we had our closet doors fixed twice but I don't think the exact is…" at bounding box center [489, 241] width 333 height 146
click at [362, 173] on div "Hello Sarah, we had our closet doors fixed twice but I don't think the exact is…" at bounding box center [489, 241] width 333 height 146
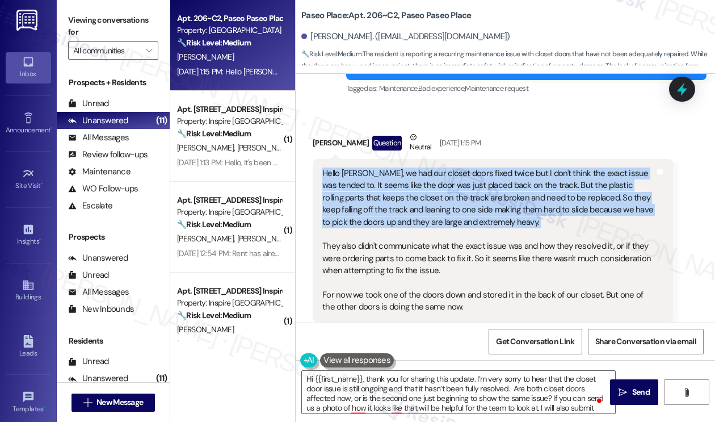
drag, startPoint x: 362, startPoint y: 173, endPoint x: 361, endPoint y: 179, distance: 6.5
click at [362, 173] on div "Hello Sarah, we had our closet doors fixed twice but I don't think the exact is…" at bounding box center [489, 241] width 333 height 146
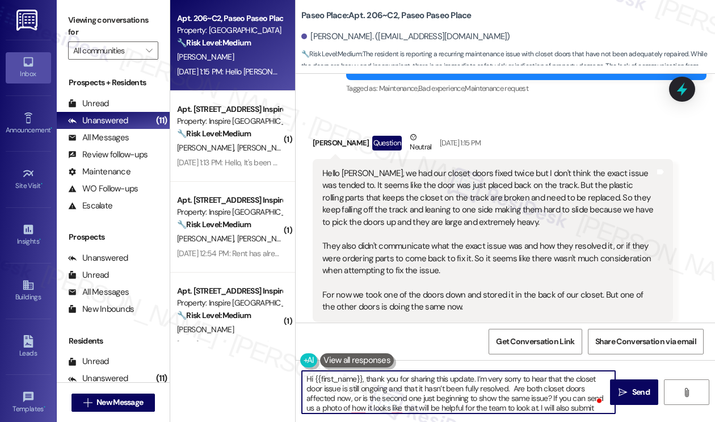
click at [425, 392] on textarea "Hi {{first_name}}, thank you for sharing this update. I’m very sorry to hear th…" at bounding box center [458, 392] width 313 height 43
click at [447, 399] on textarea "Hi {{first_name}}, thank you for sharing this update. I’m very sorry to hear th…" at bounding box center [458, 392] width 313 height 43
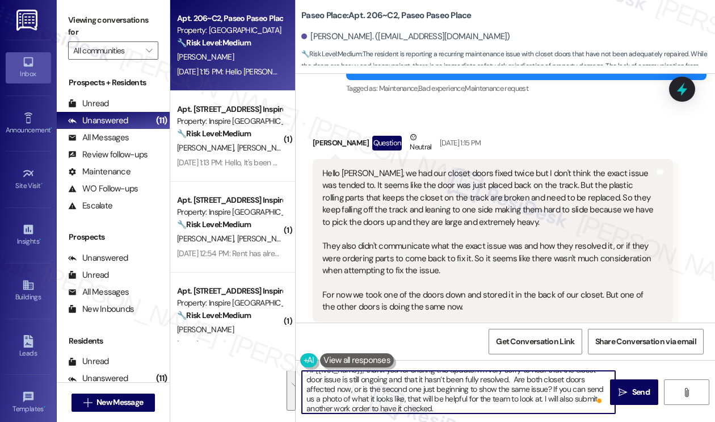
click at [457, 397] on textarea "Hi {{first_name}}, thank you for sharing this update. I’m very sorry to hear th…" at bounding box center [458, 392] width 313 height 43
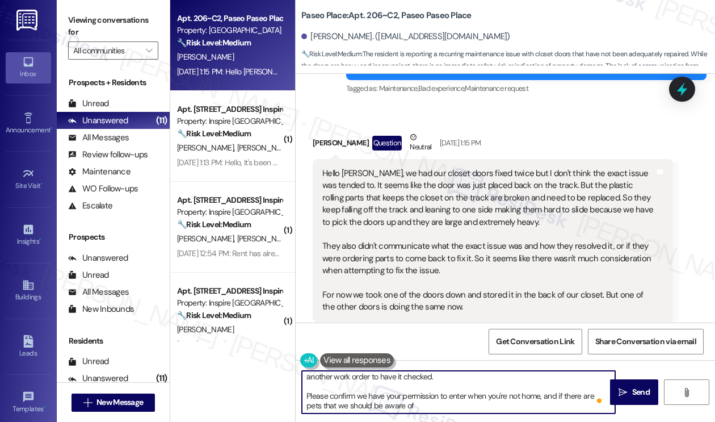
click at [394, 391] on textarea "Hi {{first_name}}, thank you for sharing this update. I’m very sorry to hear th…" at bounding box center [458, 392] width 313 height 43
click at [432, 395] on textarea "Hi {{first_name}}, thank you for sharing this update. I’m very sorry to hear th…" at bounding box center [458, 392] width 313 height 43
click at [438, 404] on textarea "Hi {{first_name}}, thank you for sharing this update. I’m very sorry to hear th…" at bounding box center [458, 392] width 313 height 43
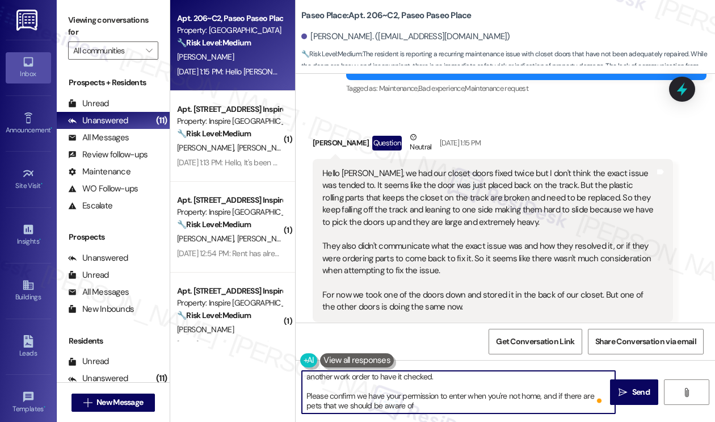
scroll to position [0, 0]
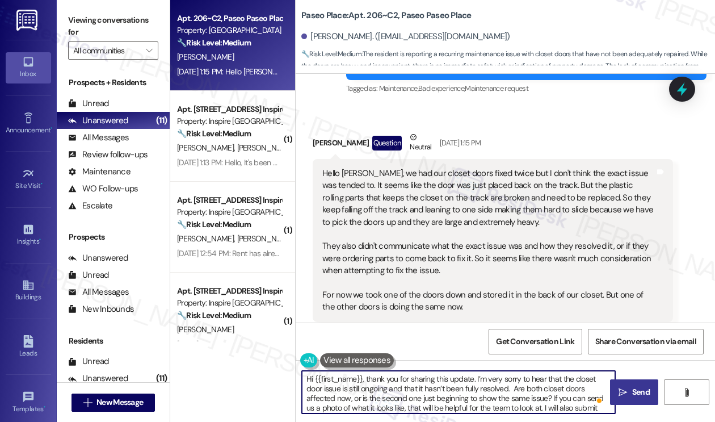
type textarea "Hi {{first_name}}, thank you for sharing this update. I’m very sorry to hear th…"
click at [642, 395] on span "Send" at bounding box center [642, 392] width 18 height 12
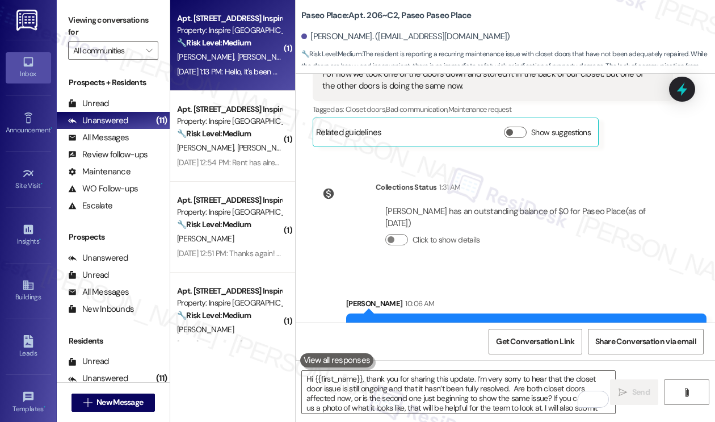
click at [257, 74] on div "Sep 03, 2025 at 1:13 PM: Hello, It's been payed. Thank you! Sep 03, 2025 at 1:1…" at bounding box center [255, 71] width 156 height 10
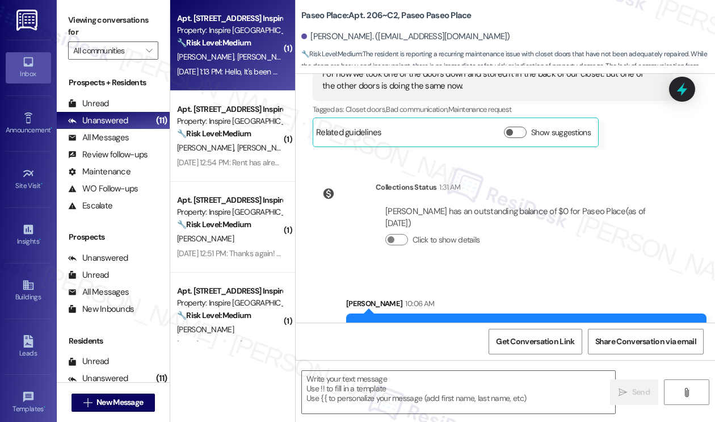
type textarea "Fetching suggested responses. Please feel free to read through the conversation…"
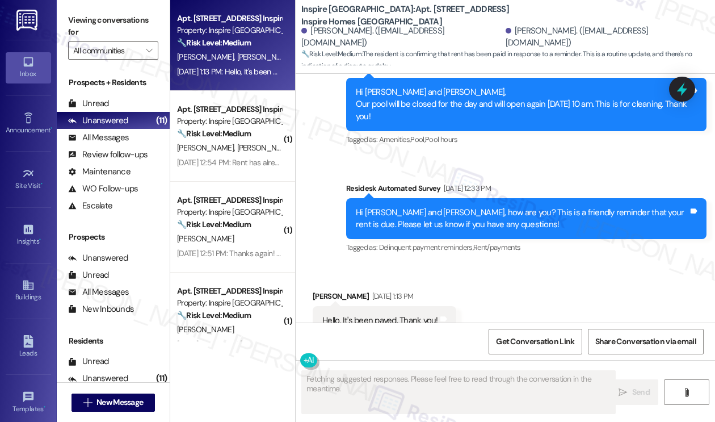
click at [345, 315] on div "Hello, It's been payed. Thank you!" at bounding box center [381, 321] width 116 height 12
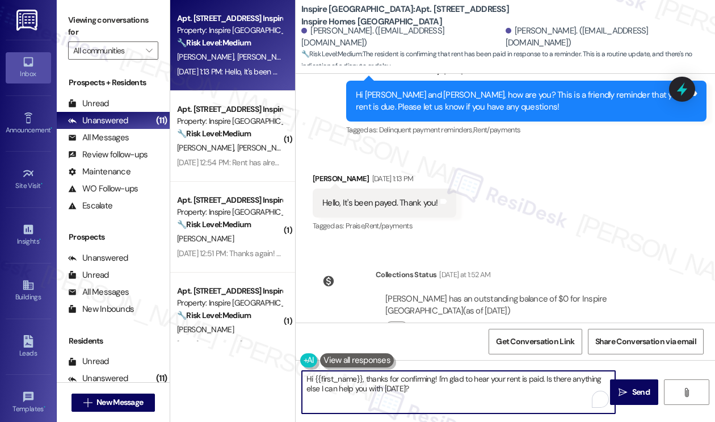
drag, startPoint x: 495, startPoint y: 397, endPoint x: 547, endPoint y: 372, distance: 58.2
click at [547, 372] on textarea "Hi {{first_name}}, thanks for confirming! I'm glad to hear your rent is paid. I…" at bounding box center [458, 392] width 313 height 43
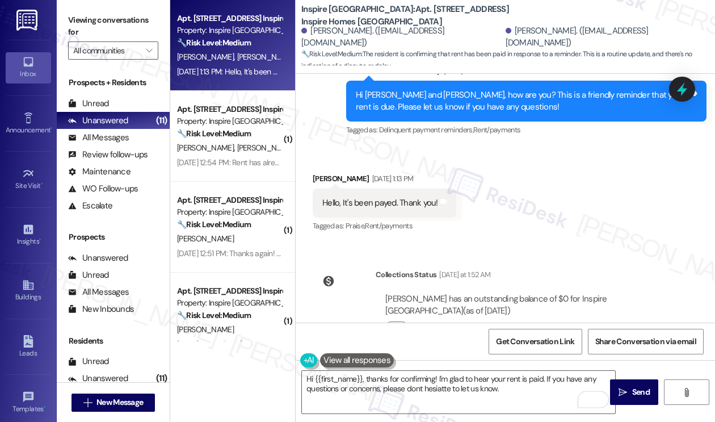
click at [315, 173] on div "Alice Bejines Sep 03, 2025 at 1:13 PM" at bounding box center [385, 181] width 144 height 16
copy div "Alice"
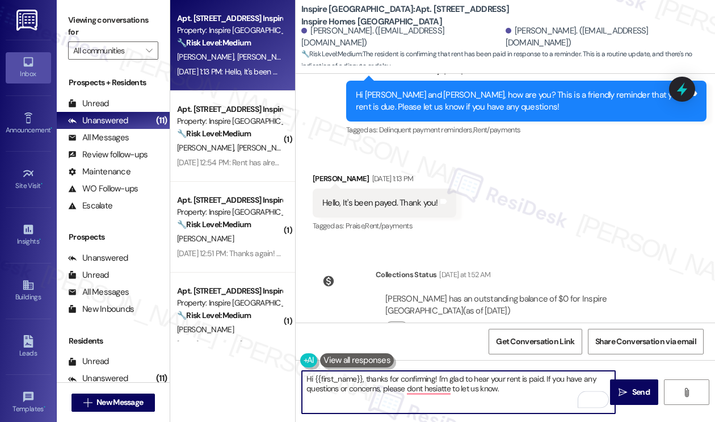
drag, startPoint x: 313, startPoint y: 378, endPoint x: 362, endPoint y: 375, distance: 48.4
click at [362, 375] on textarea "Hi {{first_name}}, thanks for confirming! I'm glad to hear your rent is paid. I…" at bounding box center [458, 392] width 313 height 43
paste textarea "Alice"
click at [477, 390] on textarea "Hi Alice, thanks for confirming! I'm glad to hear your rent is paid. If you hav…" at bounding box center [458, 392] width 313 height 43
click at [396, 371] on textarea "Hi Alice, thanks for confirming! I'm glad to hear your rent is paid. If you hav…" at bounding box center [458, 392] width 313 height 43
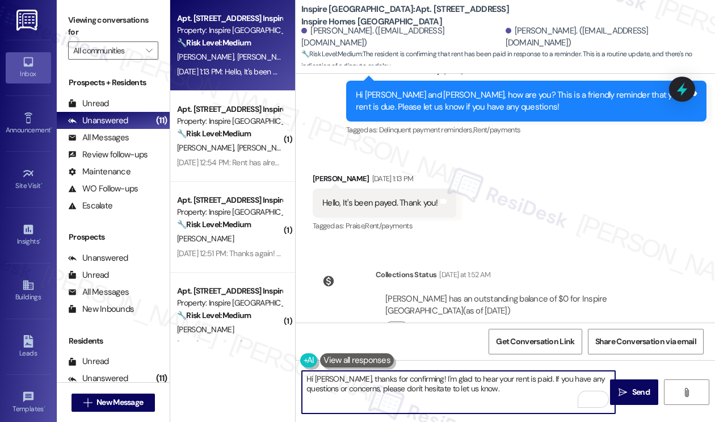
click at [396, 371] on textarea "Hi Alice, thanks for confirming! I'm glad to hear your rent is paid. If you hav…" at bounding box center [458, 392] width 313 height 43
click at [453, 383] on textarea "Hi Alice, thanks for confirming! I'm glad to hear your rent is paid. If you hav…" at bounding box center [458, 392] width 313 height 43
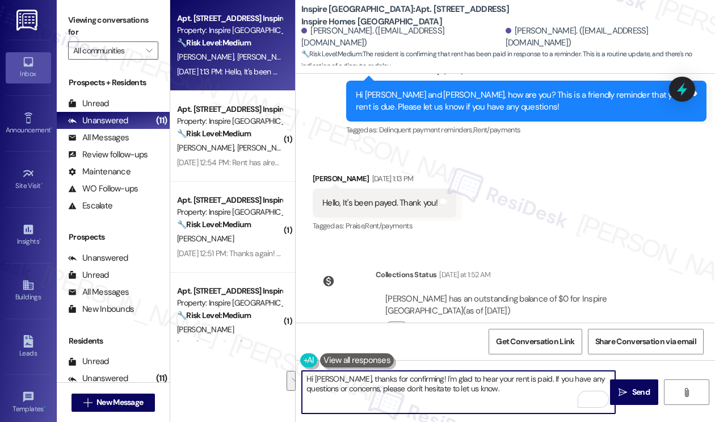
click at [476, 392] on textarea "Hi Alice, thanks for confirming! I'm glad to hear your rent is paid. If you hav…" at bounding box center [458, 392] width 313 height 43
type textarea "Hi Alice, thanks for confirming! I'm glad to hear your rent is paid. If you hav…"
click at [629, 385] on button " Send" at bounding box center [634, 392] width 48 height 26
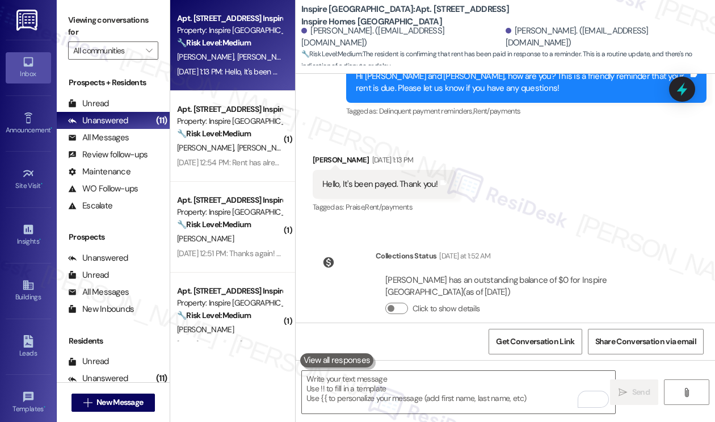
scroll to position [5231, 0]
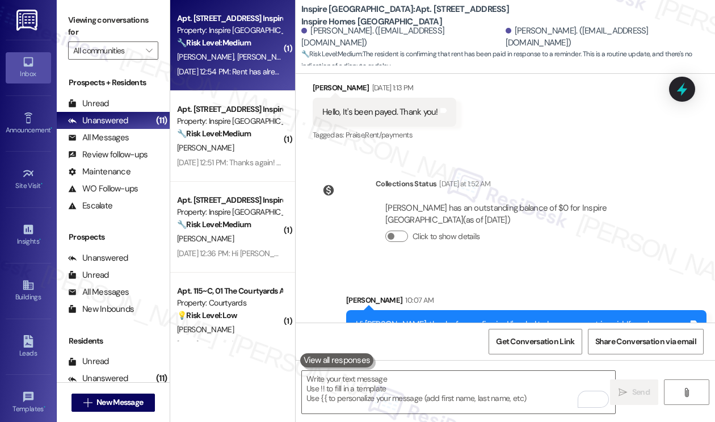
click at [256, 53] on div "T. Morris C. Stanley" at bounding box center [229, 57] width 107 height 14
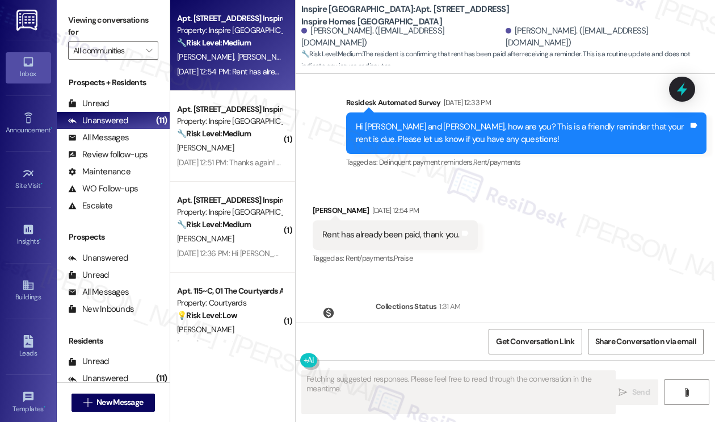
scroll to position [3124, 0]
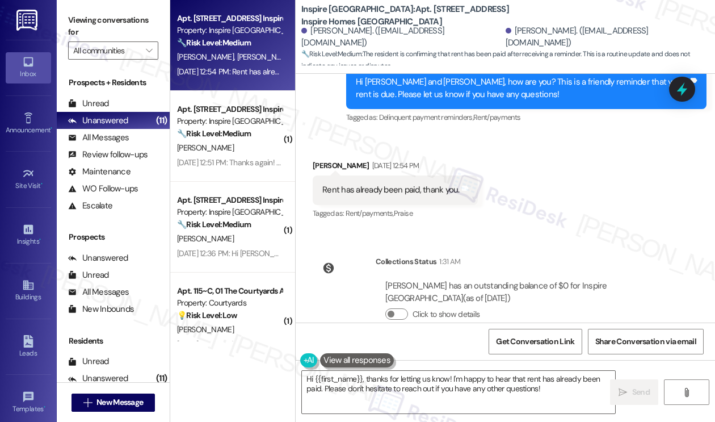
drag, startPoint x: 84, startPoint y: 18, endPoint x: 160, endPoint y: 80, distance: 97.6
click at [84, 18] on label "Viewing conversations for" at bounding box center [113, 26] width 90 height 30
click at [393, 386] on textarea "Hi {{first_name}}, thanks for letting us know! I'm happy to hear that rent has …" at bounding box center [458, 392] width 313 height 43
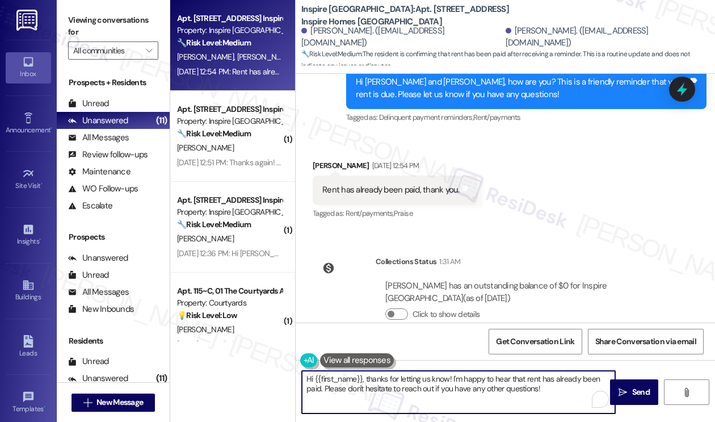
click at [393, 386] on textarea "Hi {{first_name}}, thanks for letting us know! I'm happy to hear that rent has …" at bounding box center [458, 392] width 313 height 43
paste textarea "! Thanks for taking care of it. Did you receive a payment confirmation receipt …"
click at [322, 160] on div "Teresa Morris Sep 03, 2025 at 12:54 PM" at bounding box center [395, 168] width 165 height 16
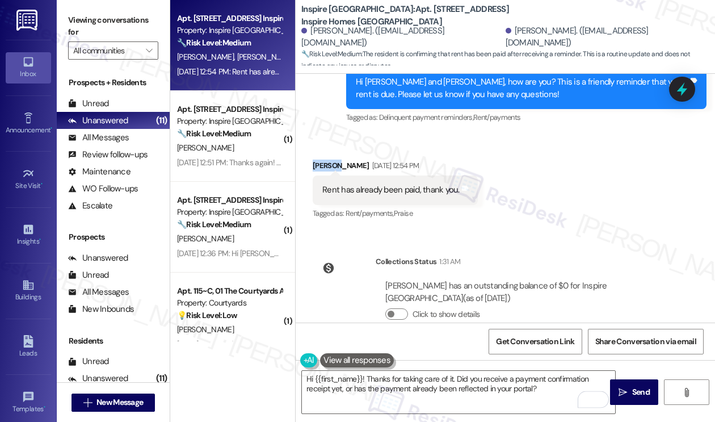
click at [322, 160] on div "Teresa Morris Sep 03, 2025 at 12:54 PM" at bounding box center [395, 168] width 165 height 16
copy div "Teresa"
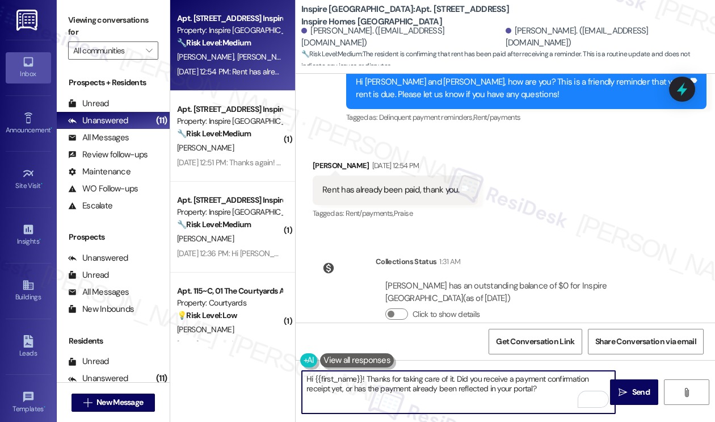
drag, startPoint x: 316, startPoint y: 378, endPoint x: 361, endPoint y: 376, distance: 45.5
click at [361, 376] on textarea "Hi {{first_name}}! Thanks for taking care of it. Did you receive a payment conf…" at bounding box center [458, 392] width 313 height 43
paste textarea "Teresa"
type textarea "Hi Teresa! Thanks for taking care of it. Did you receive a payment confirmation…"
click at [433, 184] on div "Rent has already been paid, thank you." at bounding box center [391, 190] width 137 height 12
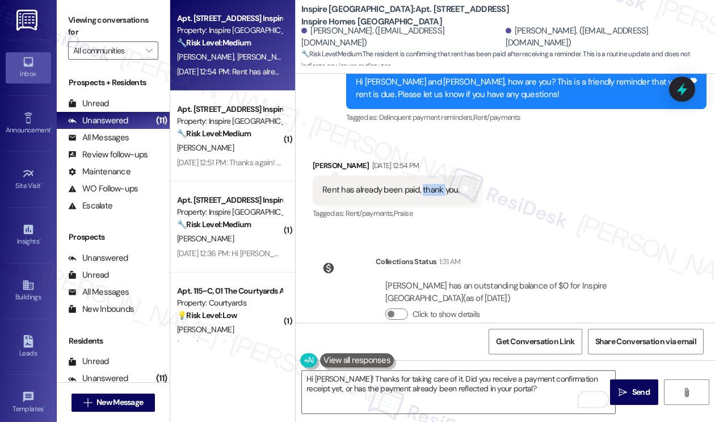
click at [433, 184] on div "Rent has already been paid, thank you." at bounding box center [391, 190] width 137 height 12
click at [561, 174] on div "Received via SMS Teresa Morris Sep 03, 2025 at 12:54 PM Rent has already been p…" at bounding box center [506, 182] width 420 height 96
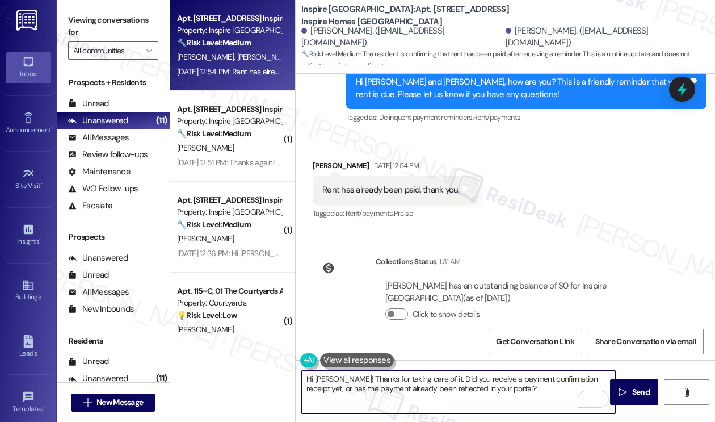
click at [439, 377] on textarea "Hi Teresa! Thanks for taking care of it. Did you receive a payment confirmation…" at bounding box center [458, 392] width 313 height 43
click at [438, 377] on textarea "Hi Teresa! Thanks for taking care of it. Did you receive a payment confirmation…" at bounding box center [458, 392] width 313 height 43
click at [534, 384] on textarea "Hi Teresa! Thanks for taking care of it. Did you receive a payment confirmation…" at bounding box center [458, 392] width 313 height 43
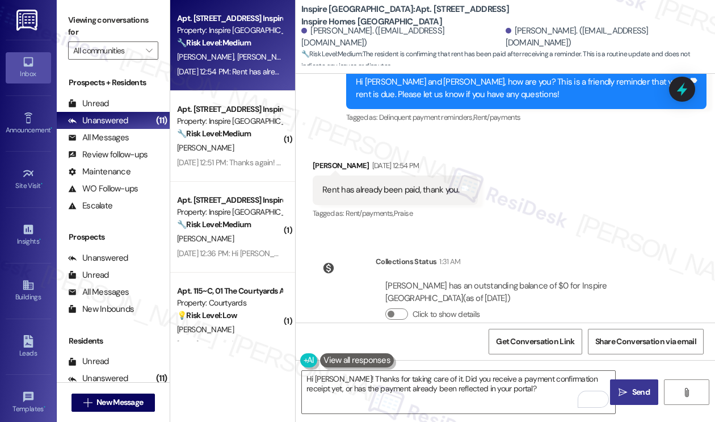
click at [625, 383] on button " Send" at bounding box center [634, 392] width 48 height 26
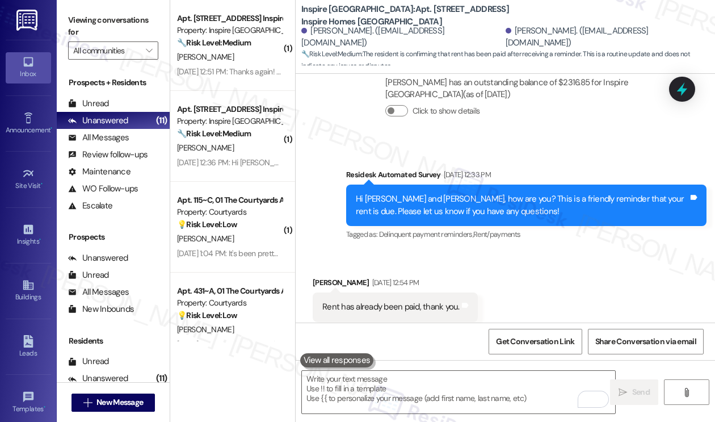
scroll to position [3215, 0]
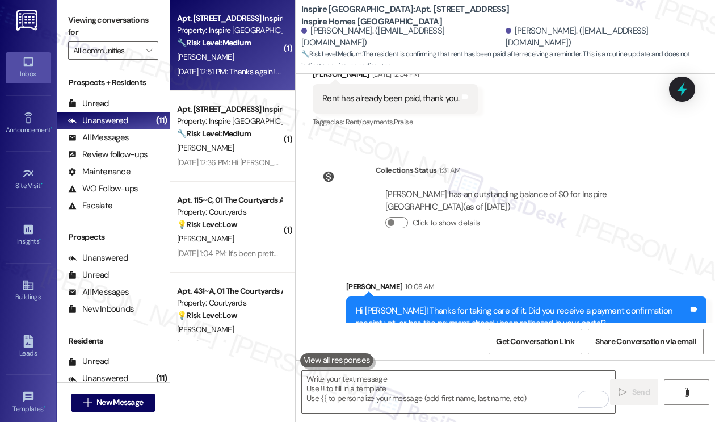
click at [252, 52] on div "D. Smith" at bounding box center [229, 57] width 107 height 14
type textarea "Fetching suggested responses. Please feel free to read through the conversation…"
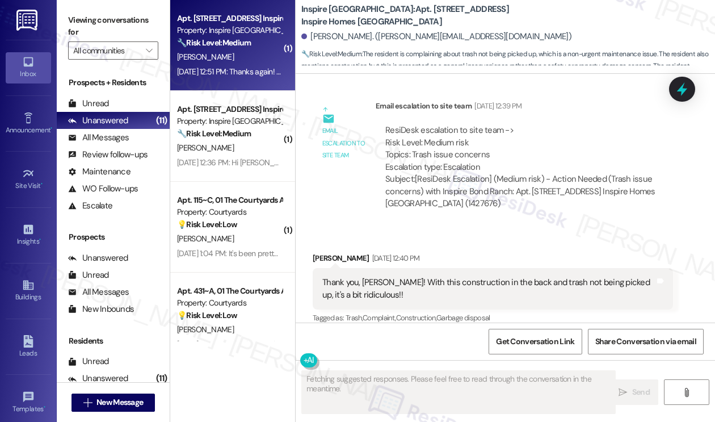
scroll to position [4924, 0]
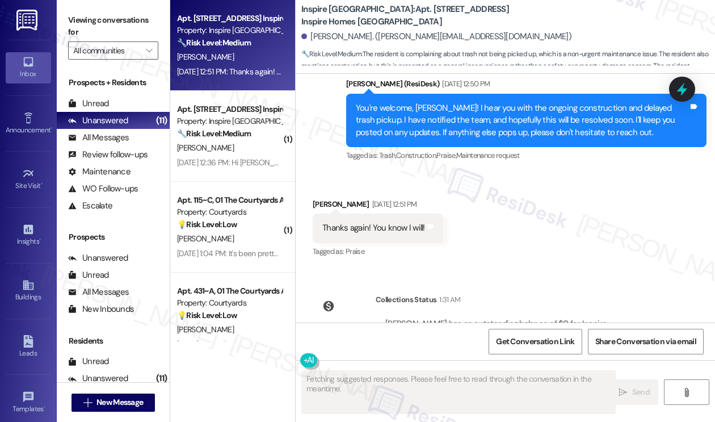
click at [401, 222] on div "Thanks again! You know I will!" at bounding box center [374, 228] width 103 height 12
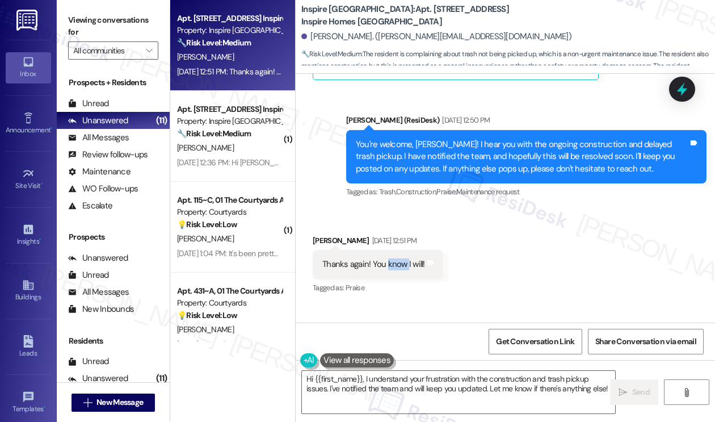
scroll to position [4868, 0]
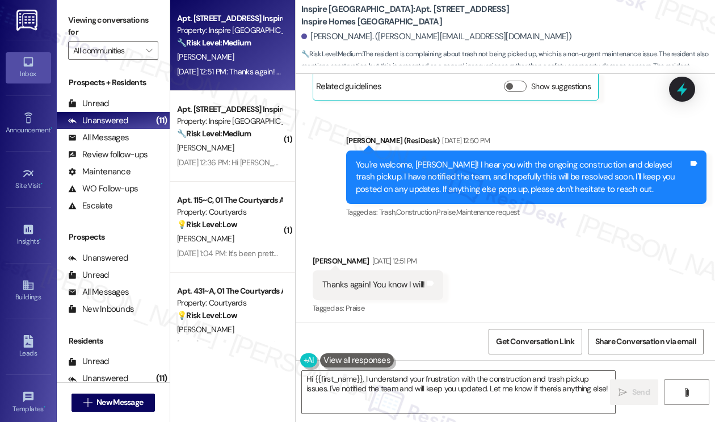
click at [518, 159] on div "You're welcome, Denise! I hear you with the ongoing construction and delayed tr…" at bounding box center [522, 177] width 333 height 36
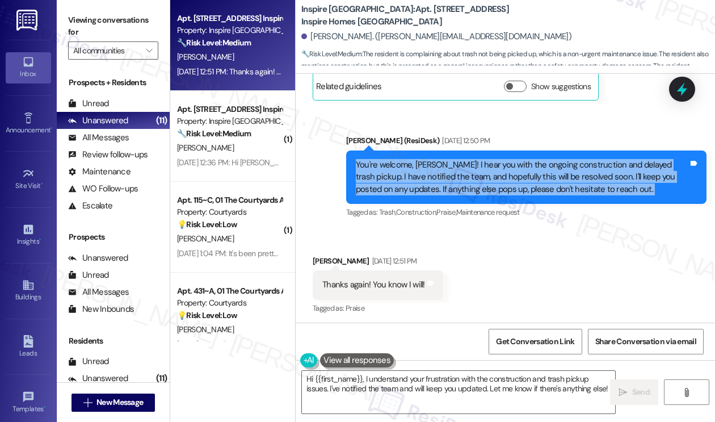
click at [518, 159] on div "You're welcome, Denise! I hear you with the ongoing construction and delayed tr…" at bounding box center [522, 177] width 333 height 36
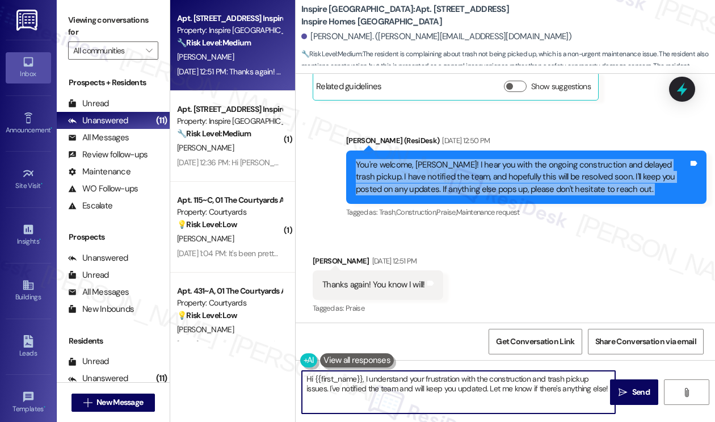
click at [449, 373] on textarea "Hi {{first_name}}, I understand your frustration with the construction and tras…" at bounding box center [458, 392] width 313 height 43
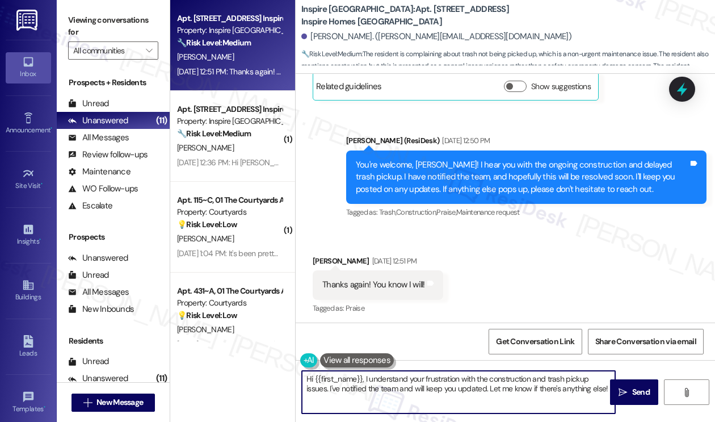
click at [449, 373] on textarea "Hi {{first_name}}, I understand your frustration with the construction and tras…" at bounding box center [458, 392] width 313 height 43
click at [450, 374] on textarea "Hi {{first_name}}, I understand your frustration with the construction and tras…" at bounding box center [458, 392] width 313 height 43
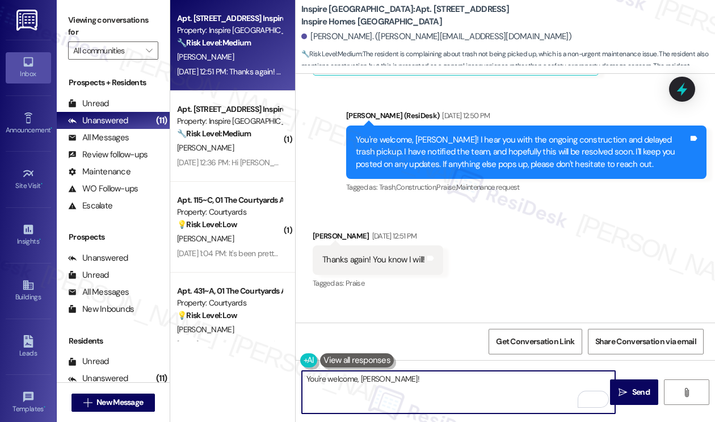
scroll to position [4924, 0]
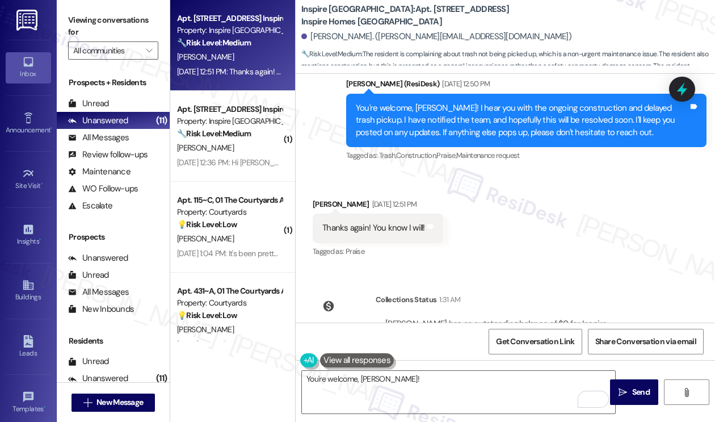
click at [396, 222] on div "Thanks again! You know I will!" at bounding box center [374, 228] width 103 height 12
click at [436, 370] on div "You're welcome, Denise!" at bounding box center [459, 392] width 315 height 44
click at [425, 380] on textarea "You're welcome, Denise!" at bounding box center [458, 392] width 313 height 43
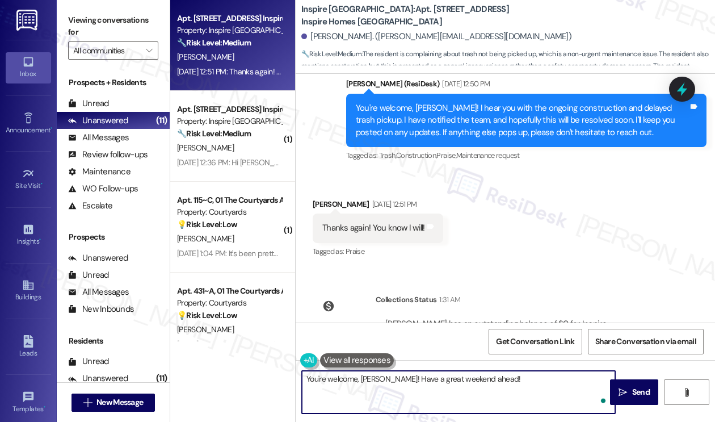
type textarea "You're welcome, Denise! Have a great weekend ahead!"
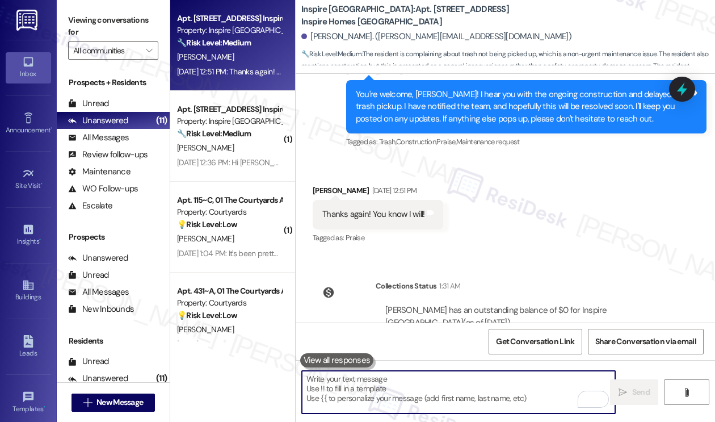
scroll to position [5004, 0]
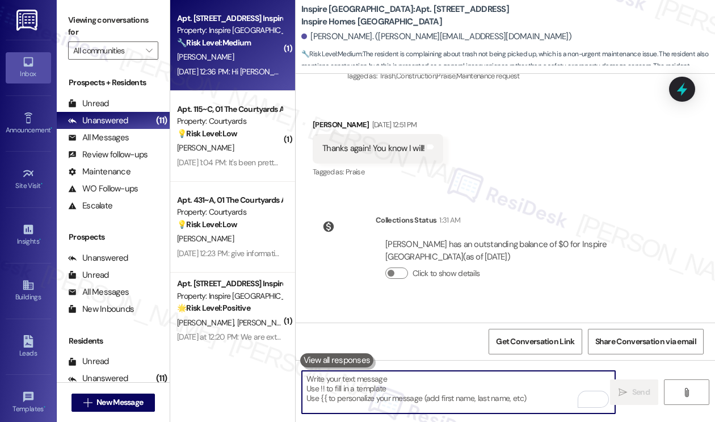
click at [236, 68] on div "Sep 03, 2025 at 12:36 PM: Hi sarah, I made a payment yesterday morning in the o…" at bounding box center [418, 71] width 482 height 10
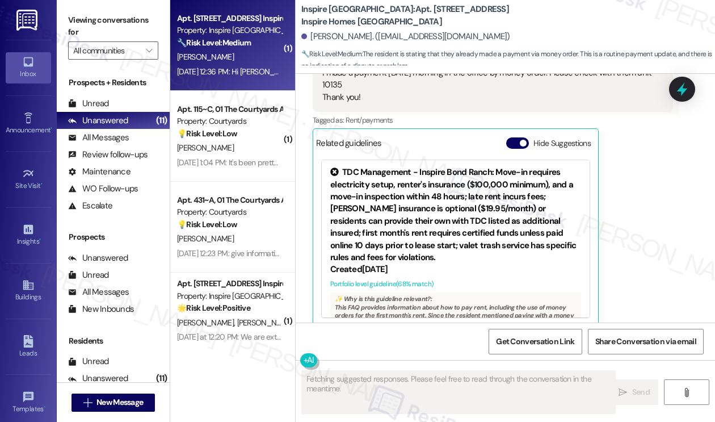
scroll to position [819, 0]
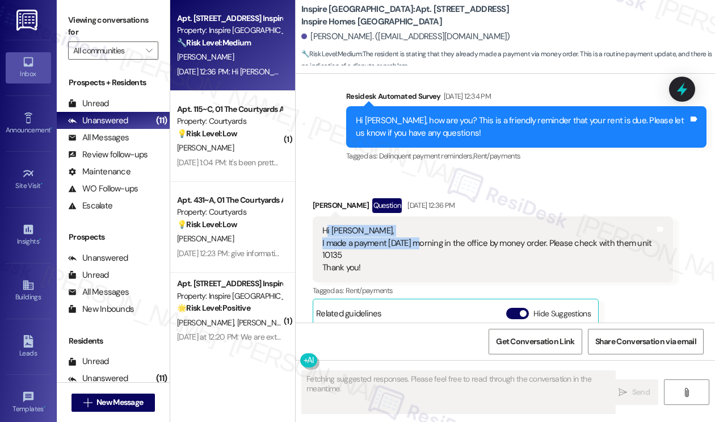
drag, startPoint x: 325, startPoint y: 223, endPoint x: 420, endPoint y: 228, distance: 95.5
click at [420, 228] on div "Hi sarah, I made a payment yesterday morning in the office by money order. Plea…" at bounding box center [489, 249] width 333 height 49
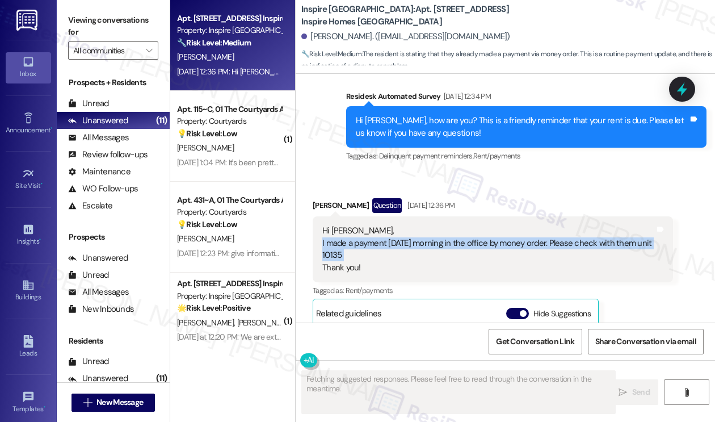
click at [420, 228] on div "Hi sarah, I made a payment yesterday morning in the office by money order. Plea…" at bounding box center [489, 249] width 333 height 49
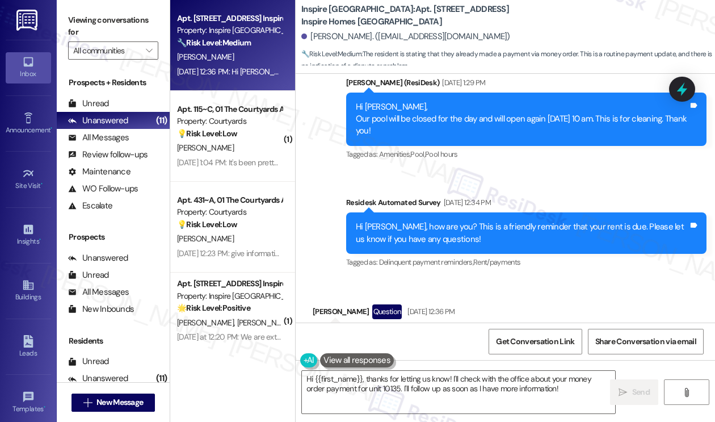
scroll to position [652, 0]
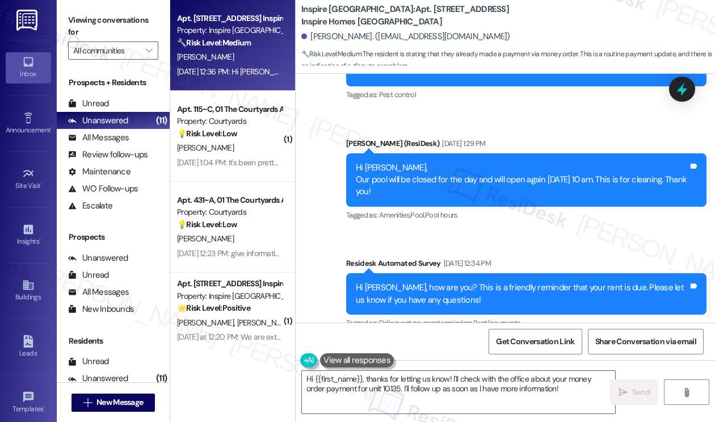
click at [422, 282] on div "Hi [PERSON_NAME], how are you? This is a friendly reminder that your rent is du…" at bounding box center [522, 294] width 333 height 24
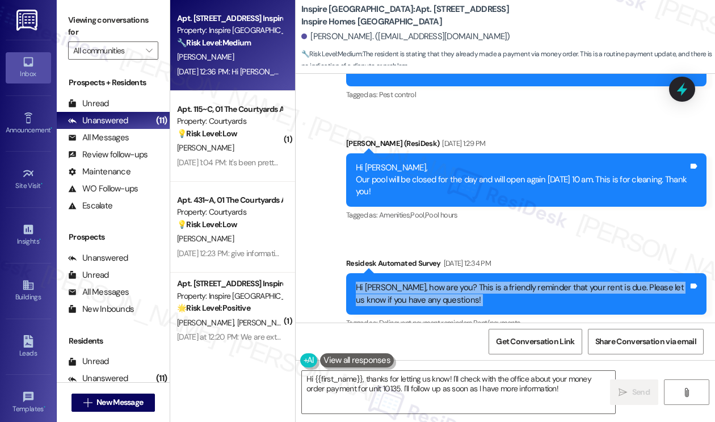
click at [422, 282] on div "Hi [PERSON_NAME], how are you? This is a friendly reminder that your rent is du…" at bounding box center [522, 294] width 333 height 24
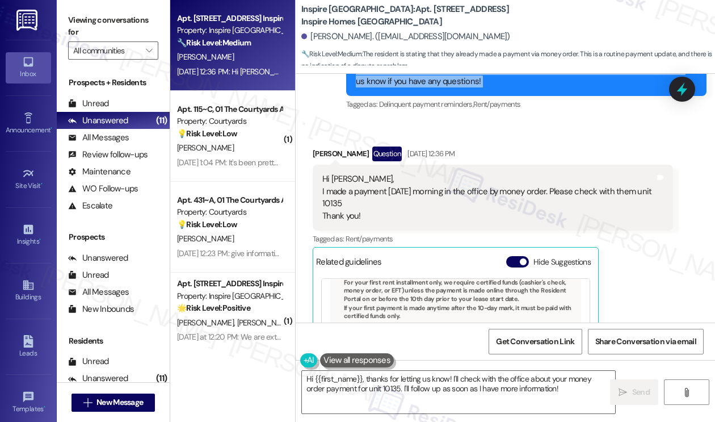
scroll to position [822, 0]
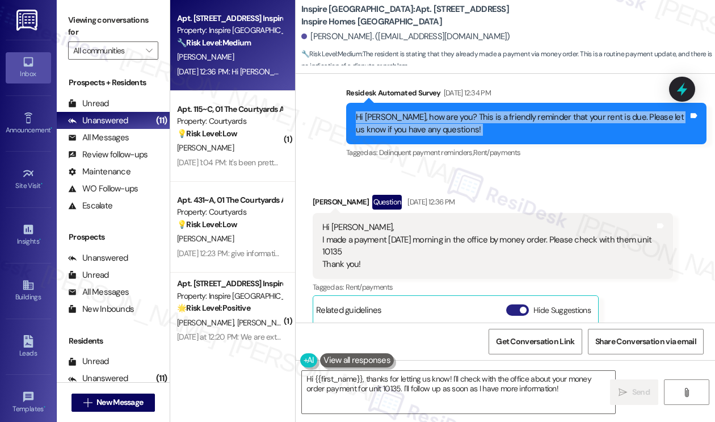
click at [518, 304] on button "Hide Suggestions" at bounding box center [518, 309] width 23 height 11
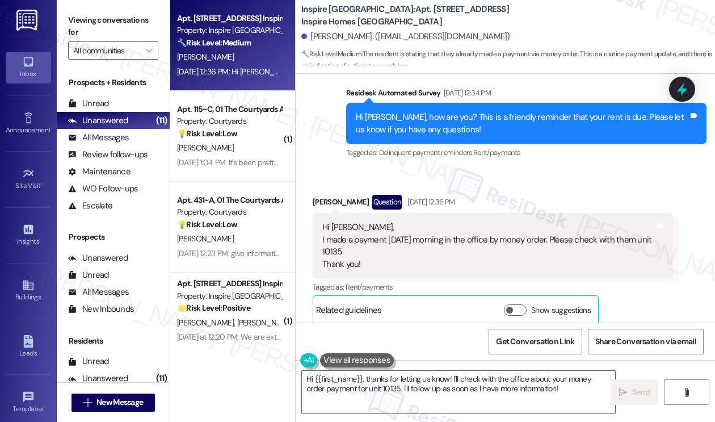
click at [509, 221] on div "Hi sarah, I made a payment yesterday morning in the office by money order. Plea…" at bounding box center [489, 245] width 333 height 49
click at [503, 231] on div "Hi sarah, I made a payment yesterday morning in the office by money order. Plea…" at bounding box center [489, 245] width 333 height 49
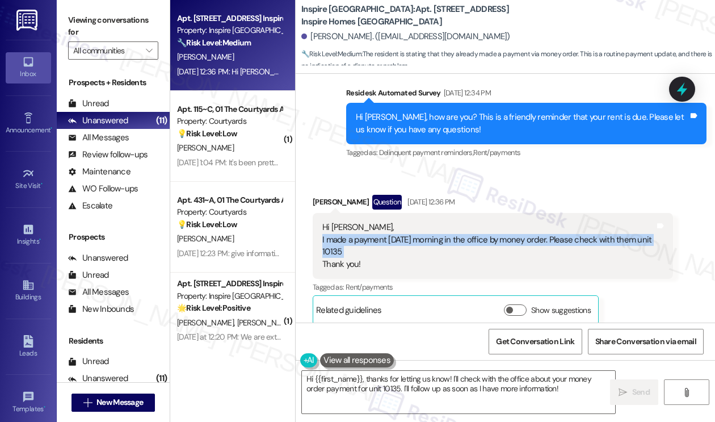
click at [503, 231] on div "Hi sarah, I made a payment yesterday morning in the office by money order. Plea…" at bounding box center [489, 245] width 333 height 49
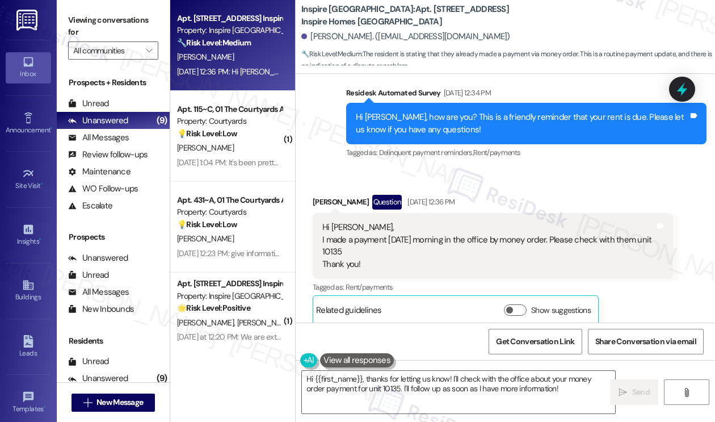
click at [488, 111] on div "Hi [PERSON_NAME], how are you? This is a friendly reminder that your rent is du…" at bounding box center [522, 123] width 333 height 24
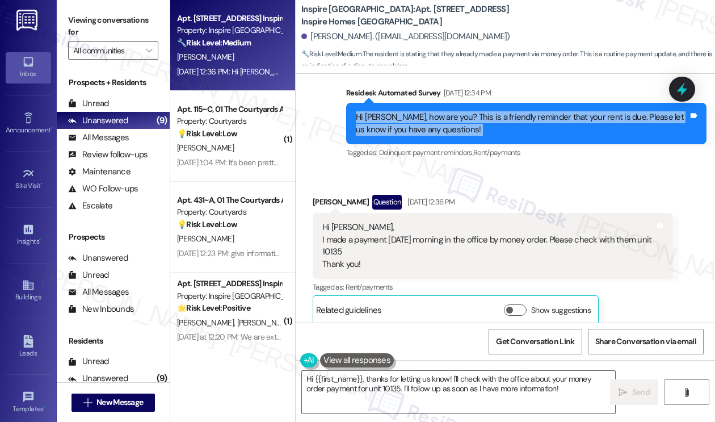
click at [488, 111] on div "Hi [PERSON_NAME], how are you? This is a friendly reminder that your rent is du…" at bounding box center [522, 123] width 333 height 24
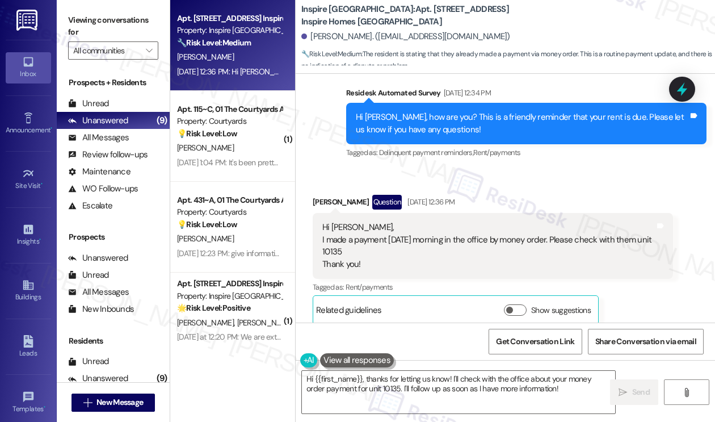
click at [389, 240] on div "Hi sarah, I made a payment yesterday morning in the office by money order. Plea…" at bounding box center [489, 245] width 333 height 49
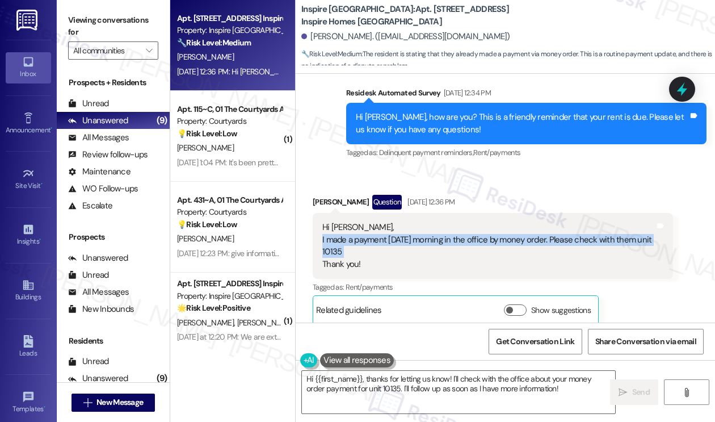
click at [389, 240] on div "Hi sarah, I made a payment yesterday morning in the office by money order. Plea…" at bounding box center [489, 245] width 333 height 49
click at [362, 231] on div "Hi sarah, I made a payment yesterday morning in the office by money order. Plea…" at bounding box center [489, 245] width 333 height 49
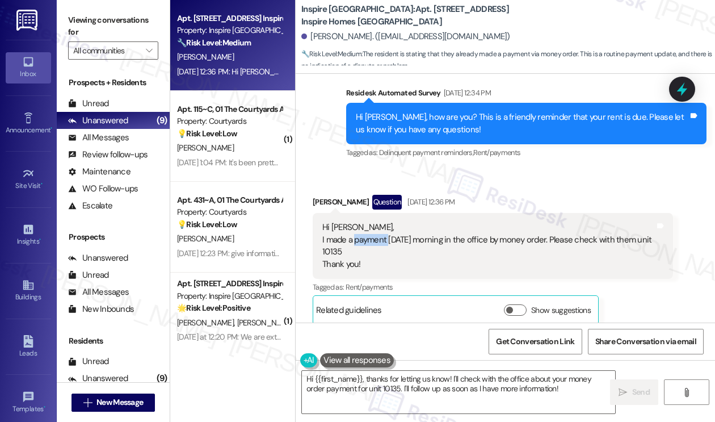
click at [362, 231] on div "Hi sarah, I made a payment yesterday morning in the office by money order. Plea…" at bounding box center [489, 245] width 333 height 49
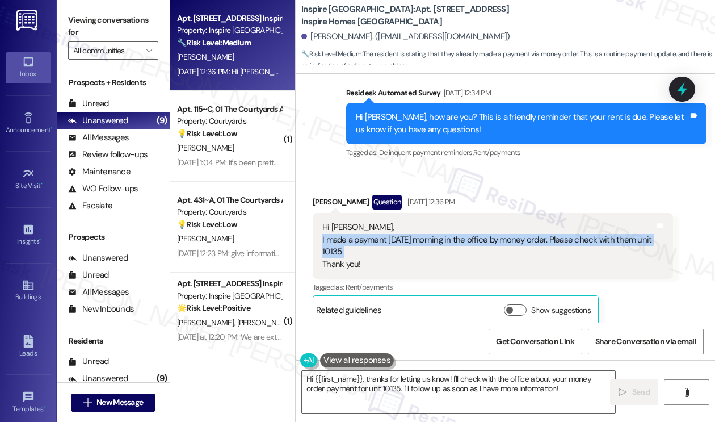
click at [362, 231] on div "Hi sarah, I made a payment yesterday morning in the office by money order. Plea…" at bounding box center [489, 245] width 333 height 49
click at [361, 229] on div "Hi sarah, I made a payment yesterday morning in the office by money order. Plea…" at bounding box center [489, 245] width 333 height 49
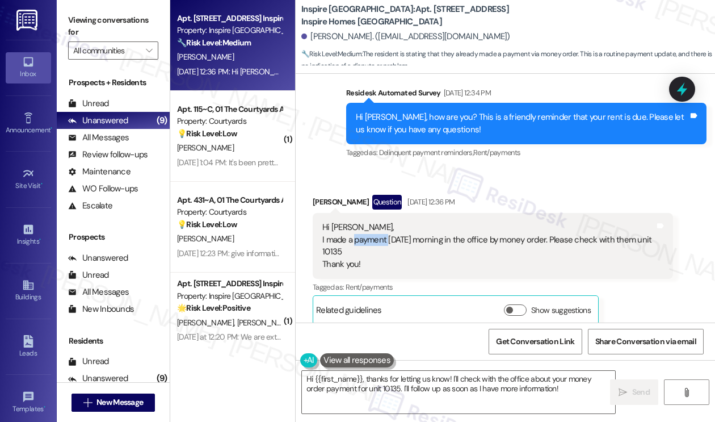
click at [361, 229] on div "Hi sarah, I made a payment yesterday morning in the office by money order. Plea…" at bounding box center [489, 245] width 333 height 49
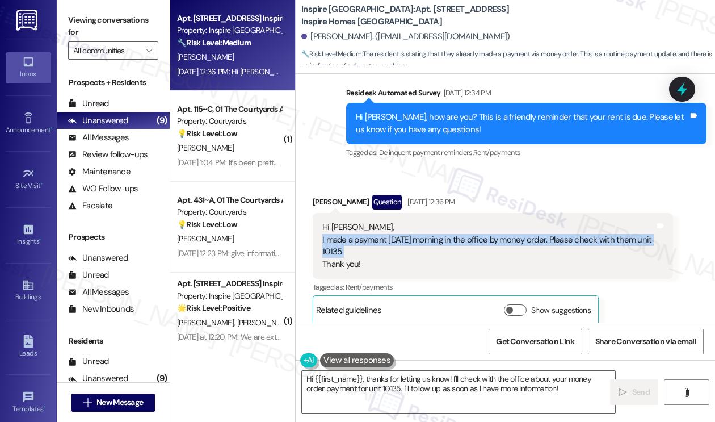
click at [361, 229] on div "Hi sarah, I made a payment yesterday morning in the office by money order. Plea…" at bounding box center [489, 245] width 333 height 49
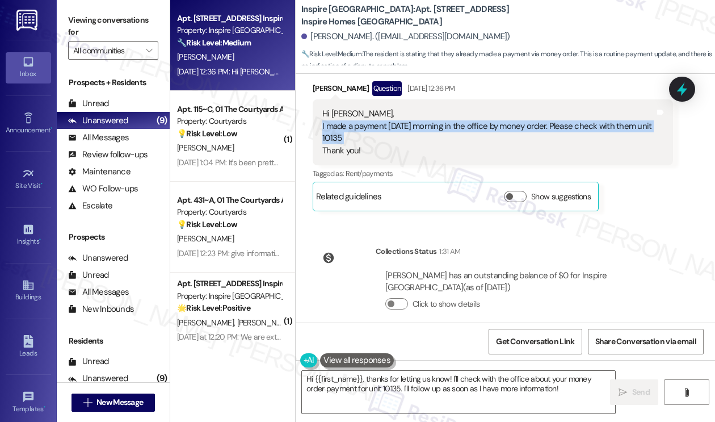
scroll to position [938, 0]
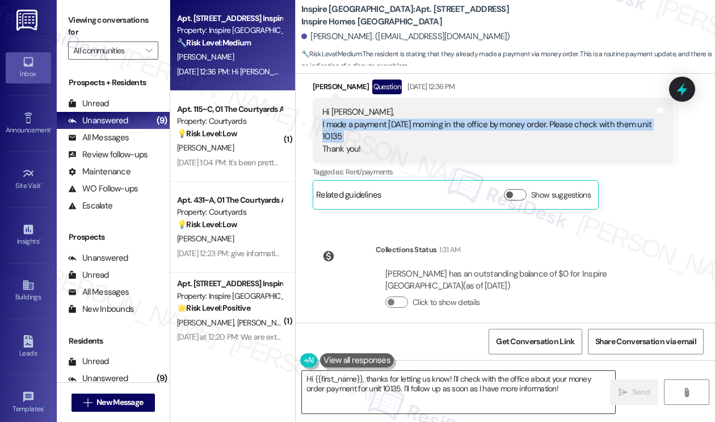
click at [401, 372] on textarea "Hi {{first_name}}, thanks for letting us know! I'll check with the office about…" at bounding box center [458, 392] width 313 height 43
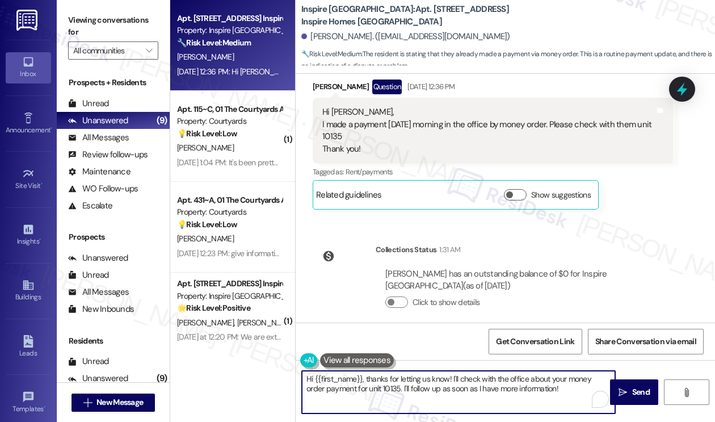
click at [401, 372] on textarea "Hi {{first_name}}, thanks for letting us know! I'll check with the office about…" at bounding box center [458, 392] width 313 height 43
click at [485, 375] on textarea "Hi {{first_name}}, thanks for letting us know! I'll check with the office about…" at bounding box center [458, 392] width 313 height 43
drag, startPoint x: 556, startPoint y: 391, endPoint x: 453, endPoint y: 376, distance: 105.0
click at [453, 376] on textarea "Hi {{first_name}}, thanks for letting us know! I'll check with the office about…" at bounding box center [458, 392] width 313 height 43
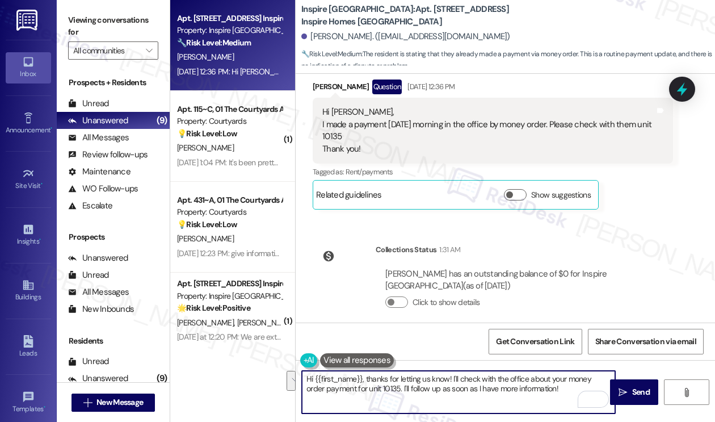
click at [546, 387] on textarea "Hi {{first_name}}, thanks for letting us know! I'll check with the office about…" at bounding box center [458, 392] width 313 height 43
drag, startPoint x: 547, startPoint y: 388, endPoint x: 361, endPoint y: 401, distance: 186.7
click at [361, 401] on textarea "Hi {{first_name}}, thanks for letting us know! I'll check with the office about…" at bounding box center [458, 392] width 313 height 43
type textarea "Hi {{first_name}}, thanks for letting us know! I'll check with the office about…"
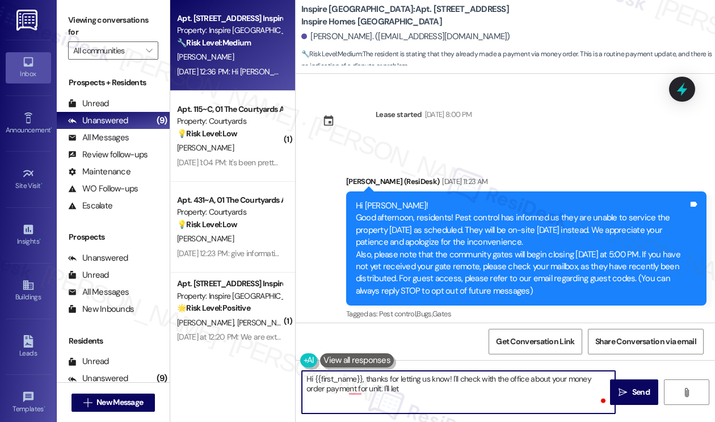
scroll to position [938, 0]
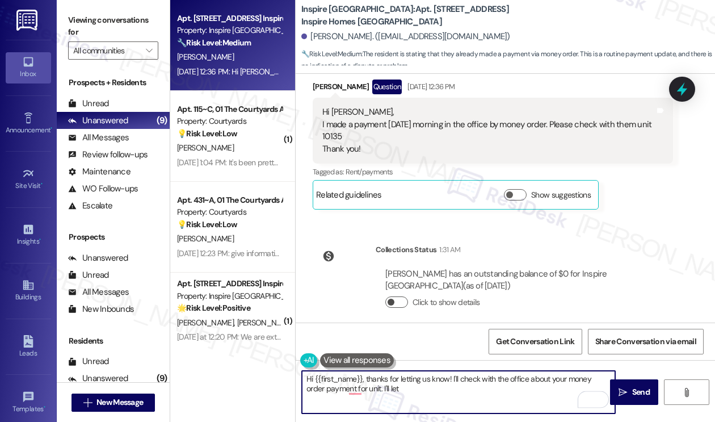
click at [396, 296] on button "Click to show details" at bounding box center [397, 301] width 23 height 11
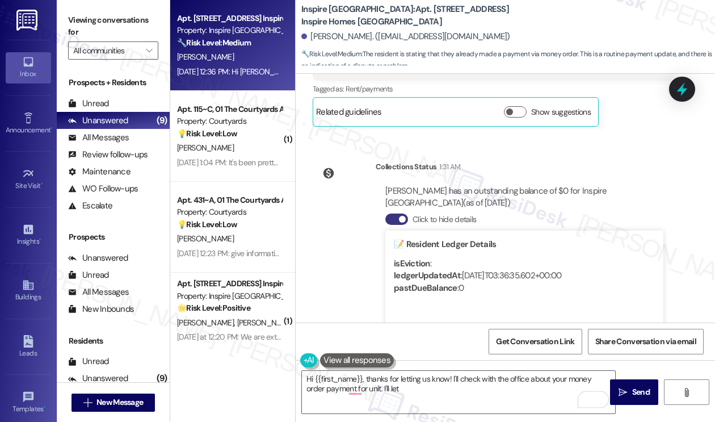
scroll to position [1108, 0]
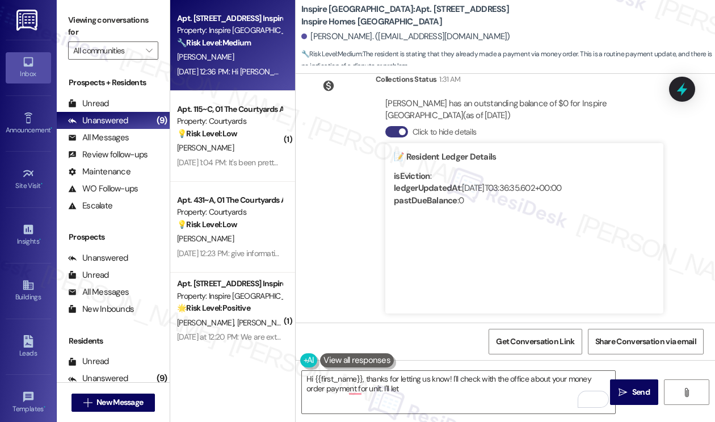
click at [98, 7] on div "Viewing conversations for All communities " at bounding box center [113, 35] width 113 height 71
click at [468, 384] on textarea "Hi {{first_name}}, thanks for letting us know! I'll check with the office about…" at bounding box center [458, 392] width 313 height 43
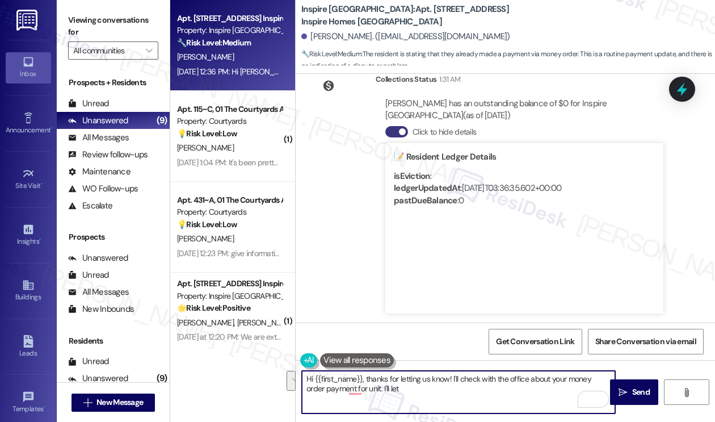
drag, startPoint x: 455, startPoint y: 388, endPoint x: 459, endPoint y: 383, distance: 6.1
click at [454, 379] on textarea "Hi {{first_name}}, thanks for letting us know! I'll check with the office about…" at bounding box center [458, 392] width 313 height 43
click at [459, 388] on textarea "Hi {{first_name}}, thanks for letting us know! I'll check with the office about…" at bounding box center [458, 392] width 313 height 43
drag, startPoint x: 373, startPoint y: 388, endPoint x: 346, endPoint y: 387, distance: 26.7
click at [339, 387] on textarea "Hi {{first_name}}, thanks for letting us know! I'll check with the office about…" at bounding box center [458, 392] width 313 height 43
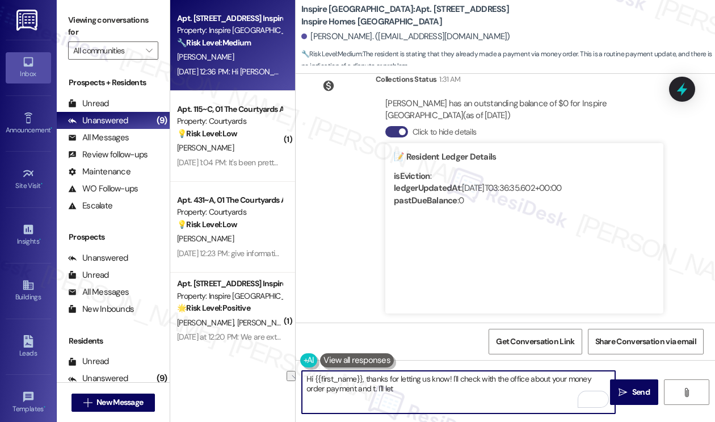
drag, startPoint x: 391, startPoint y: 391, endPoint x: 353, endPoint y: 394, distance: 38.1
click at [353, 394] on textarea "Hi {{first_name}}, thanks for letting us know! I'll check with the office about…" at bounding box center [458, 392] width 313 height 43
click at [479, 372] on textarea "Hi {{first_name}}, thanks for letting us know! I'll check with the office about…" at bounding box center [458, 392] width 313 height 43
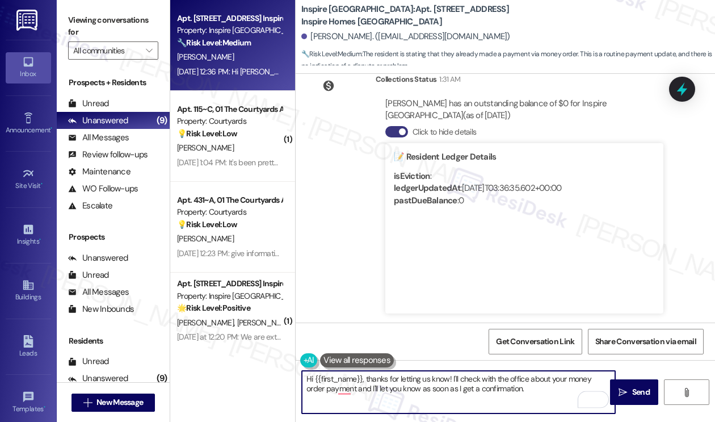
drag, startPoint x: 530, startPoint y: 392, endPoint x: 425, endPoint y: 387, distance: 105.2
click at [437, 387] on textarea "Hi {{first_name}}, thanks for letting us know! I'll check with the office about…" at bounding box center [458, 392] width 313 height 43
click at [480, 380] on textarea "Hi {{first_name}}, thanks for letting us know! I'll check with the office about…" at bounding box center [458, 392] width 313 height 43
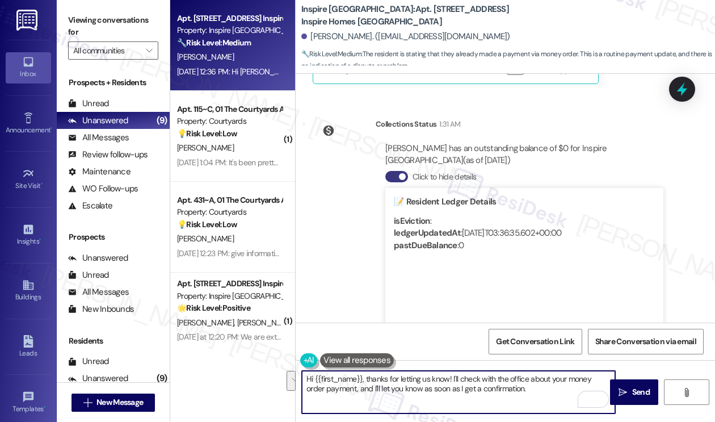
scroll to position [994, 0]
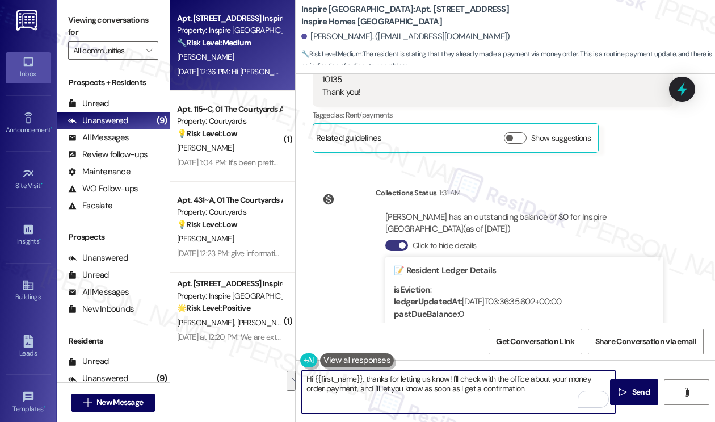
click at [362, 372] on textarea "Hi {{first_name}}, thanks for letting us know! I'll check with the office about…" at bounding box center [458, 392] width 313 height 43
click at [407, 381] on textarea "Hi {{first_name}}, thanks for letting us know! I'll check with the office about…" at bounding box center [458, 392] width 313 height 43
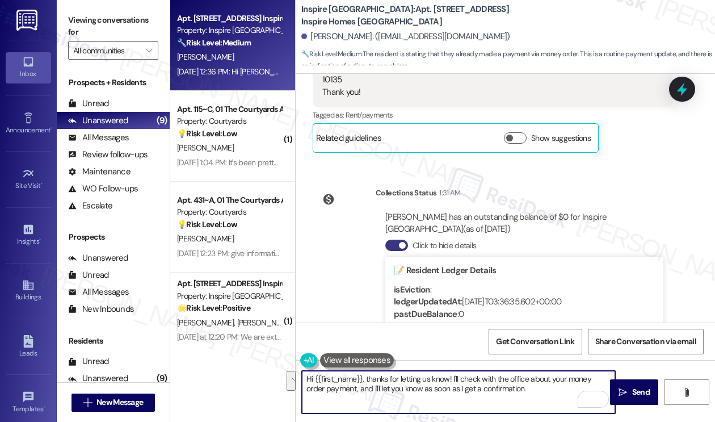
click at [407, 381] on textarea "Hi {{first_name}}, thanks for letting us know! I'll check with the office about…" at bounding box center [458, 392] width 313 height 43
click at [508, 395] on textarea "Hi {{first_name}}, thanks for letting us know! I'll check with the office about…" at bounding box center [458, 392] width 313 height 43
drag, startPoint x: 520, startPoint y: 386, endPoint x: 329, endPoint y: 383, distance: 190.8
click at [329, 383] on textarea "Hi {{first_name}}, thanks for letting us know! I'll check with the office about…" at bounding box center [458, 392] width 313 height 43
click at [338, 383] on textarea "Hi {{first_name}}, thanks for letting us know! I'll check with the office about…" at bounding box center [458, 392] width 313 height 43
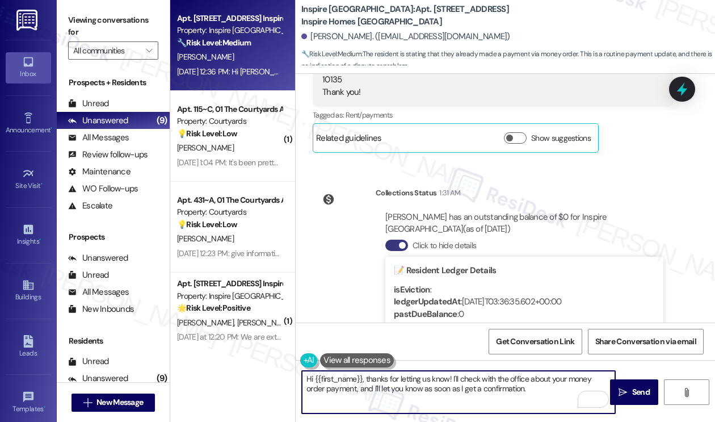
click at [343, 390] on textarea "Hi {{first_name}}, thanks for letting us know! I'll check with the office about…" at bounding box center [458, 392] width 313 height 43
click at [368, 396] on textarea "Hi {{first_name}}, thanks for letting us know! I'll check with the office about…" at bounding box center [458, 392] width 313 height 43
drag, startPoint x: 334, startPoint y: 389, endPoint x: 503, endPoint y: 389, distance: 168.7
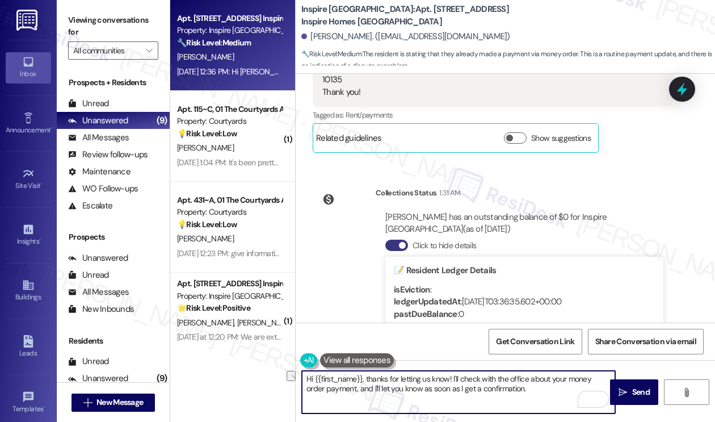
click at [504, 389] on textarea "Hi {{first_name}}, thanks for letting us know! I'll check with the office about…" at bounding box center [458, 392] width 313 height 43
type textarea "Hi {{first_name}}, thanks for letting us know! I'll check with the office about…"
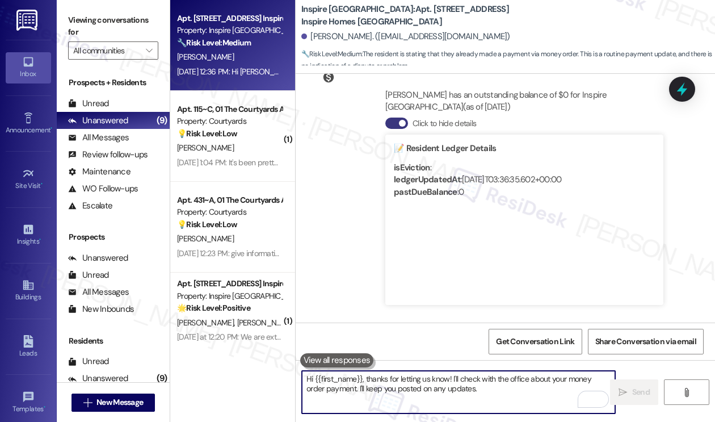
scroll to position [1199, 0]
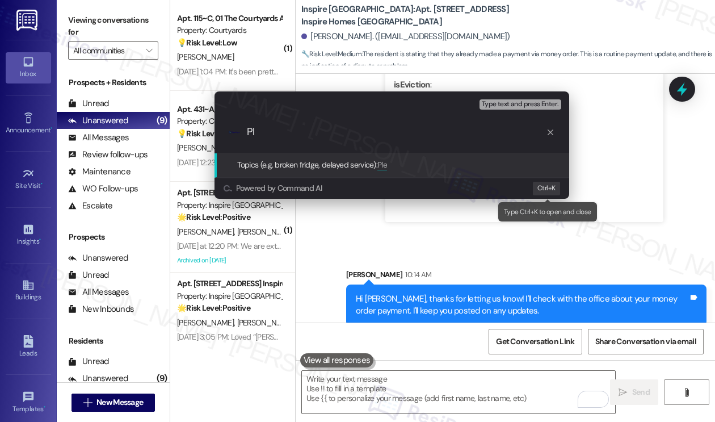
type input "P"
type input "a"
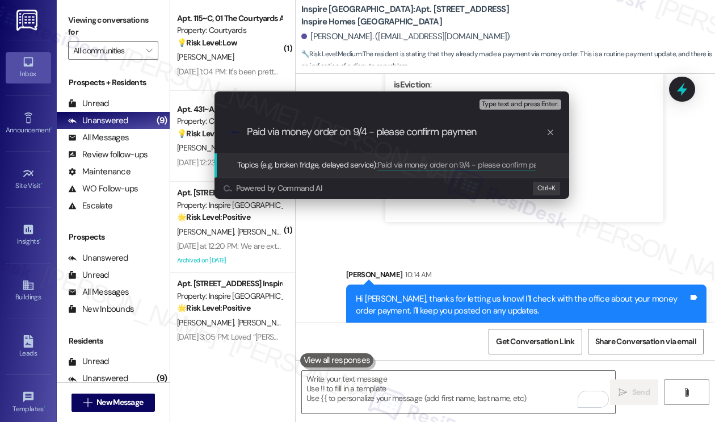
type input "Paid via money order on 9/4 - please confirm payment"
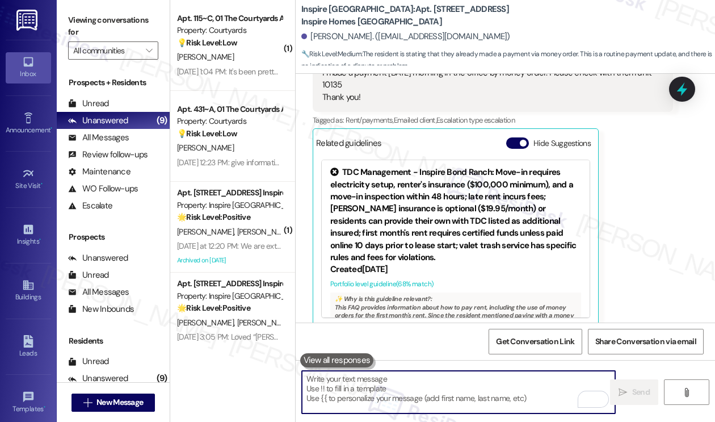
scroll to position [1214, 0]
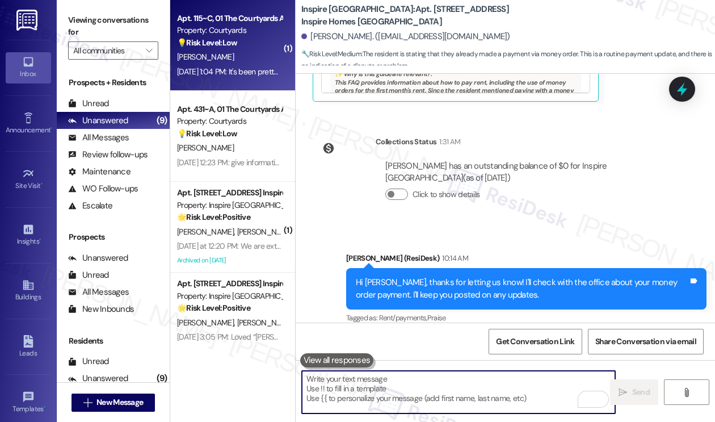
click at [223, 64] on div "[PERSON_NAME]" at bounding box center [229, 57] width 107 height 14
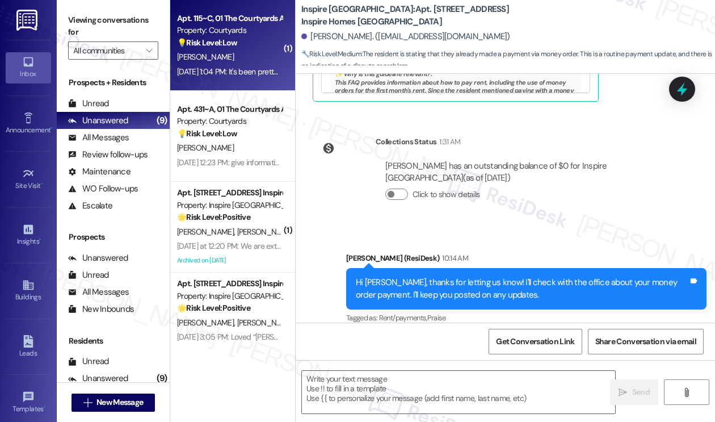
type textarea "Fetching suggested responses. Please feel free to read through the conversation…"
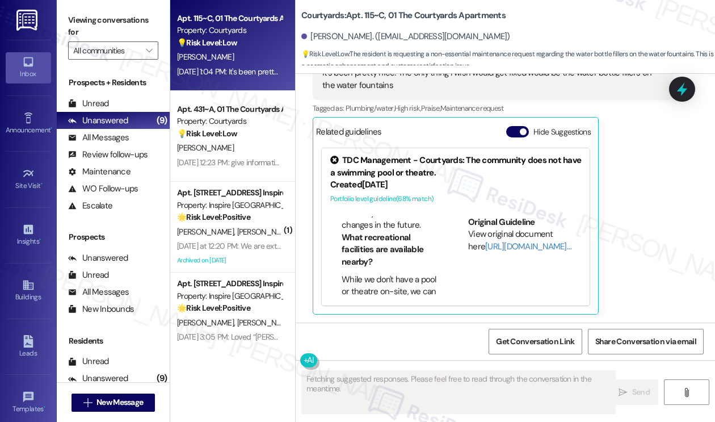
scroll to position [453, 0]
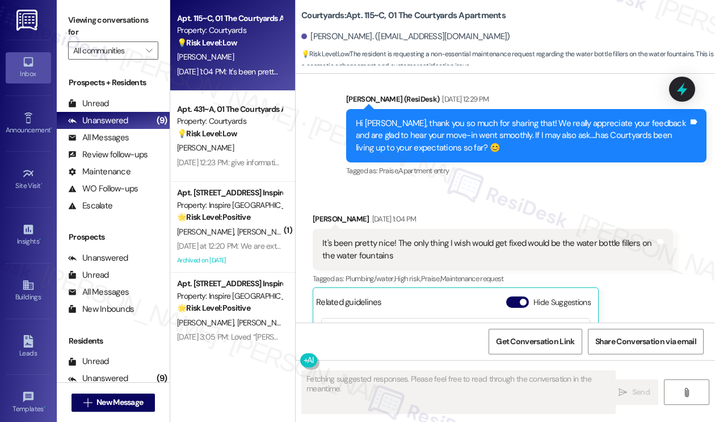
click at [352, 256] on div "It's been pretty nice! The only thing I wish would get fixed would be the water…" at bounding box center [489, 249] width 333 height 24
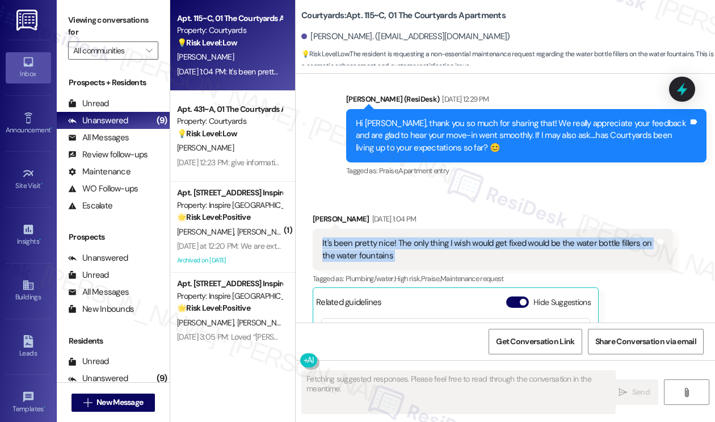
click at [352, 256] on div "It's been pretty nice! The only thing I wish would get fixed would be the water…" at bounding box center [489, 249] width 333 height 24
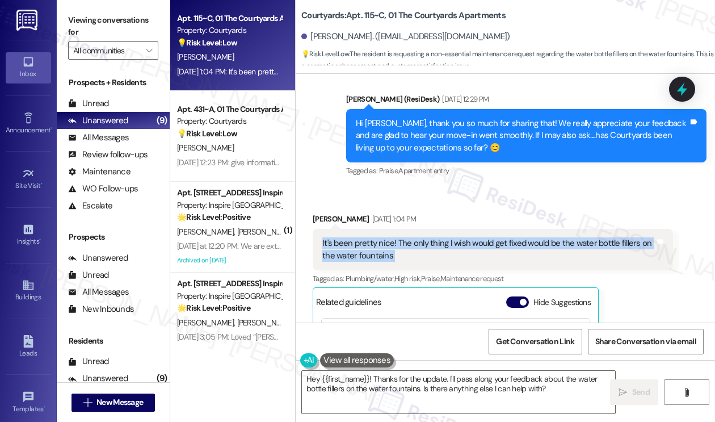
click at [367, 246] on div "It's been pretty nice! The only thing I wish would get fixed would be the water…" at bounding box center [489, 249] width 333 height 24
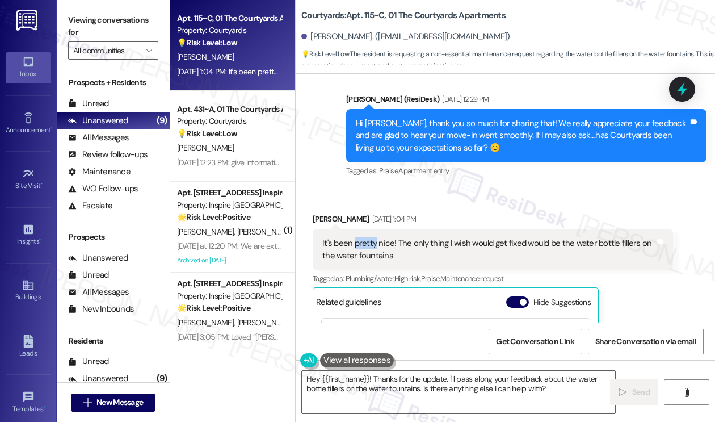
click at [368, 246] on div "It's been pretty nice! The only thing I wish would get fixed would be the water…" at bounding box center [489, 249] width 333 height 24
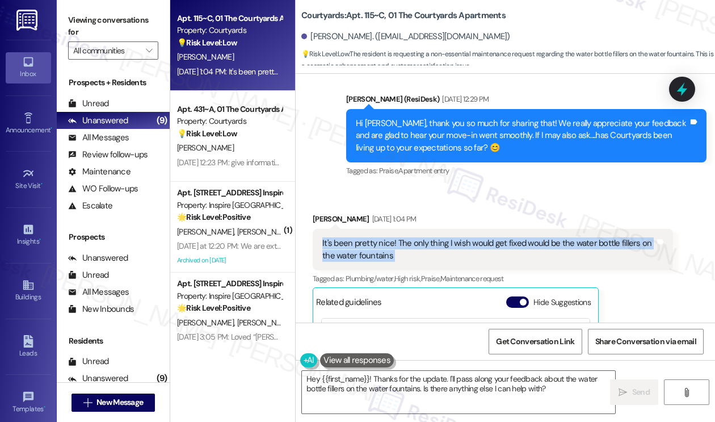
click at [368, 246] on div "It's been pretty nice! The only thing I wish would get fixed would be the water…" at bounding box center [489, 249] width 333 height 24
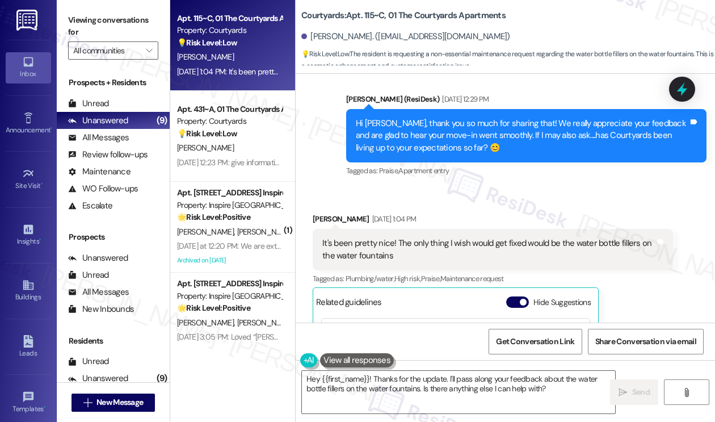
click at [459, 133] on div "Hi [PERSON_NAME], thank you so much for sharing that! We really appreciate your…" at bounding box center [522, 136] width 333 height 36
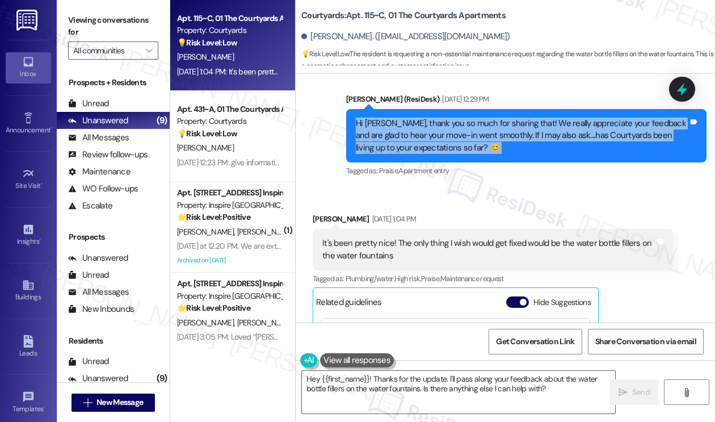
click at [459, 133] on div "Hi [PERSON_NAME], thank you so much for sharing that! We really appreciate your…" at bounding box center [522, 136] width 333 height 36
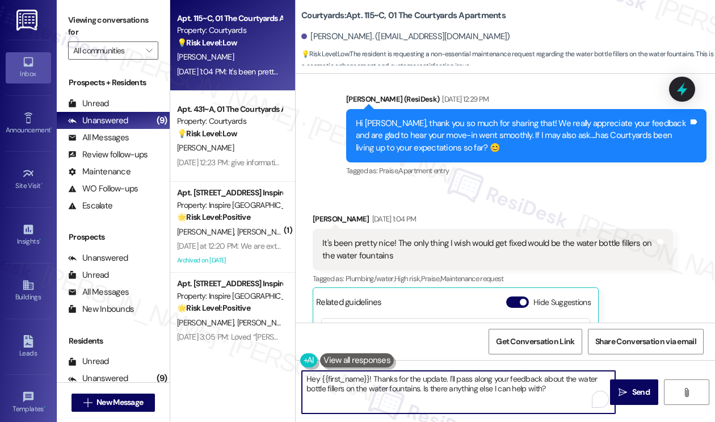
drag, startPoint x: 547, startPoint y: 391, endPoint x: 422, endPoint y: 392, distance: 124.9
click at [422, 392] on textarea "Hey {{first_name}}! Thanks for the update. I'll pass along your feedback about …" at bounding box center [458, 392] width 313 height 43
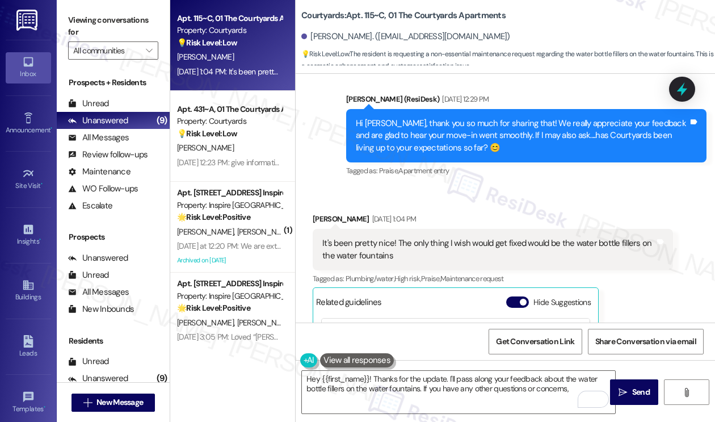
click at [424, 241] on div "It's been pretty nice! The only thing I wish would get fixed would be the water…" at bounding box center [489, 249] width 333 height 24
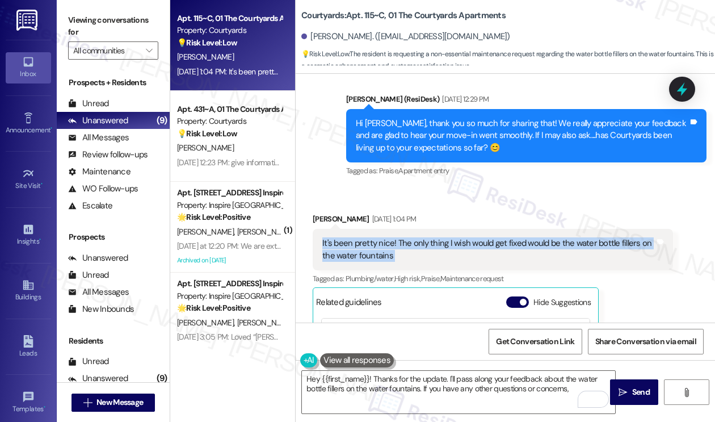
click at [424, 241] on div "It's been pretty nice! The only thing I wish would get fixed would be the water…" at bounding box center [489, 249] width 333 height 24
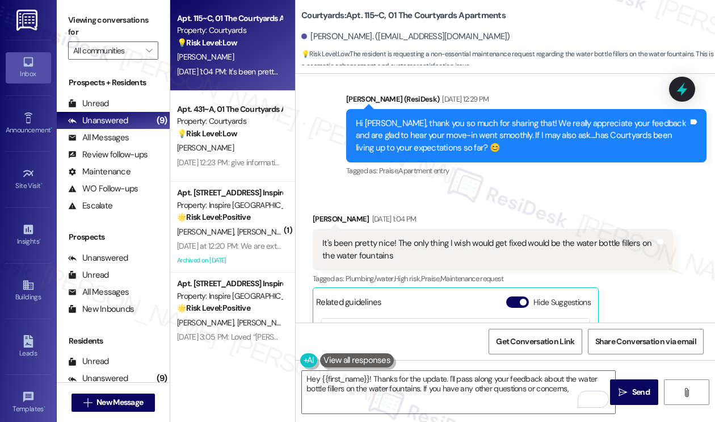
click at [395, 131] on div "Hi [PERSON_NAME], thank you so much for sharing that! We really appreciate your…" at bounding box center [522, 136] width 333 height 36
click at [395, 132] on div "Hi [PERSON_NAME], thank you so much for sharing that! We really appreciate your…" at bounding box center [522, 136] width 333 height 36
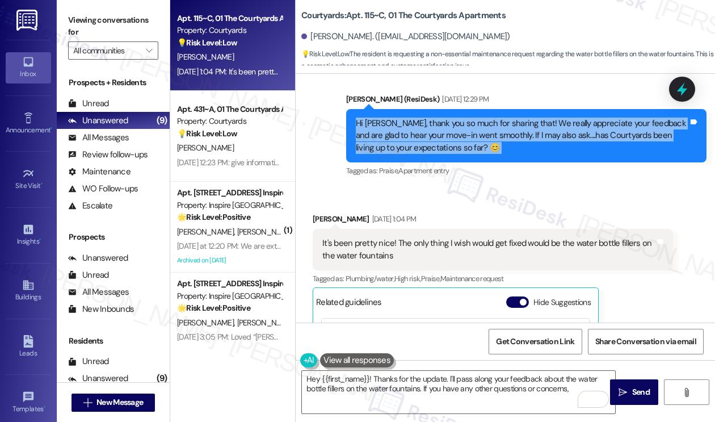
click at [395, 132] on div "Hi [PERSON_NAME], thank you so much for sharing that! We really appreciate your…" at bounding box center [522, 136] width 333 height 36
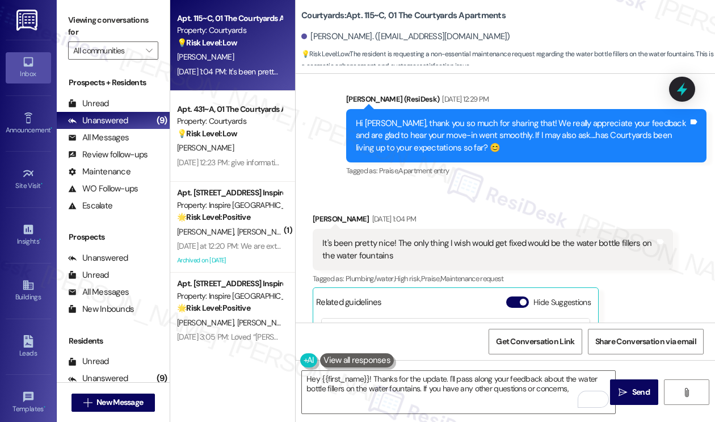
click at [442, 196] on div "Received via SMS [PERSON_NAME] [DATE] 1:04 PM It's been pretty nice! The only t…" at bounding box center [506, 340] width 420 height 306
click at [433, 122] on div "Hi [PERSON_NAME], thank you so much for sharing that! We really appreciate your…" at bounding box center [522, 136] width 333 height 36
click at [432, 122] on div "Hi [PERSON_NAME], thank you so much for sharing that! We really appreciate your…" at bounding box center [522, 136] width 333 height 36
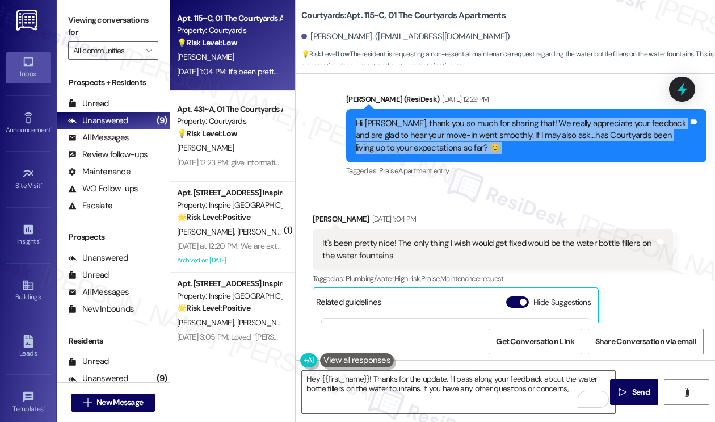
click at [432, 122] on div "Hi [PERSON_NAME], thank you so much for sharing that! We really appreciate your…" at bounding box center [522, 136] width 333 height 36
click at [405, 153] on div "Hi [PERSON_NAME], thank you so much for sharing that! We really appreciate your…" at bounding box center [522, 136] width 333 height 36
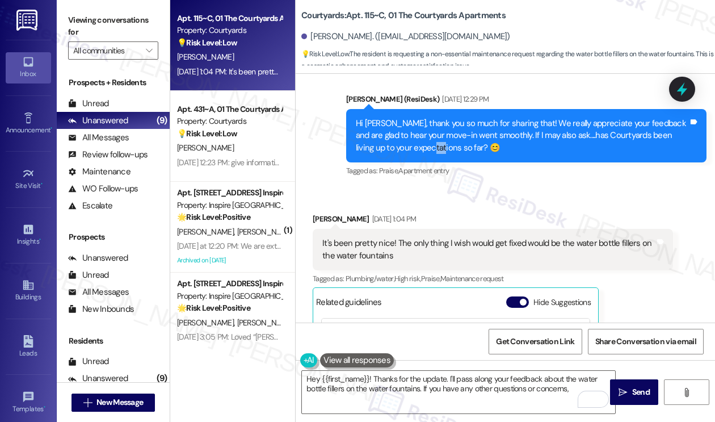
click at [405, 153] on div "Hi [PERSON_NAME], thank you so much for sharing that! We really appreciate your…" at bounding box center [522, 136] width 333 height 36
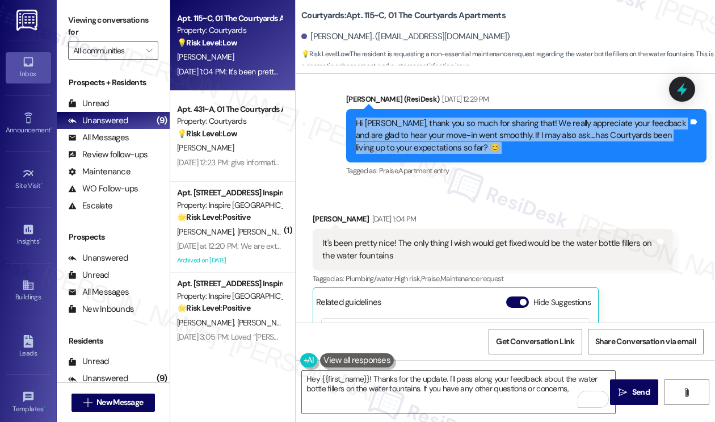
click at [405, 153] on div "Hi [PERSON_NAME], thank you so much for sharing that! We really appreciate your…" at bounding box center [522, 136] width 333 height 36
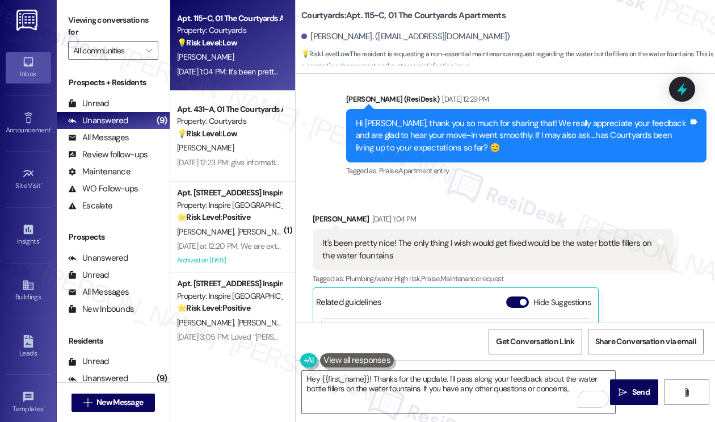
click at [394, 249] on div "It's been pretty nice! The only thing I wish would get fixed would be the water…" at bounding box center [489, 249] width 333 height 24
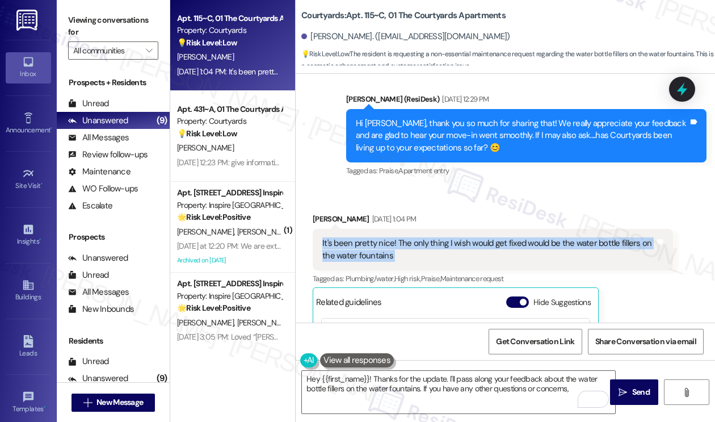
click at [394, 249] on div "It's been pretty nice! The only thing I wish would get fixed would be the water…" at bounding box center [489, 249] width 333 height 24
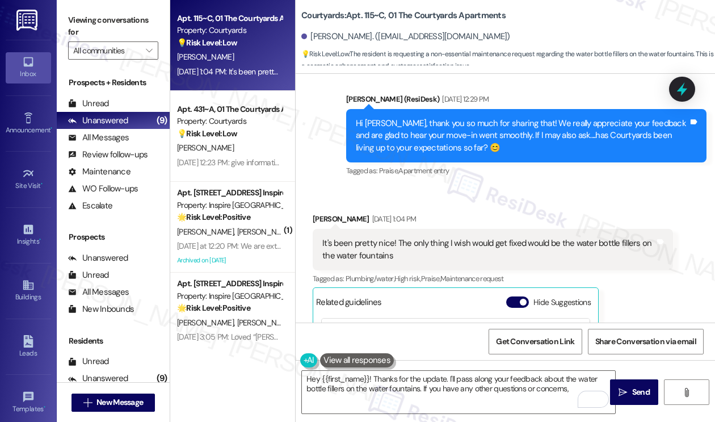
click at [403, 200] on div "Received via SMS [PERSON_NAME] [DATE] 1:04 PM It's been pretty nice! The only t…" at bounding box center [506, 340] width 420 height 306
click at [388, 252] on div "It's been pretty nice! The only thing I wish would get fixed would be the water…" at bounding box center [489, 249] width 333 height 24
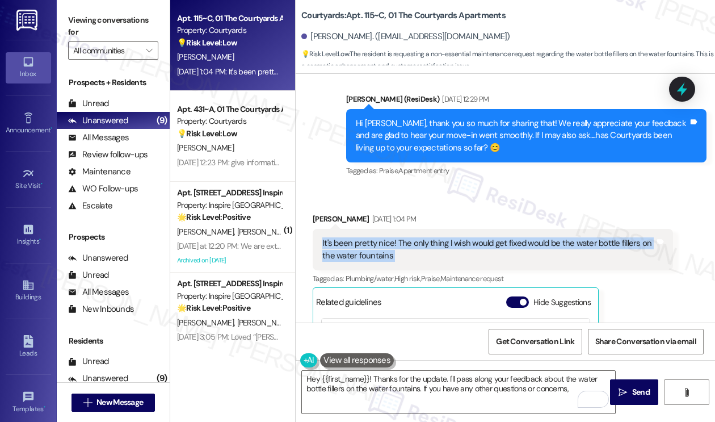
click at [388, 252] on div "It's been pretty nice! The only thing I wish would get fixed would be the water…" at bounding box center [489, 249] width 333 height 24
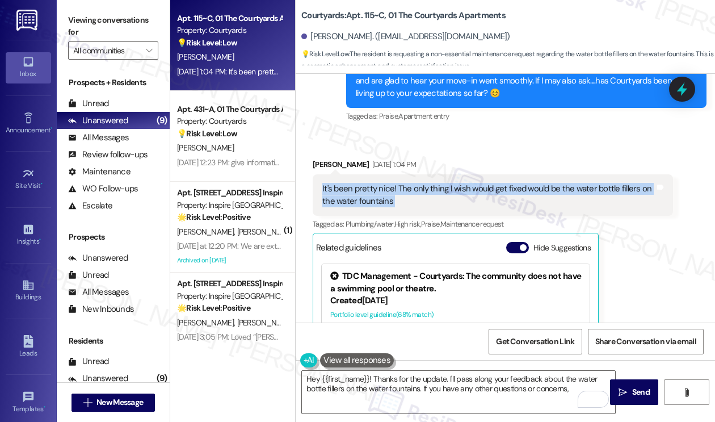
scroll to position [567, 0]
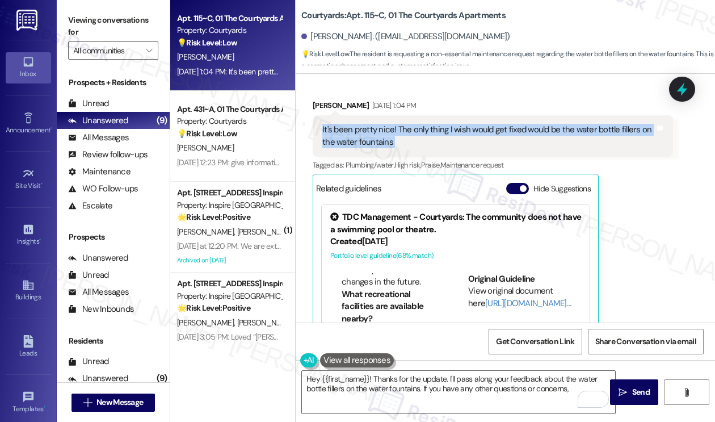
click at [386, 124] on div "It's been pretty nice! The only thing I wish would get fixed would be the water…" at bounding box center [489, 136] width 333 height 24
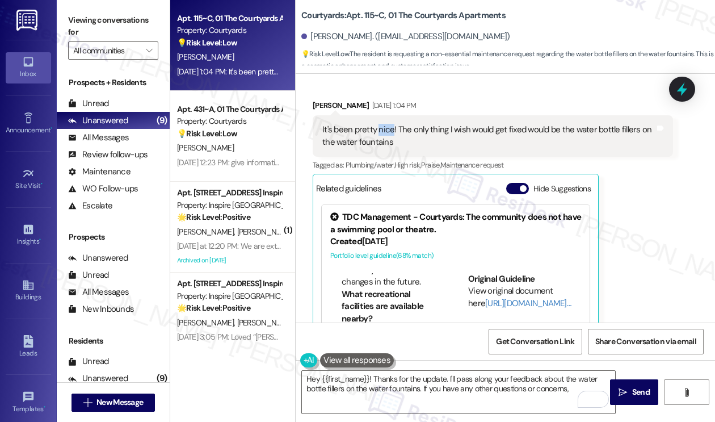
click at [386, 124] on div "It's been pretty nice! The only thing I wish would get fixed would be the water…" at bounding box center [489, 136] width 333 height 24
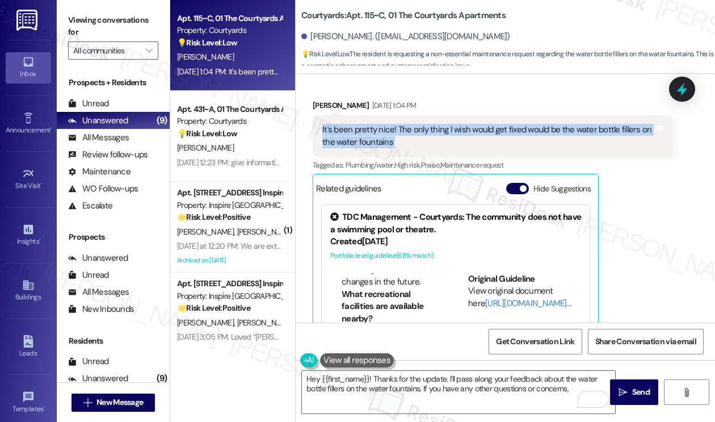
click at [386, 124] on div "It's been pretty nice! The only thing I wish would get fixed would be the water…" at bounding box center [489, 136] width 333 height 24
click at [376, 138] on div "It's been pretty nice! The only thing I wish would get fixed would be the water…" at bounding box center [489, 136] width 333 height 24
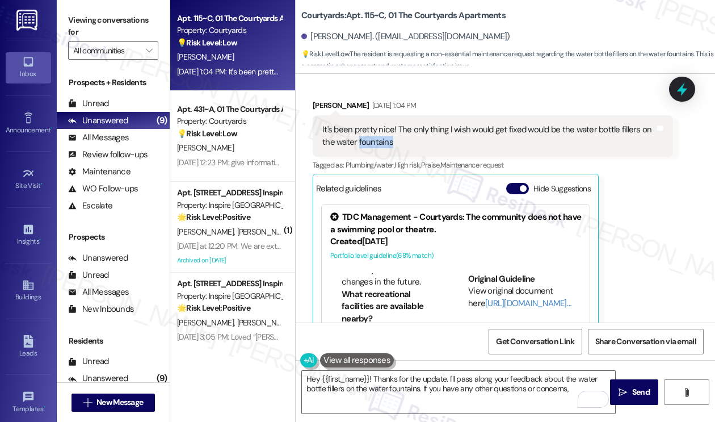
click at [376, 138] on div "It's been pretty nice! The only thing I wish would get fixed would be the water…" at bounding box center [489, 136] width 333 height 24
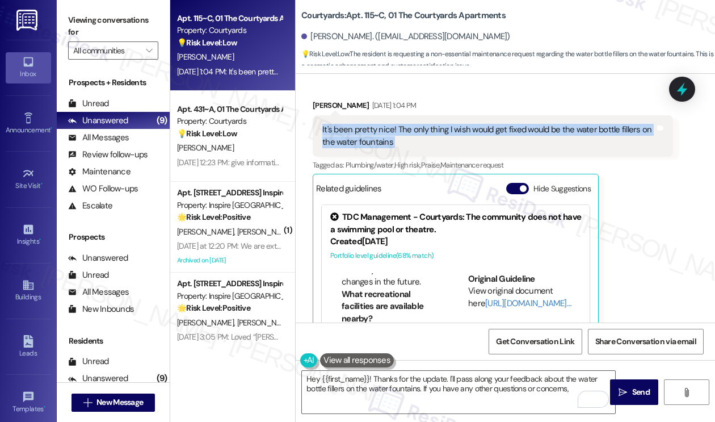
click at [376, 138] on div "It's been pretty nice! The only thing I wish would get fixed would be the water…" at bounding box center [489, 136] width 333 height 24
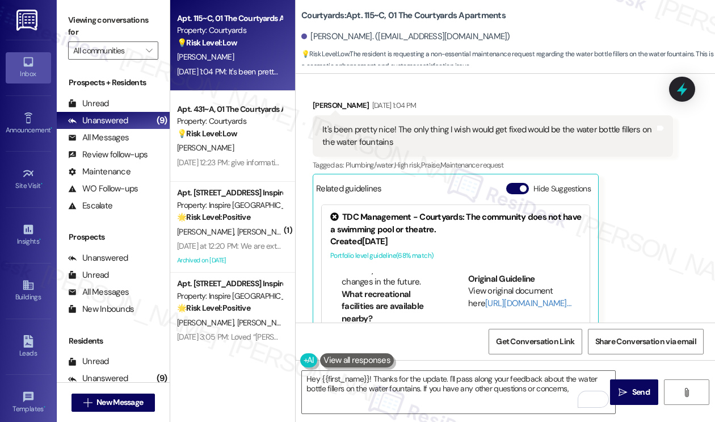
click at [460, 95] on div "Received via SMS [PERSON_NAME] [DATE] 1:04 PM It's been pretty nice! The only t…" at bounding box center [493, 235] width 378 height 289
click at [468, 140] on div "It's been pretty nice! The only thing I wish would get fixed would be the water…" at bounding box center [489, 136] width 333 height 24
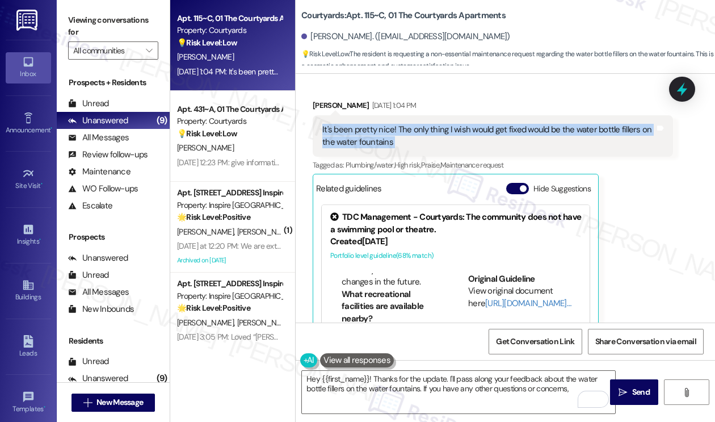
click at [468, 140] on div "It's been pretty nice! The only thing I wish would get fixed would be the water…" at bounding box center [489, 136] width 333 height 24
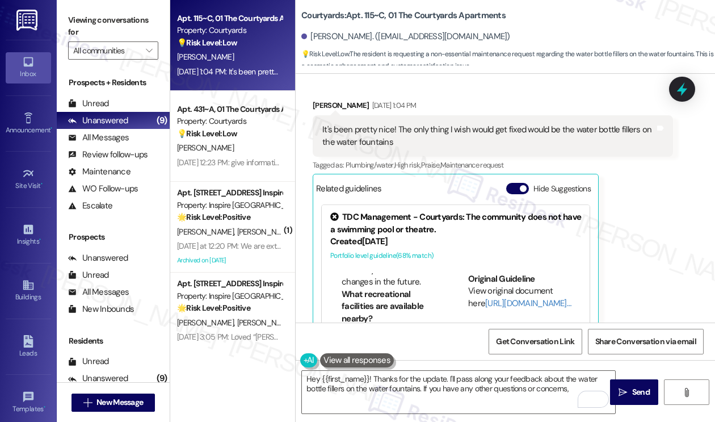
click at [496, 110] on div "[PERSON_NAME] [DATE] 1:04 PM" at bounding box center [493, 107] width 361 height 16
click at [472, 125] on div "It's been pretty nice! The only thing I wish would get fixed would be the water…" at bounding box center [489, 136] width 333 height 24
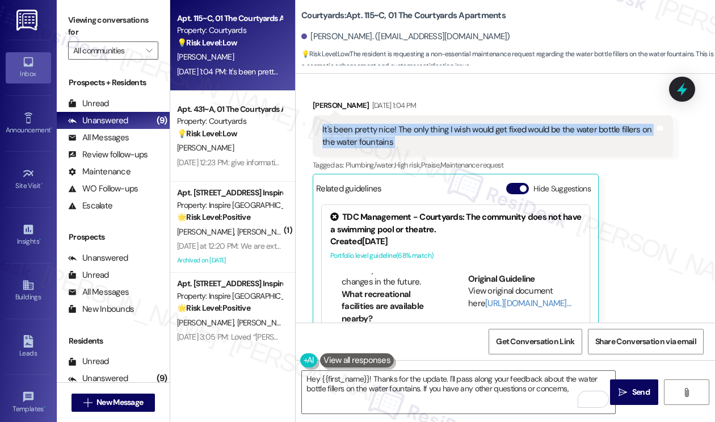
click at [472, 125] on div "It's been pretty nice! The only thing I wish would get fixed would be the water…" at bounding box center [489, 136] width 333 height 24
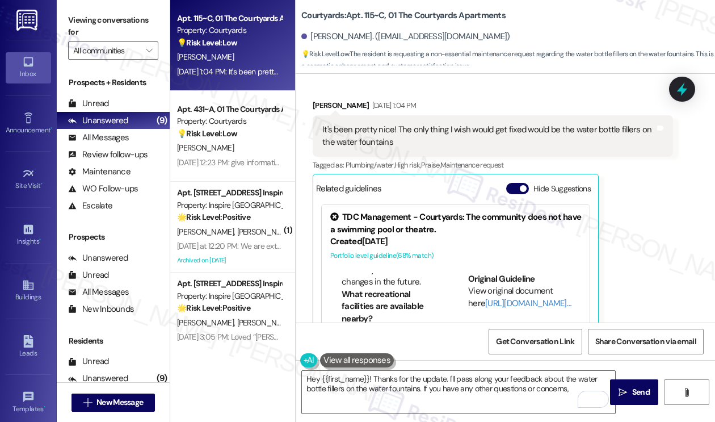
click at [470, 95] on div "Received via SMS [PERSON_NAME] [DATE] 1:04 PM It's been pretty nice! The only t…" at bounding box center [493, 235] width 378 height 289
click at [413, 133] on div "It's been pretty nice! The only thing I wish would get fixed would be the water…" at bounding box center [489, 136] width 333 height 24
click at [416, 83] on div "Received via SMS [PERSON_NAME] [DATE] 1:04 PM It's been pretty nice! The only t…" at bounding box center [506, 227] width 420 height 306
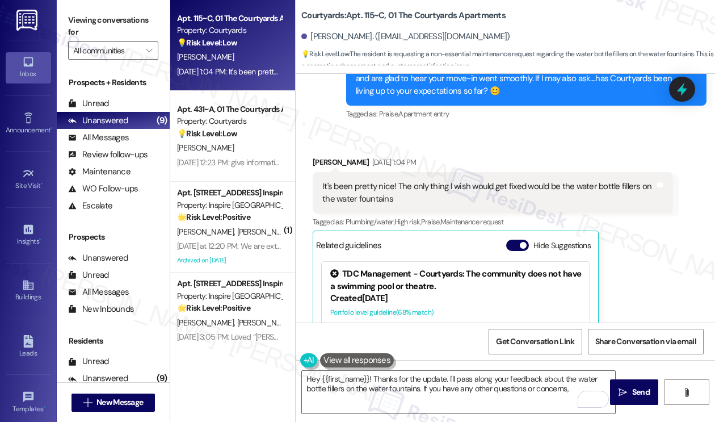
scroll to position [453, 0]
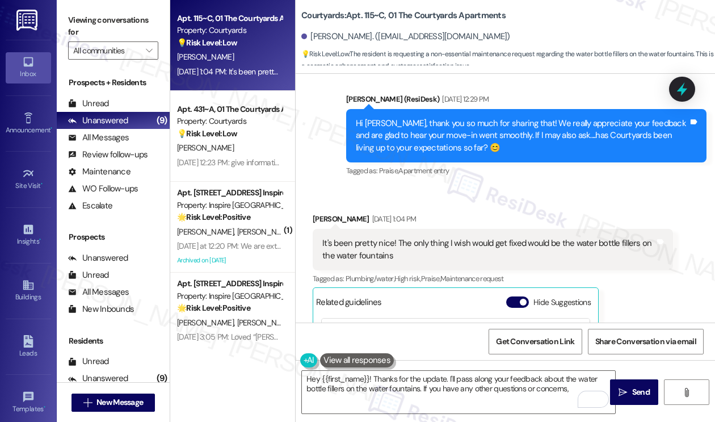
click at [437, 133] on div "Hi [PERSON_NAME], thank you so much for sharing that! We really appreciate your…" at bounding box center [522, 136] width 333 height 36
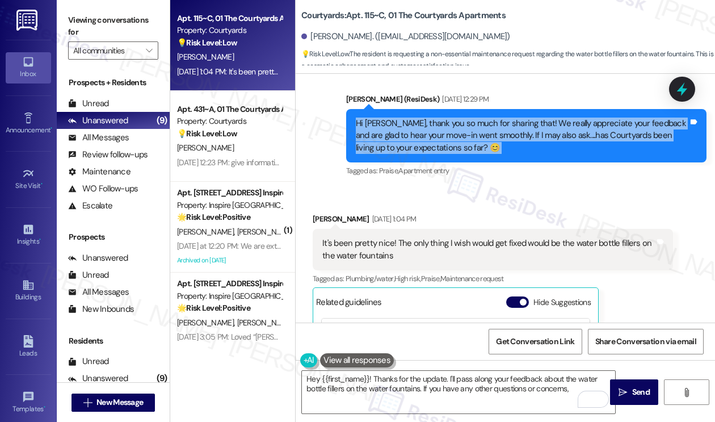
drag, startPoint x: 437, startPoint y: 133, endPoint x: 429, endPoint y: 181, distance: 48.9
click at [437, 133] on div "Hi [PERSON_NAME], thank you so much for sharing that! We really appreciate your…" at bounding box center [522, 136] width 333 height 36
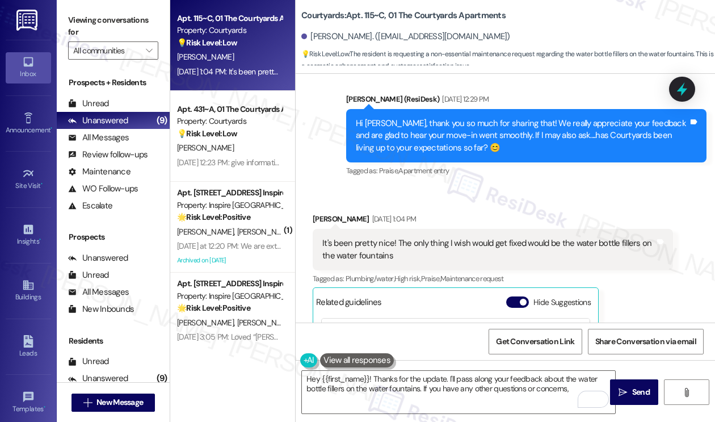
click at [379, 241] on div "It's been pretty nice! The only thing I wish would get fixed would be the water…" at bounding box center [489, 249] width 333 height 24
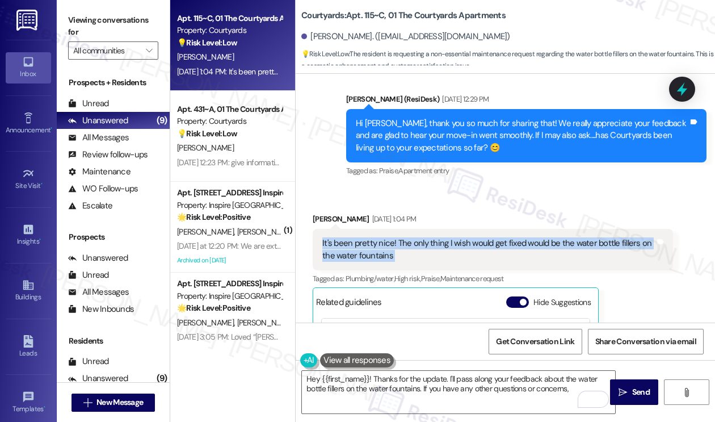
click at [379, 241] on div "It's been pretty nice! The only thing I wish would get fixed would be the water…" at bounding box center [489, 249] width 333 height 24
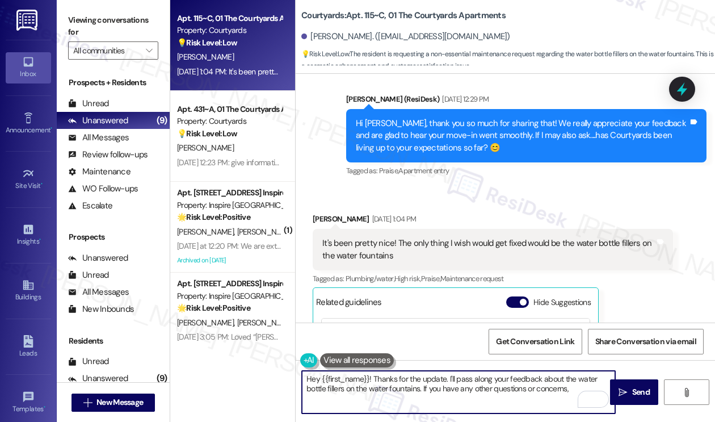
click at [316, 380] on textarea "Hey {{first_name}}! Thanks for the update. I'll pass along your feedback about …" at bounding box center [458, 392] width 313 height 43
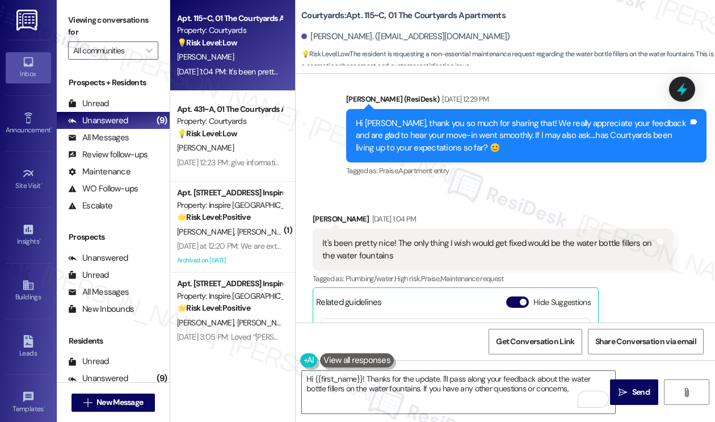
click at [72, 9] on div "Viewing conversations for All communities " at bounding box center [113, 35] width 113 height 71
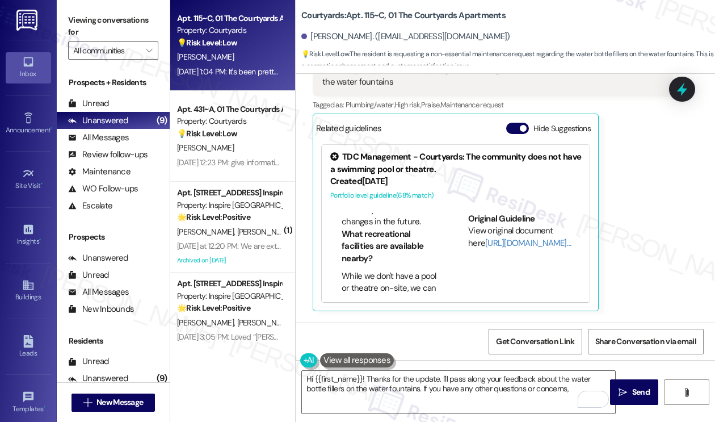
scroll to position [570, 0]
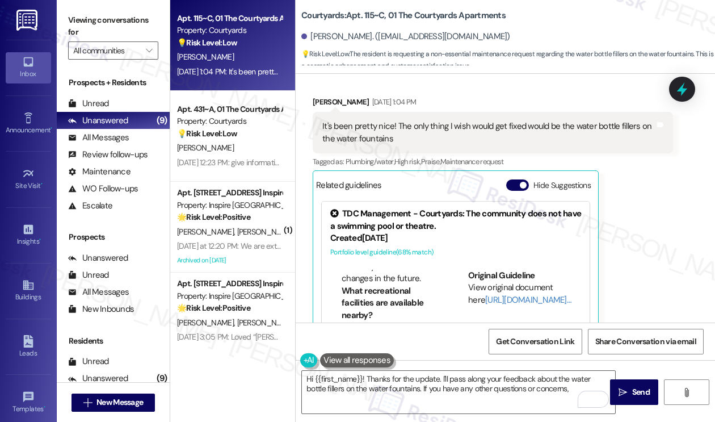
click at [453, 122] on div "It's been pretty nice! The only thing I wish would get fixed would be the water…" at bounding box center [489, 132] width 333 height 24
click at [426, 128] on div "It's been pretty nice! The only thing I wish would get fixed would be the water…" at bounding box center [489, 132] width 333 height 24
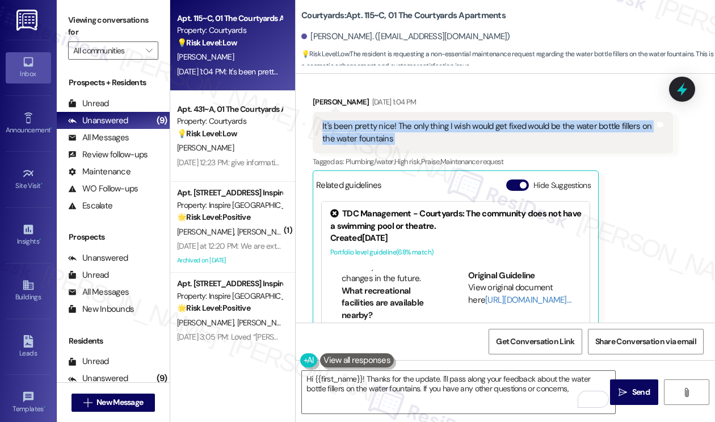
click at [426, 128] on div "It's been pretty nice! The only thing I wish would get fixed would be the water…" at bounding box center [489, 132] width 333 height 24
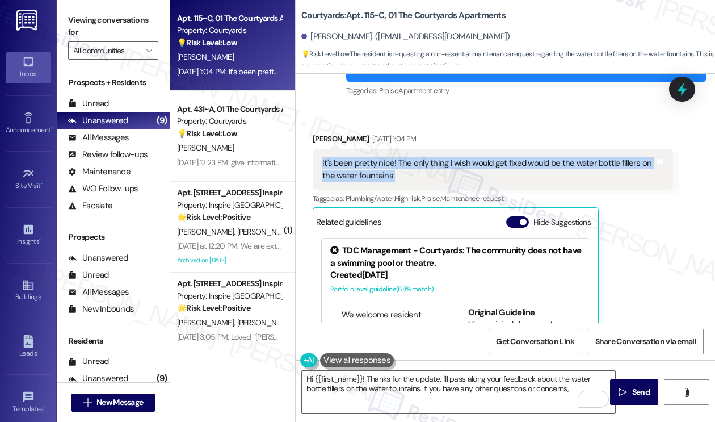
scroll to position [513, 0]
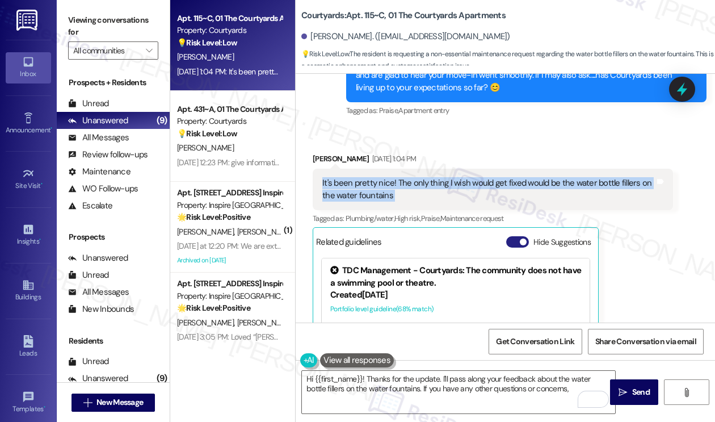
click at [517, 238] on button "Hide Suggestions" at bounding box center [518, 241] width 23 height 11
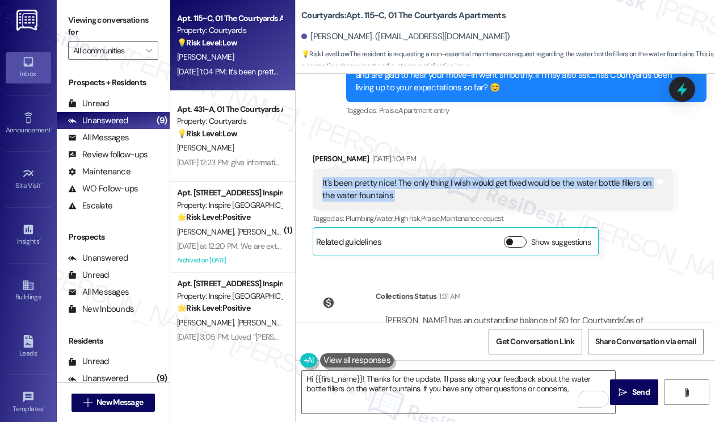
click at [511, 240] on span "button" at bounding box center [510, 241] width 7 height 7
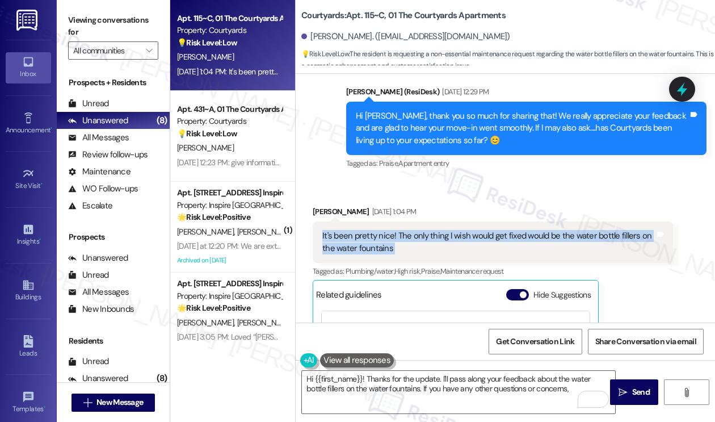
scroll to position [400, 0]
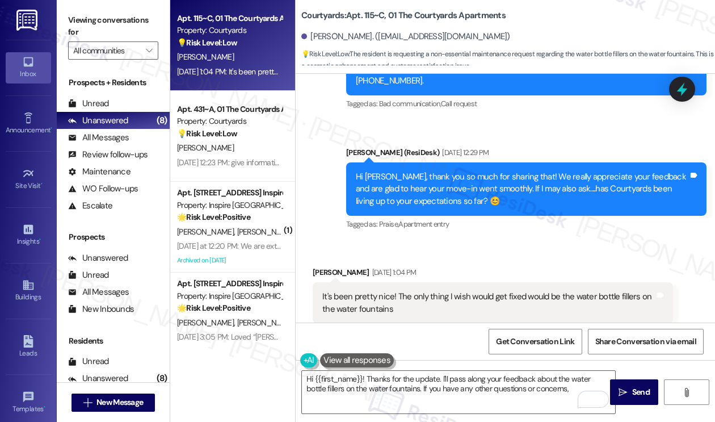
click at [576, 190] on div "Hi [PERSON_NAME], thank you so much for sharing that! We really appreciate your…" at bounding box center [522, 189] width 333 height 36
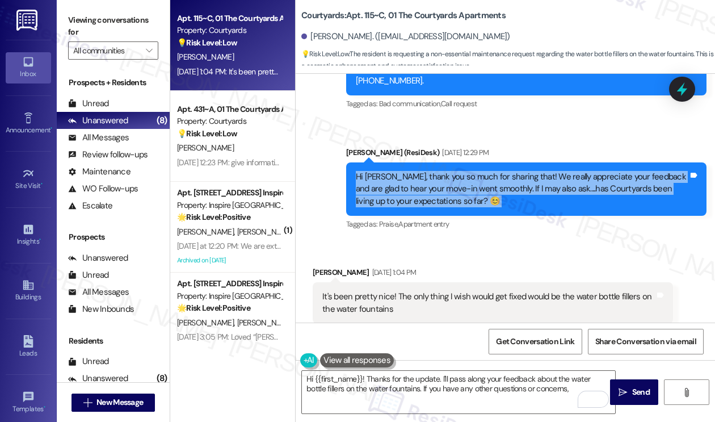
click at [576, 190] on div "Hi [PERSON_NAME], thank you so much for sharing that! We really appreciate your…" at bounding box center [522, 189] width 333 height 36
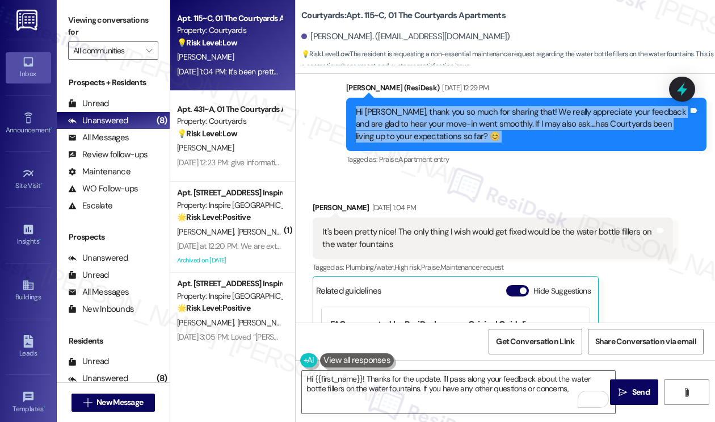
scroll to position [513, 0]
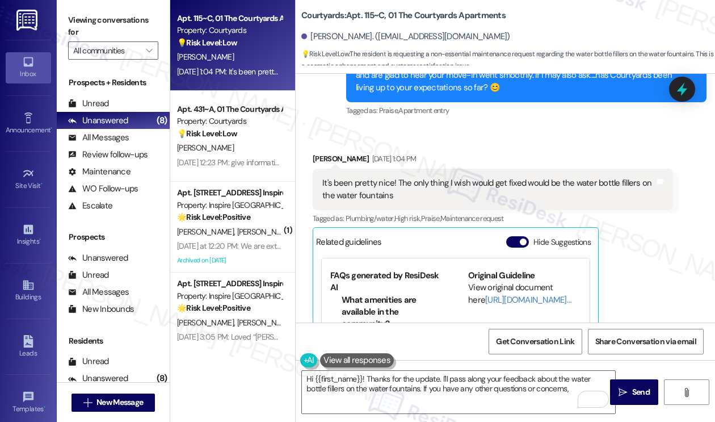
click at [392, 177] on div "It's been pretty nice! The only thing I wish would get fixed would be the water…" at bounding box center [489, 189] width 333 height 24
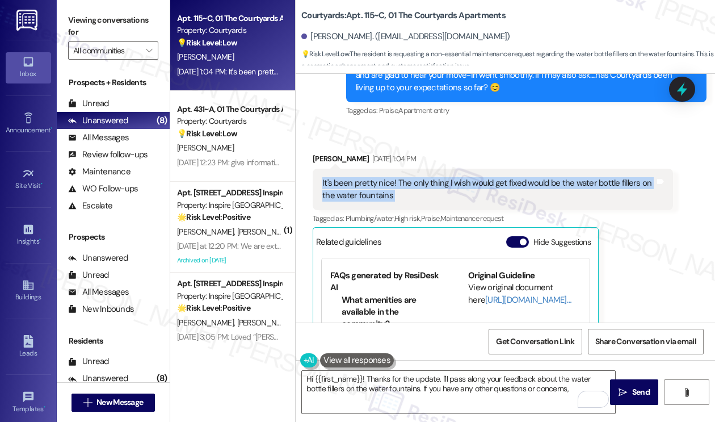
click at [392, 177] on div "It's been pretty nice! The only thing I wish would get fixed would be the water…" at bounding box center [489, 189] width 333 height 24
click at [390, 186] on div "It's been pretty nice! The only thing I wish would get fixed would be the water…" at bounding box center [489, 189] width 333 height 24
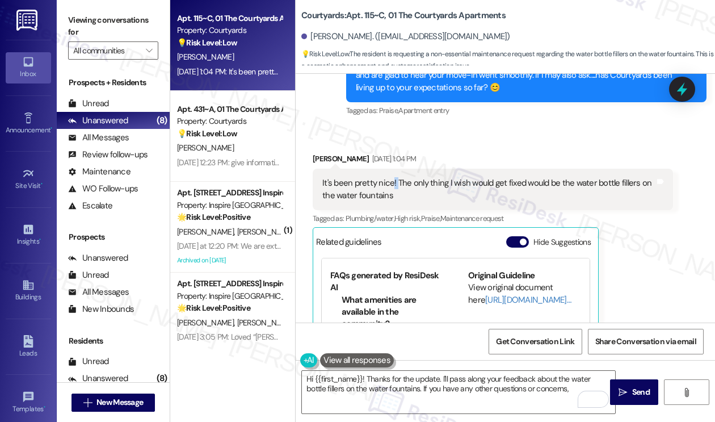
click at [390, 186] on div "It's been pretty nice! The only thing I wish would get fixed would be the water…" at bounding box center [489, 189] width 333 height 24
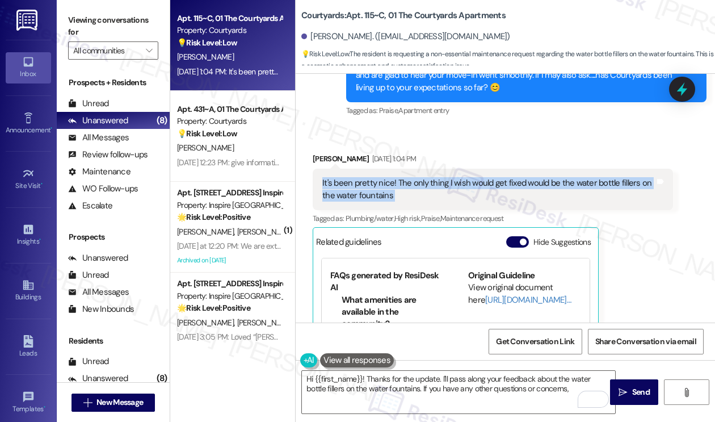
click at [390, 186] on div "It's been pretty nice! The only thing I wish would get fixed would be the water…" at bounding box center [489, 189] width 333 height 24
click at [387, 188] on div "It's been pretty nice! The only thing I wish would get fixed would be the water…" at bounding box center [489, 189] width 333 height 24
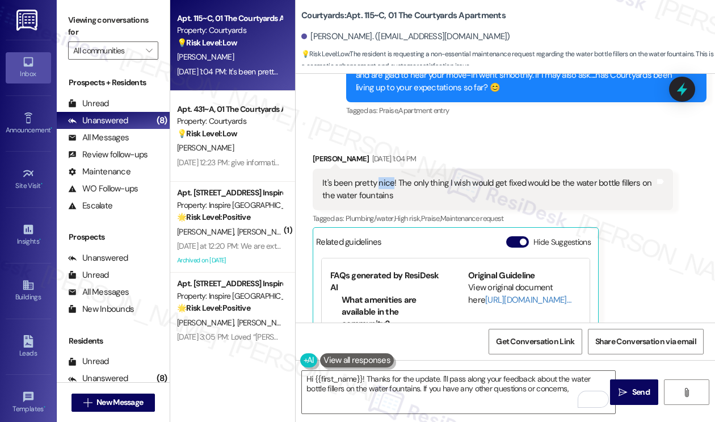
click at [387, 188] on div "It's been pretty nice! The only thing I wish would get fixed would be the water…" at bounding box center [489, 189] width 333 height 24
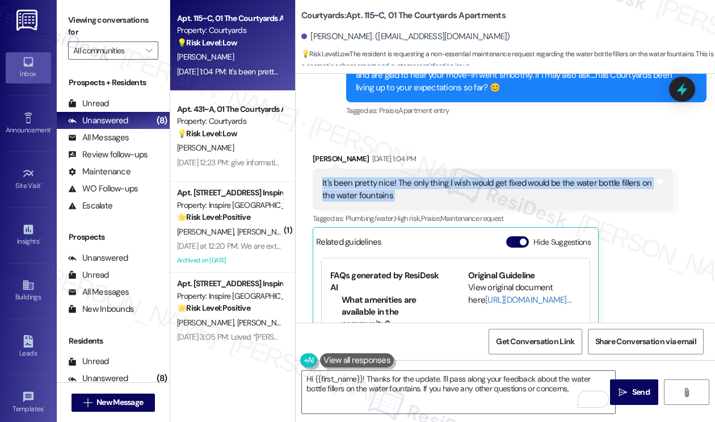
click at [387, 188] on div "It's been pretty nice! The only thing I wish would get fixed would be the water…" at bounding box center [489, 189] width 333 height 24
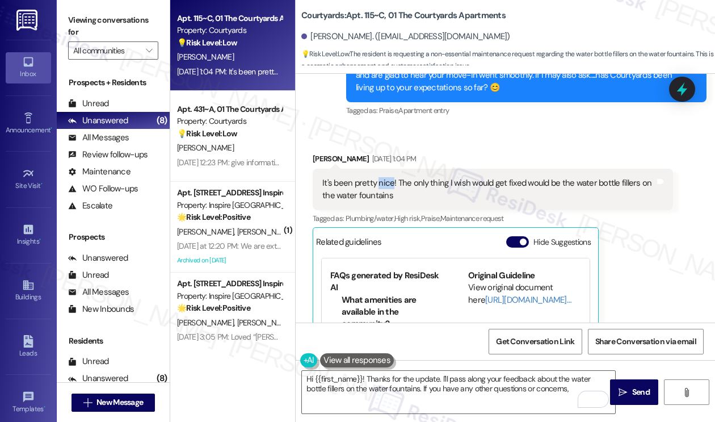
click at [387, 188] on div "It's been pretty nice! The only thing I wish would get fixed would be the water…" at bounding box center [489, 189] width 333 height 24
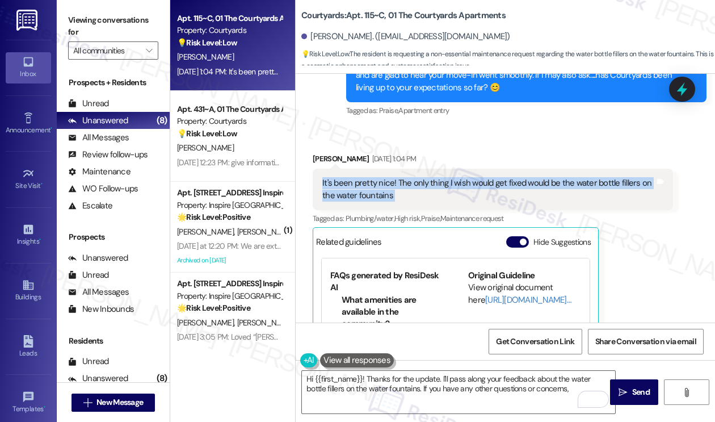
click at [387, 188] on div "It's been pretty nice! The only thing I wish would get fixed would be the water…" at bounding box center [489, 189] width 333 height 24
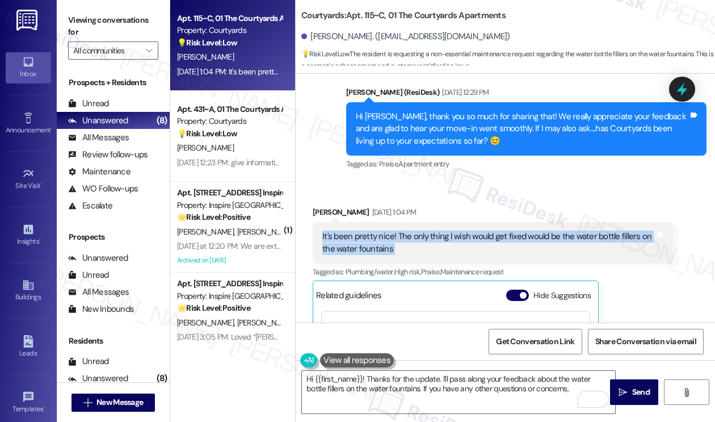
scroll to position [400, 0]
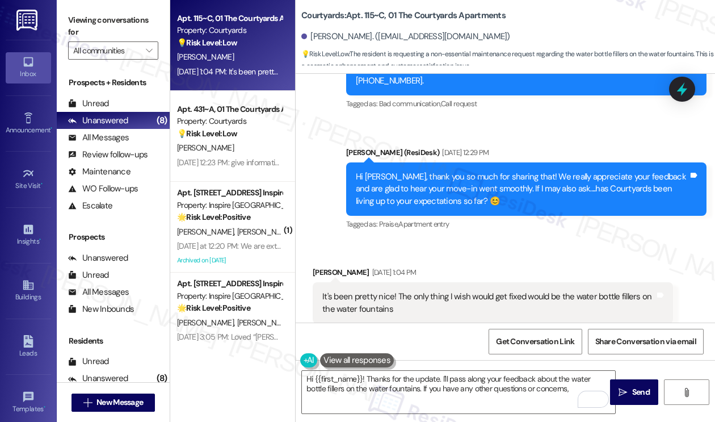
click at [409, 168] on div "Hi [PERSON_NAME], thank you so much for sharing that! We really appreciate your…" at bounding box center [526, 188] width 361 height 53
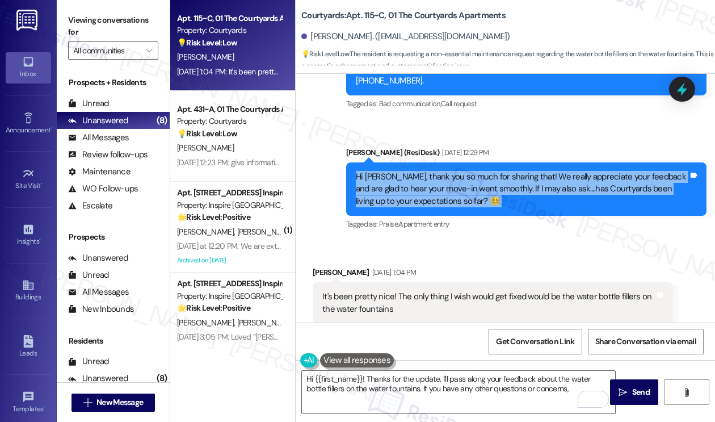
click at [409, 168] on div "Hi [PERSON_NAME], thank you so much for sharing that! We really appreciate your…" at bounding box center [526, 188] width 361 height 53
click at [402, 202] on div "Hi [PERSON_NAME], thank you so much for sharing that! We really appreciate your…" at bounding box center [522, 189] width 333 height 36
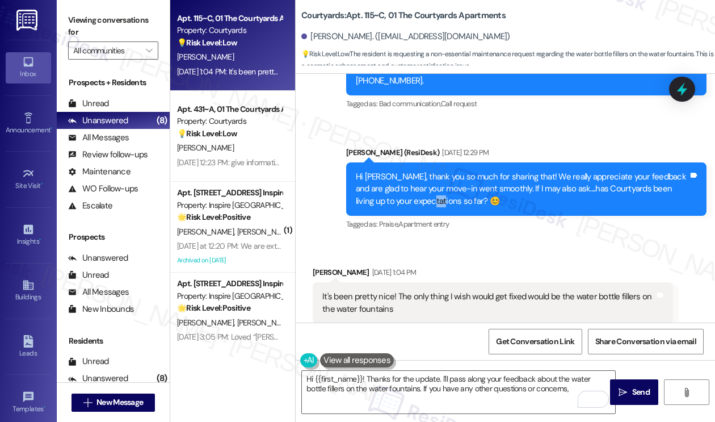
click at [403, 201] on div "Hi [PERSON_NAME], thank you so much for sharing that! We really appreciate your…" at bounding box center [522, 189] width 333 height 36
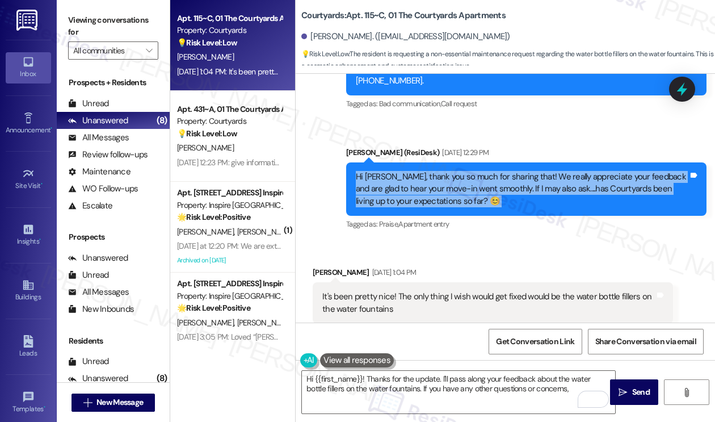
click at [403, 201] on div "Hi [PERSON_NAME], thank you so much for sharing that! We really appreciate your…" at bounding box center [522, 189] width 333 height 36
click at [417, 177] on div "Hi [PERSON_NAME], thank you so much for sharing that! We really appreciate your…" at bounding box center [522, 189] width 333 height 36
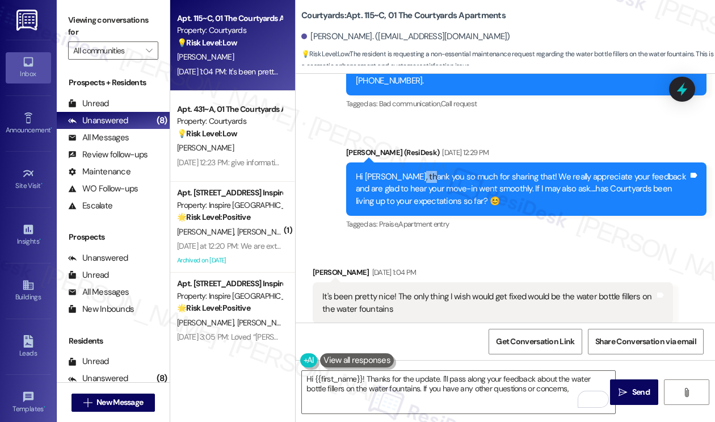
click at [417, 177] on div "Hi [PERSON_NAME], thank you so much for sharing that! We really appreciate your…" at bounding box center [522, 189] width 333 height 36
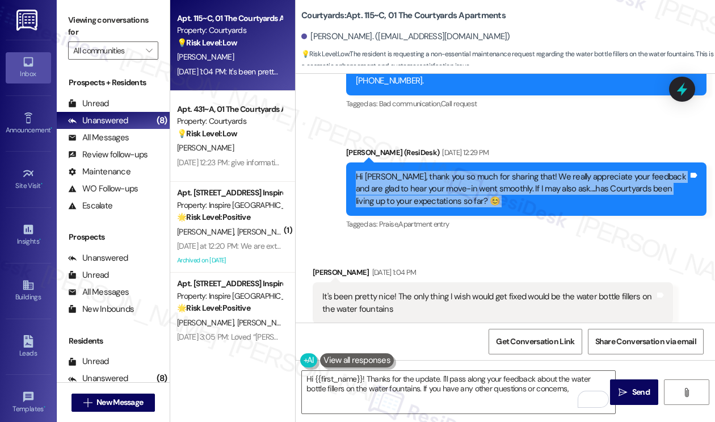
click at [417, 177] on div "Hi [PERSON_NAME], thank you so much for sharing that! We really appreciate your…" at bounding box center [522, 189] width 333 height 36
click at [463, 178] on div "Hi [PERSON_NAME], thank you so much for sharing that! We really appreciate your…" at bounding box center [522, 189] width 333 height 36
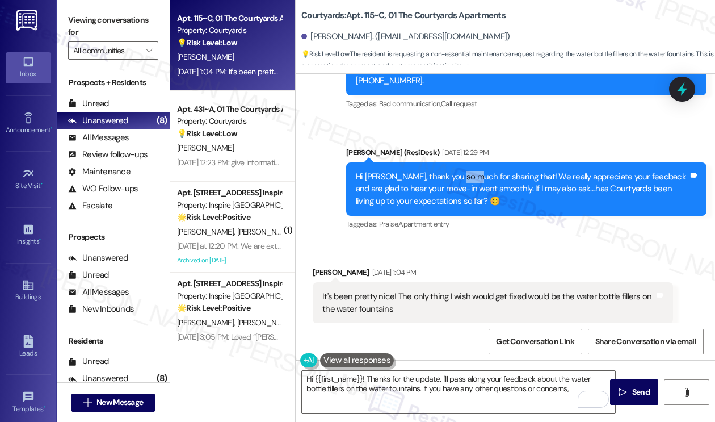
click at [463, 178] on div "Hi [PERSON_NAME], thank you so much for sharing that! We really appreciate your…" at bounding box center [522, 189] width 333 height 36
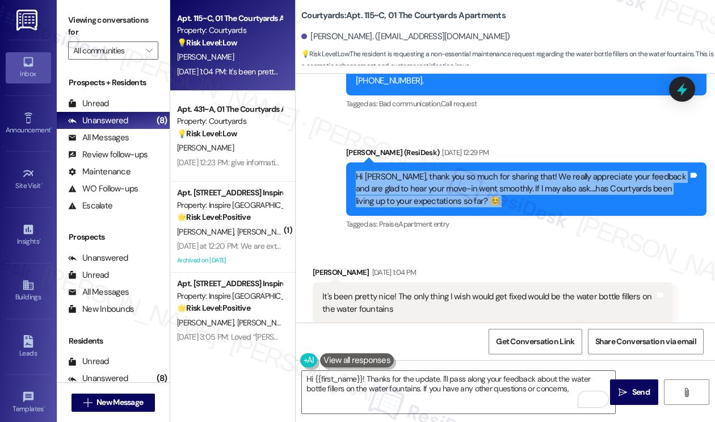
click at [463, 178] on div "Hi [PERSON_NAME], thank you so much for sharing that! We really appreciate your…" at bounding box center [522, 189] width 333 height 36
click at [432, 173] on div "Hi [PERSON_NAME], thank you so much for sharing that! We really appreciate your…" at bounding box center [522, 189] width 333 height 36
click at [443, 191] on div "Hi [PERSON_NAME], thank you so much for sharing that! We really appreciate your…" at bounding box center [522, 189] width 333 height 36
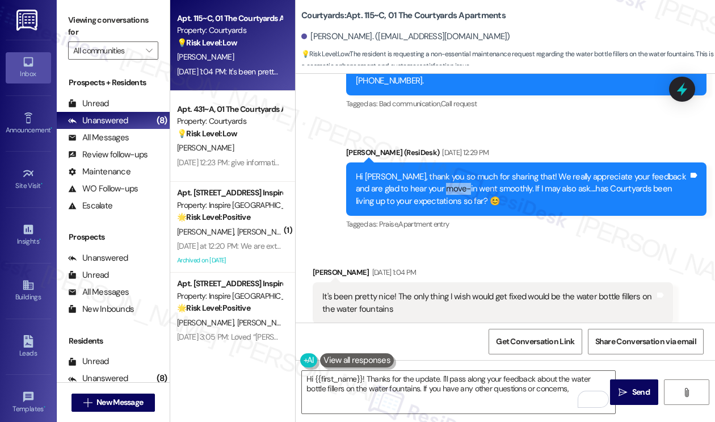
click at [443, 191] on div "Hi [PERSON_NAME], thank you so much for sharing that! We really appreciate your…" at bounding box center [522, 189] width 333 height 36
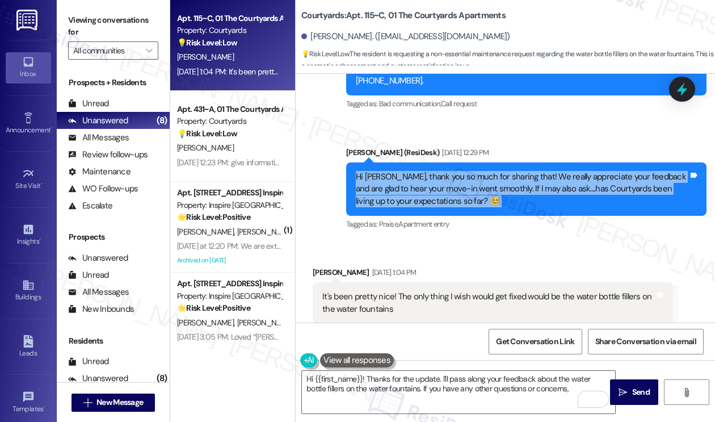
click at [443, 191] on div "Hi [PERSON_NAME], thank you so much for sharing that! We really appreciate your…" at bounding box center [522, 189] width 333 height 36
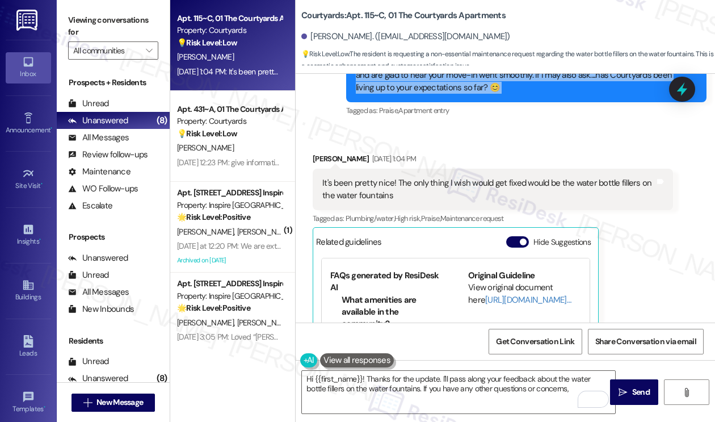
scroll to position [513, 0]
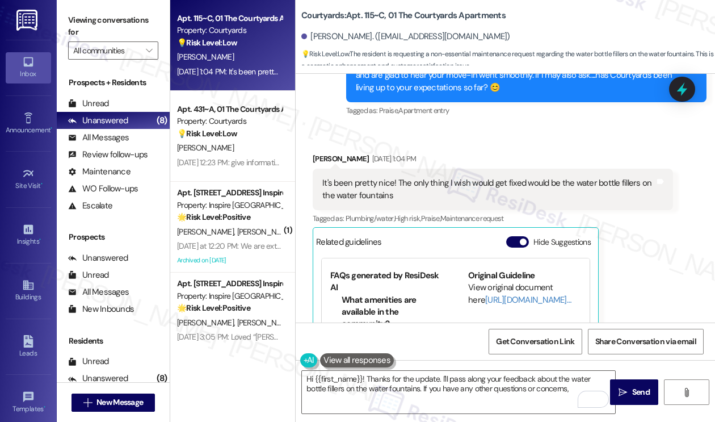
click at [414, 186] on div "It's been pretty nice! The only thing I wish would get fixed would be the water…" at bounding box center [489, 189] width 333 height 24
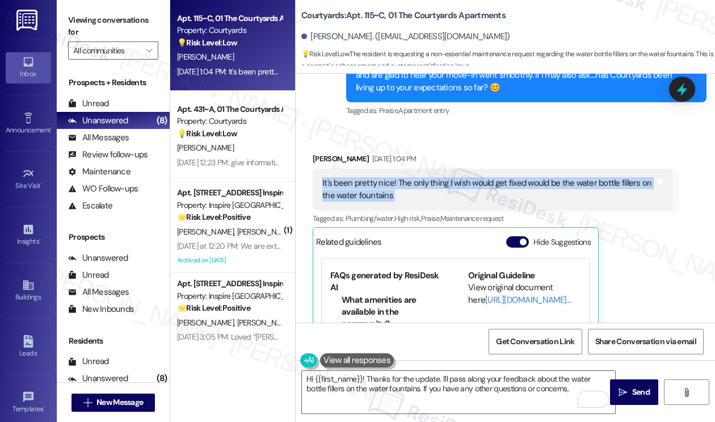
click at [414, 186] on div "It's been pretty nice! The only thing I wish would get fixed would be the water…" at bounding box center [489, 189] width 333 height 24
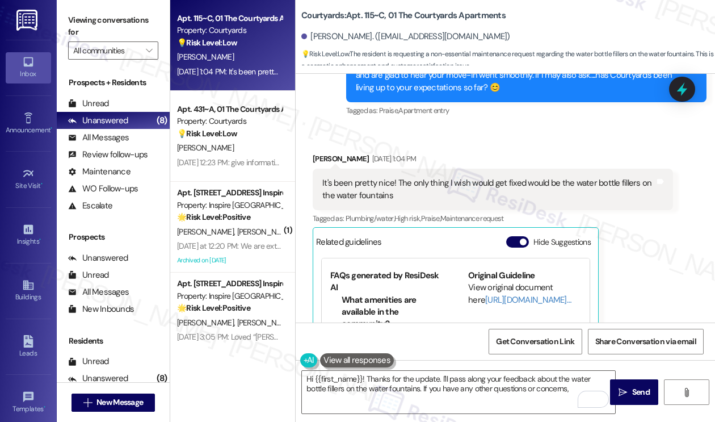
click at [497, 155] on div "[PERSON_NAME] [DATE] 1:04 PM" at bounding box center [493, 161] width 361 height 16
click at [450, 193] on div "It's been pretty nice! The only thing I wish would get fixed would be the water…" at bounding box center [489, 189] width 333 height 24
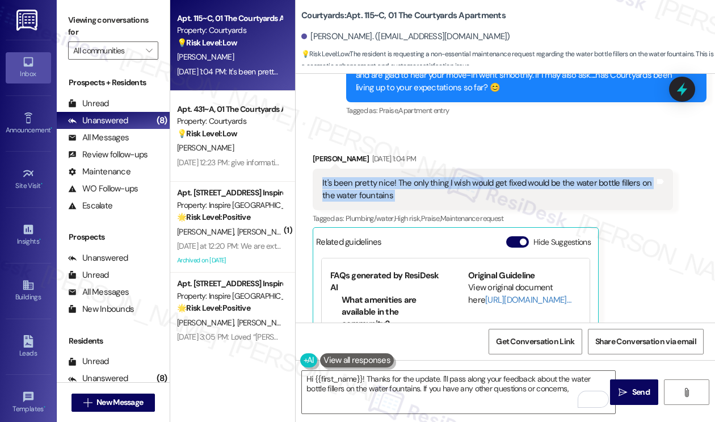
click at [450, 193] on div "It's been pretty nice! The only thing I wish would get fixed would be the water…" at bounding box center [489, 189] width 333 height 24
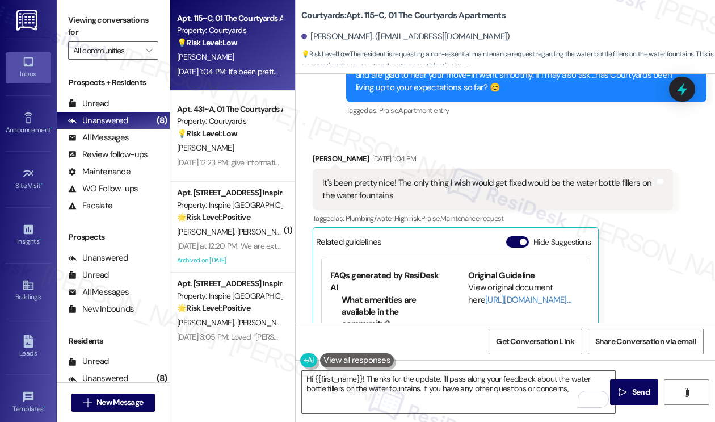
click at [523, 147] on div "Received via SMS [PERSON_NAME] [DATE] 1:04 PM It's been pretty nice! The only t…" at bounding box center [493, 288] width 378 height 289
click at [500, 181] on div "It's been pretty nice! The only thing I wish would get fixed would be the water…" at bounding box center [489, 189] width 333 height 24
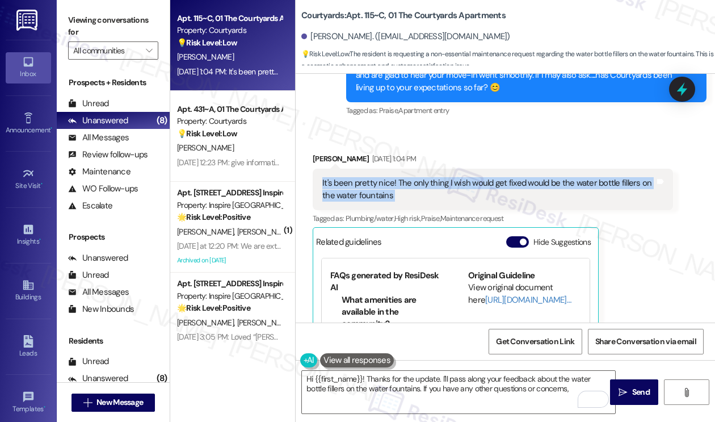
click at [500, 181] on div "It's been pretty nice! The only thing I wish would get fixed would be the water…" at bounding box center [489, 189] width 333 height 24
click at [566, 182] on div "It's been pretty nice! The only thing I wish would get fixed would be the water…" at bounding box center [489, 189] width 333 height 24
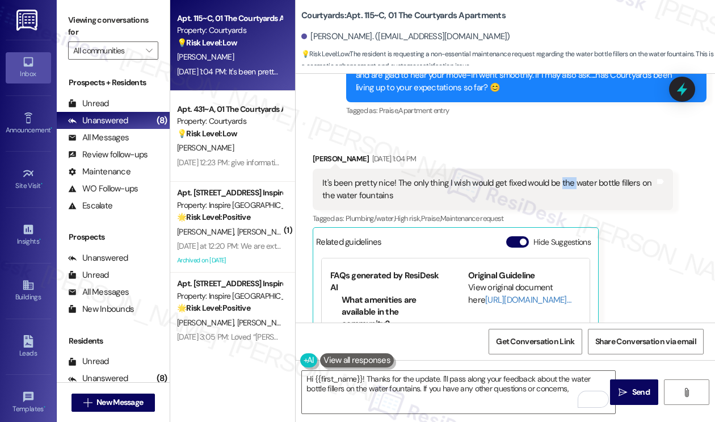
click at [566, 182] on div "It's been pretty nice! The only thing I wish would get fixed would be the water…" at bounding box center [489, 189] width 333 height 24
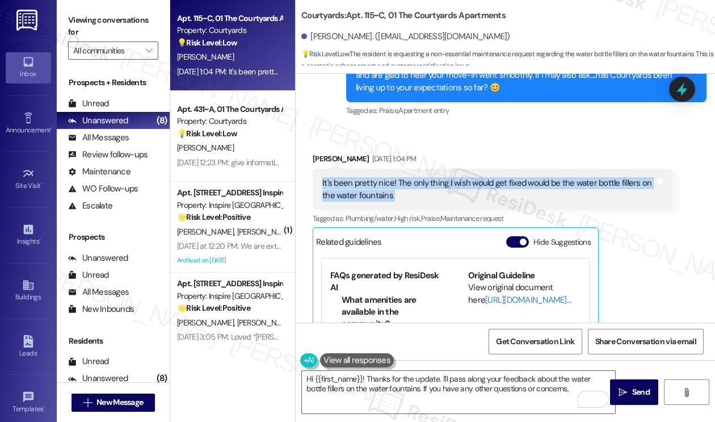
click at [566, 182] on div "It's been pretty nice! The only thing I wish would get fixed would be the water…" at bounding box center [489, 189] width 333 height 24
click at [416, 192] on div "It's been pretty nice! The only thing I wish would get fixed would be the water…" at bounding box center [489, 189] width 333 height 24
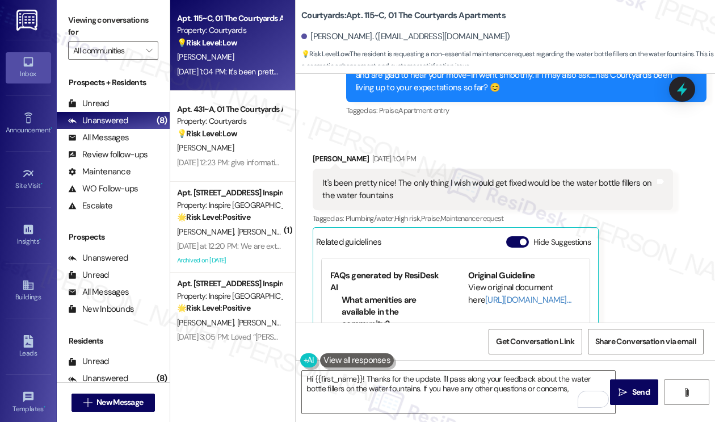
click at [415, 191] on div "It's been pretty nice! The only thing I wish would get fixed would be the water…" at bounding box center [489, 189] width 333 height 24
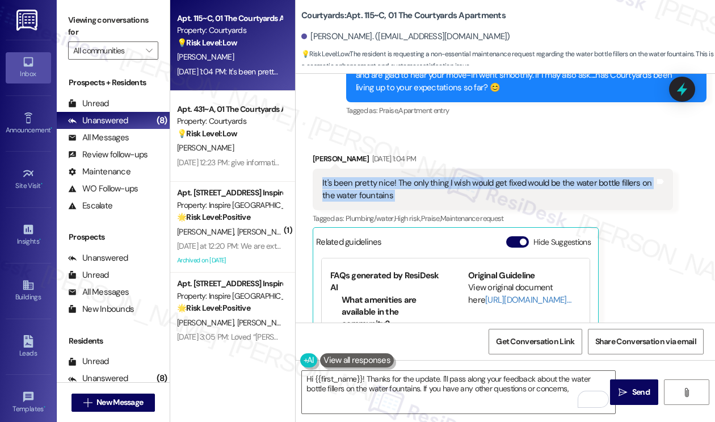
click at [415, 191] on div "It's been pretty nice! The only thing I wish would get fixed would be the water…" at bounding box center [489, 189] width 333 height 24
click at [522, 238] on span "button" at bounding box center [523, 241] width 7 height 7
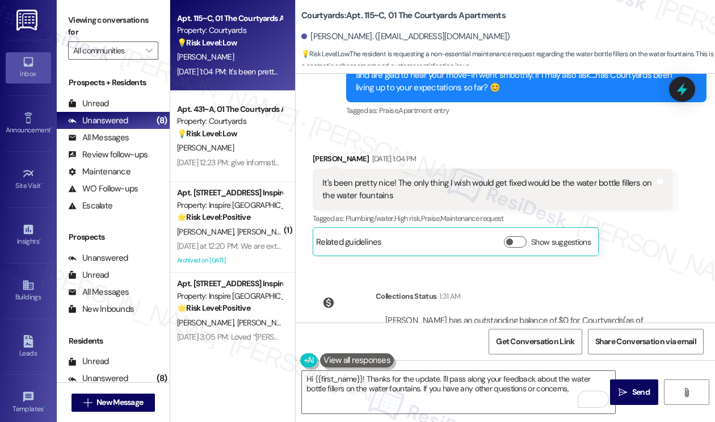
click at [483, 129] on div "Received via SMS [PERSON_NAME] [DATE] 1:04 PM It's been pretty nice! The only t…" at bounding box center [506, 195] width 420 height 137
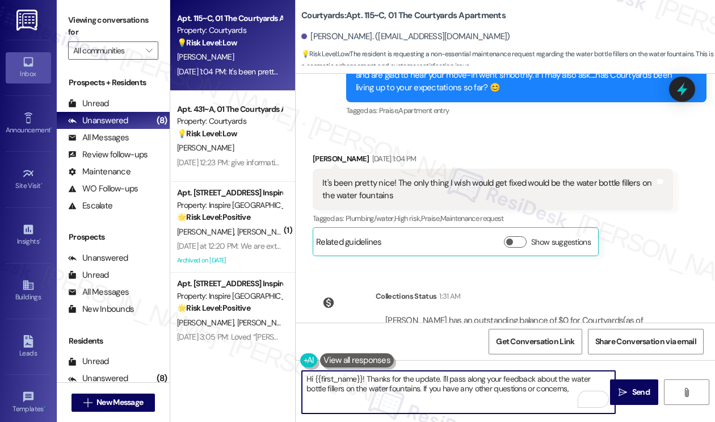
drag, startPoint x: 554, startPoint y: 388, endPoint x: 551, endPoint y: 394, distance: 5.8
click at [551, 394] on textarea "Hi {{first_name}}! Thanks for the update. I'll pass along your feedback about t…" at bounding box center [458, 392] width 313 height 43
click at [563, 391] on textarea "Hi {{first_name}}! Thanks for the update. I'll pass along your feedback about t…" at bounding box center [458, 392] width 313 height 43
click at [476, 389] on textarea "Hi {{first_name}}! Thanks for the update. I'll pass along your feedback about t…" at bounding box center [458, 392] width 313 height 43
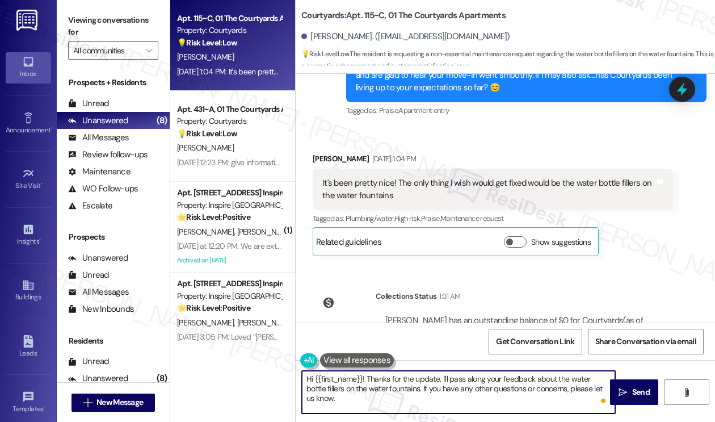
click at [476, 389] on textarea "Hi {{first_name}}! Thanks for the update. I'll pass along your feedback about t…" at bounding box center [458, 392] width 313 height 43
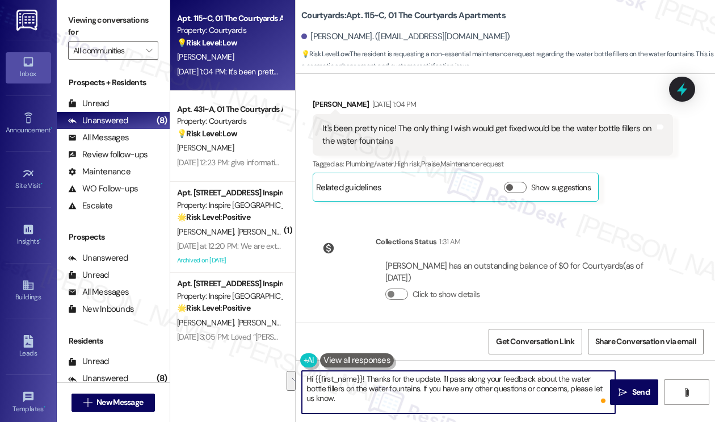
scroll to position [572, 0]
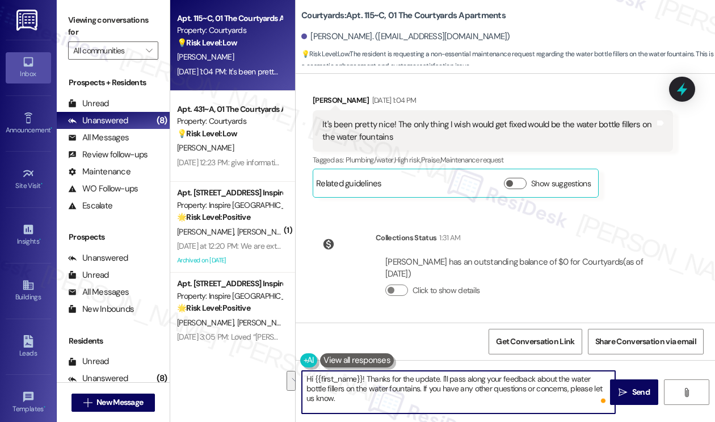
click at [454, 396] on textarea "Hi {{first_name}}! Thanks for the update. I'll pass along your feedback about t…" at bounding box center [458, 392] width 313 height 43
type textarea "Hi {{first_name}}! Thanks for the update. I'll pass along your feedback about t…"
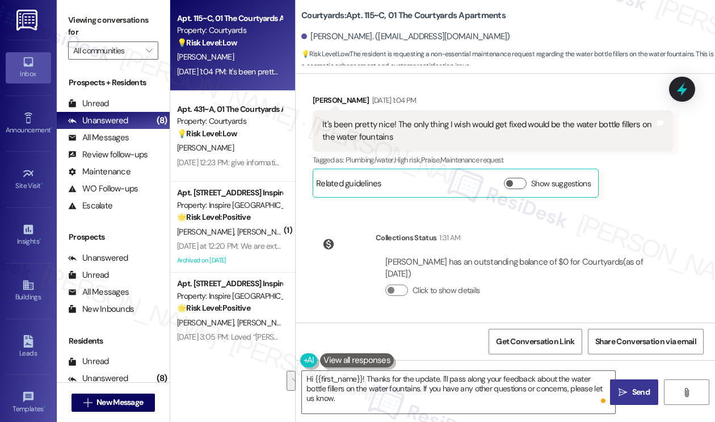
click at [644, 387] on span "Send" at bounding box center [642, 392] width 18 height 12
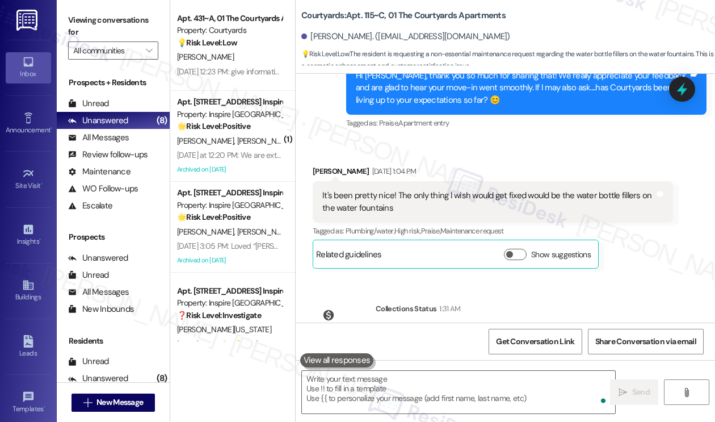
scroll to position [436, 0]
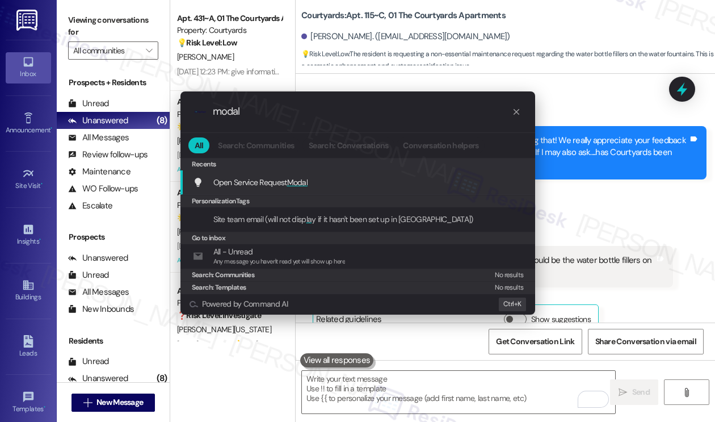
click at [590, 188] on div ".cls-1{fill:#0a055f;}.cls-2{fill:#0cc4c4;} resideskLogoBlueOrange modal All Sea…" at bounding box center [357, 211] width 715 height 422
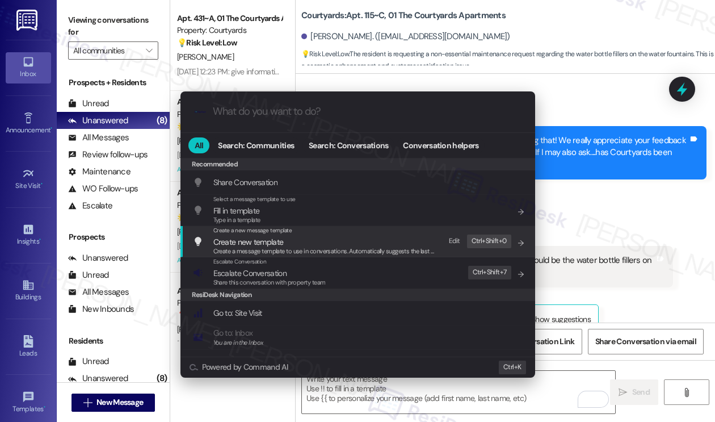
click at [584, 183] on div ".cls-1{fill:#0a055f;}.cls-2{fill:#0cc4c4;} resideskLogoBlueOrange All Search: C…" at bounding box center [357, 211] width 715 height 422
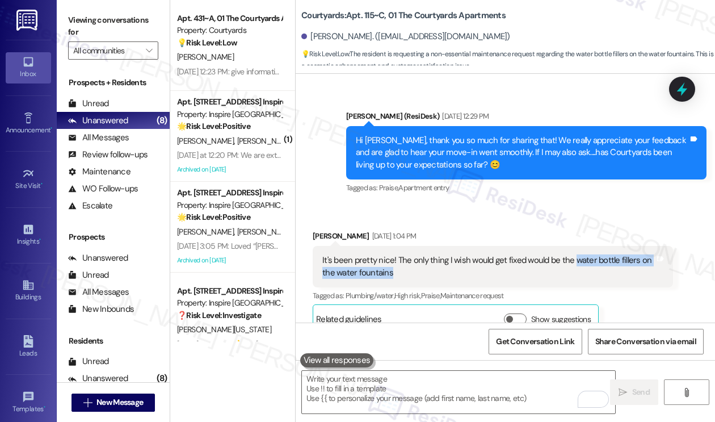
drag, startPoint x: 572, startPoint y: 261, endPoint x: 409, endPoint y: 273, distance: 163.4
click at [409, 273] on div "It's been pretty nice! The only thing I wish would get fixed would be the water…" at bounding box center [489, 266] width 333 height 24
copy div "water bottle fillers on the water fountains"
click at [446, 206] on div "Received via SMS [PERSON_NAME] [DATE] 1:04 PM It's been pretty nice! The only t…" at bounding box center [506, 272] width 420 height 137
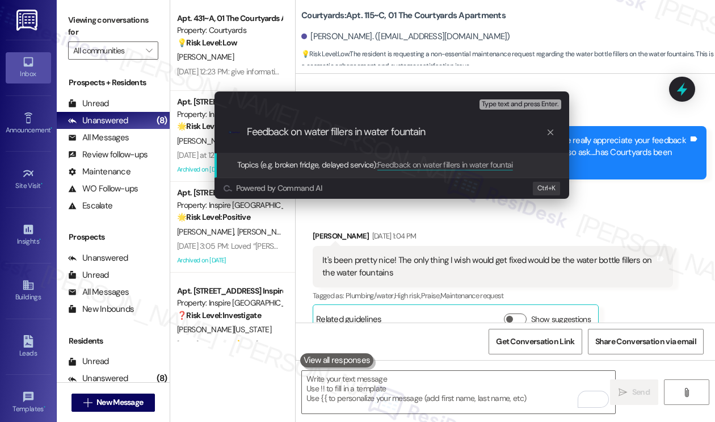
type input "Feedback on water fillers in water fountains"
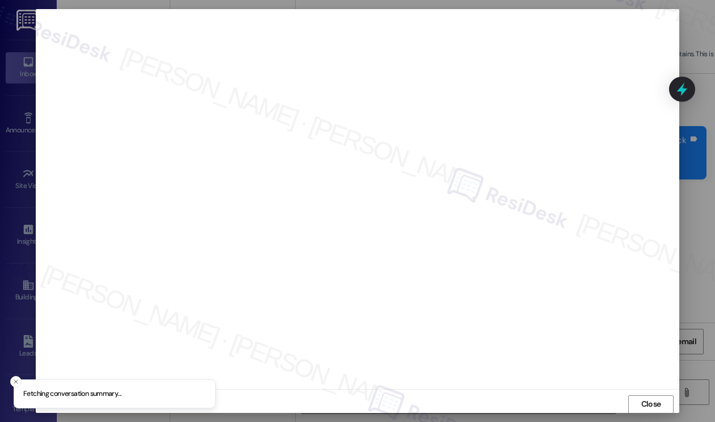
scroll to position [0, 0]
click at [634, 403] on button "Close" at bounding box center [651, 404] width 45 height 18
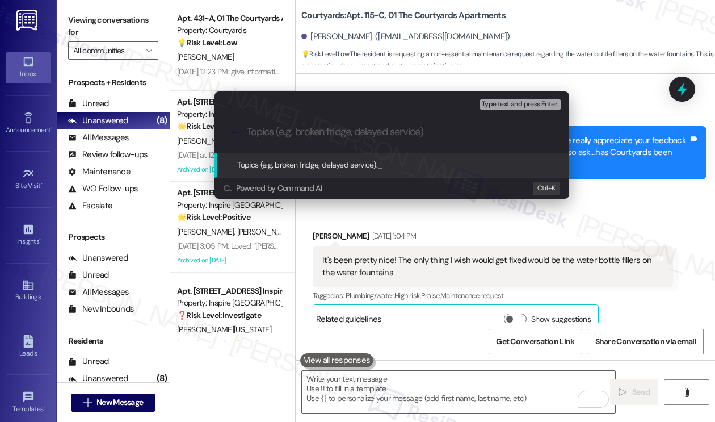
paste input "Feedback on water fillers in water fountains"
type input "Feedback on water fillers in water fountains"
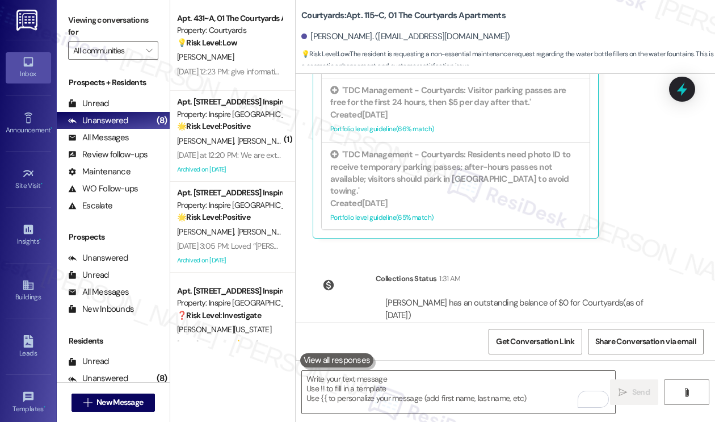
scroll to position [849, 0]
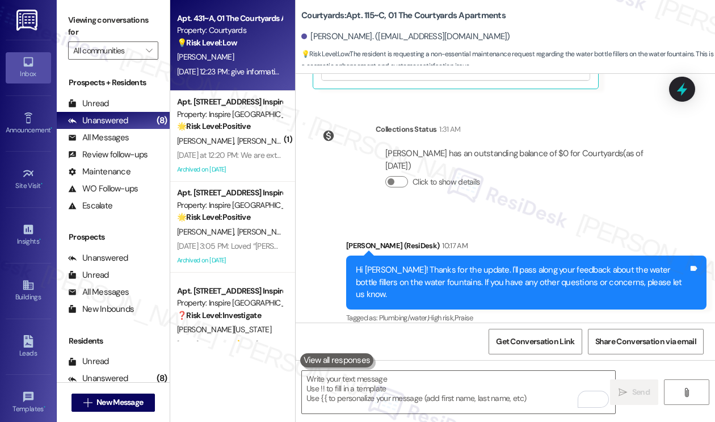
click at [208, 62] on div "[PERSON_NAME]" at bounding box center [229, 57] width 107 height 14
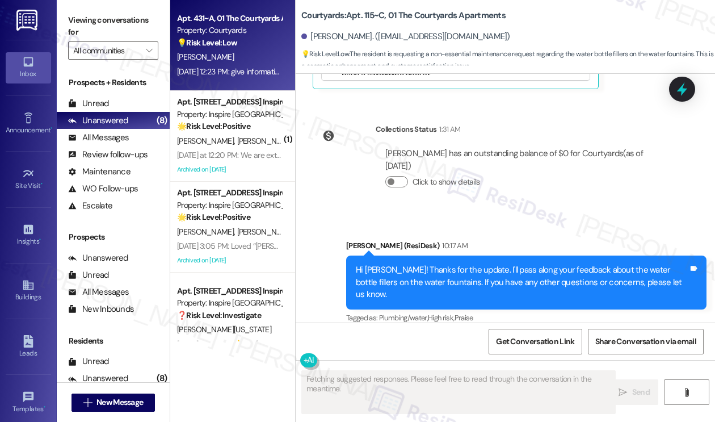
scroll to position [150, 0]
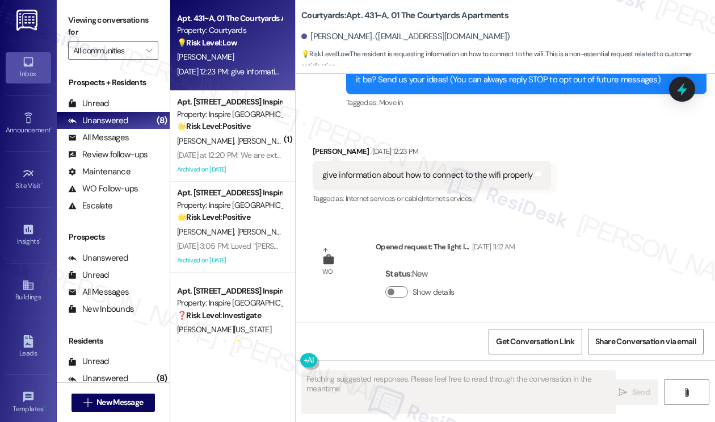
click at [413, 177] on div "give information about how to connect to the wifi properly" at bounding box center [428, 175] width 211 height 12
click at [413, 176] on div "give information about how to connect to the wifi properly" at bounding box center [428, 175] width 211 height 12
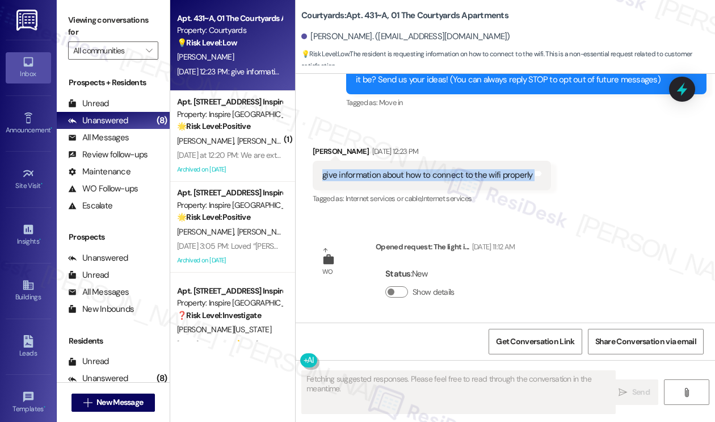
click at [413, 176] on div "give information about how to connect to the wifi properly" at bounding box center [428, 175] width 211 height 12
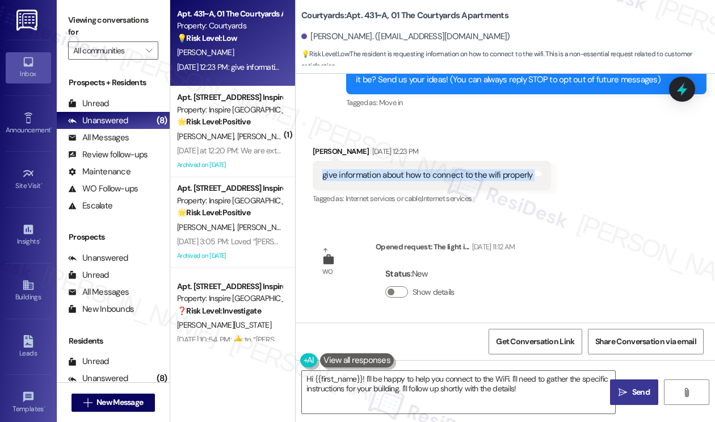
scroll to position [0, 0]
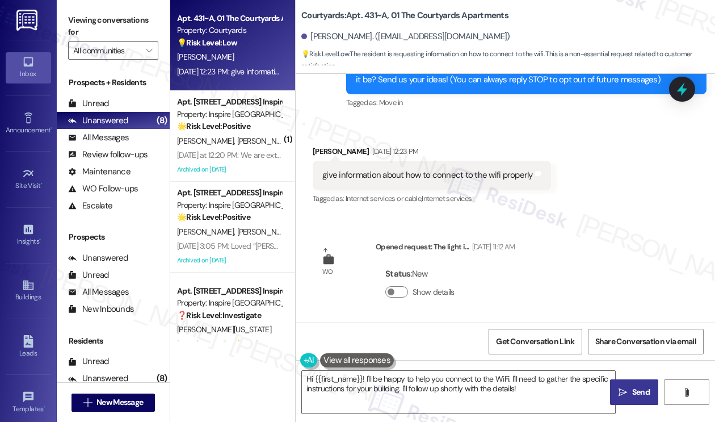
click at [553, 224] on div "Lease started [DATE] 8:00 PM Survey, sent via SMS Residesk Automated Survey [DA…" at bounding box center [506, 198] width 420 height 249
click at [421, 186] on div "give information about how to connect to the wifi properly Tags and notes" at bounding box center [432, 175] width 238 height 29
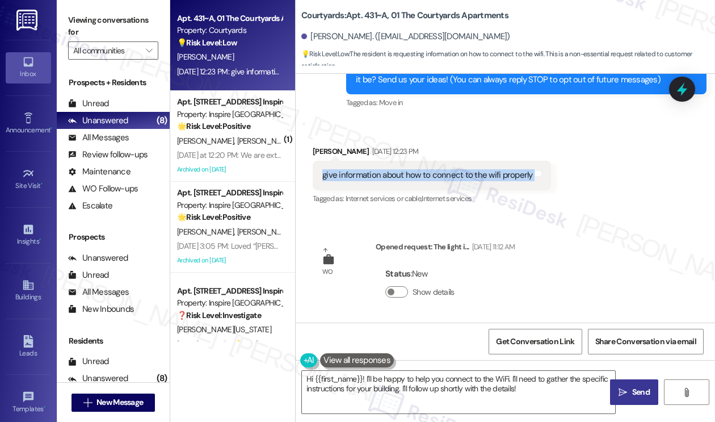
click at [421, 186] on div "give information about how to connect to the wifi properly Tags and notes" at bounding box center [432, 175] width 238 height 29
copy div "give information about how to connect to the wifi properly Tags and notes"
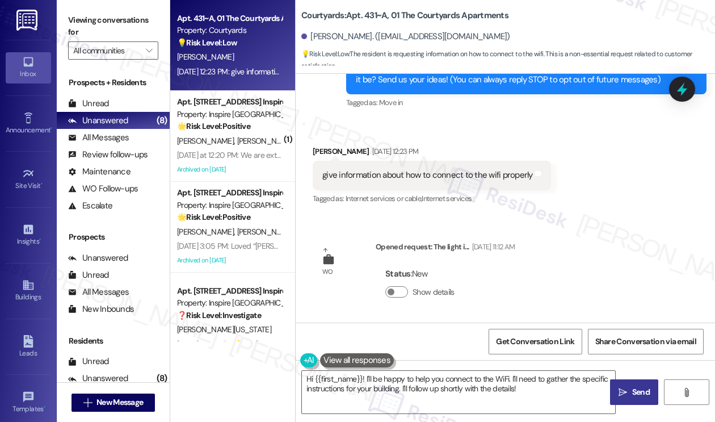
click at [80, 15] on label "Viewing conversations for" at bounding box center [113, 26] width 90 height 30
click at [68, 23] on div "Viewing conversations for All communities " at bounding box center [113, 35] width 113 height 71
click at [507, 386] on textarea "Hi {{first_name}}! I'll be happy to help you connect to the WiFi. I'll need to …" at bounding box center [458, 392] width 313 height 43
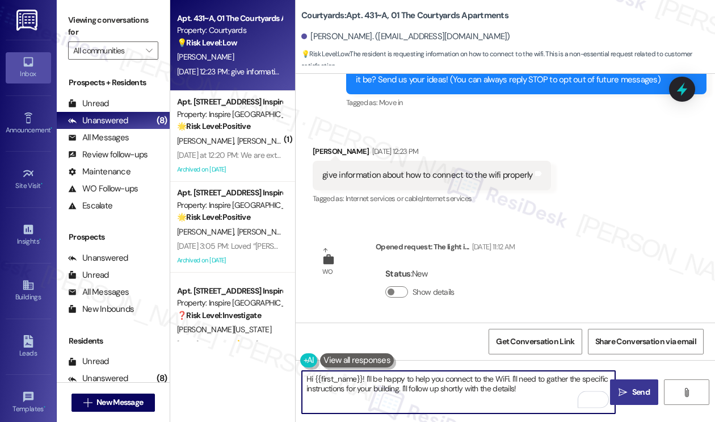
drag, startPoint x: 535, startPoint y: 391, endPoint x: 366, endPoint y: 376, distance: 169.3
click at [366, 376] on textarea "Hi {{first_name}}! I'll be happy to help you connect to the WiFi. I'll need to …" at bounding box center [458, 392] width 313 height 43
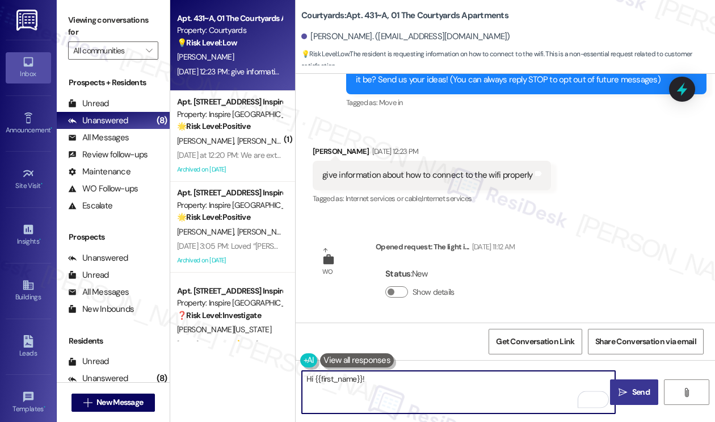
paste textarea "Were you able to get online, or are you still experiencing any issues?"
drag, startPoint x: 368, startPoint y: 374, endPoint x: 380, endPoint y: 372, distance: 12.0
click at [368, 374] on textarea "Hi {{first_name}}! Were you able to get online, or are you still experiencing a…" at bounding box center [458, 392] width 313 height 43
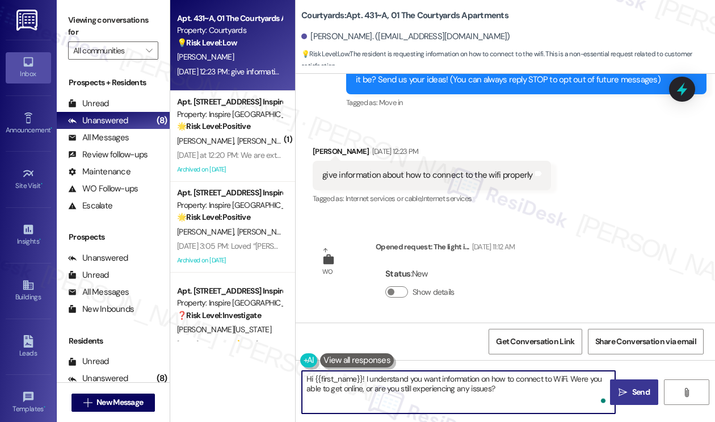
click at [572, 378] on textarea "Hi {{first_name}}! I understand you want information on how to connect to WiFi.…" at bounding box center [458, 392] width 313 height 43
click at [427, 375] on textarea "Hi {{first_name}}! I understand you want information on how to connect to WiFi.…" at bounding box center [458, 392] width 313 height 43
click at [399, 386] on textarea "Hi {{first_name}}! I understand you want information on how to connect to WiFi.…" at bounding box center [458, 392] width 313 height 43
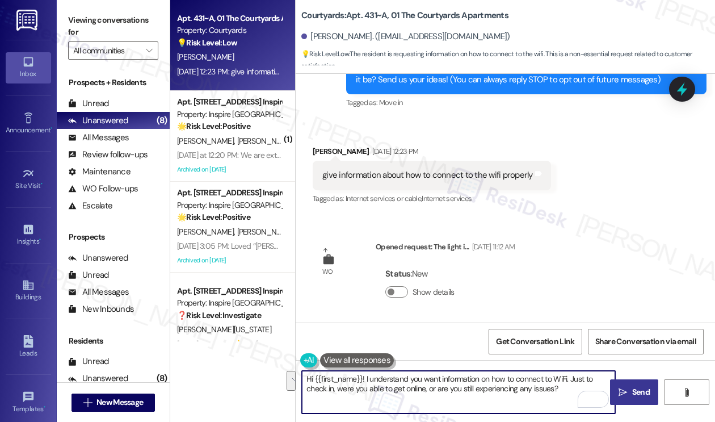
click at [399, 386] on textarea "Hi {{first_name}}! I understand you want information on how to connect to WiFi.…" at bounding box center [458, 392] width 313 height 43
click at [508, 383] on textarea "Hi {{first_name}}! I understand you want information on how to connect to WiFi.…" at bounding box center [458, 392] width 313 height 43
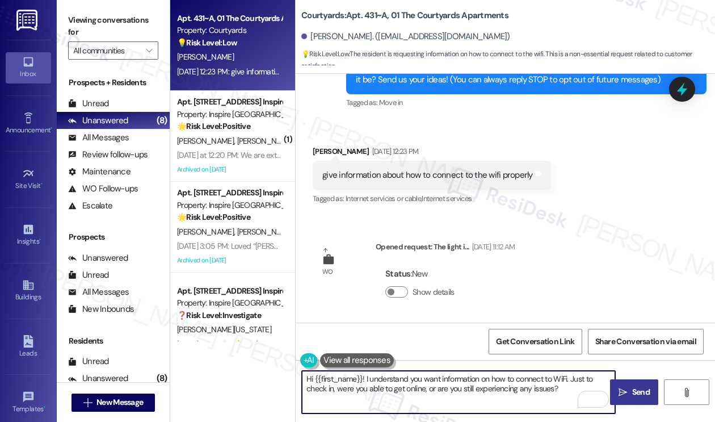
type textarea "Hi {{first_name}}! I understand you want information on how to connect to WiFi.…"
click at [633, 390] on span "Send" at bounding box center [642, 392] width 18 height 12
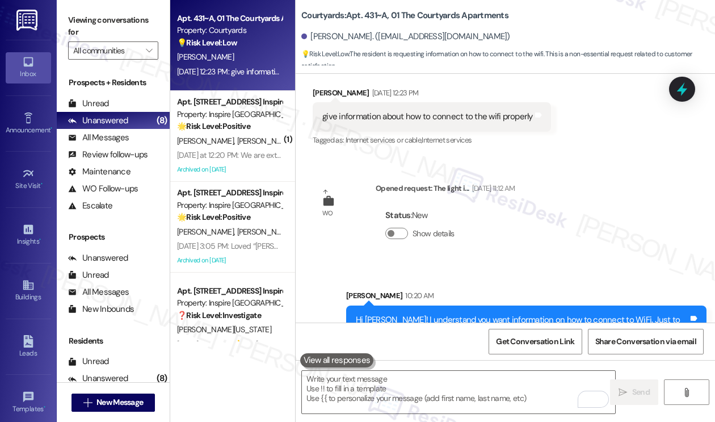
scroll to position [242, 0]
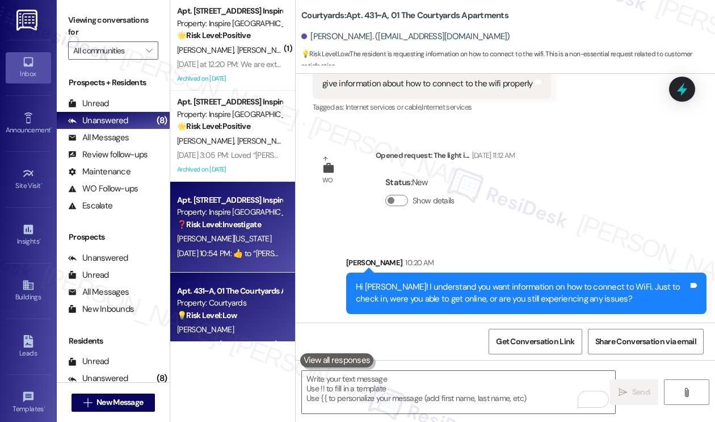
click at [232, 241] on div "[PERSON_NAME][US_STATE]" at bounding box center [229, 239] width 107 height 14
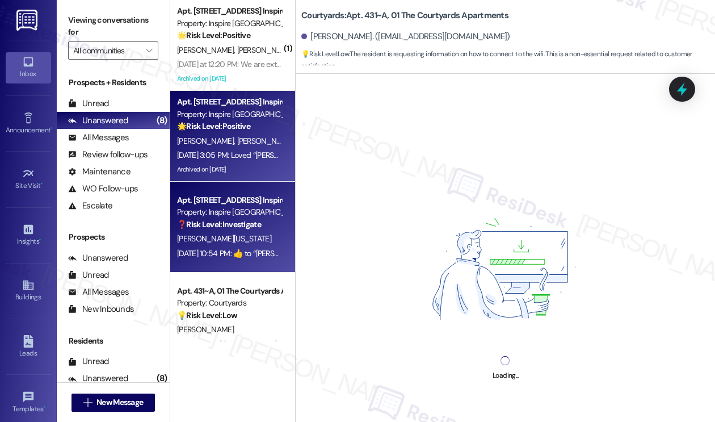
click at [240, 146] on div "[PERSON_NAME] [PERSON_NAME]" at bounding box center [229, 141] width 107 height 14
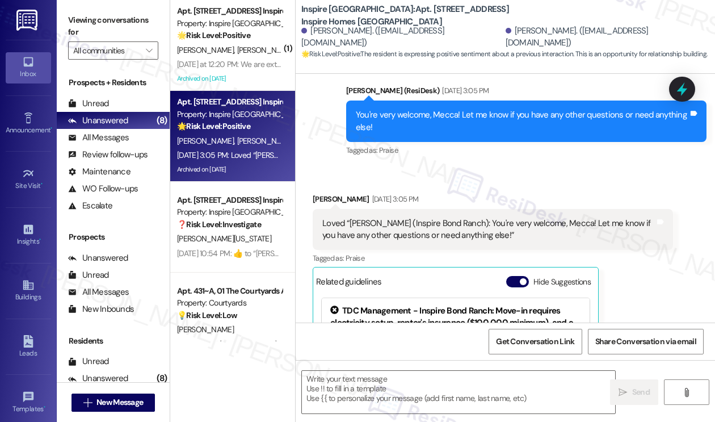
scroll to position [5045, 0]
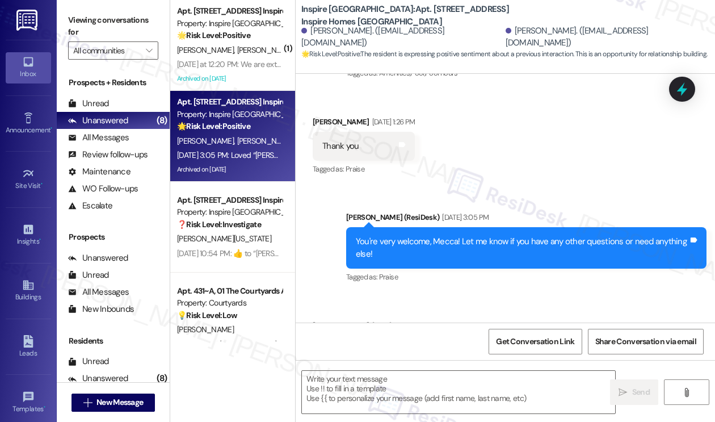
type textarea "Fetching suggested responses. Please feel free to read through the conversation…"
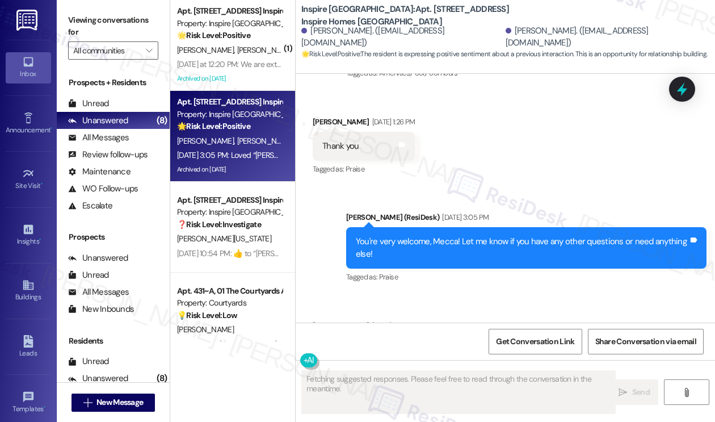
click at [389, 236] on div "You're very welcome, Mecca! Let me know if you have any other questions or need…" at bounding box center [522, 248] width 333 height 24
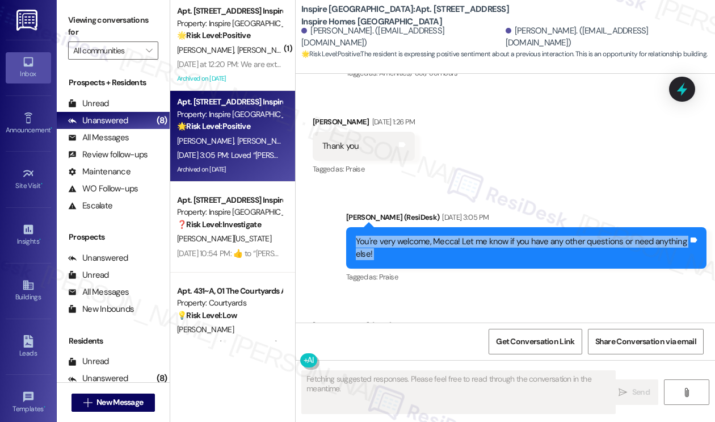
click at [389, 236] on div "You're very welcome, Mecca! Let me know if you have any other questions or need…" at bounding box center [522, 248] width 333 height 24
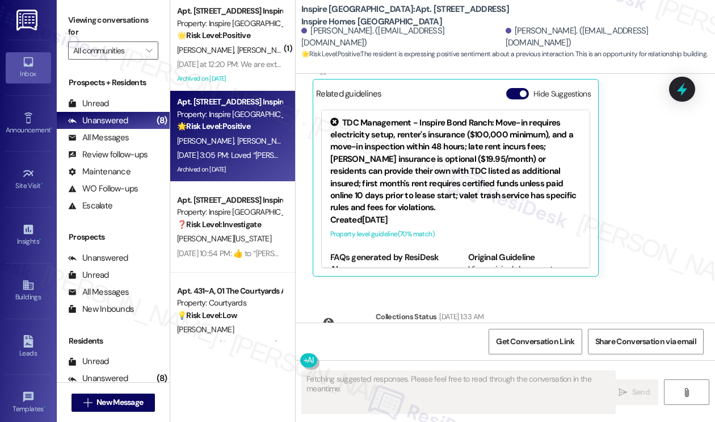
scroll to position [5390, 0]
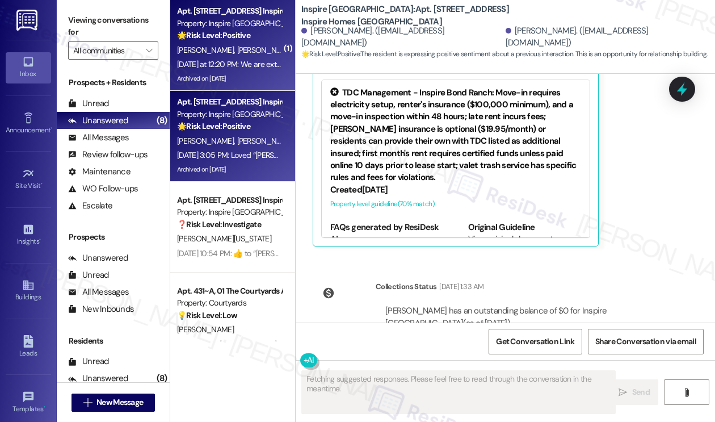
click at [249, 52] on div "[PERSON_NAME] [PERSON_NAME]" at bounding box center [229, 50] width 107 height 14
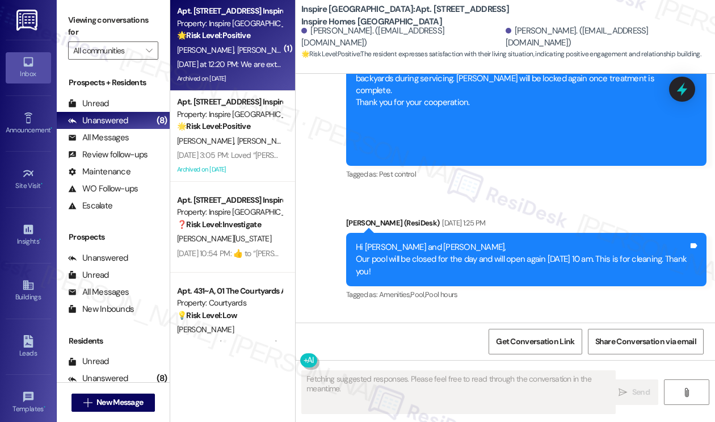
scroll to position [1676, 0]
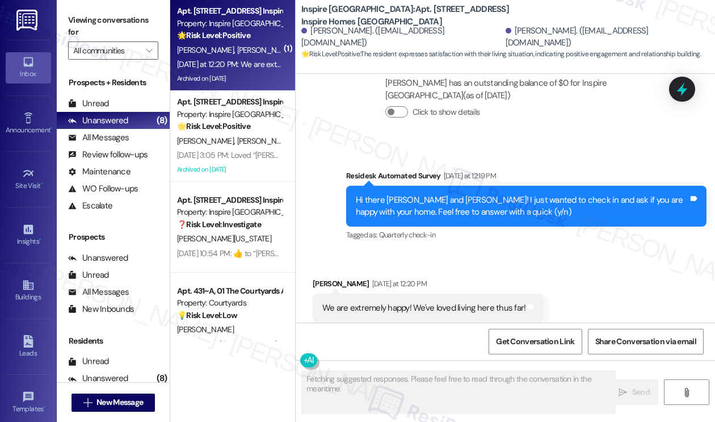
click at [365, 294] on div "We are extremely happy! We've loved living here thus far! Tags and notes" at bounding box center [428, 308] width 231 height 29
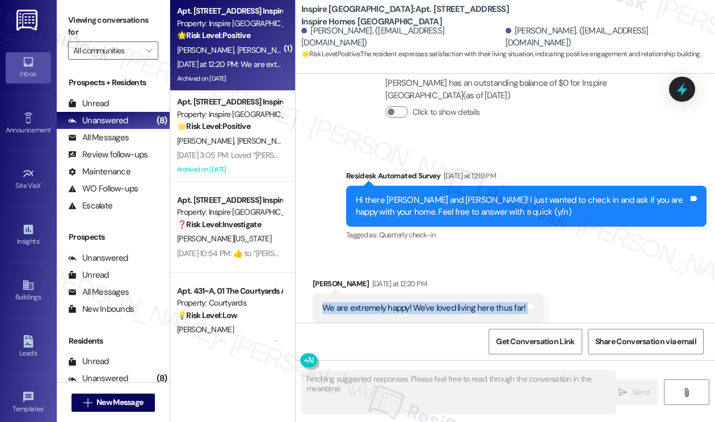
click at [365, 294] on div "We are extremely happy! We've loved living here thus far! Tags and notes" at bounding box center [428, 308] width 231 height 29
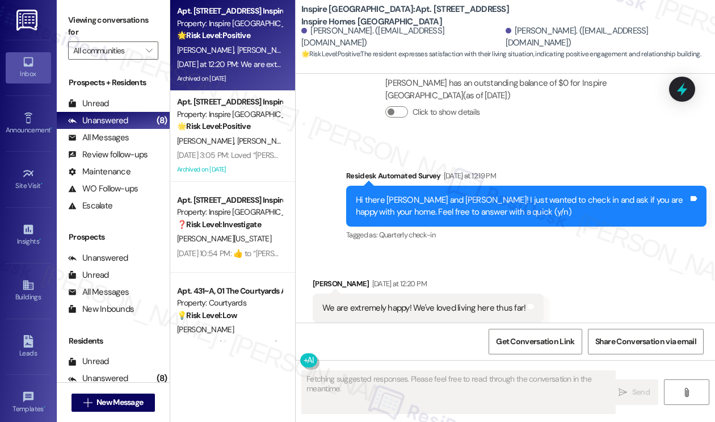
click at [467, 194] on div "Hi there [PERSON_NAME] and [PERSON_NAME]! I just wanted to check in and ask if …" at bounding box center [522, 206] width 333 height 24
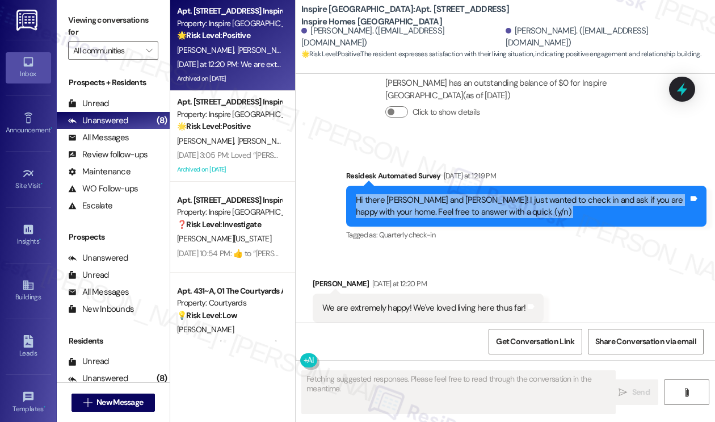
click at [467, 194] on div "Hi there [PERSON_NAME] and [PERSON_NAME]! I just wanted to check in and ask if …" at bounding box center [522, 206] width 333 height 24
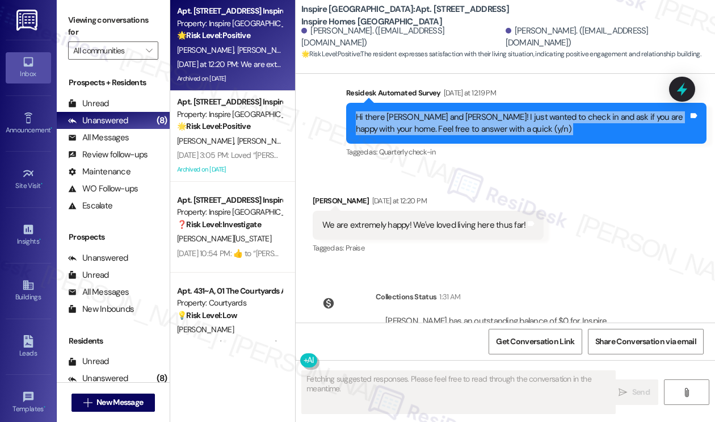
scroll to position [1794, 0]
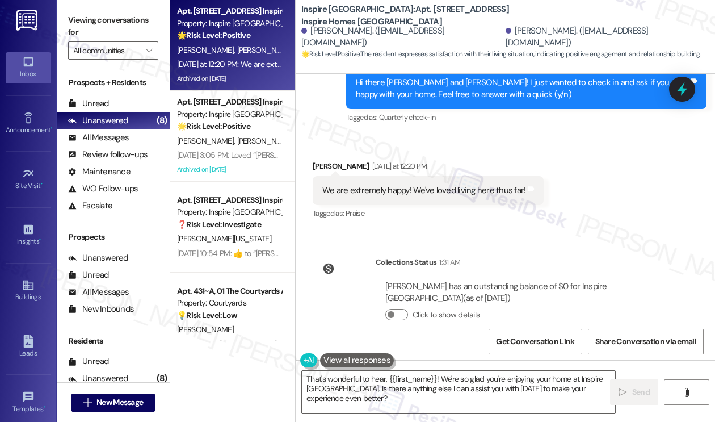
click at [72, 7] on div "Viewing conversations for All communities " at bounding box center [113, 35] width 113 height 71
click at [429, 379] on textarea "That's wonderful to hear, {{first_name}}! We're so glad you're enjoying your ho…" at bounding box center [458, 392] width 313 height 43
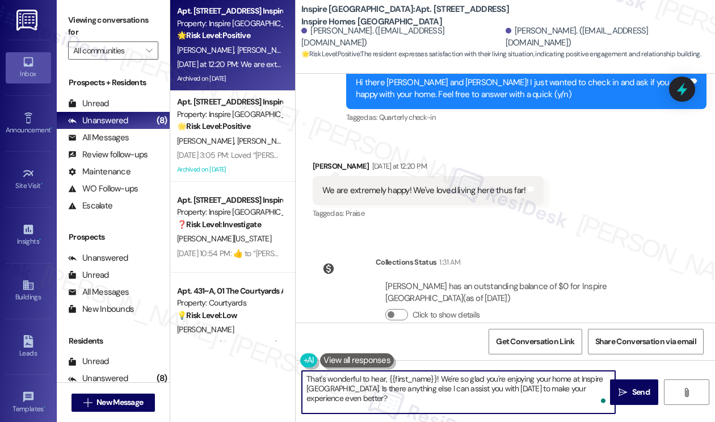
paste textarea "’s wonderful to hear, [PERSON_NAME], thank you! 💛 If you’re comfortable, would …"
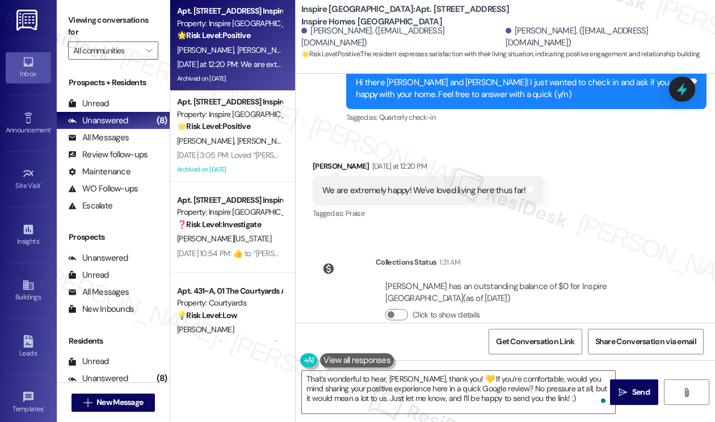
click at [326, 160] on div "[PERSON_NAME] [DATE] at 12:20 PM" at bounding box center [428, 168] width 231 height 16
copy div "[PERSON_NAME]"
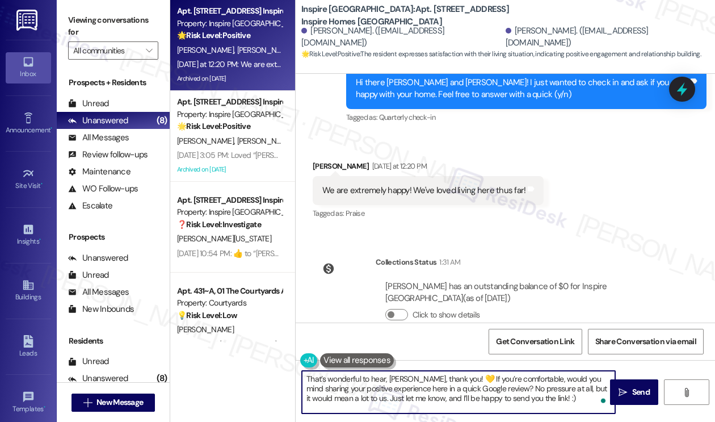
drag, startPoint x: 390, startPoint y: 377, endPoint x: 416, endPoint y: 375, distance: 25.6
click at [416, 375] on textarea "That’s wonderful to hear, [PERSON_NAME], thank you! 💛 If you’re comfortable, wo…" at bounding box center [458, 392] width 313 height 43
paste textarea "[PERSON_NAME]"
click at [506, 387] on textarea "That’s wonderful to hear, [PERSON_NAME], thank you! 💛 If you’re comfortable, wo…" at bounding box center [458, 392] width 313 height 43
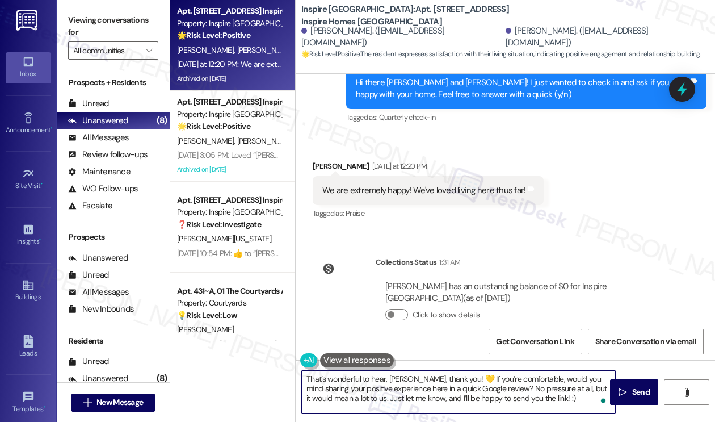
click at [506, 387] on textarea "That’s wonderful to hear, [PERSON_NAME], thank you! 💛 If you’re comfortable, wo…" at bounding box center [458, 392] width 313 height 43
click at [568, 392] on textarea "That’s wonderful to hear, [PERSON_NAME], thank you! 💛 If you’re comfortable, wo…" at bounding box center [458, 392] width 313 height 43
click at [561, 399] on textarea "That’s wonderful to hear, [PERSON_NAME], thank you! 💛 If you’re comfortable, wo…" at bounding box center [458, 392] width 313 height 43
type textarea "That’s wonderful to hear, [PERSON_NAME], thank you! 💛 If you’re comfortable, wo…"
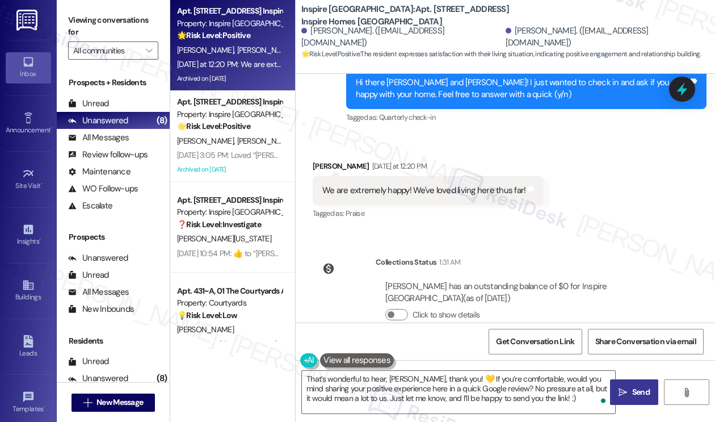
click at [646, 386] on span "Send" at bounding box center [642, 392] width 18 height 12
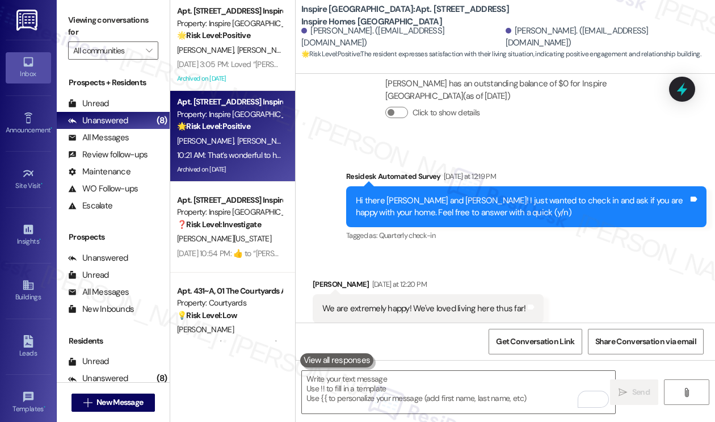
scroll to position [1670, 0]
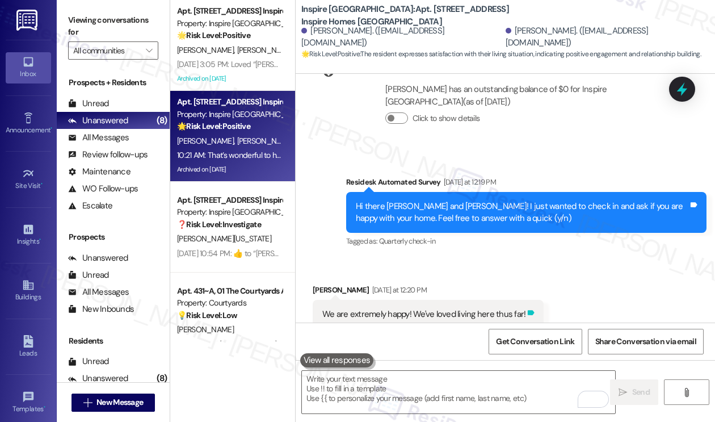
click at [530, 308] on icon at bounding box center [531, 312] width 9 height 9
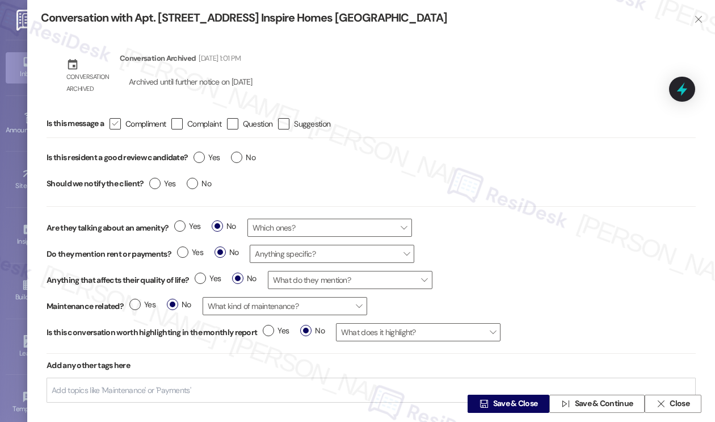
click at [117, 125] on icon "" at bounding box center [114, 124] width 7 height 12
click at [111, 125] on input " Compliment" at bounding box center [107, 123] width 7 height 7
checkbox input "true"
click at [194, 155] on div "Yes No" at bounding box center [224, 159] width 73 height 26
click at [195, 156] on label "Yes" at bounding box center [207, 158] width 26 height 12
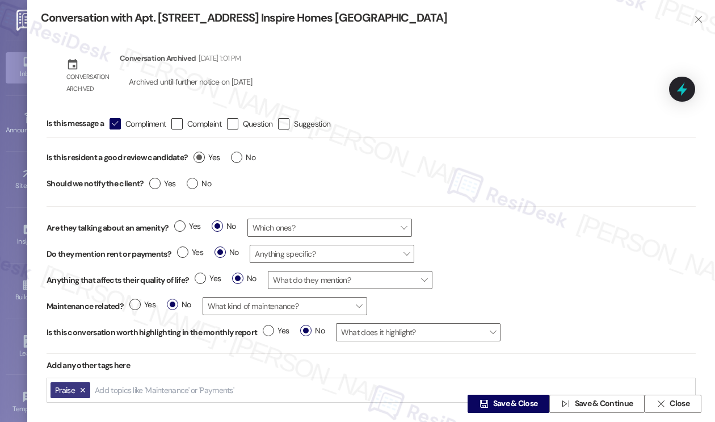
click at [195, 156] on input "Yes" at bounding box center [207, 159] width 26 height 15
radio input "true"
click at [187, 187] on span "No" at bounding box center [199, 184] width 24 height 12
click at [187, 187] on input "No" at bounding box center [199, 185] width 24 height 15
radio input "true"
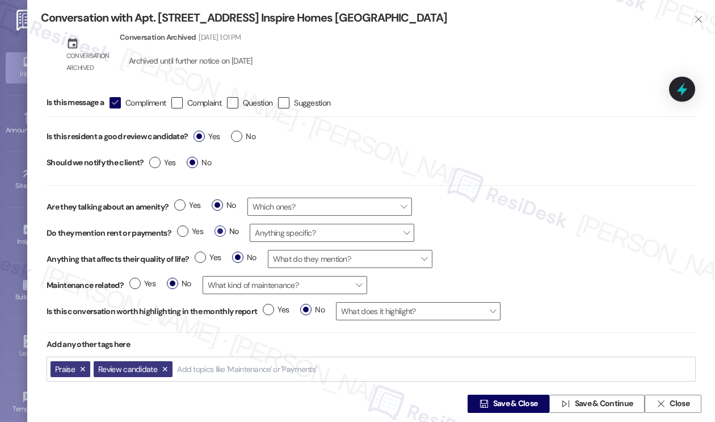
scroll to position [31, 0]
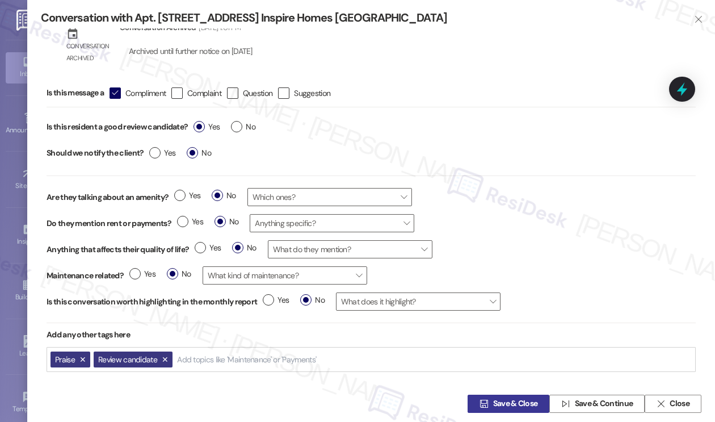
click at [514, 401] on span "Save & Close" at bounding box center [515, 404] width 45 height 12
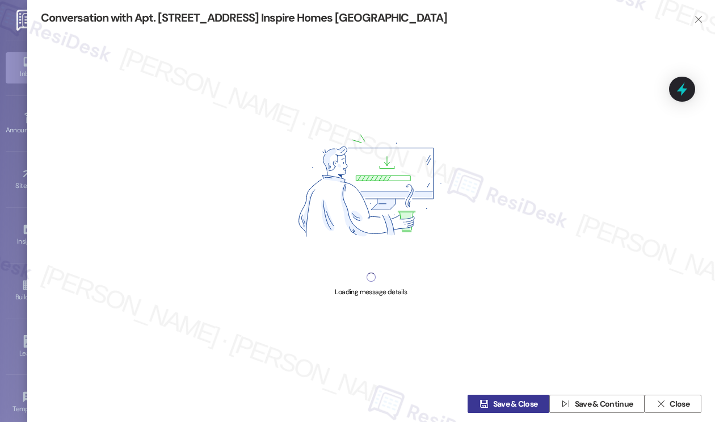
scroll to position [0, 0]
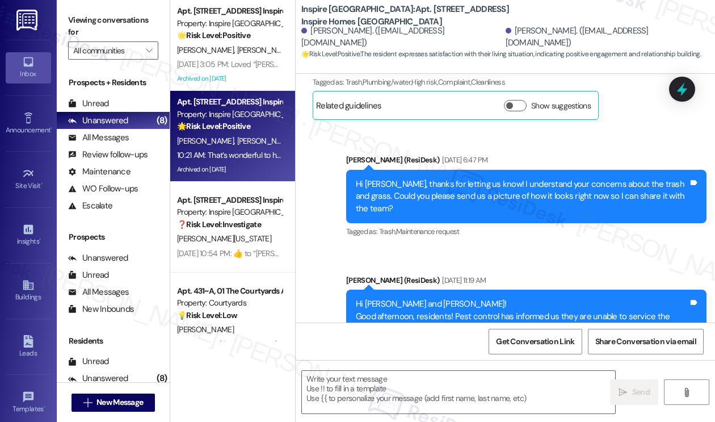
type textarea "Fetching suggested responses. Please feel free to read through the conversation…"
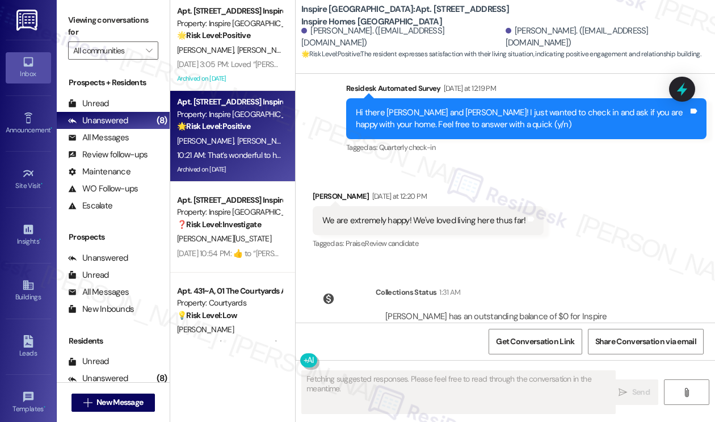
scroll to position [1914, 0]
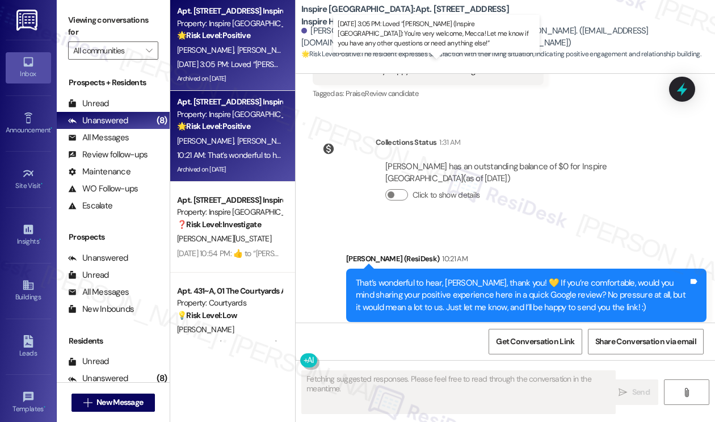
click at [248, 66] on div "[DATE] 3:05 PM: Loved “[PERSON_NAME] (Inspire [GEOGRAPHIC_DATA]): You're very w…" at bounding box center [458, 64] width 562 height 10
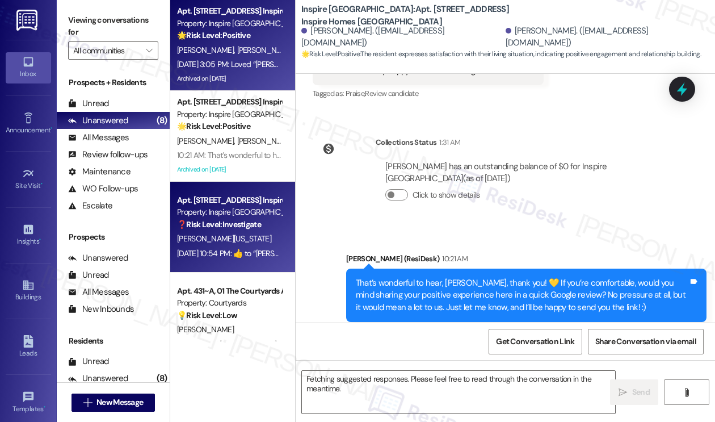
click at [230, 229] on div "❓ Risk Level: Investigate" at bounding box center [229, 225] width 105 height 12
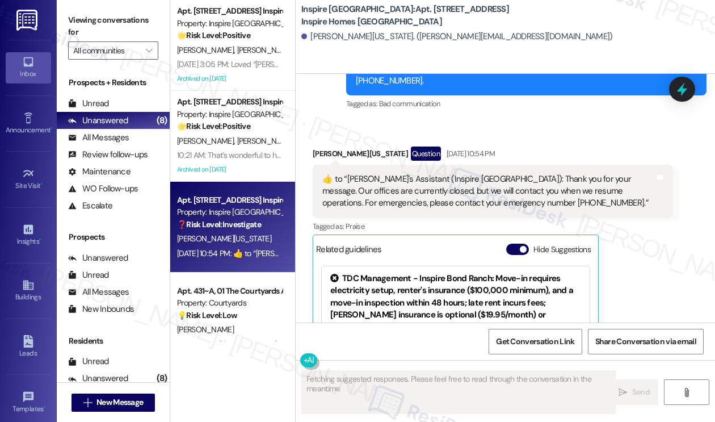
scroll to position [1036, 0]
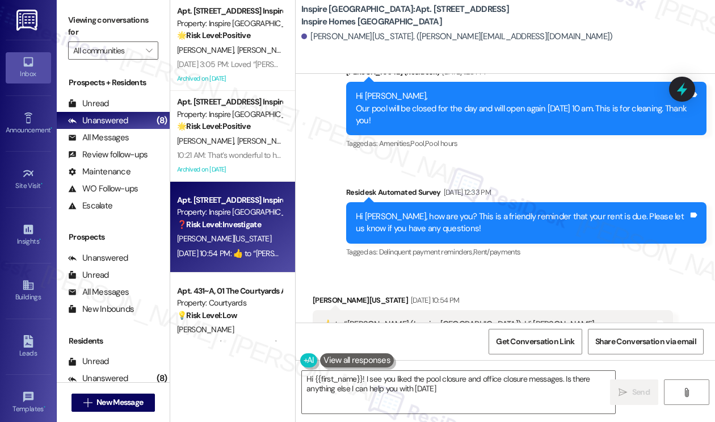
type textarea "Hi {{first_name}}! I see you liked the pool closure and office closure messages…"
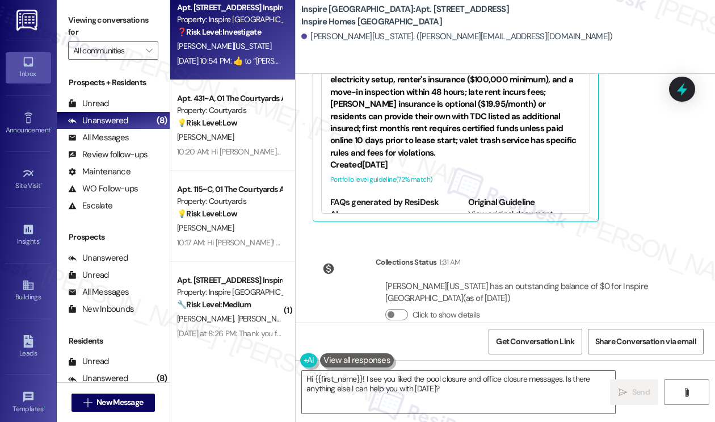
scroll to position [284, 0]
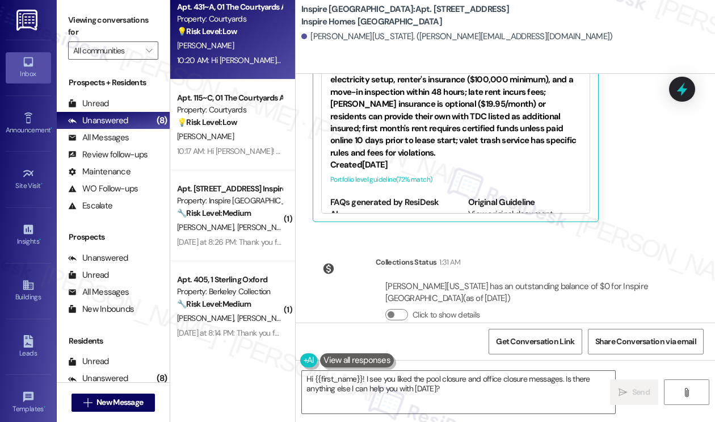
click at [236, 71] on div "Apt. 431~A, 01 The Courtyards Apartments Property: Courtyards 💡 Risk Level: Low…" at bounding box center [232, 34] width 125 height 91
type textarea "Fetching suggested responses. Please feel free to read through the conversation…"
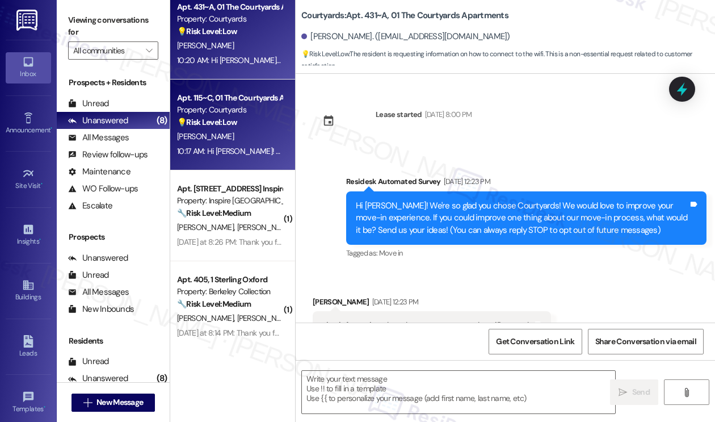
scroll to position [43, 0]
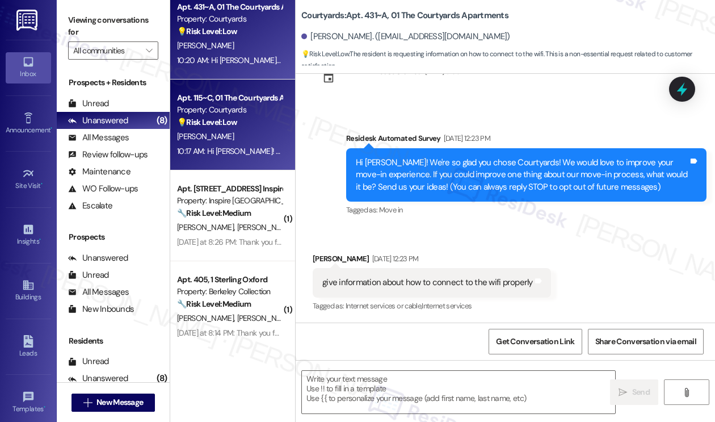
type textarea "Fetching suggested responses. Please feel free to read through the conversation…"
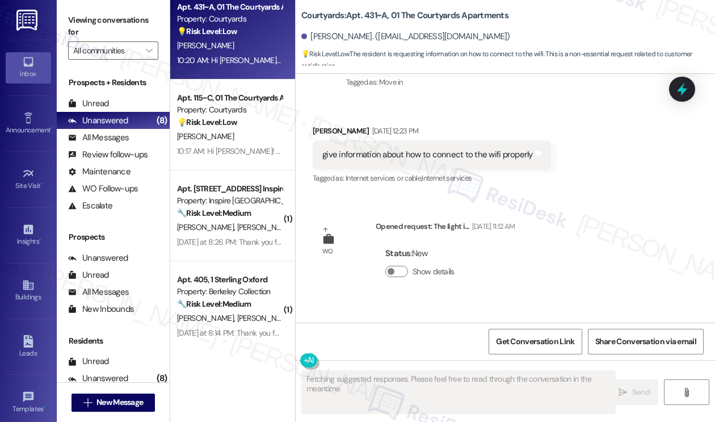
scroll to position [259, 0]
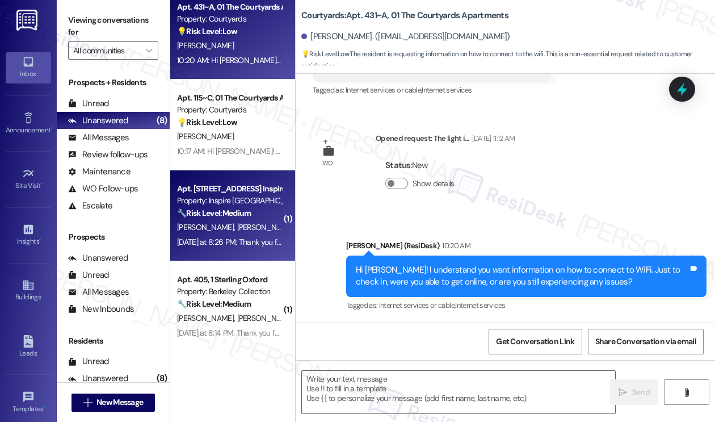
click at [239, 247] on div "[DATE] at 8:26 PM: Thank you for your message. Our offices are currently closed…" at bounding box center [525, 242] width 697 height 10
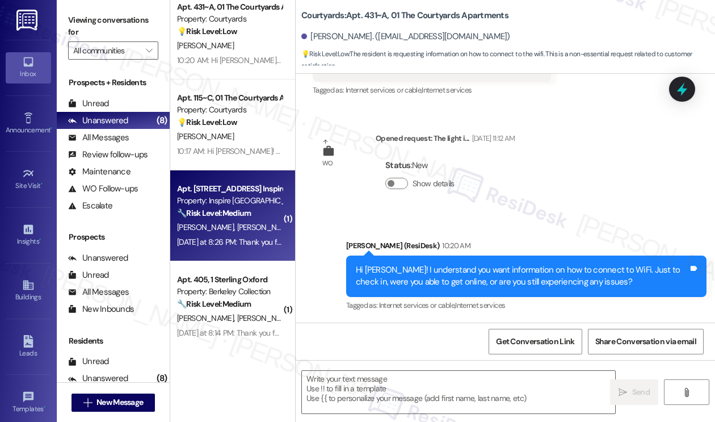
type textarea "Fetching suggested responses. Please feel free to read through the conversation…"
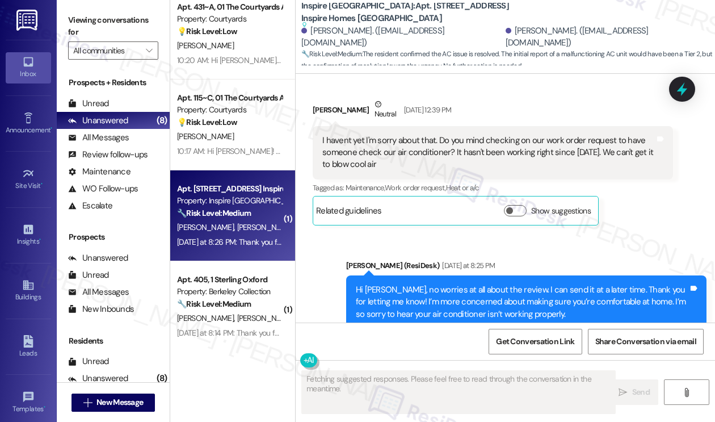
scroll to position [1320, 0]
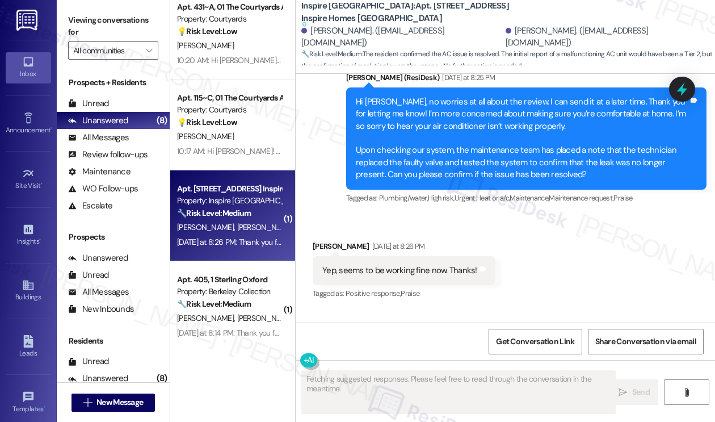
click at [393, 277] on div "Yep, seems to be working fine now. Thanks!" at bounding box center [400, 271] width 155 height 12
click at [425, 165] on div "Hi [PERSON_NAME], no worries at all about the review. I can send it at a later …" at bounding box center [522, 138] width 333 height 85
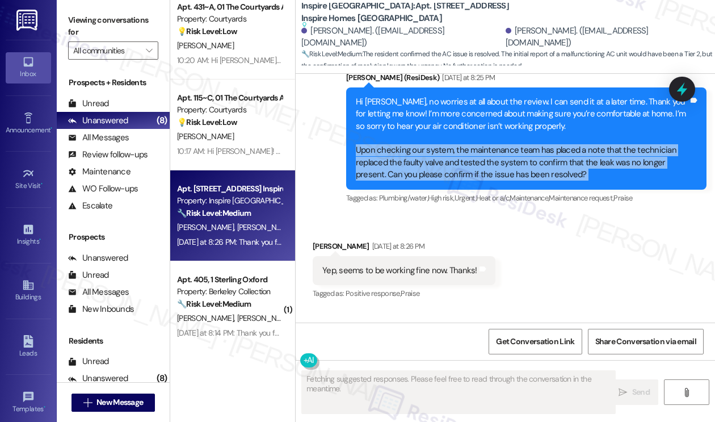
click at [425, 165] on div "Hi [PERSON_NAME], no worries at all about the review. I can send it at a later …" at bounding box center [522, 138] width 333 height 85
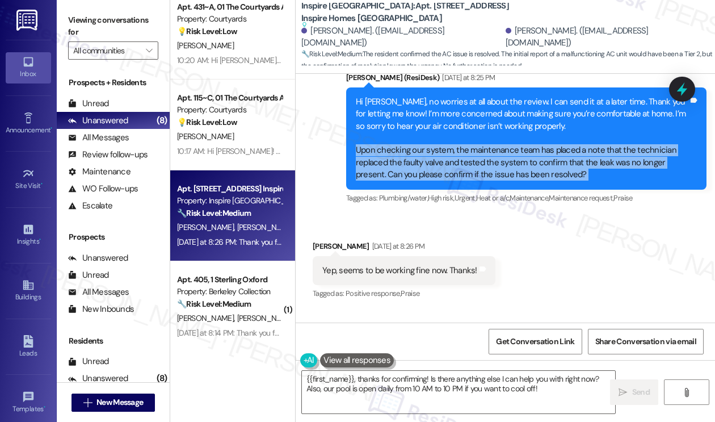
click at [419, 170] on div "Hi [PERSON_NAME], no worries at all about the review. I can send it at a later …" at bounding box center [522, 138] width 333 height 85
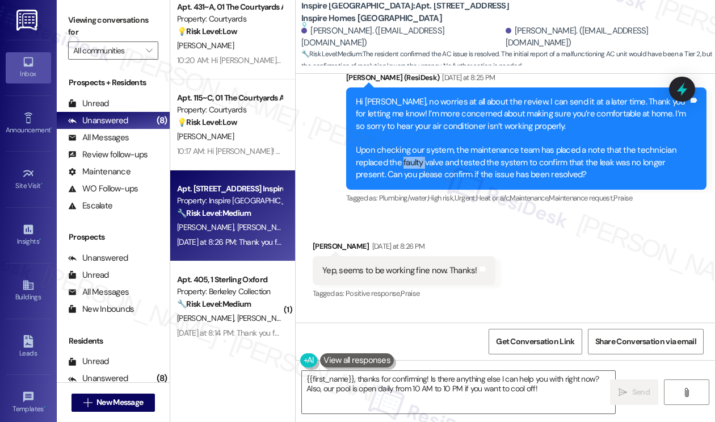
click at [419, 170] on div "Hi [PERSON_NAME], no worries at all about the review. I can send it at a later …" at bounding box center [522, 138] width 333 height 85
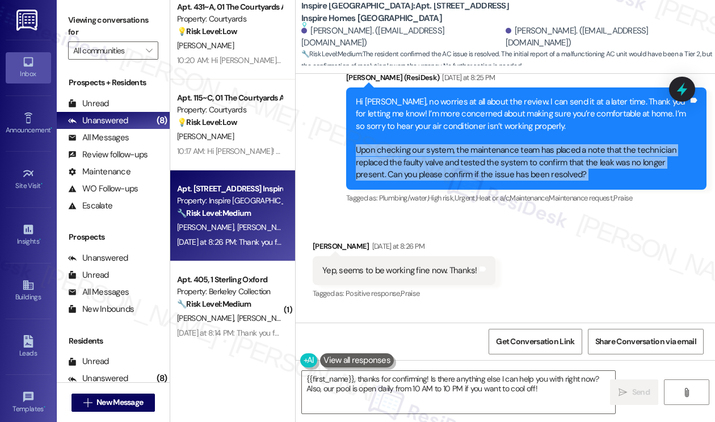
click at [419, 170] on div "Hi [PERSON_NAME], no worries at all about the review. I can send it at a later …" at bounding box center [522, 138] width 333 height 85
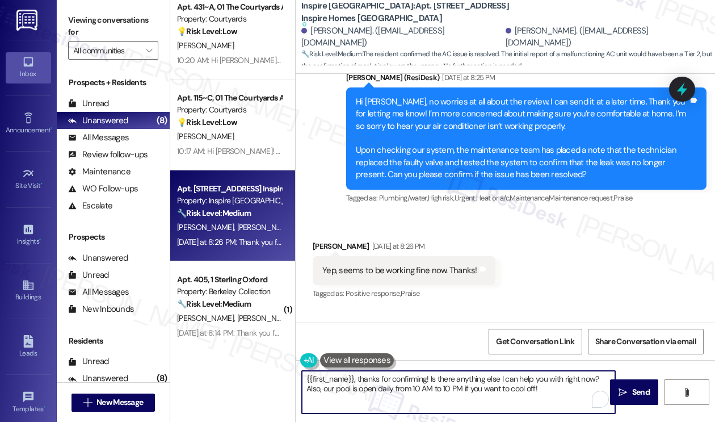
drag, startPoint x: 359, startPoint y: 378, endPoint x: 261, endPoint y: 374, distance: 98.3
click at [261, 374] on div "Apt. [STREET_ADDRESS] Inspire Homes Bonds Ranch Property: Inspire Bond Ranch 🌟 …" at bounding box center [442, 211] width 545 height 422
click at [323, 253] on div "[PERSON_NAME] [DATE] at 8:26 PM" at bounding box center [404, 248] width 183 height 16
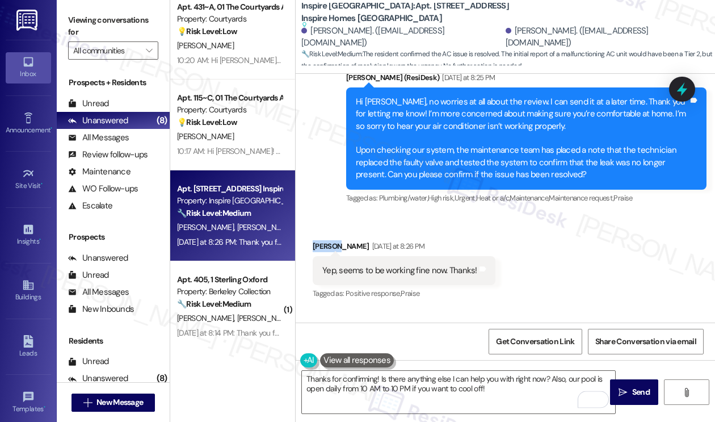
click at [323, 253] on div "[PERSON_NAME] [DATE] at 8:26 PM" at bounding box center [404, 248] width 183 height 16
copy div "Austin"
drag, startPoint x: 377, startPoint y: 374, endPoint x: 393, endPoint y: 373, distance: 16.0
click at [377, 374] on textarea "Thanks for confirming! Is there anything else I can help you with right now? Al…" at bounding box center [458, 392] width 313 height 43
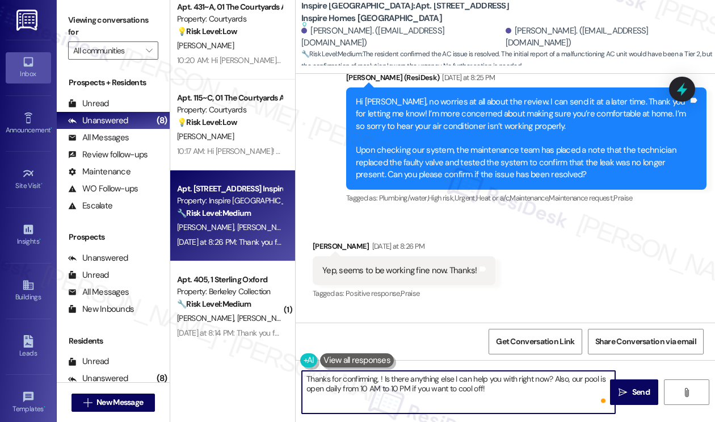
paste textarea "Austin"
drag, startPoint x: 518, startPoint y: 386, endPoint x: 405, endPoint y: 368, distance: 114.5
click at [405, 368] on div "Thanks for confirming, [PERSON_NAME]! Is there anything else I can help you wit…" at bounding box center [506, 402] width 420 height 85
type textarea "Thanks for confirming, [PERSON_NAME]! If anything else pops up, please let us k…"
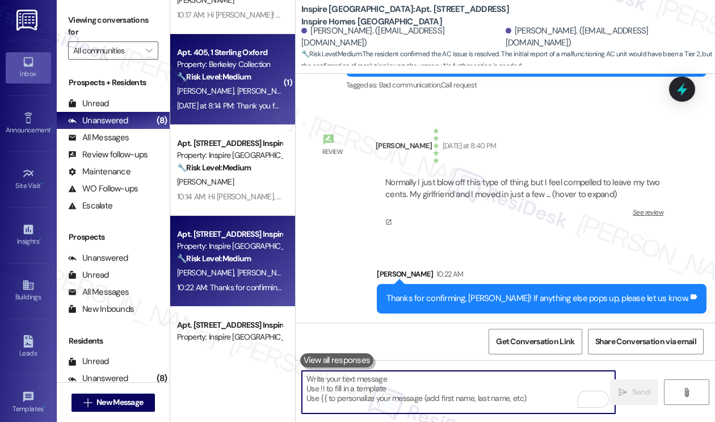
scroll to position [420, 0]
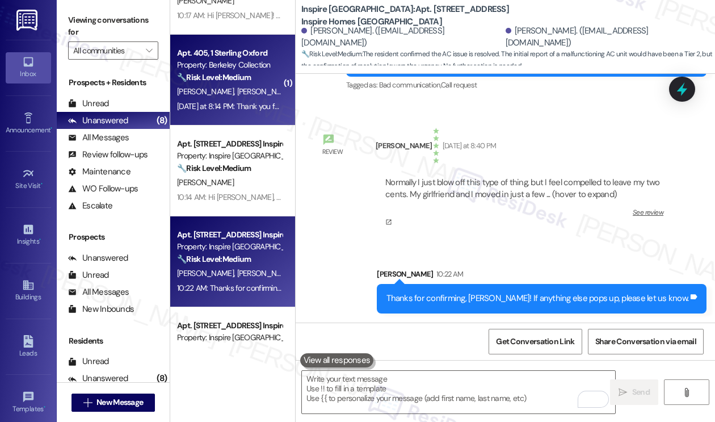
click at [247, 93] on div "[PERSON_NAME] [PERSON_NAME]" at bounding box center [229, 92] width 107 height 14
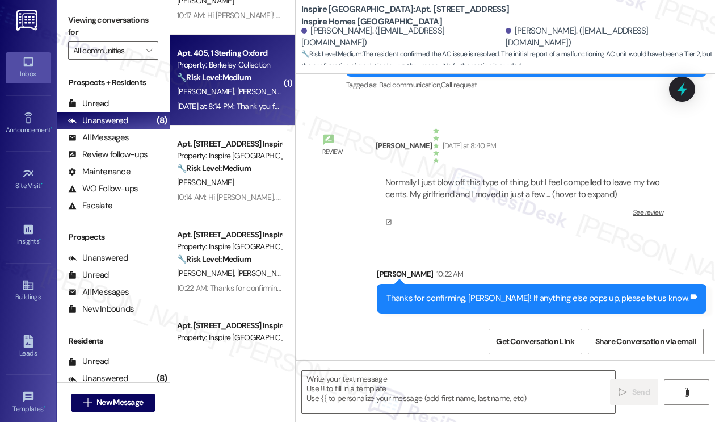
type textarea "Fetching suggested responses. Please feel free to read through the conversation…"
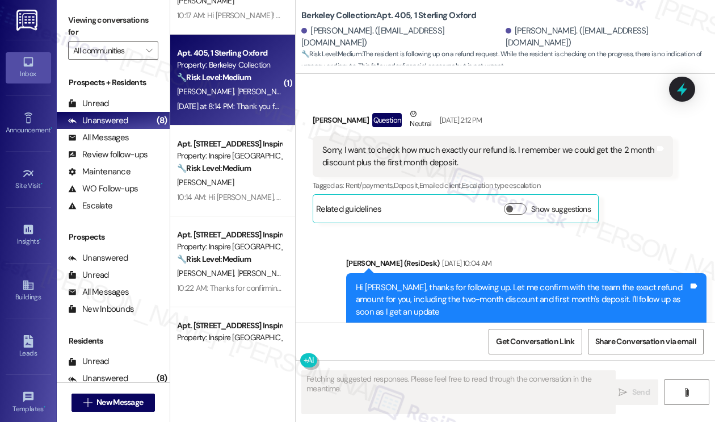
scroll to position [6853, 0]
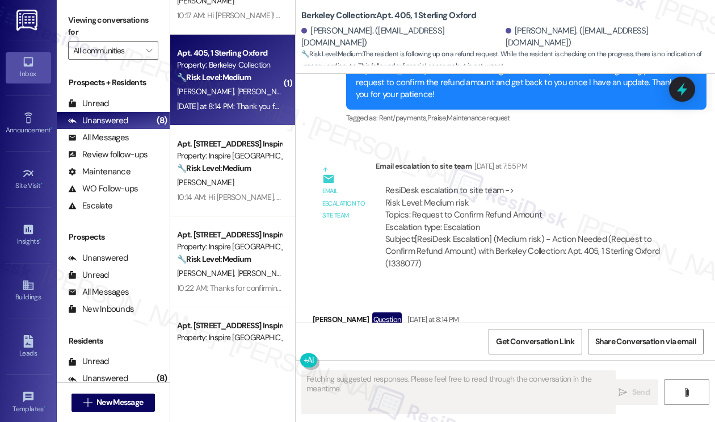
click at [418, 339] on div "I just want to check it's in progress." at bounding box center [386, 345] width 127 height 12
drag, startPoint x: 451, startPoint y: 152, endPoint x: 547, endPoint y: 152, distance: 96.0
click at [547, 185] on div "ResiDesk escalation to site team -> Risk Level: Medium risk Topics: Request to …" at bounding box center [525, 209] width 278 height 49
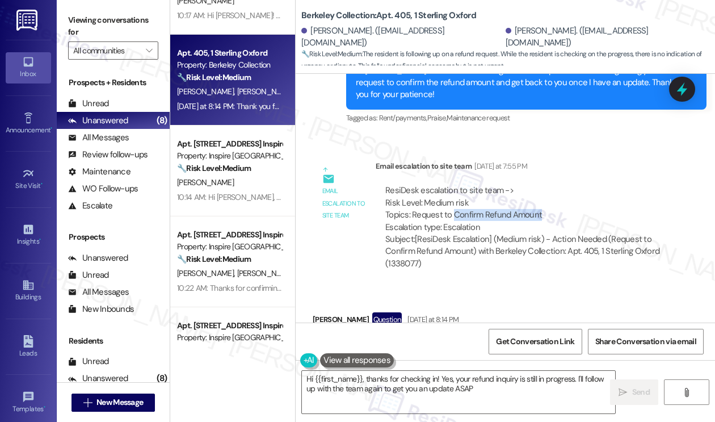
type textarea "Hi {{first_name}}, thanks for checking in! Yes, your refund inquiry is still in…"
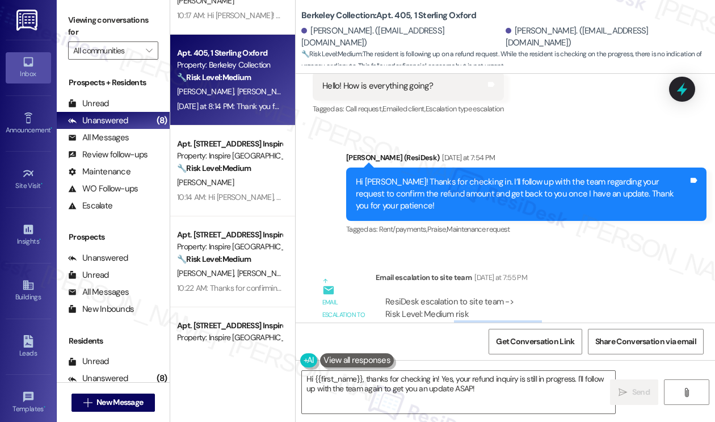
scroll to position [6740, 0]
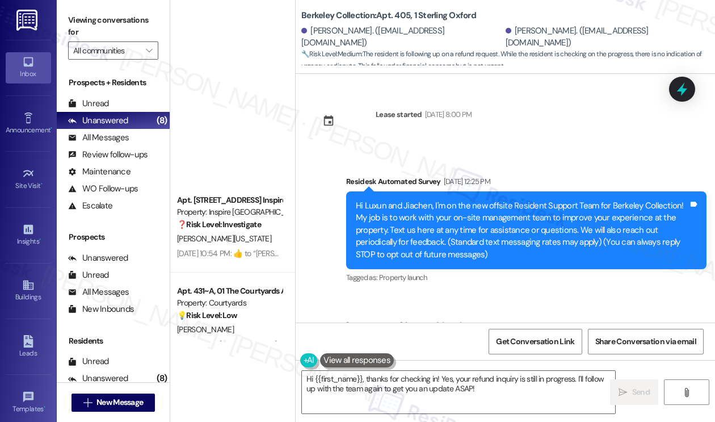
scroll to position [6740, 0]
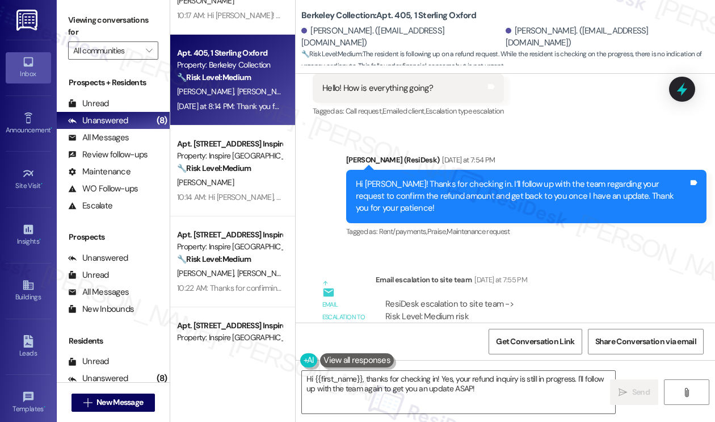
click at [472, 178] on div "Hi Jiachen! Thanks for checking in. I’ll follow up with the team regarding your…" at bounding box center [522, 196] width 333 height 36
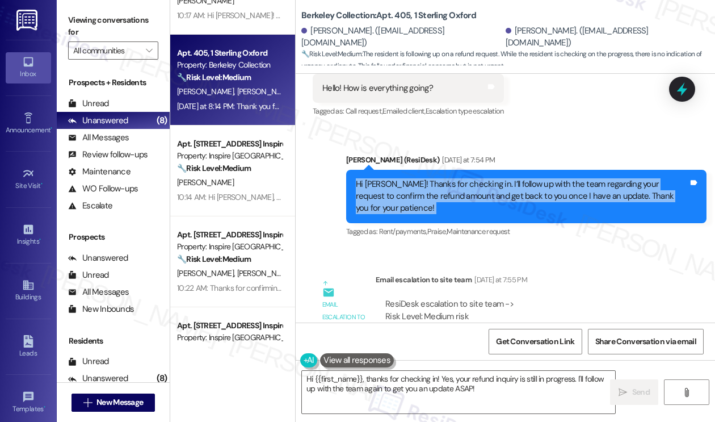
click at [472, 178] on div "Hi Jiachen! Thanks for checking in. I’ll follow up with the team regarding your…" at bounding box center [522, 196] width 333 height 36
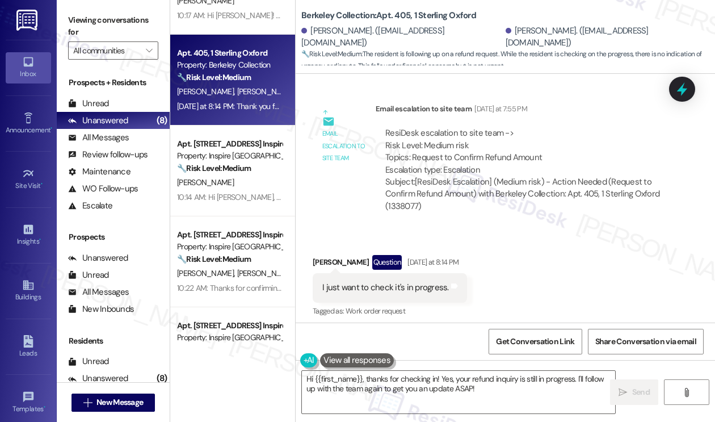
scroll to position [6974, 0]
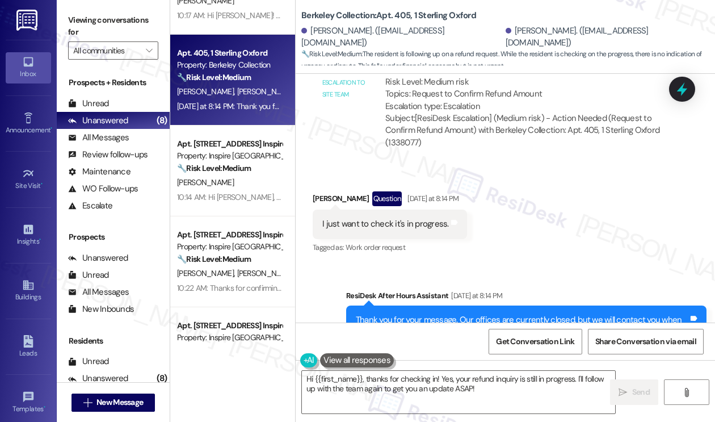
click at [411, 314] on div "Thank you for your message. Our offices are currently closed, but we will conta…" at bounding box center [522, 332] width 333 height 36
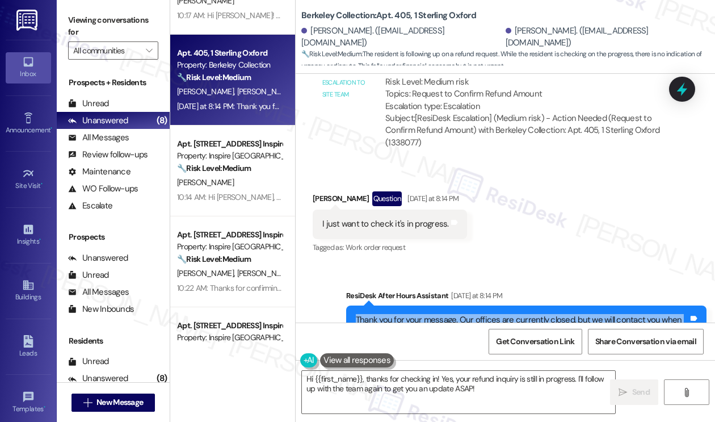
click at [411, 314] on div "Thank you for your message. Our offices are currently closed, but we will conta…" at bounding box center [522, 332] width 333 height 36
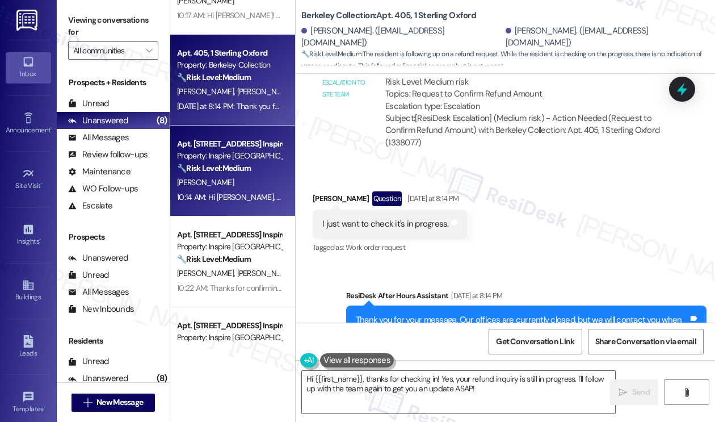
click at [254, 194] on div "10:14 AM: Hi Richard, thanks for letting us know! I'll check with the office ab…" at bounding box center [425, 197] width 497 height 10
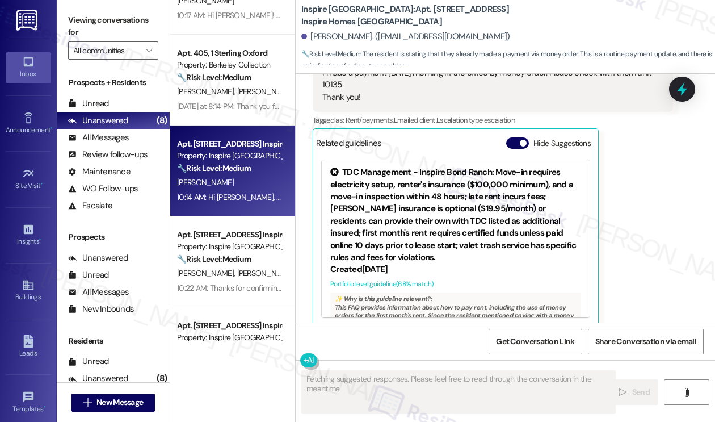
scroll to position [819, 0]
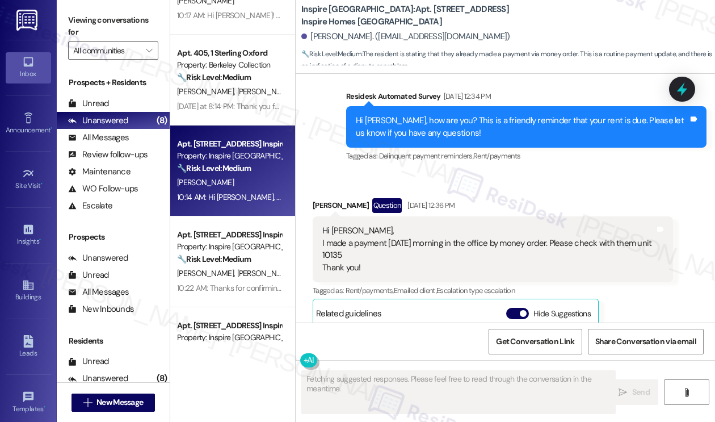
click at [377, 241] on div "Hi sarah, I made a payment yesterday morning in the office by money order. Plea…" at bounding box center [489, 249] width 333 height 49
click at [447, 226] on div "Hi sarah, I made a payment yesterday morning in the office by money order. Plea…" at bounding box center [489, 249] width 333 height 49
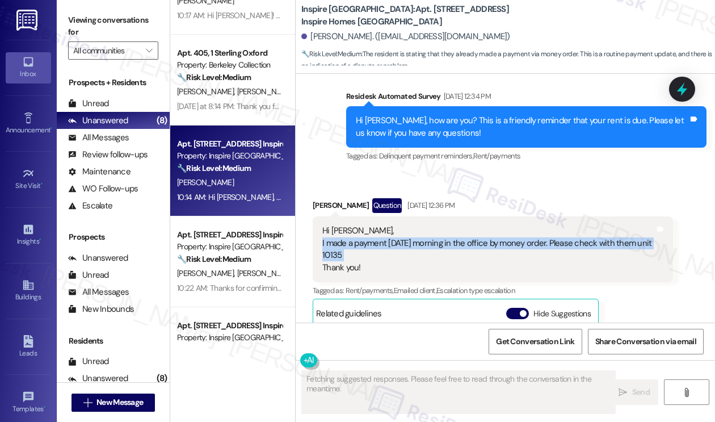
click at [447, 226] on div "Hi sarah, I made a payment yesterday morning in the office by money order. Plea…" at bounding box center [489, 249] width 333 height 49
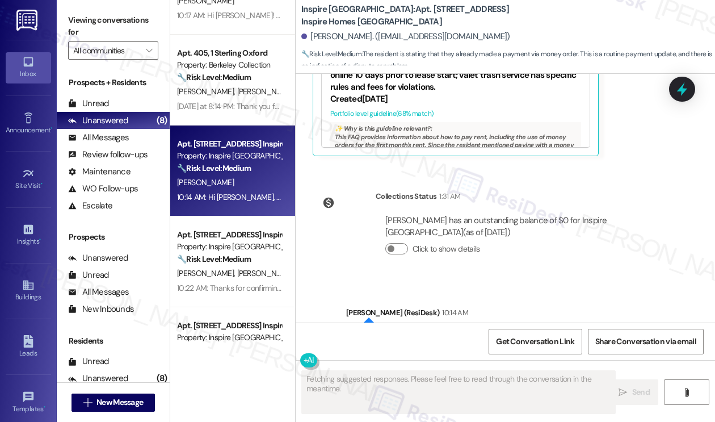
scroll to position [1366, 0]
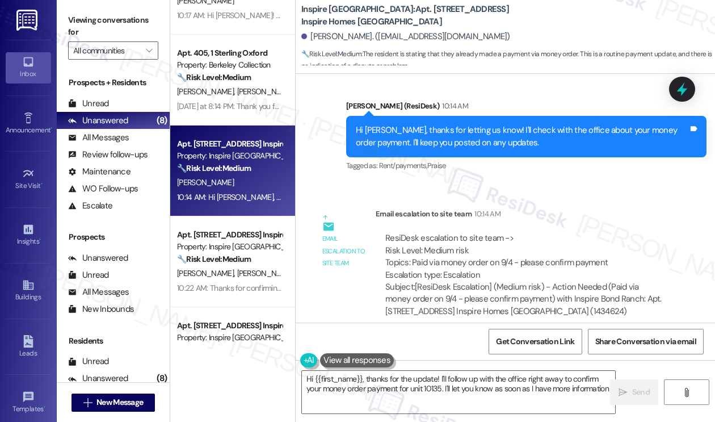
type textarea "Hi {{first_name}}, thanks for the update! I'll follow up with the office right …"
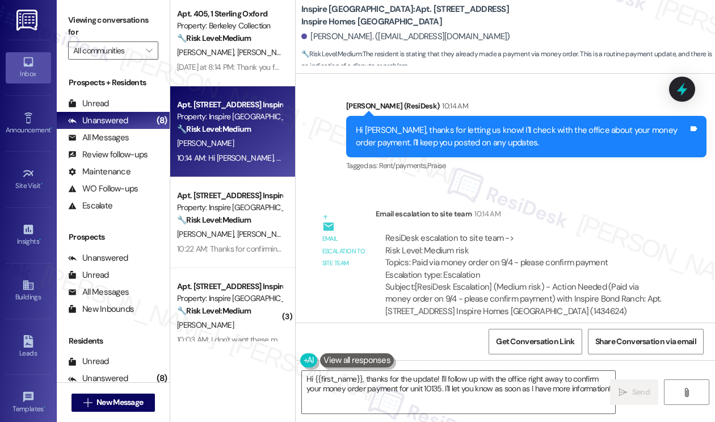
scroll to position [476, 0]
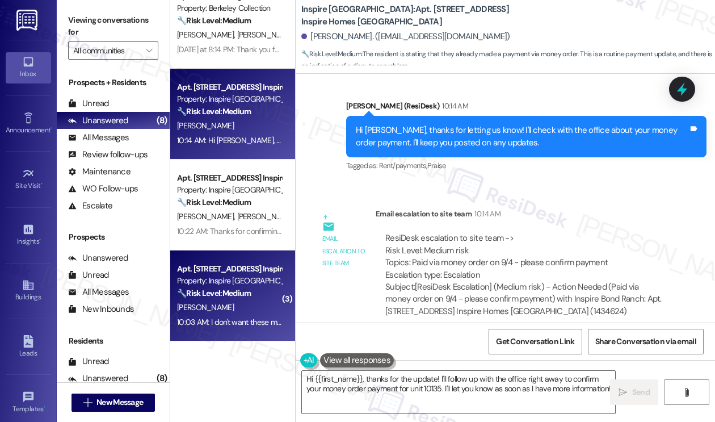
click at [235, 300] on div "[PERSON_NAME]" at bounding box center [229, 307] width 107 height 14
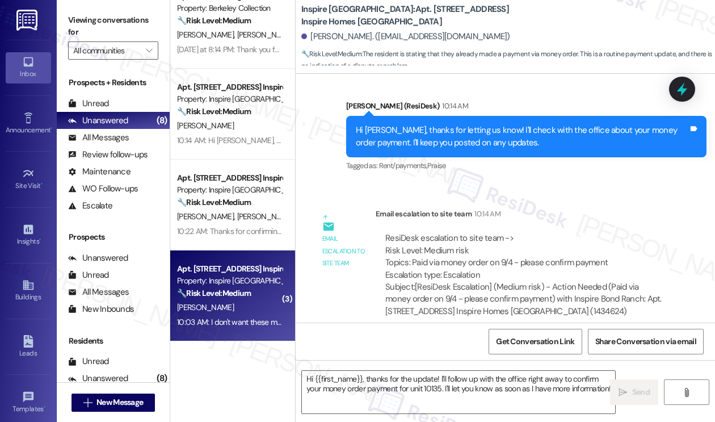
type textarea "Fetching suggested responses. Please feel free to read through the conversation…"
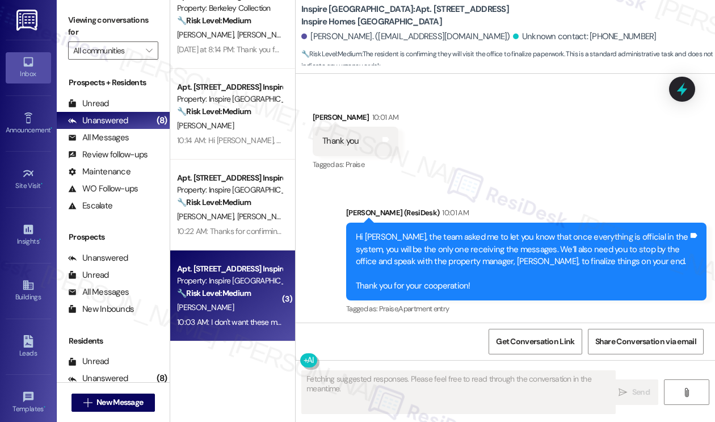
scroll to position [3744, 0]
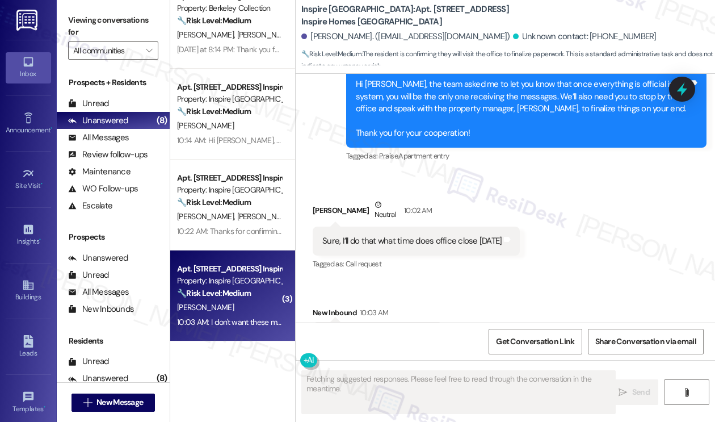
click at [388, 330] on div "I don't want these messages" at bounding box center [374, 336] width 102 height 12
click at [396, 227] on div "Sure, I’ll do that what time does office close today Tags and notes" at bounding box center [416, 241] width 207 height 29
click at [397, 235] on div "Sure, I’ll do that what time does office close today" at bounding box center [412, 241] width 179 height 12
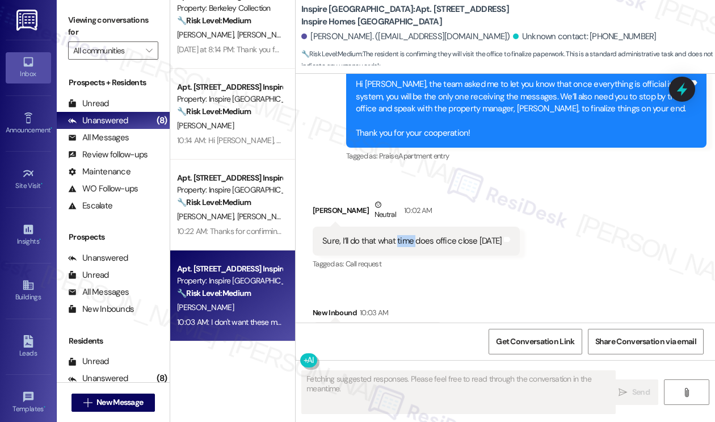
click at [397, 235] on div "Sure, I’ll do that what time does office close today" at bounding box center [412, 241] width 179 height 12
click at [388, 330] on div "I don't want these messages" at bounding box center [374, 336] width 102 height 12
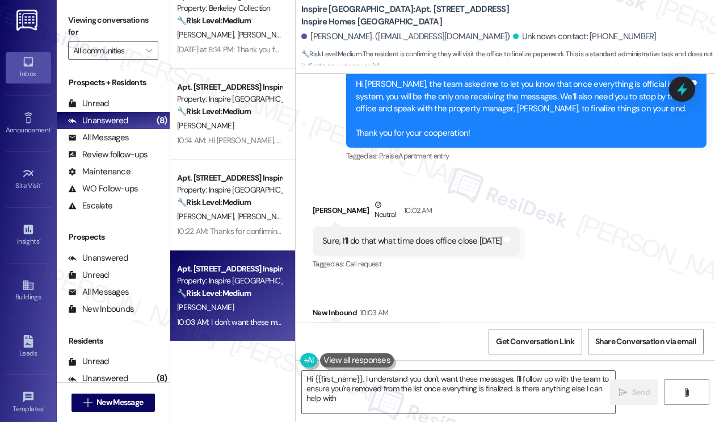
type textarea "Hi {{first_name}}, I understand you don't want these messages. I'll follow up w…"
click at [394, 235] on div "Sure, I’ll do that what time does office close today" at bounding box center [412, 241] width 179 height 12
click at [395, 235] on div "Sure, I’ll do that what time does office close today" at bounding box center [412, 241] width 179 height 12
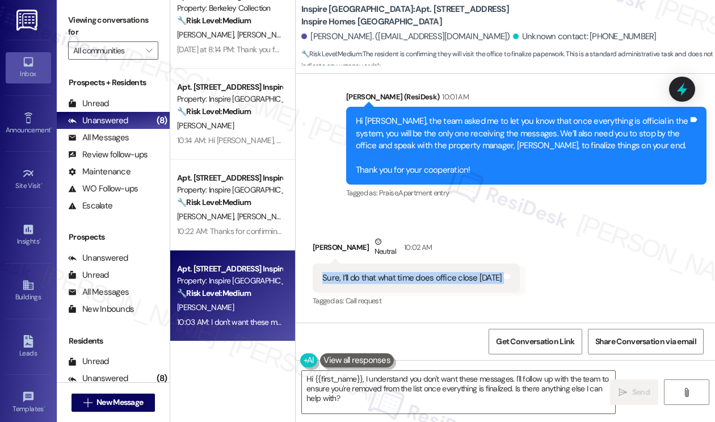
scroll to position [3630, 0]
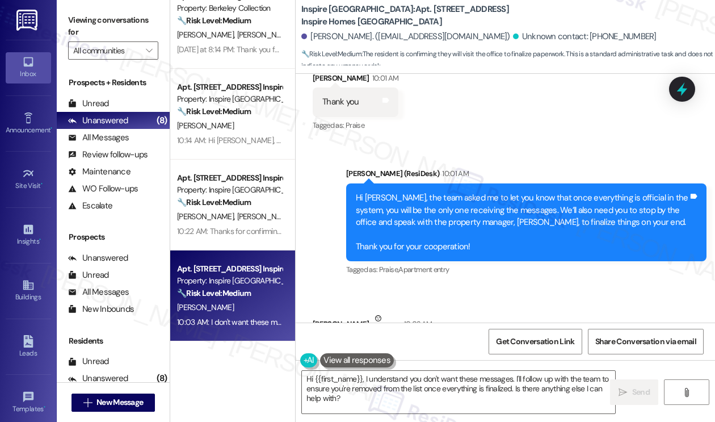
click at [382, 192] on div "Hi Marquin, the team asked me to let you know that once everything is official …" at bounding box center [522, 222] width 333 height 61
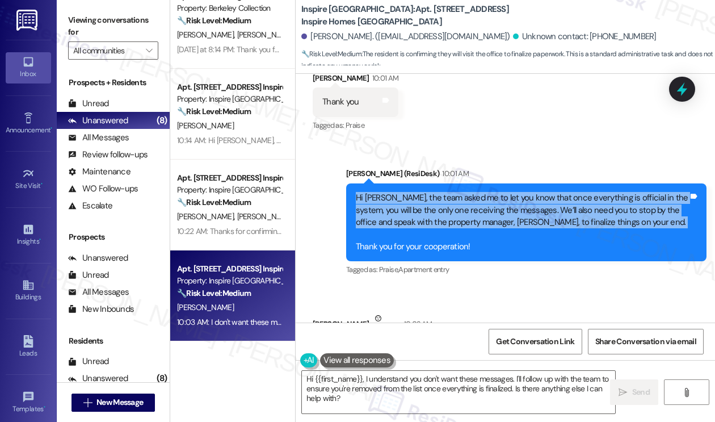
click at [382, 192] on div "Hi Marquin, the team asked me to let you know that once everything is official …" at bounding box center [522, 222] width 333 height 61
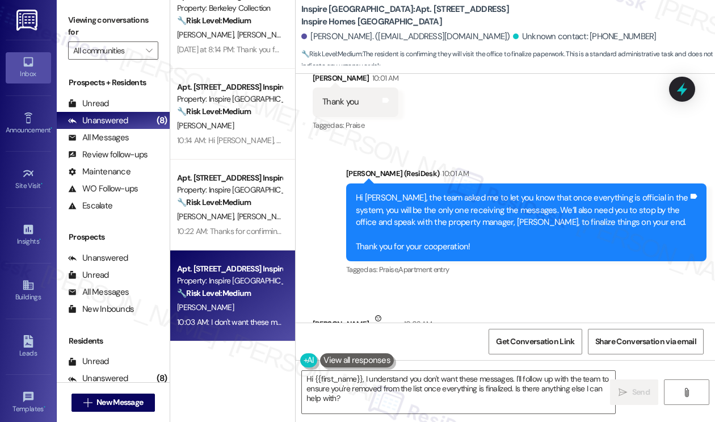
click at [408, 212] on div "Hi Marquin, the team asked me to let you know that once everything is official …" at bounding box center [522, 222] width 333 height 61
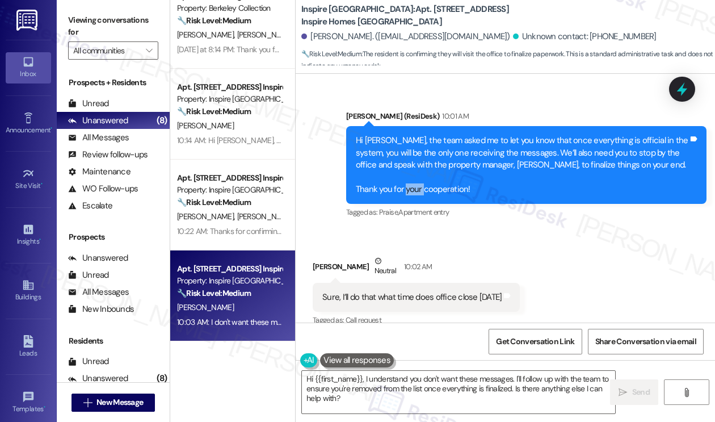
scroll to position [3744, 0]
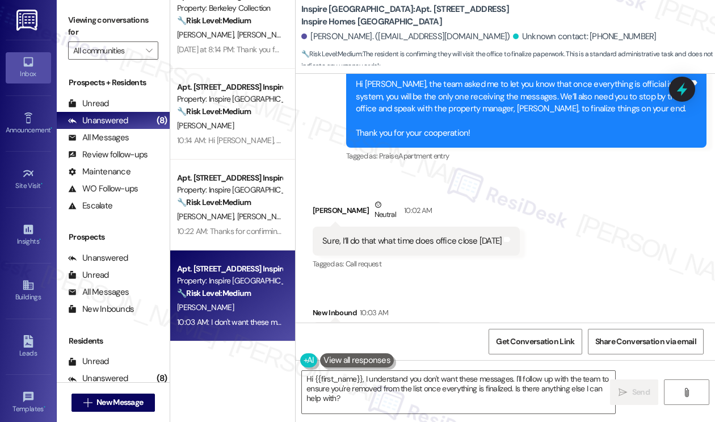
click at [411, 235] on div "Sure, I’ll do that what time does office close today" at bounding box center [412, 241] width 179 height 12
click at [407, 383] on textarea "Hi {{first_name}}, I understand you don't want these messages. I'll follow up w…" at bounding box center [458, 392] width 313 height 43
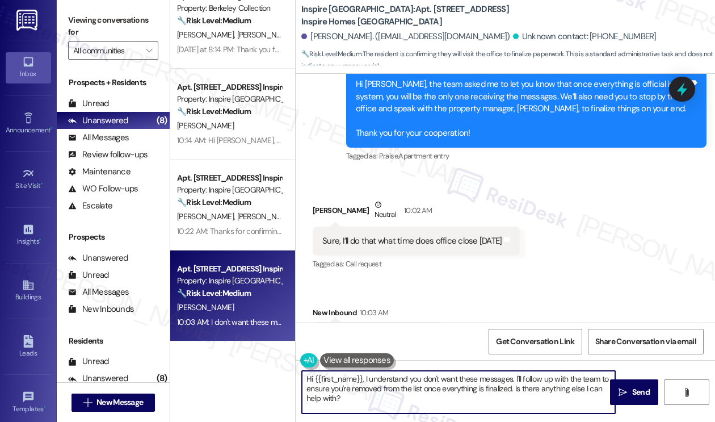
click at [407, 383] on textarea "Hi {{first_name}}, I understand you don't want these messages. I'll follow up w…" at bounding box center [458, 392] width 313 height 43
click at [357, 235] on div "Sure, I’ll do that what time does office close today" at bounding box center [412, 241] width 179 height 12
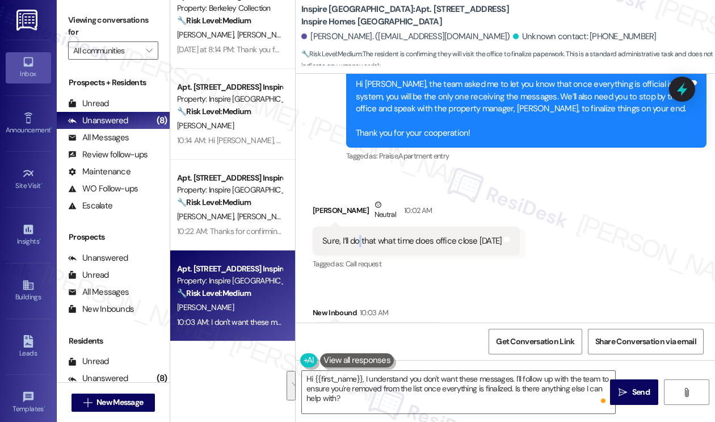
click at [357, 235] on div "Sure, I’ll do that what time does office close today" at bounding box center [412, 241] width 179 height 12
